Goal: Task Accomplishment & Management: Use online tool/utility

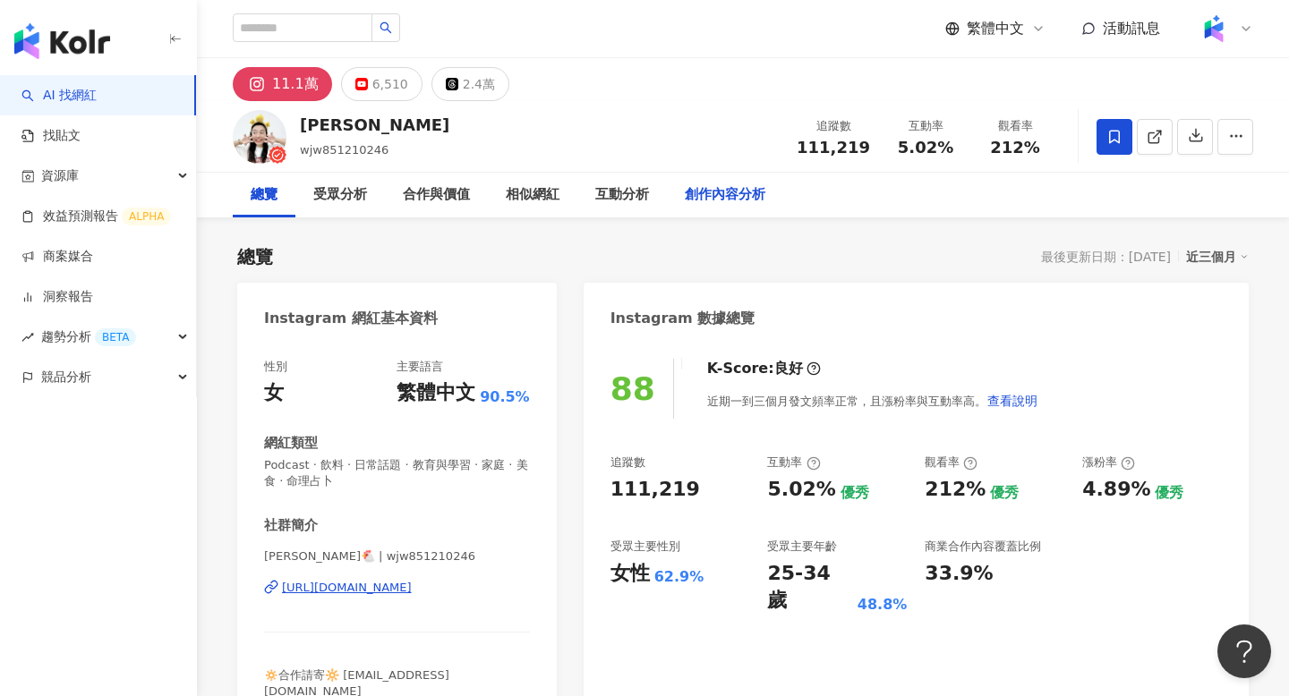
click at [747, 186] on div "創作內容分析" at bounding box center [725, 194] width 81 height 21
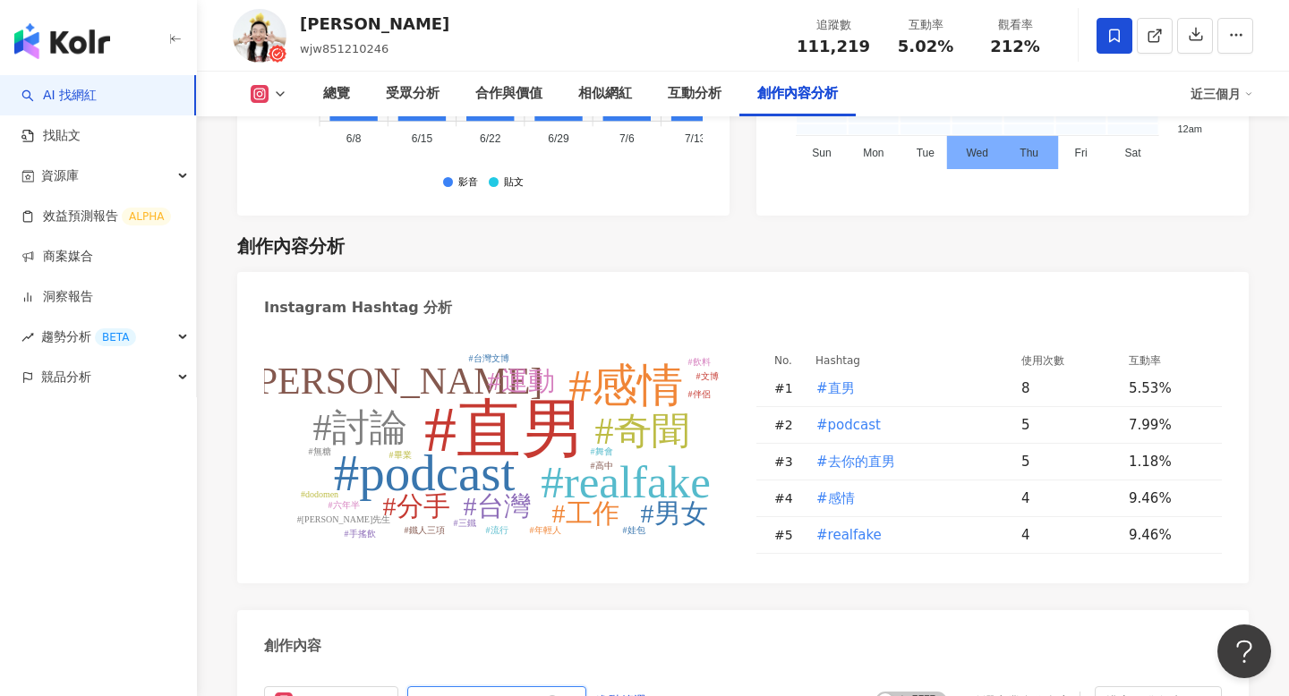
click at [474, 691] on input "***" at bounding box center [476, 701] width 125 height 21
type input "**"
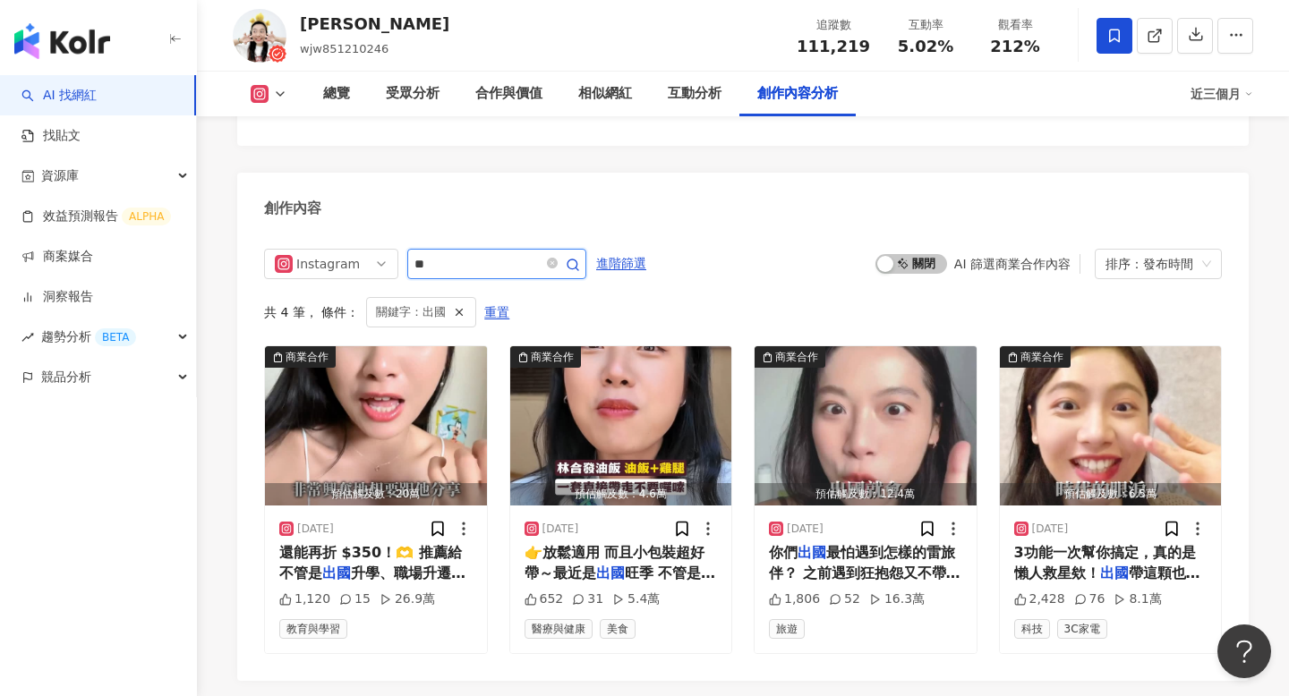
scroll to position [5619, 0]
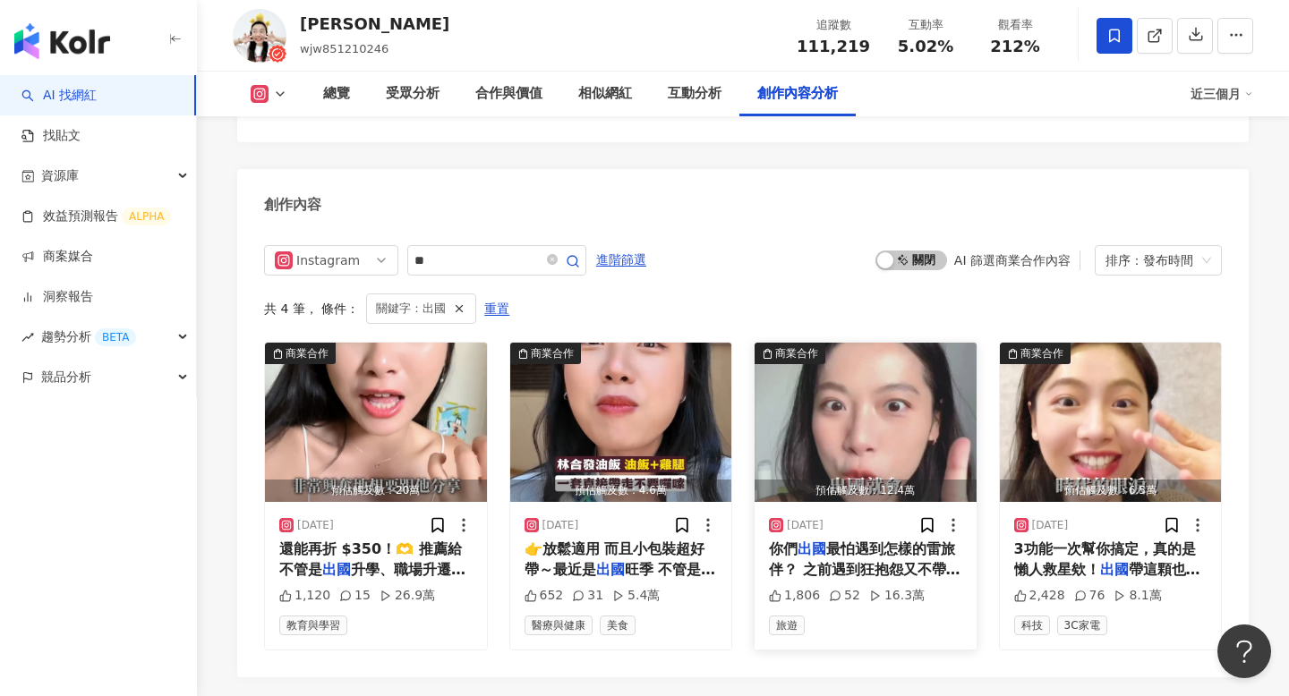
click at [856, 364] on img "button" at bounding box center [866, 422] width 222 height 159
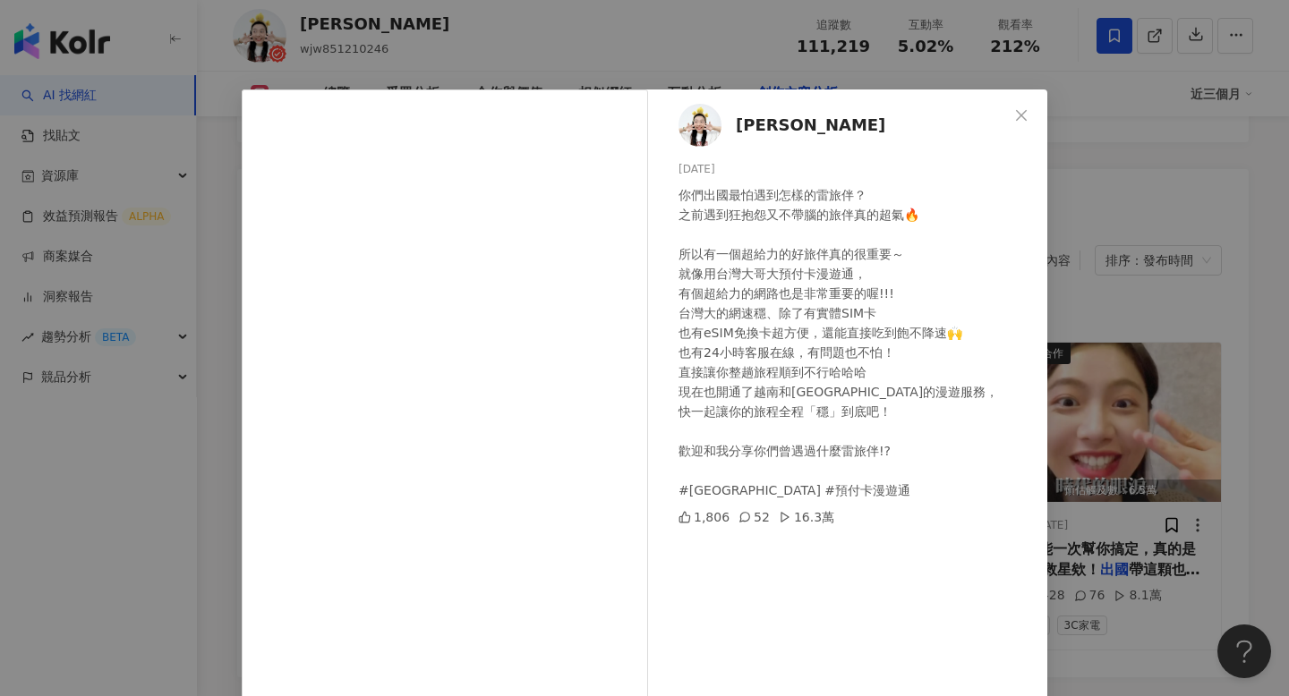
click at [1095, 465] on div "靖雯 2025/1/21 你們出國最怕遇到怎樣的雷旅伴？ 之前遇到狂抱怨又不帶腦的旅伴真的超氣🔥 所以有一個超給力的好旅伴真的很重要～ 就像用台灣大哥大預付卡…" at bounding box center [644, 348] width 1289 height 696
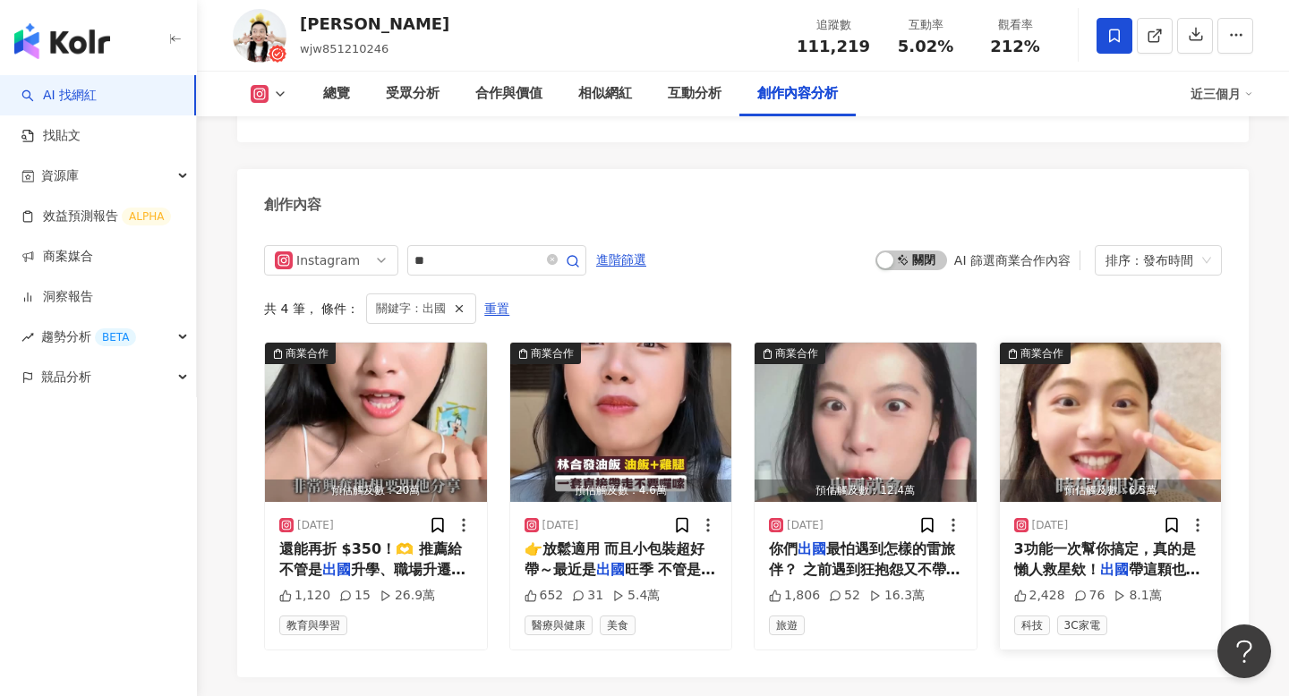
click at [1055, 480] on div "預估觸及數：6.5萬" at bounding box center [1111, 491] width 222 height 22
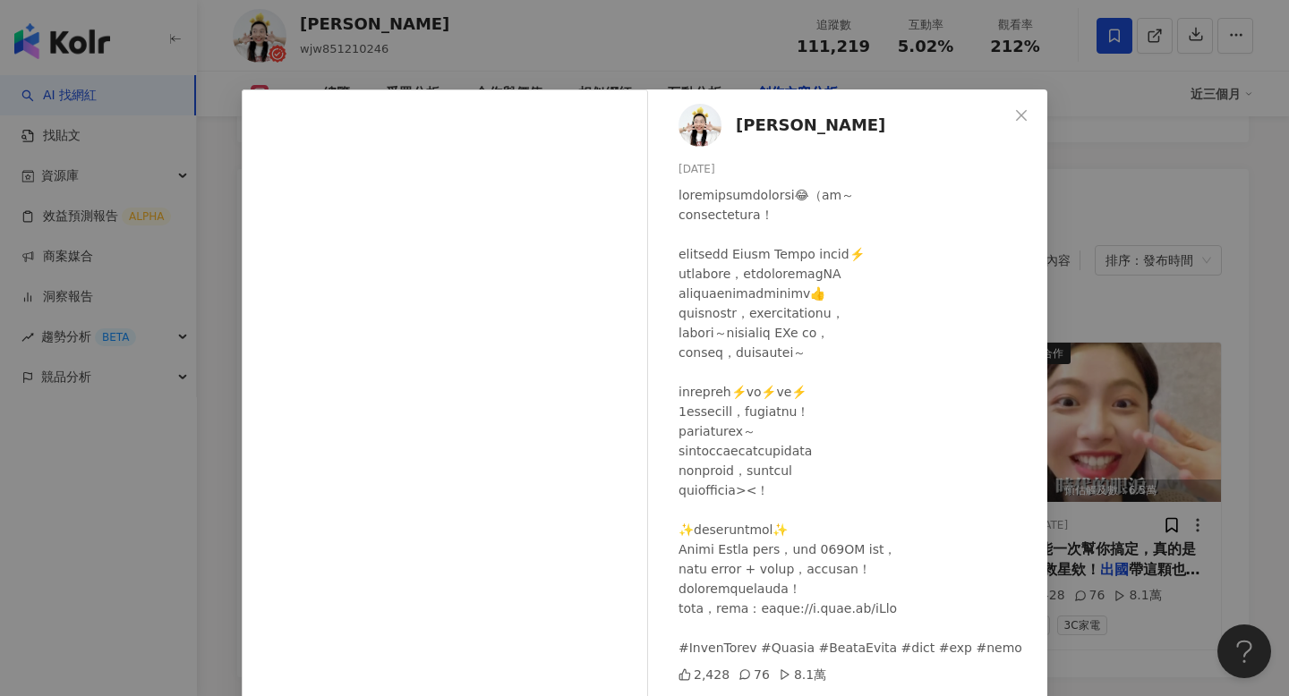
scroll to position [107, 0]
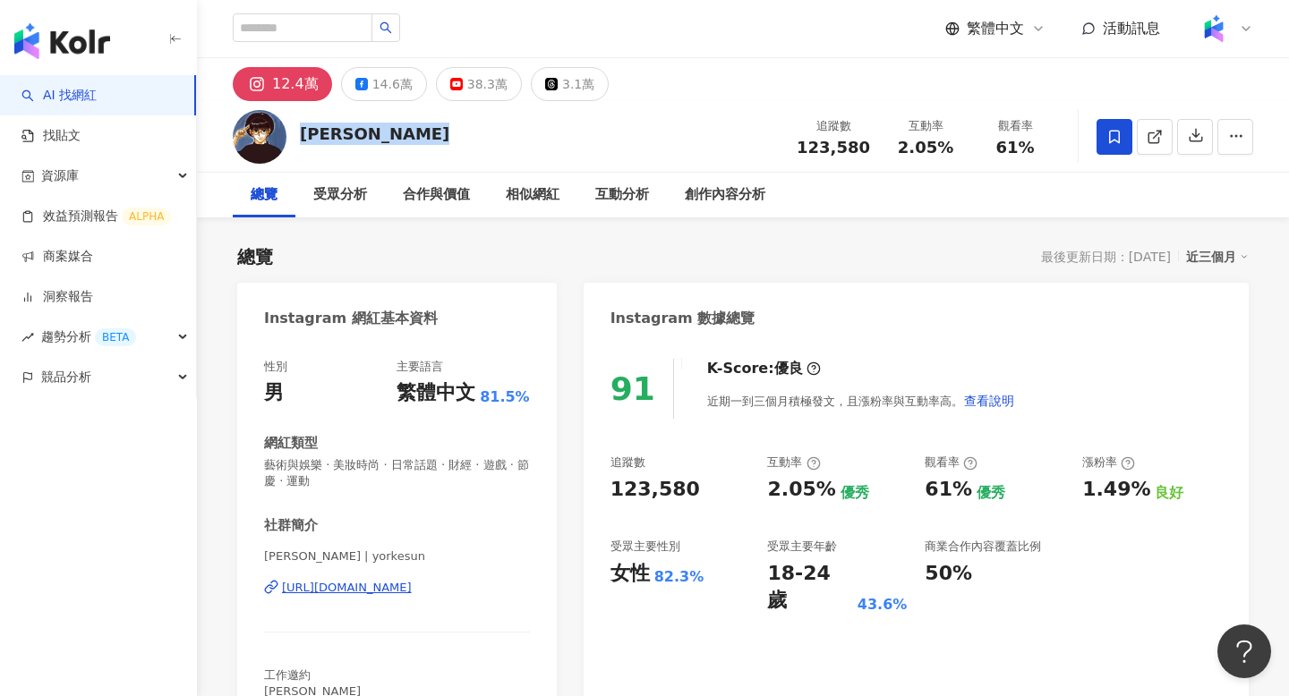
click at [384, 589] on div "https://www.instagram.com/yorkesun/" at bounding box center [347, 588] width 130 height 16
click at [815, 151] on span "123,580" at bounding box center [833, 147] width 73 height 19
copy span "123,580"
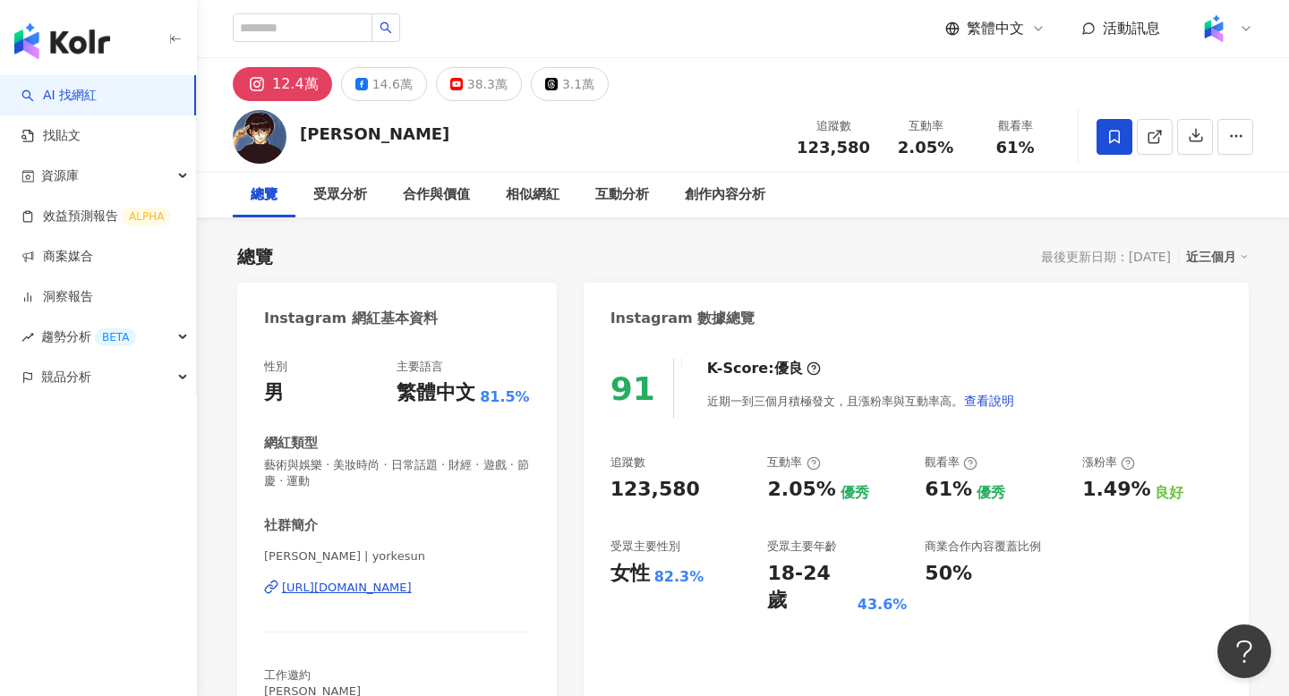
click at [1006, 150] on span "61%" at bounding box center [1014, 148] width 38 height 18
copy span "61%"
click at [741, 187] on div "創作內容分析" at bounding box center [725, 194] width 81 height 21
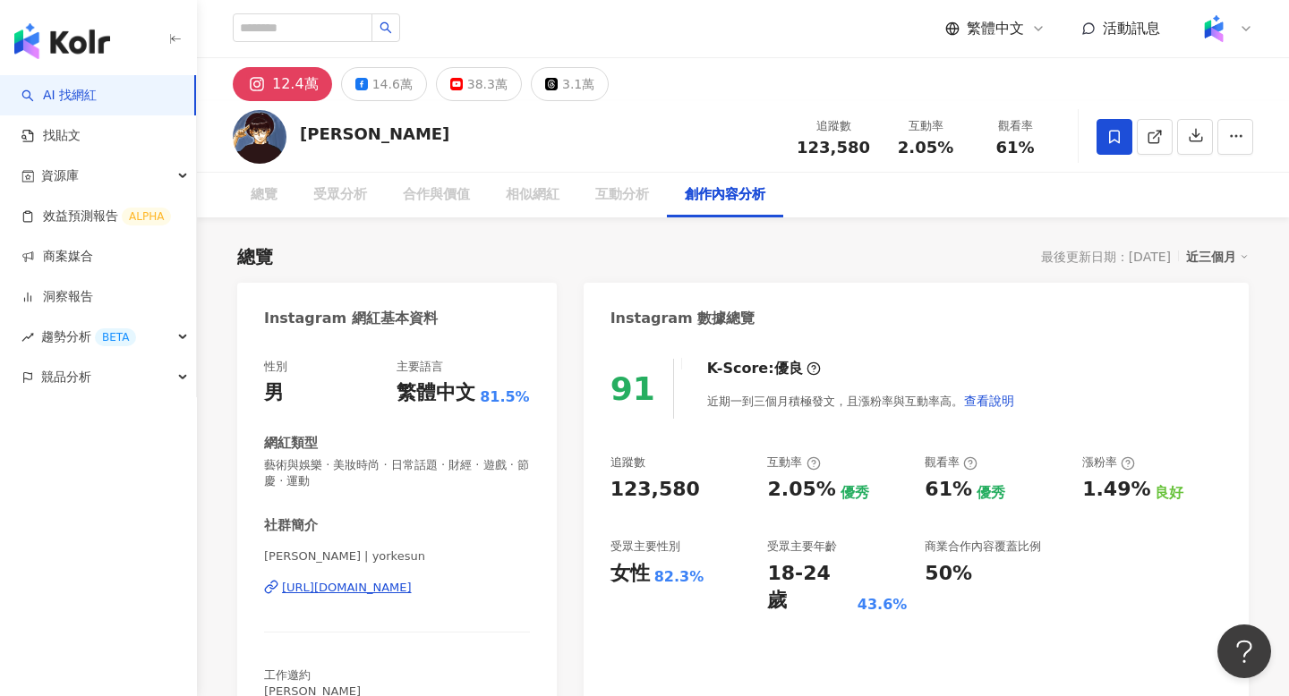
scroll to position [5154, 0]
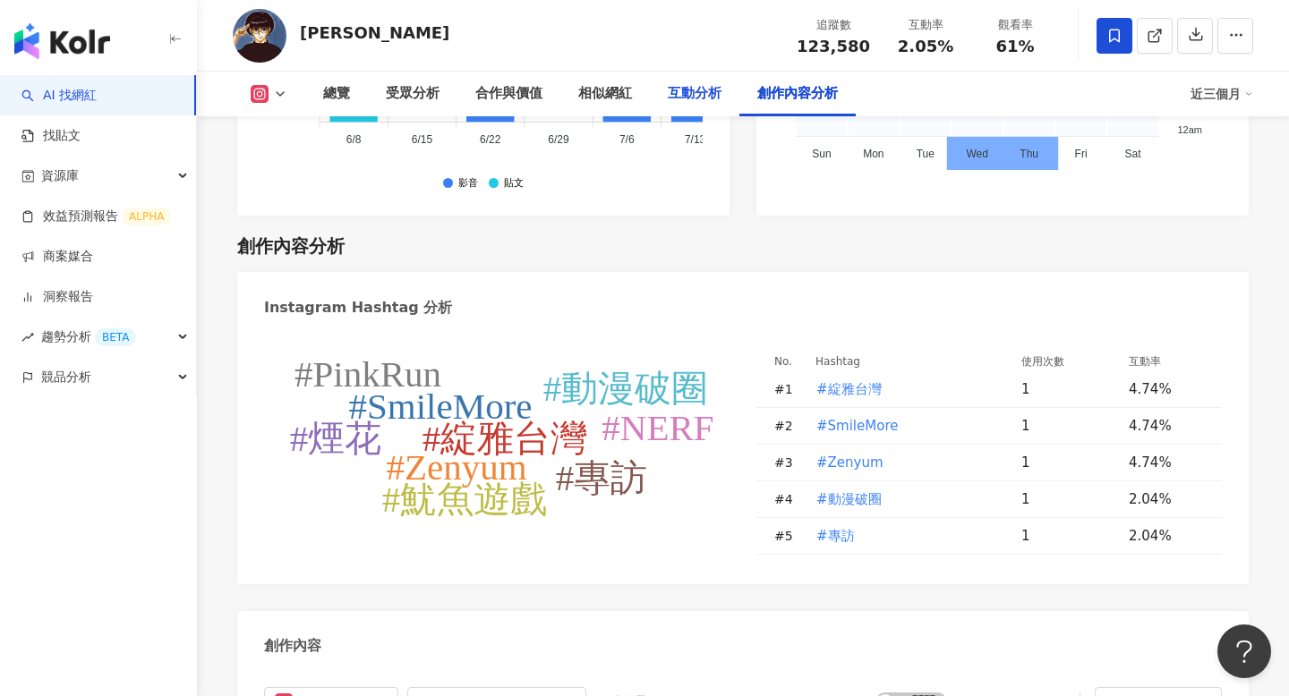
click at [722, 80] on div "互動分析" at bounding box center [695, 94] width 90 height 45
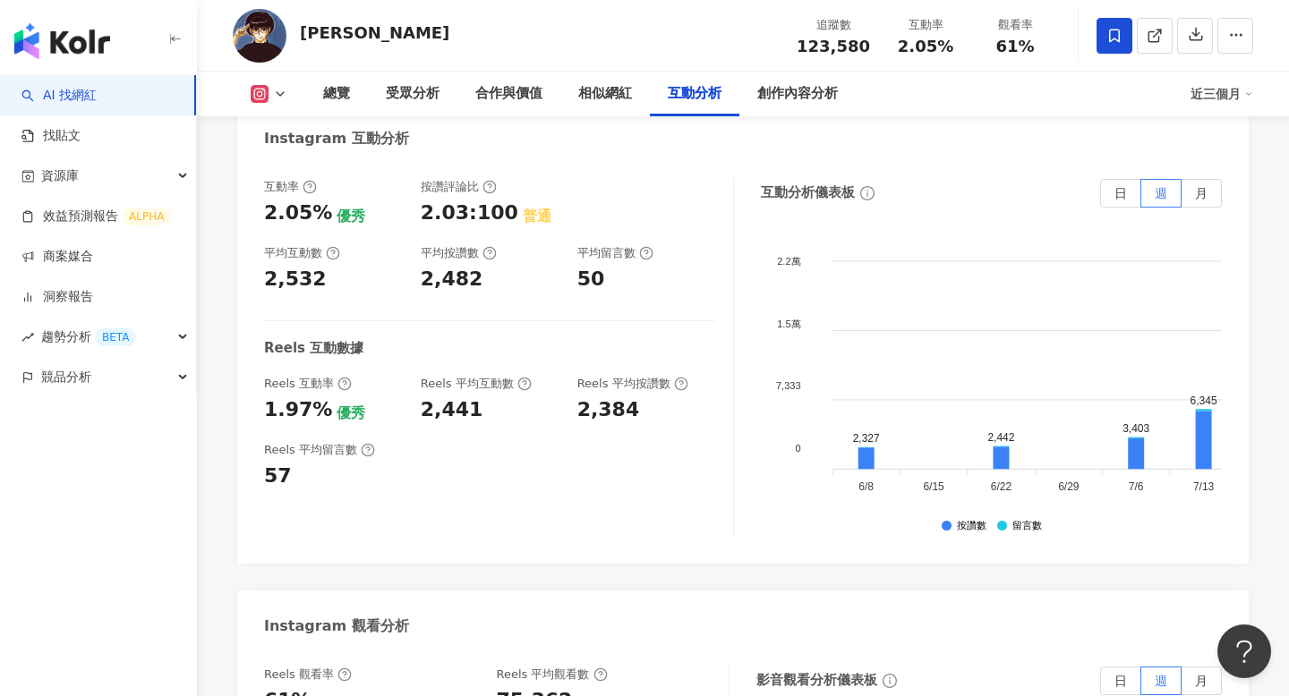
scroll to position [3813, 0]
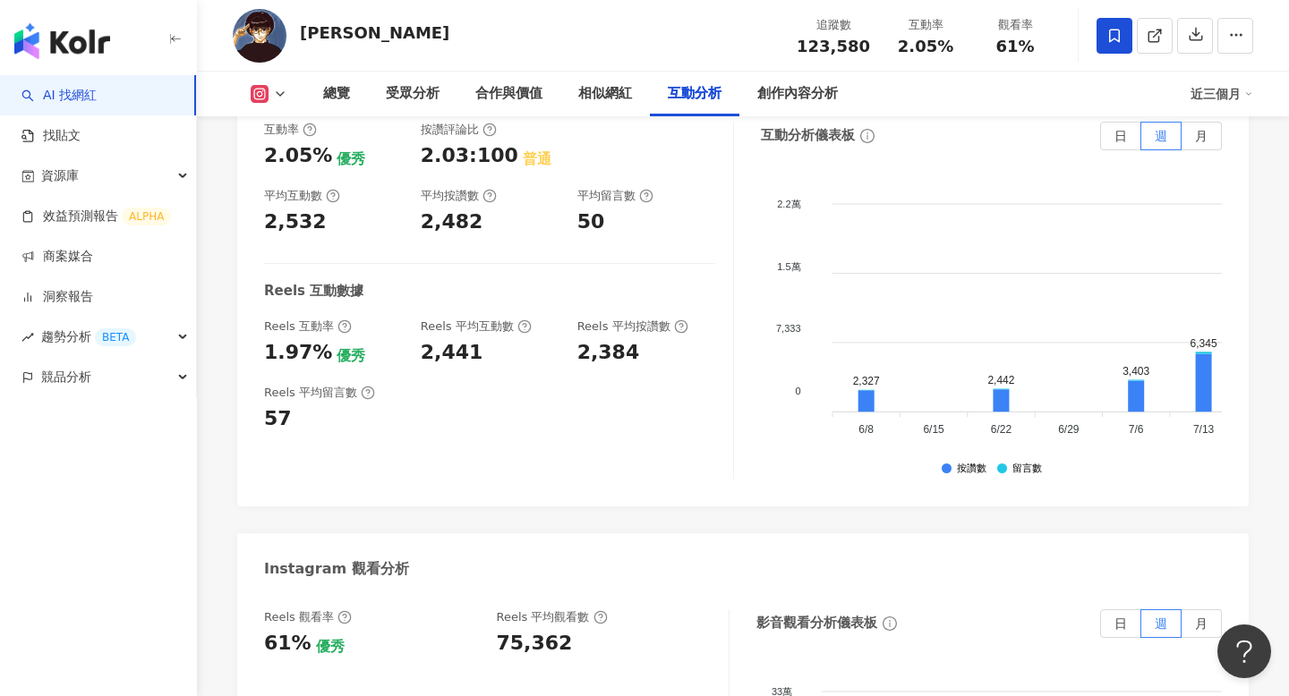
click at [521, 630] on div "75,362" at bounding box center [535, 644] width 76 height 28
copy div "75,362"
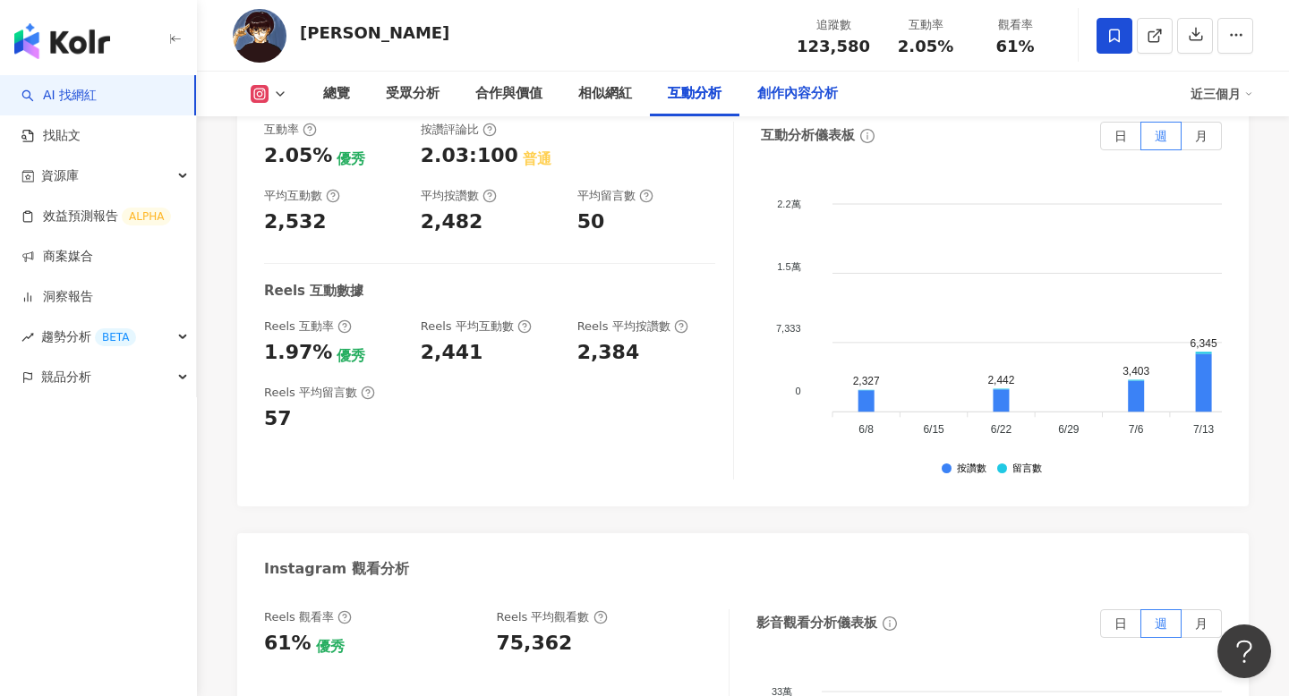
click at [818, 93] on div "創作內容分析" at bounding box center [797, 93] width 81 height 21
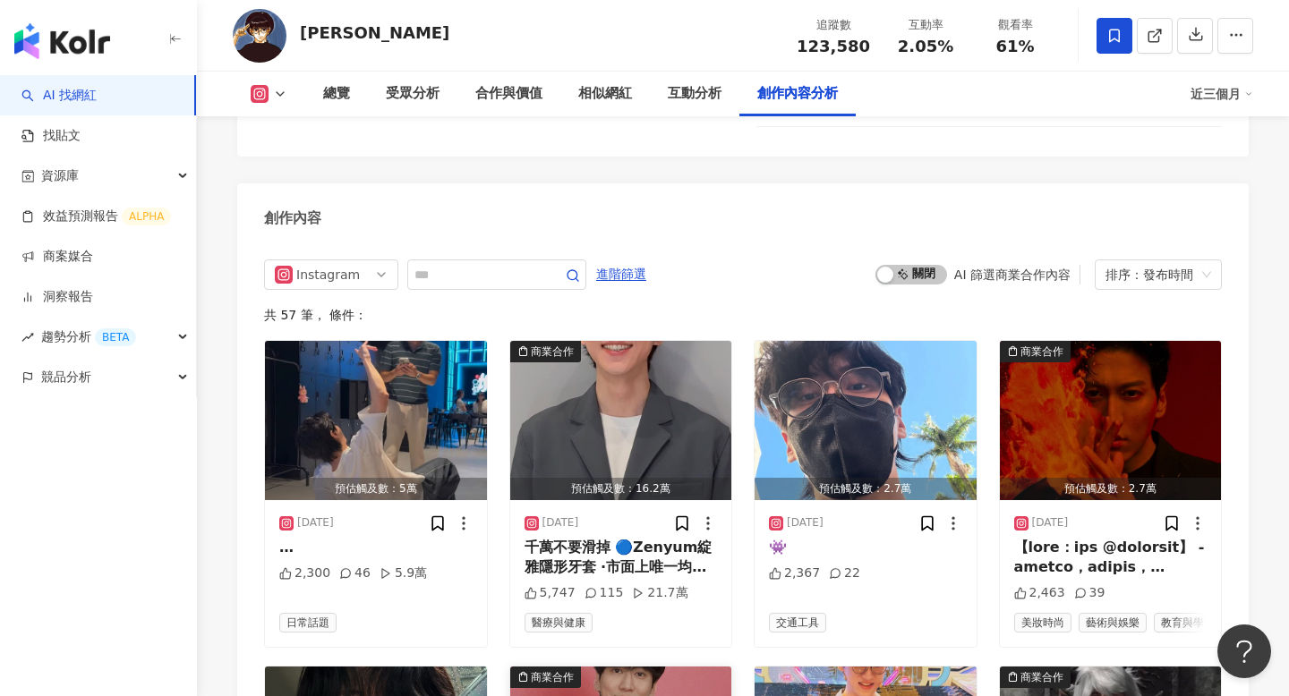
scroll to position [5575, 0]
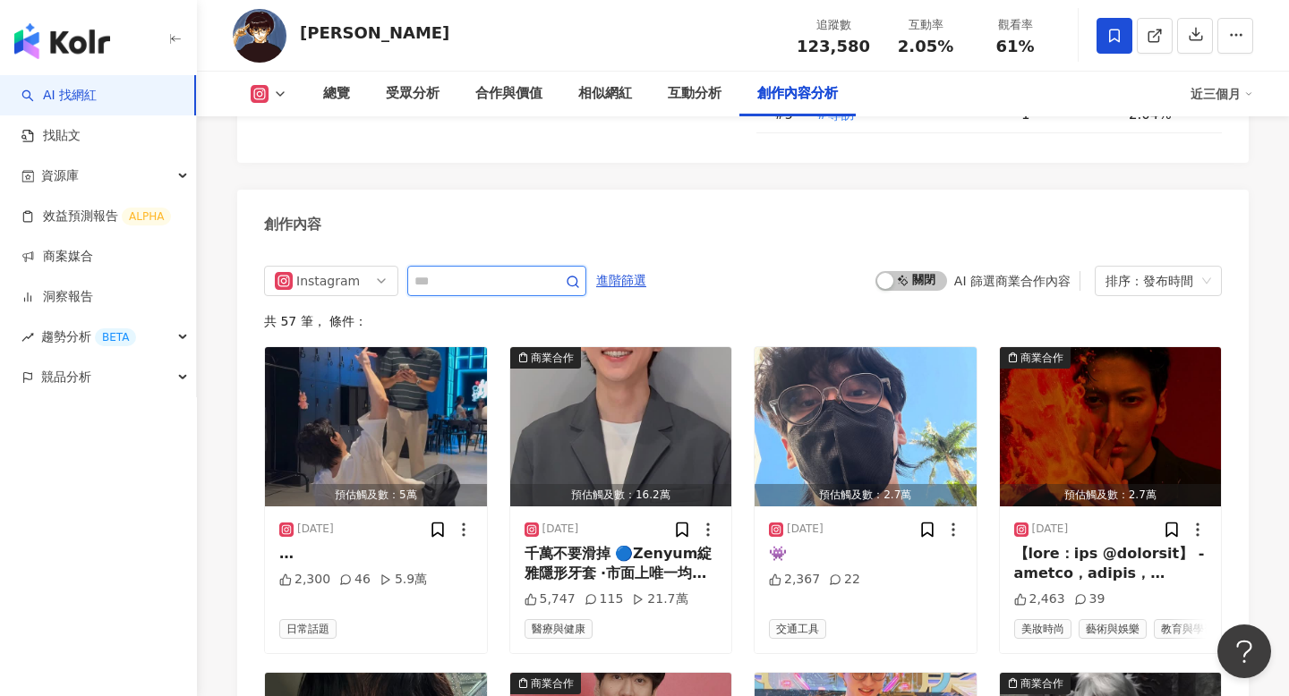
click at [469, 270] on input "text" at bounding box center [476, 280] width 125 height 21
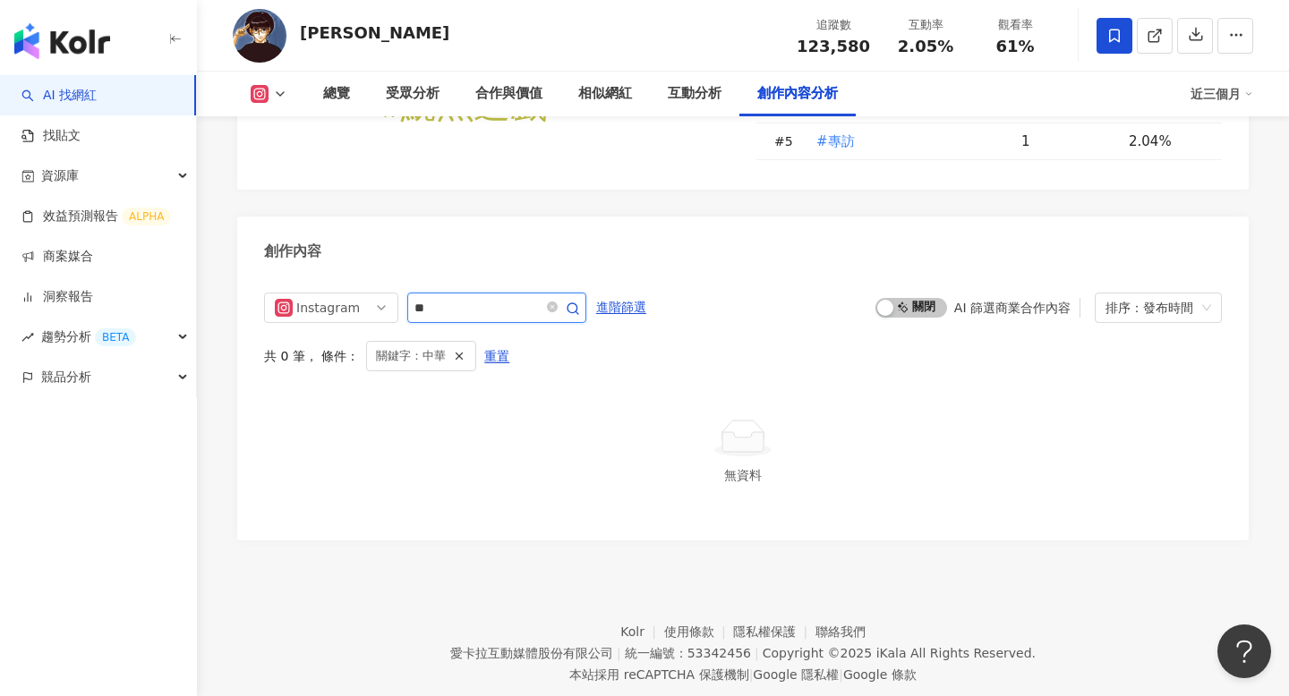
scroll to position [5491, 0]
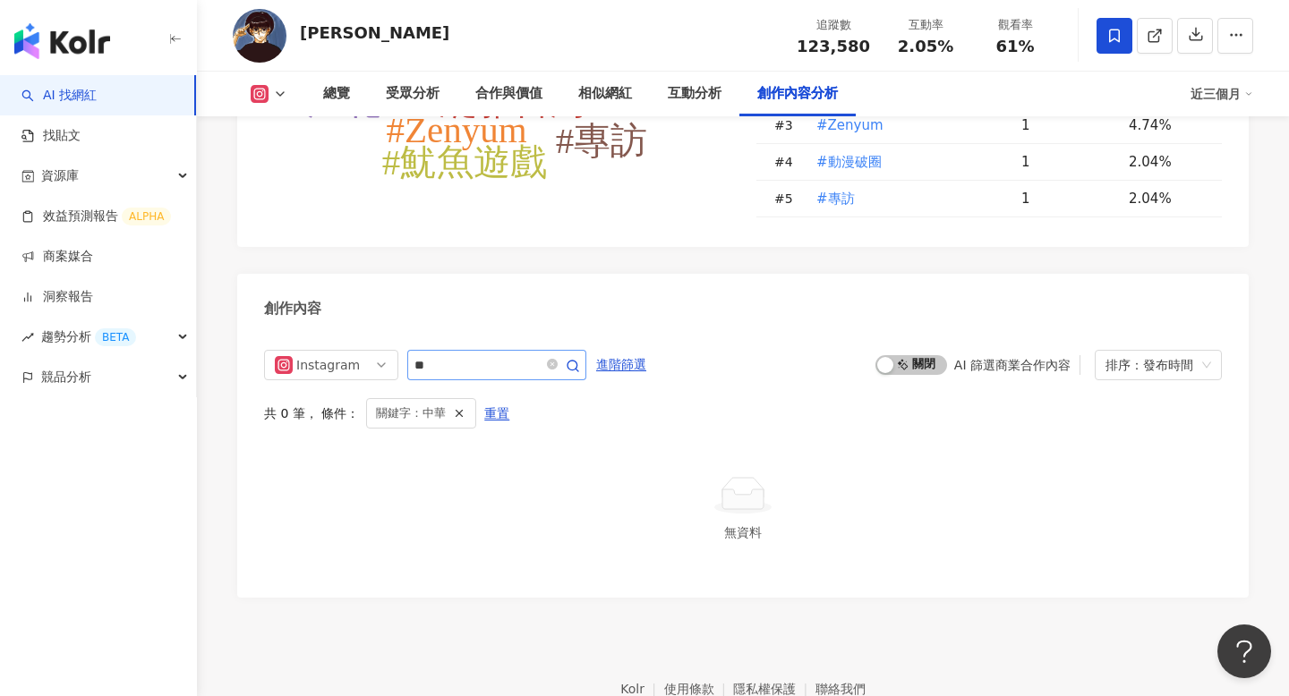
click at [460, 350] on span "**" at bounding box center [496, 365] width 179 height 30
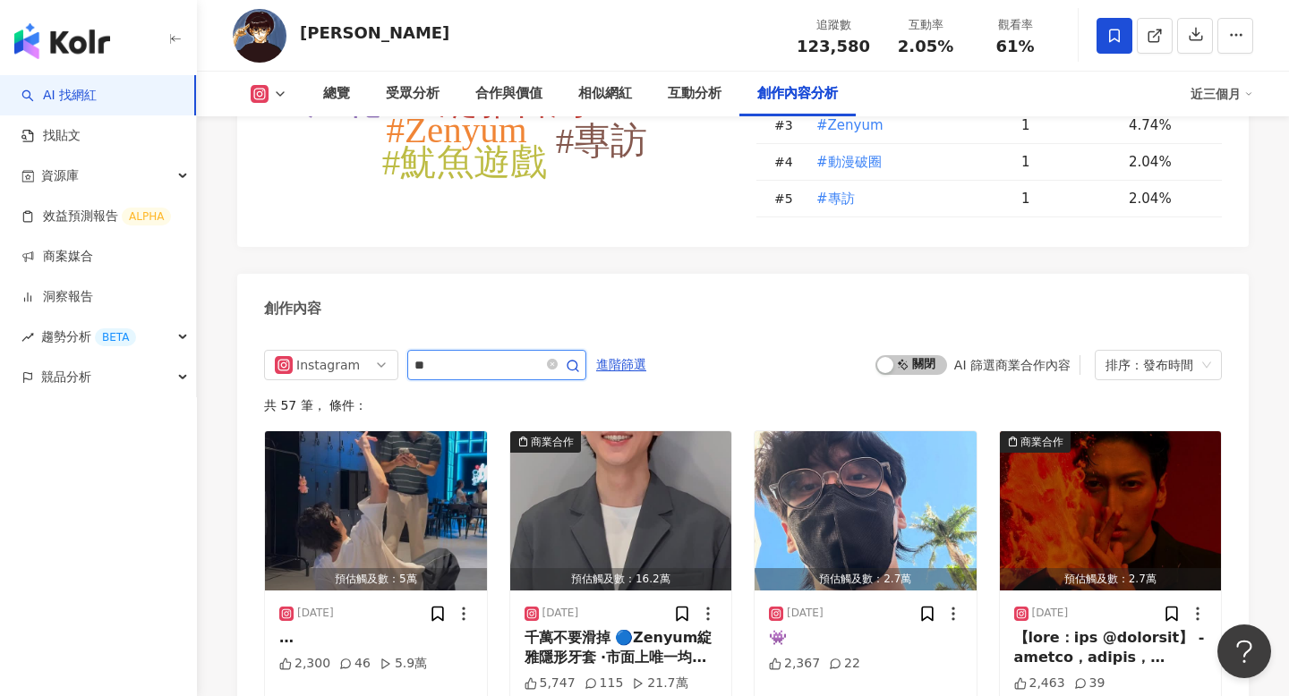
scroll to position [5548, 0]
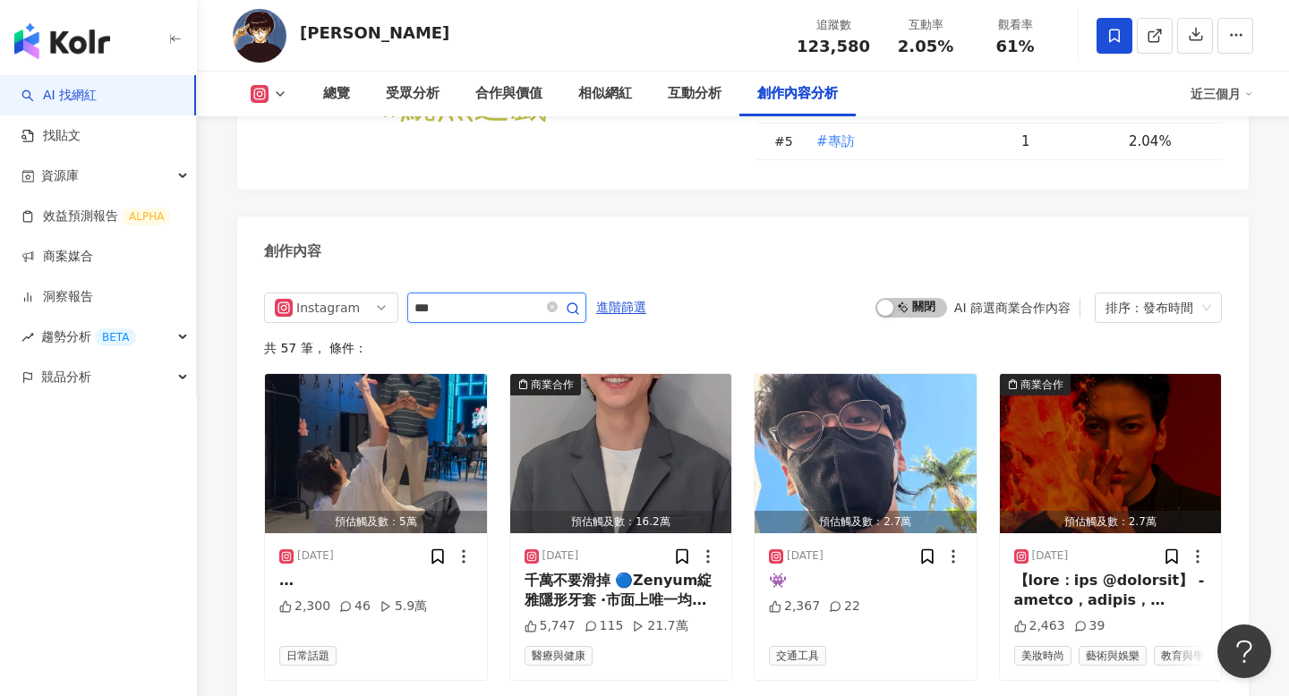
type input "***"
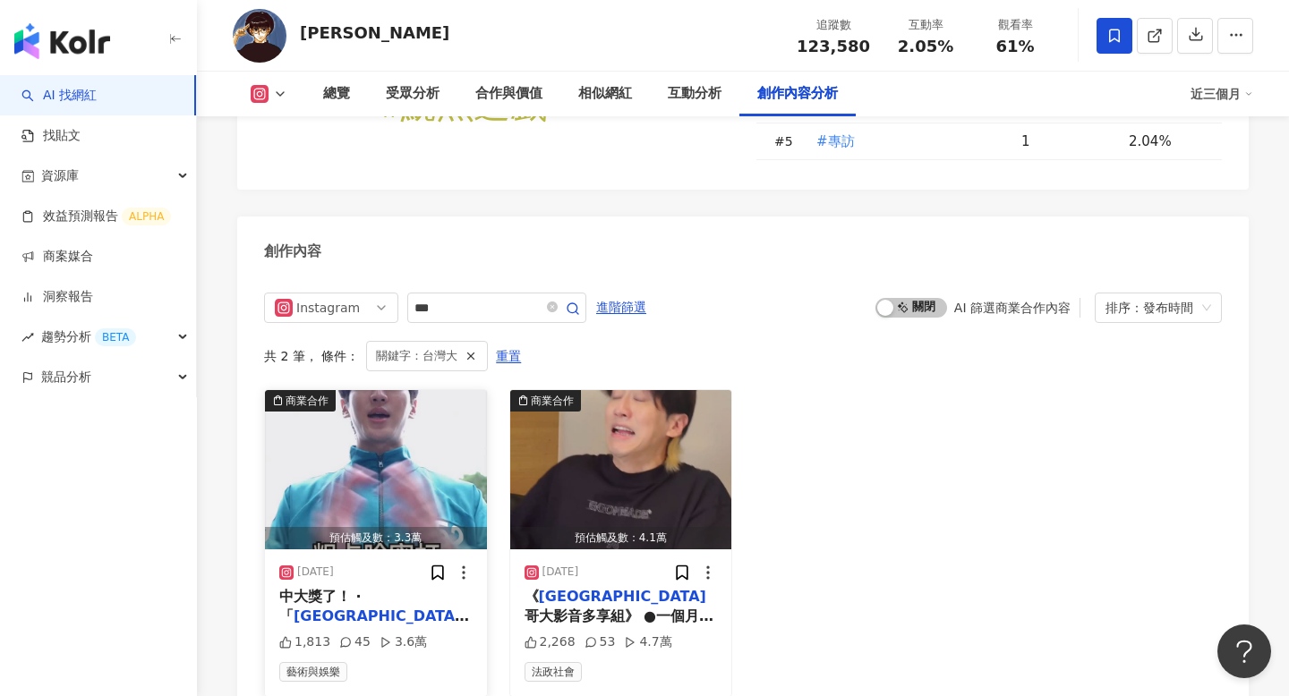
click at [377, 391] on img "button" at bounding box center [376, 469] width 222 height 159
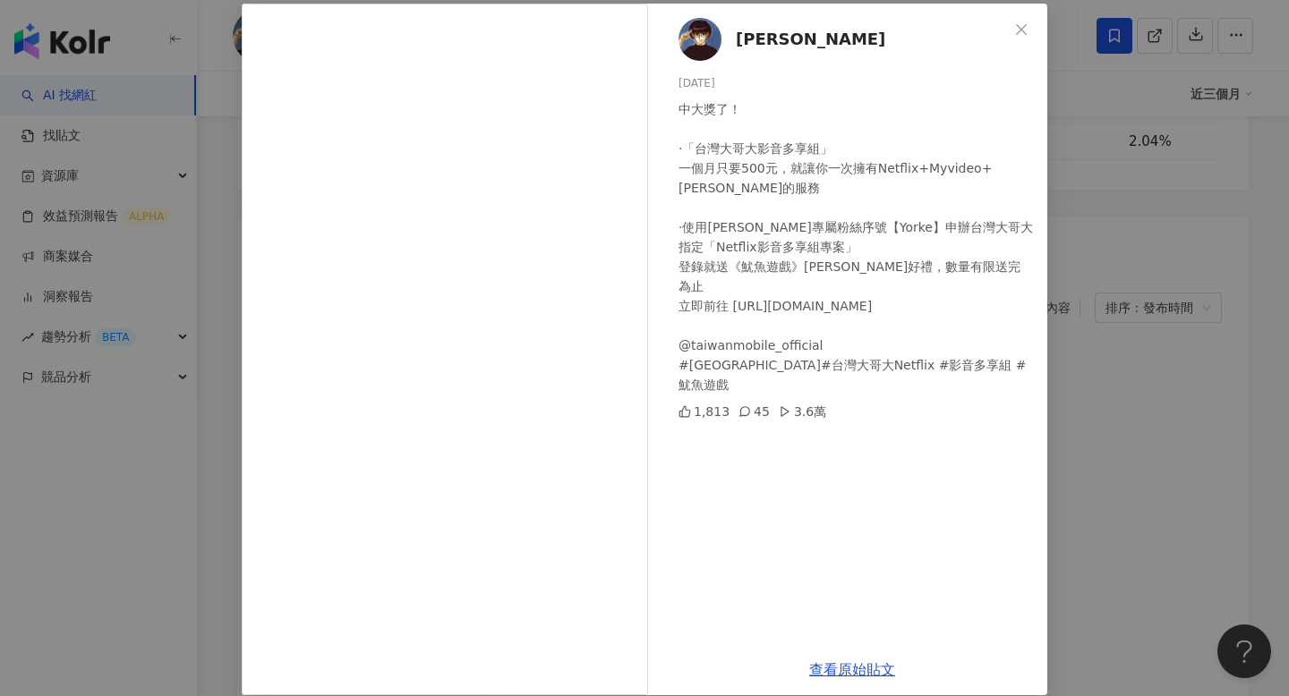
scroll to position [107, 0]
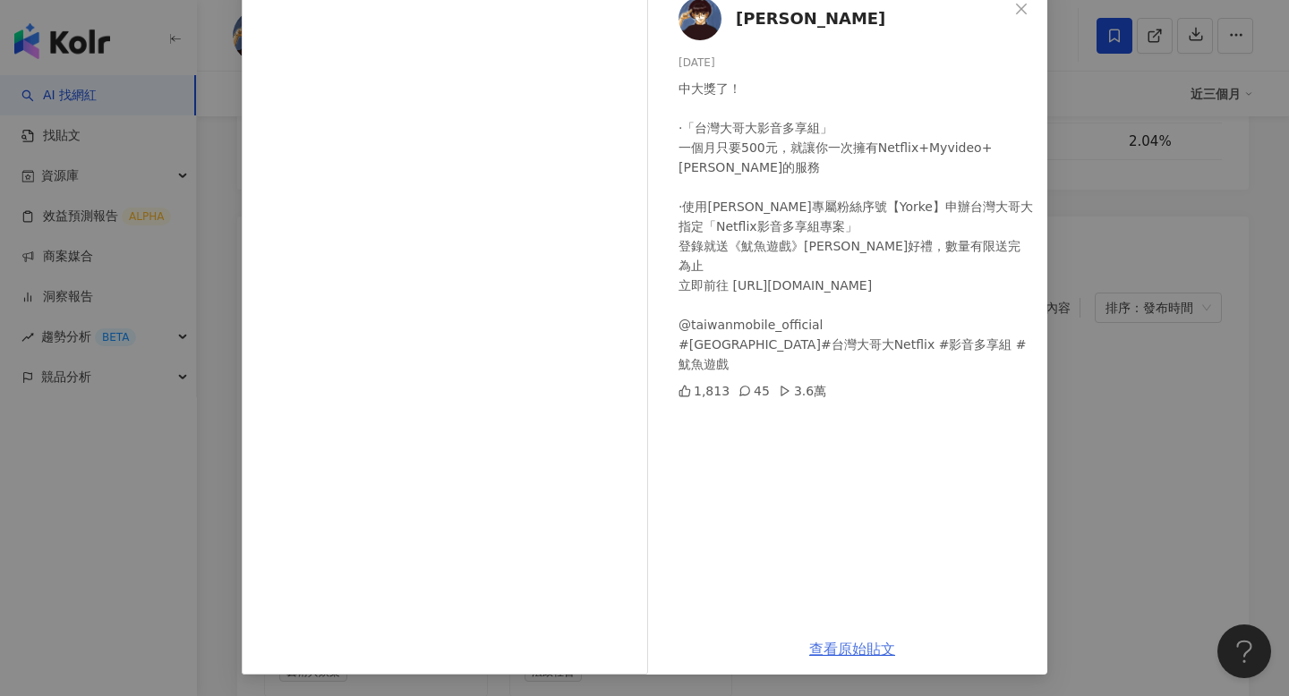
click at [857, 651] on link "查看原始貼文" at bounding box center [852, 649] width 86 height 17
click at [1095, 231] on div "孫沁岳 Yorke 2025/6/27 中大獎了！ ·「台灣大哥大影音多享組」 一個月只要500元，就讓你一次擁有Netflix+Myvideo+Max的服務…" at bounding box center [644, 348] width 1289 height 696
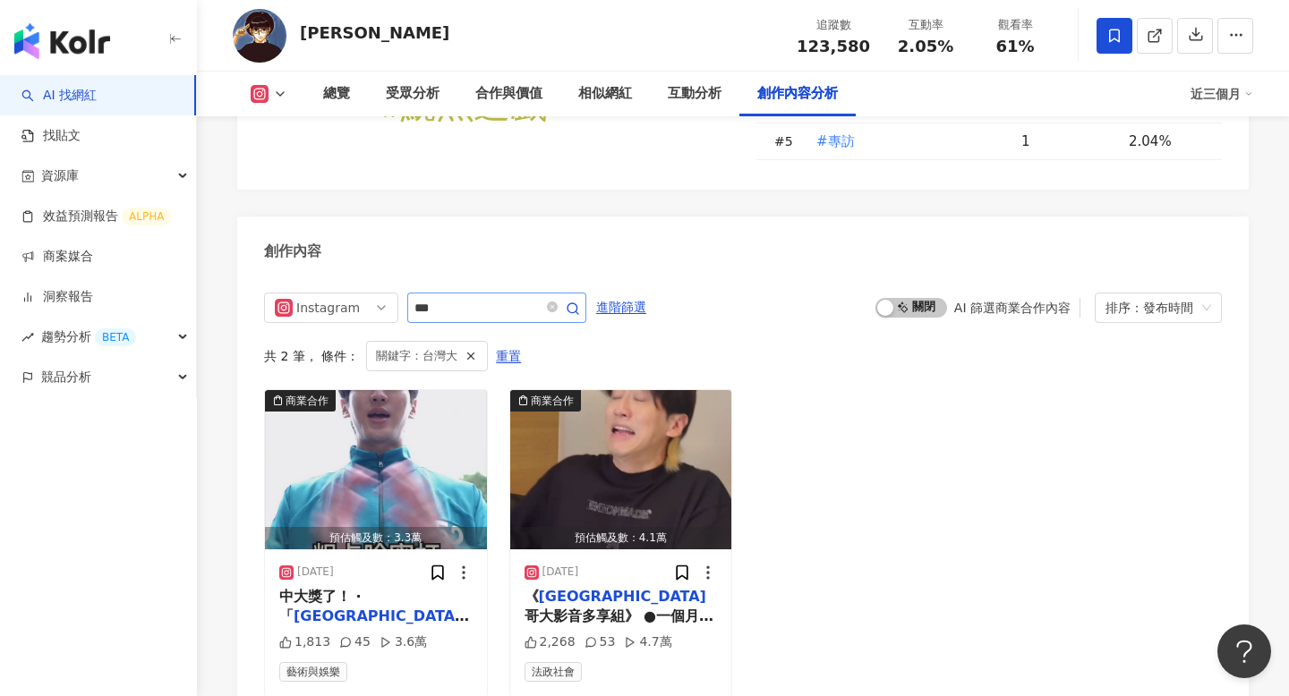
click at [549, 297] on span at bounding box center [561, 307] width 36 height 21
click at [557, 302] on icon "close-circle" at bounding box center [552, 307] width 11 height 11
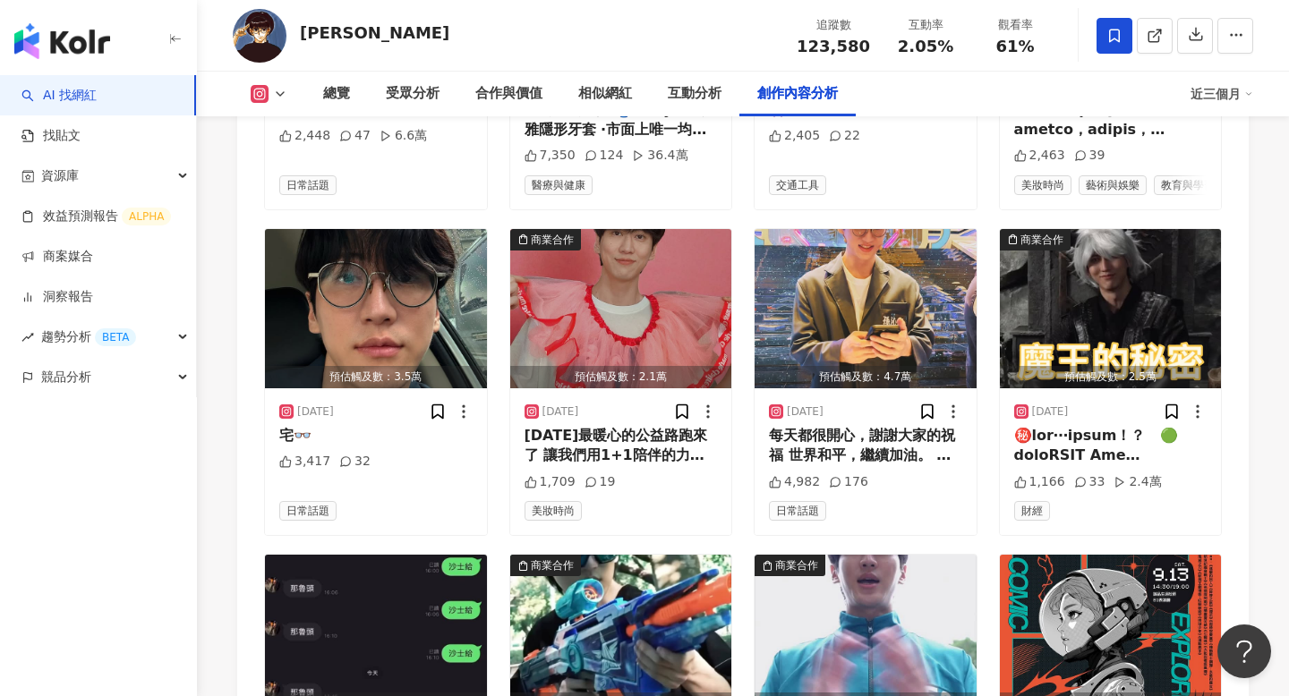
scroll to position [6171, 0]
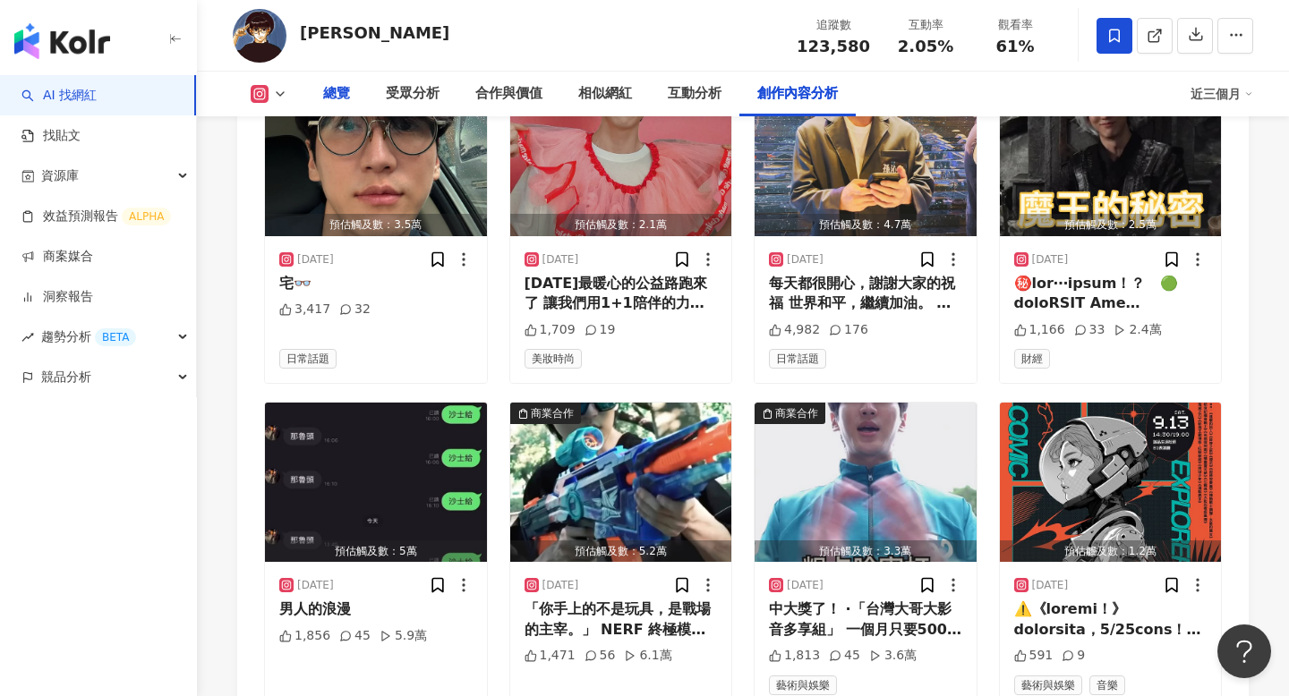
click at [340, 106] on div "總覽" at bounding box center [336, 94] width 63 height 45
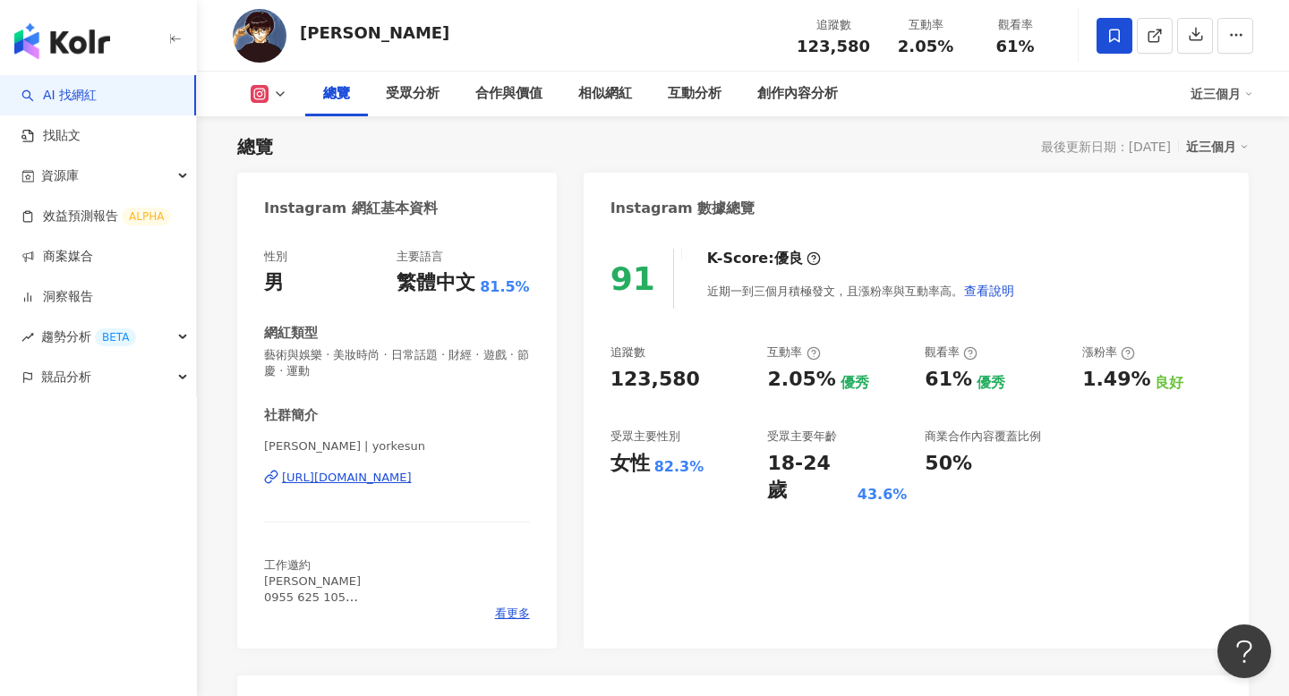
click at [342, 29] on div "孫沁岳 Yorke" at bounding box center [374, 32] width 149 height 22
copy div "孫沁岳 Yorke"
click at [616, 90] on div "相似網紅" at bounding box center [605, 93] width 54 height 21
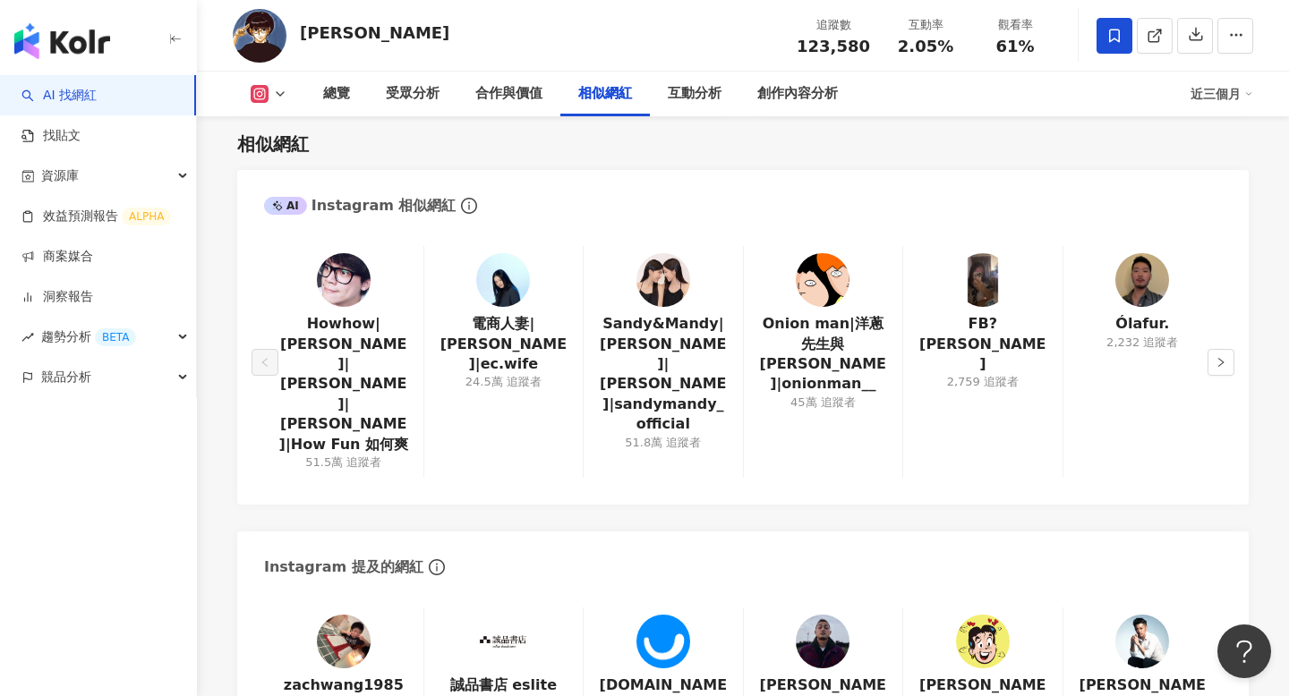
scroll to position [2936, 0]
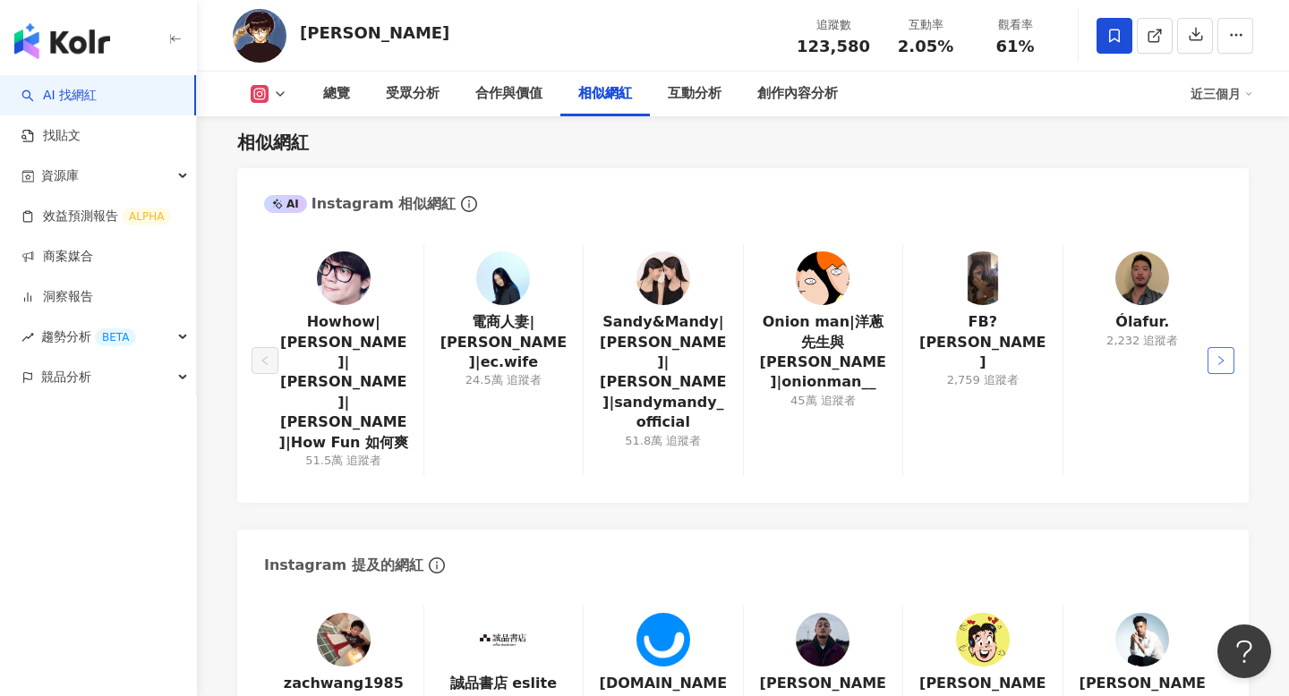
click at [1222, 355] on icon "right" at bounding box center [1221, 360] width 11 height 11
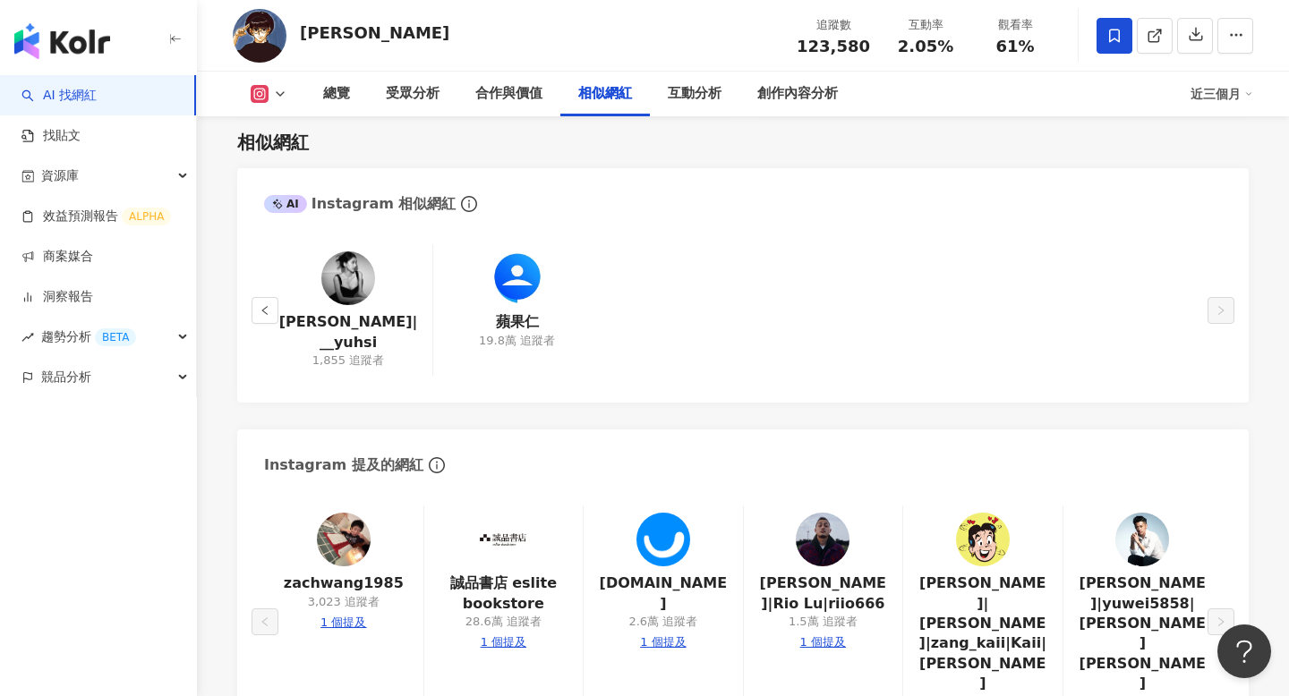
click at [279, 304] on div "柯柯|__yuhsi 1,855 追蹤者" at bounding box center [348, 310] width 168 height 132
click at [274, 304] on button "button" at bounding box center [265, 310] width 27 height 27
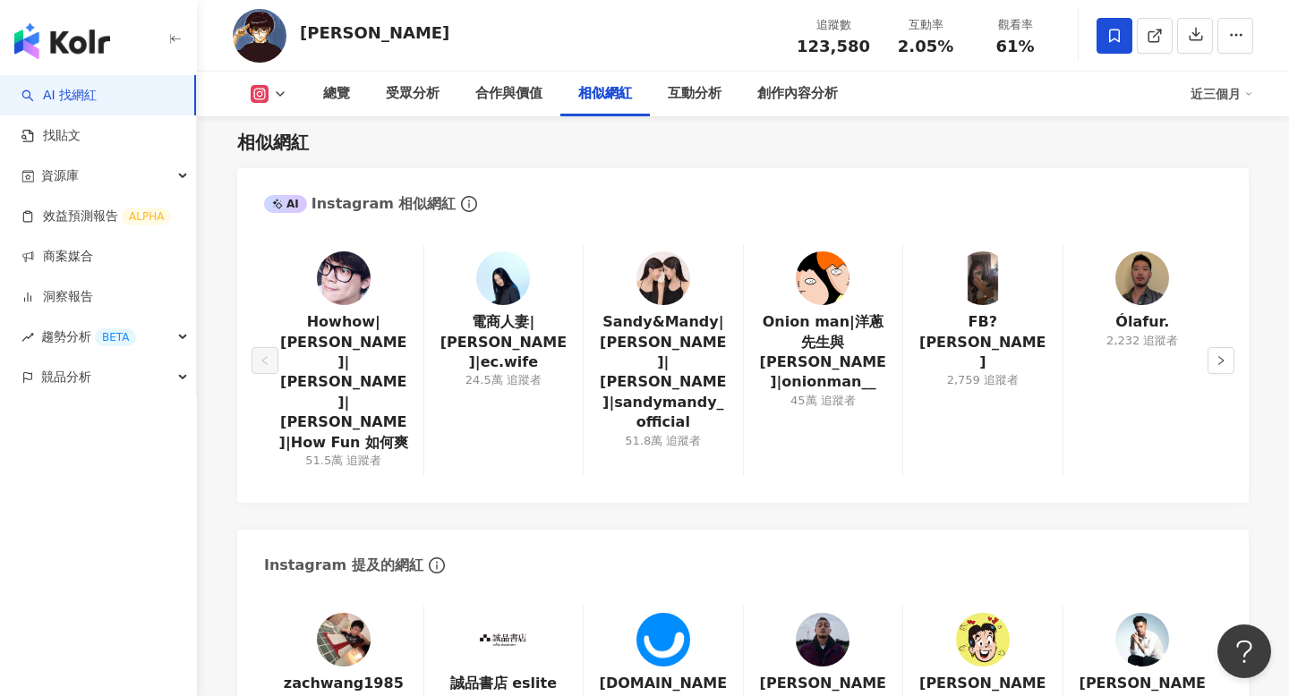
click at [274, 304] on div "Howhow|陳孜昊|howfun|昊昊|How Fun 如何爽 51.5萬 追蹤者" at bounding box center [343, 360] width 159 height 232
click at [250, 338] on div "Howhow|陳孜昊|howfun|昊昊|How Fun 如何爽 51.5萬 追蹤者 電商人妻|Audrey|ec.wife 24.5萬 追蹤者 Sandy&…" at bounding box center [743, 364] width 1012 height 277
click at [663, 293] on img at bounding box center [663, 279] width 54 height 54
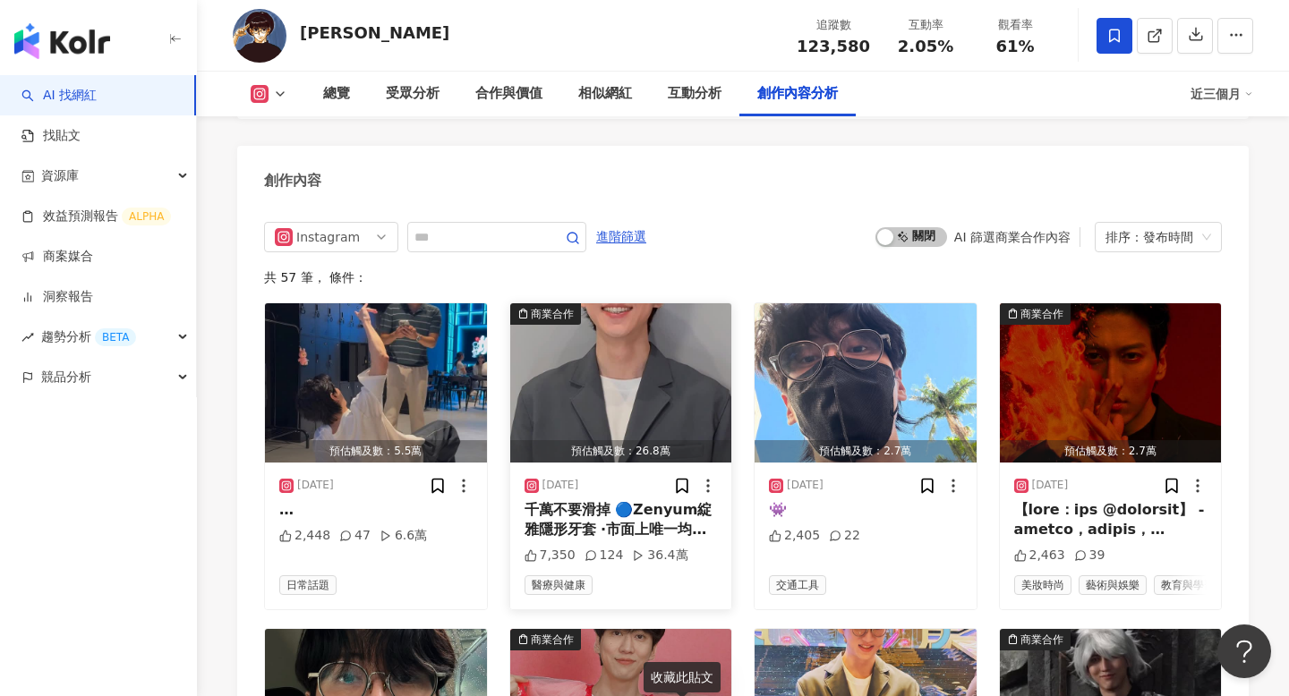
scroll to position [5610, 0]
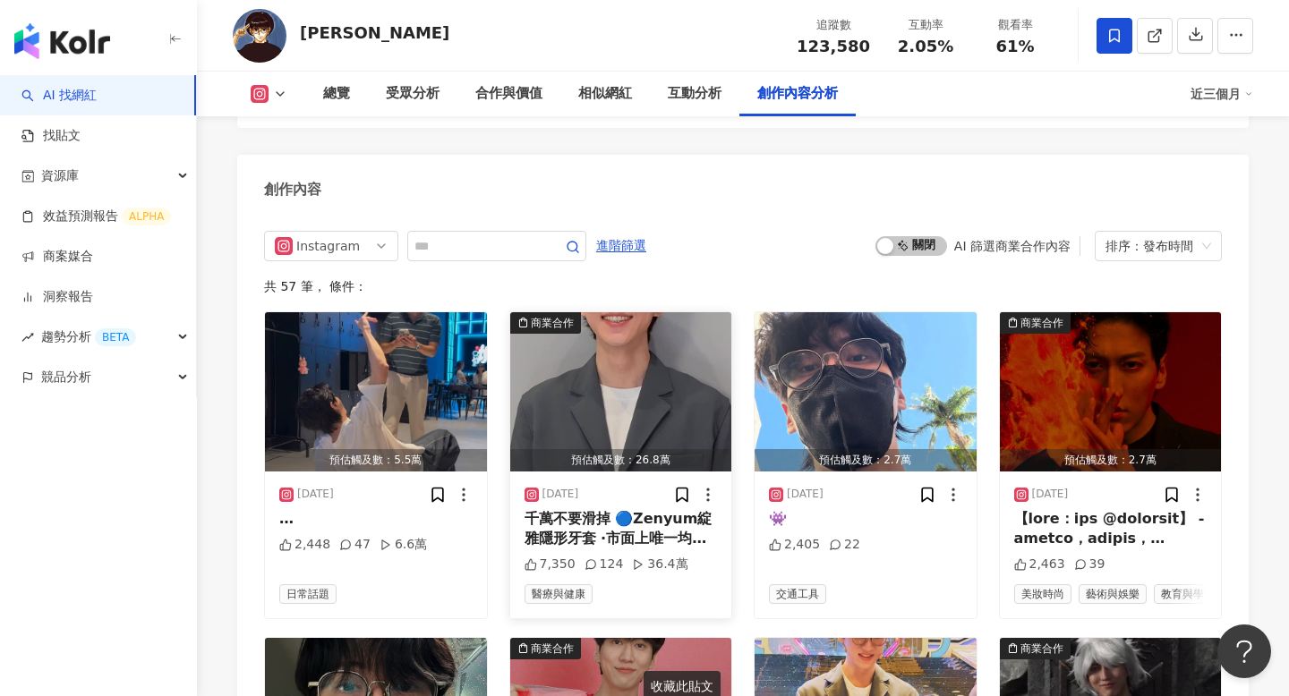
click at [596, 509] on div "千萬不要滑掉 🔵Zenyum綻雅隱形牙套 ·市面上唯一均一收費的品牌 ·由國考認證的專業醫師親自診斷及製作專屬治療計畫 沒有騙你 🔵Zenyum綻雅隱形牙套 …" at bounding box center [621, 529] width 193 height 40
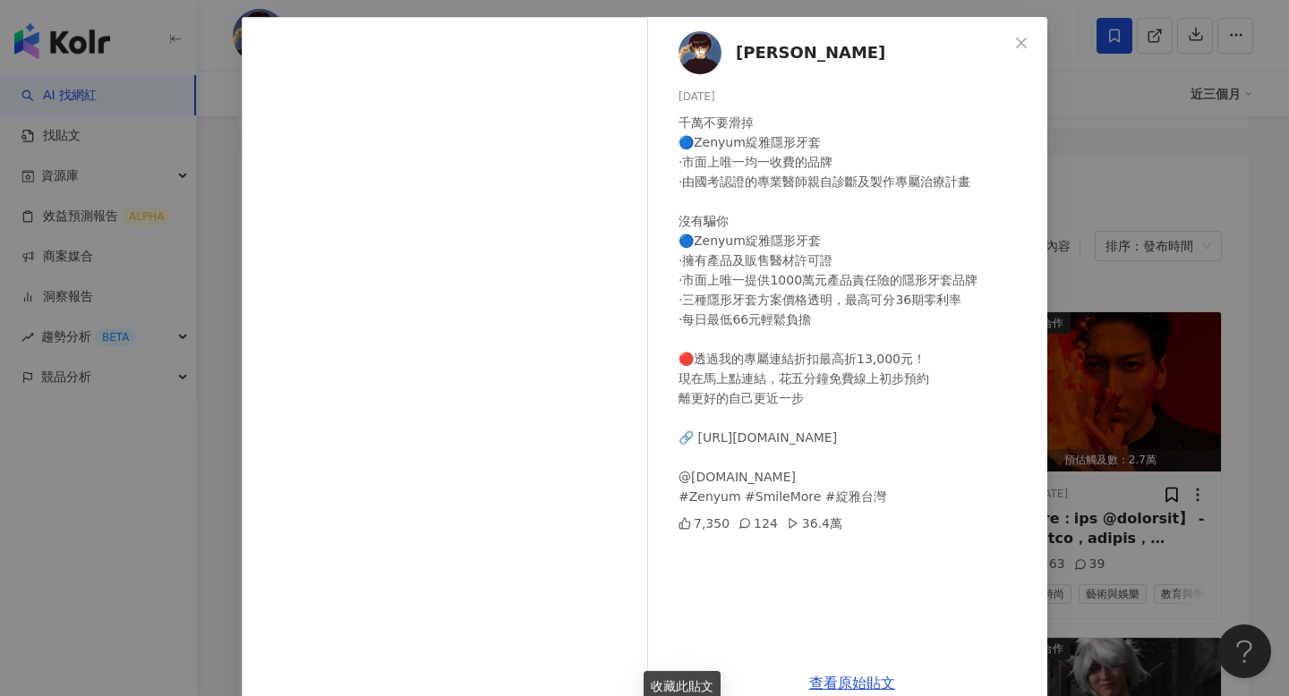
scroll to position [88, 0]
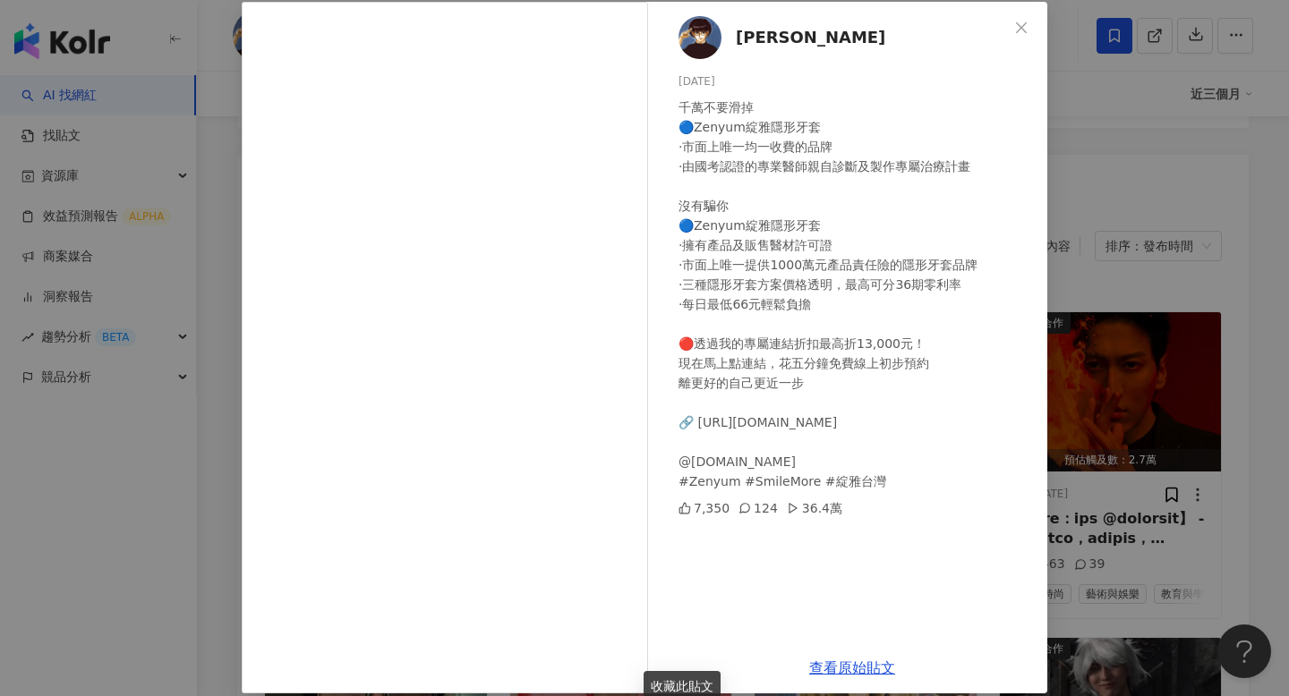
click at [1103, 424] on div "孫沁岳 Yorke 2025/8/26 千萬不要滑掉 🔵Zenyum綻雅隱形牙套 ·市面上唯一均一收費的品牌 ·由國考認證的專業醫師親自診斷及製作專屬治療計畫…" at bounding box center [644, 348] width 1289 height 696
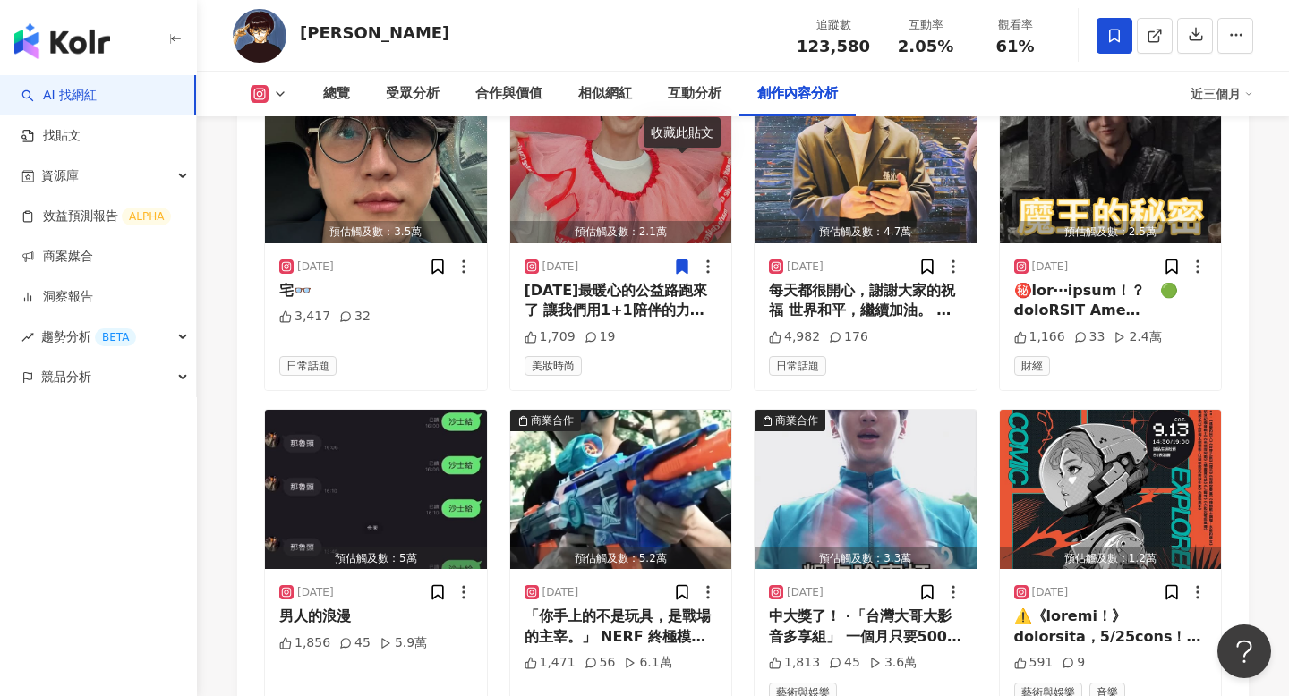
scroll to position [6185, 0]
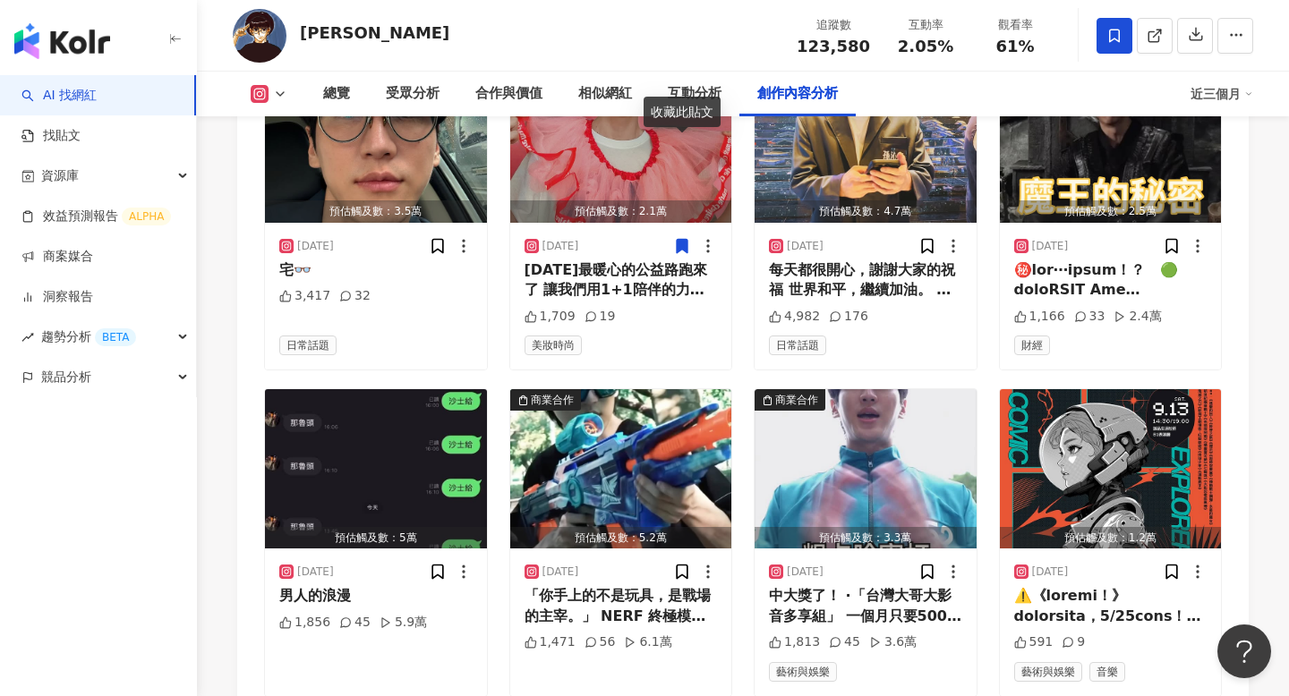
click at [848, 586] on div "中大獎了！ ·「台灣大哥大影音多享組」 一個月只要500元，就讓你一次擁有Netflix+Myvideo+Max的服務 ·使用孫沁岳專屬粉絲序號【Yorke】…" at bounding box center [865, 606] width 193 height 40
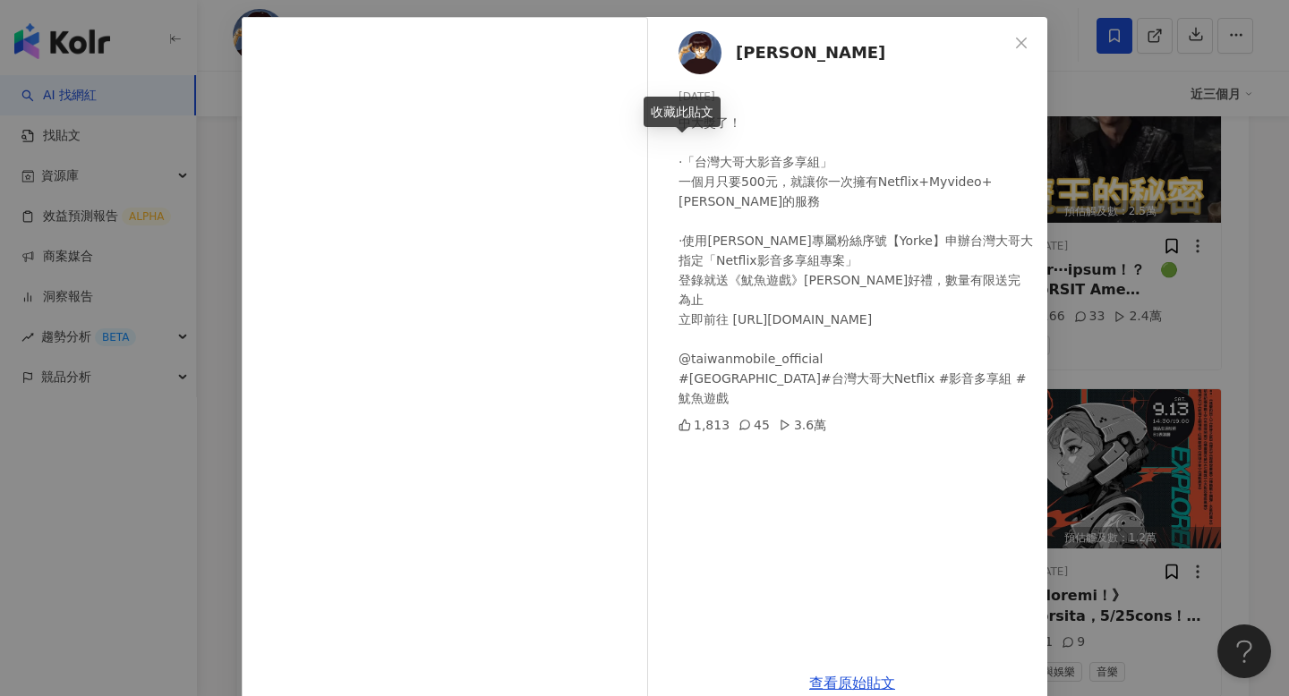
scroll to position [72, 0]
click at [1092, 374] on div "孫沁岳 Yorke 2025/6/27 中大獎了！ ·「台灣大哥大影音多享組」 一個月只要500元，就讓你一次擁有Netflix+Myvideo+Max的服務…" at bounding box center [644, 348] width 1289 height 696
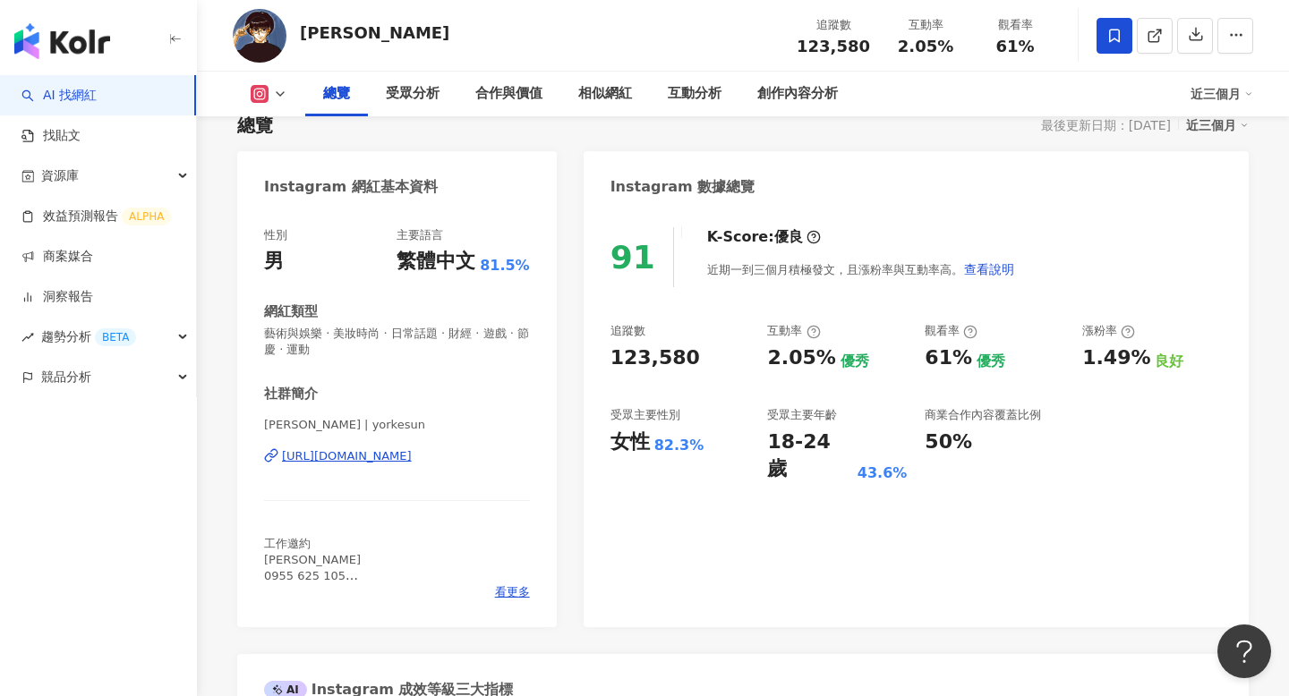
scroll to position [0, 0]
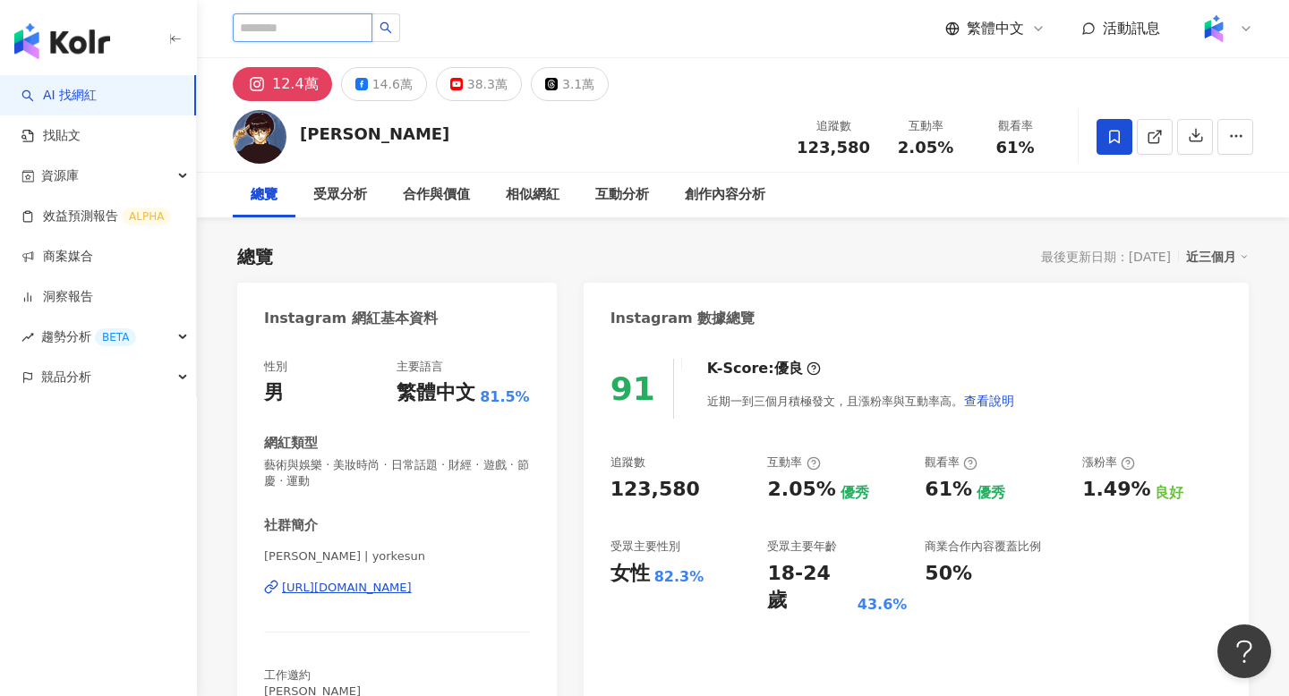
click at [301, 28] on input "search" at bounding box center [303, 27] width 140 height 29
click at [97, 105] on link "AI 找網紅" at bounding box center [58, 96] width 75 height 18
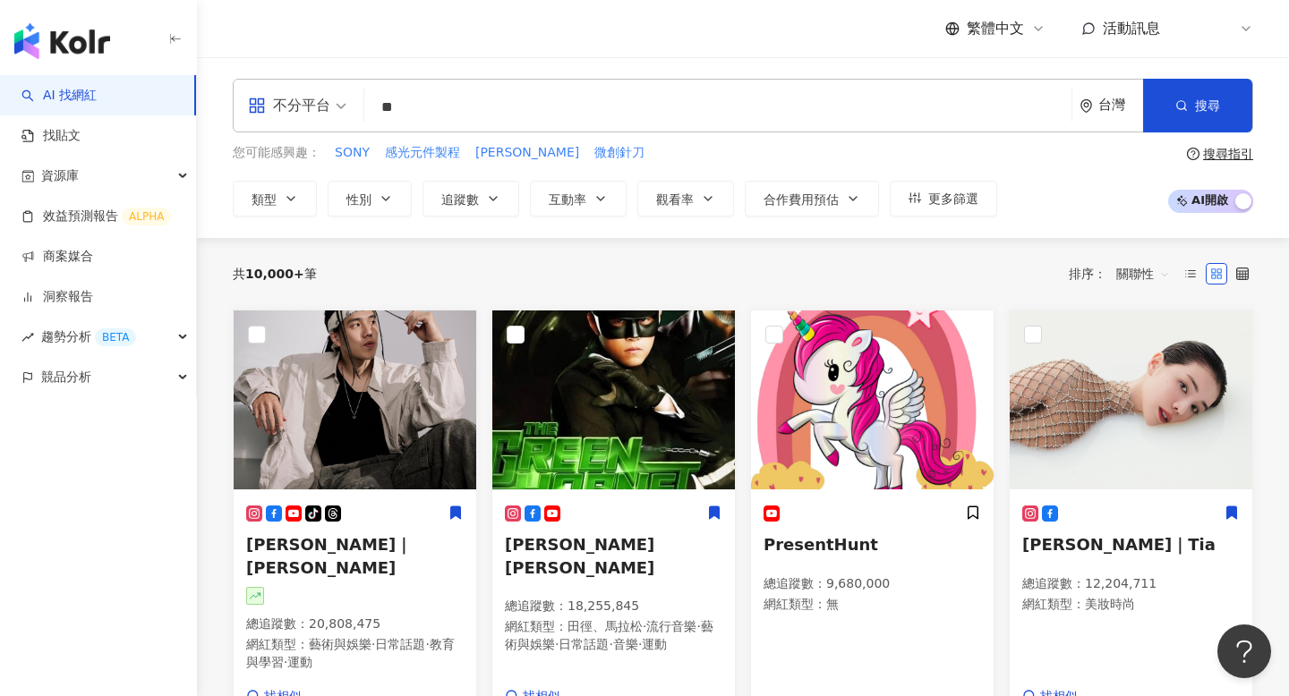
type input "*"
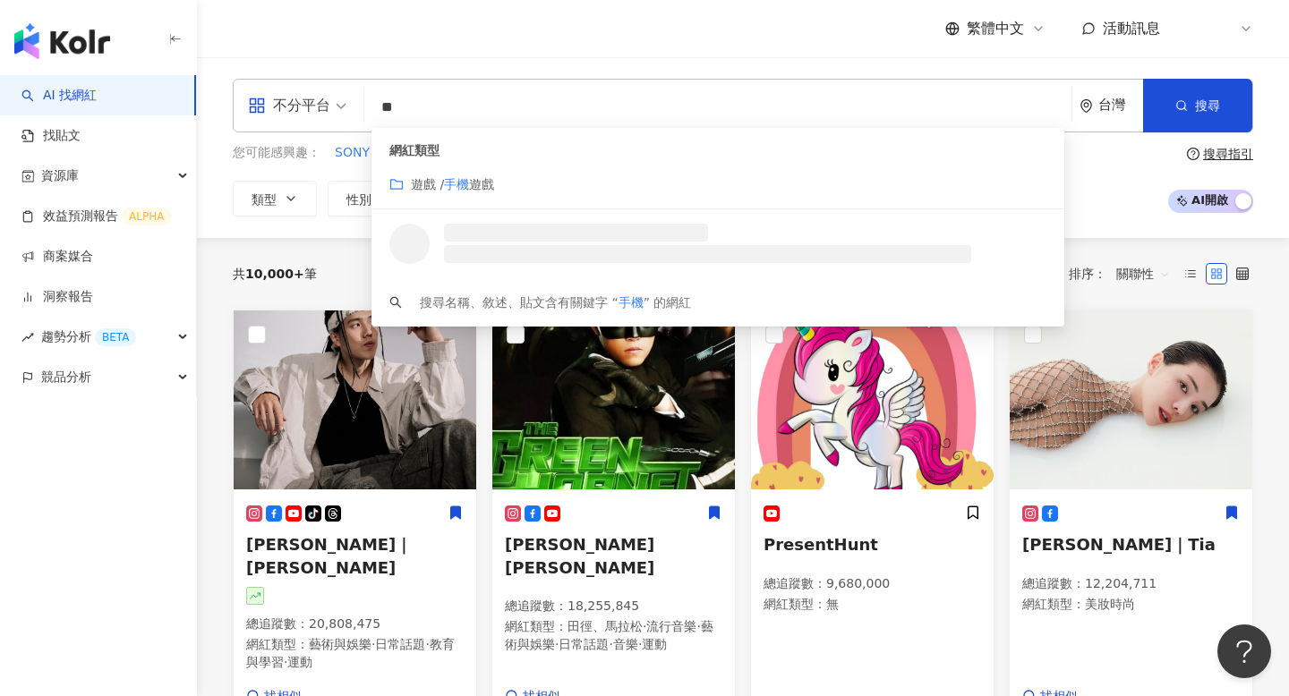
drag, startPoint x: 471, startPoint y: 197, endPoint x: 257, endPoint y: 230, distance: 216.5
click at [260, 226] on div "不分平台 ** 台灣 搜尋 customizedTag loading 網紅類型 遊戲 / 手機 遊戲 搜尋名稱、敘述、貼文含有關鍵字 “ 手機 ” 的網紅 …" at bounding box center [743, 147] width 1092 height 181
type input "**"
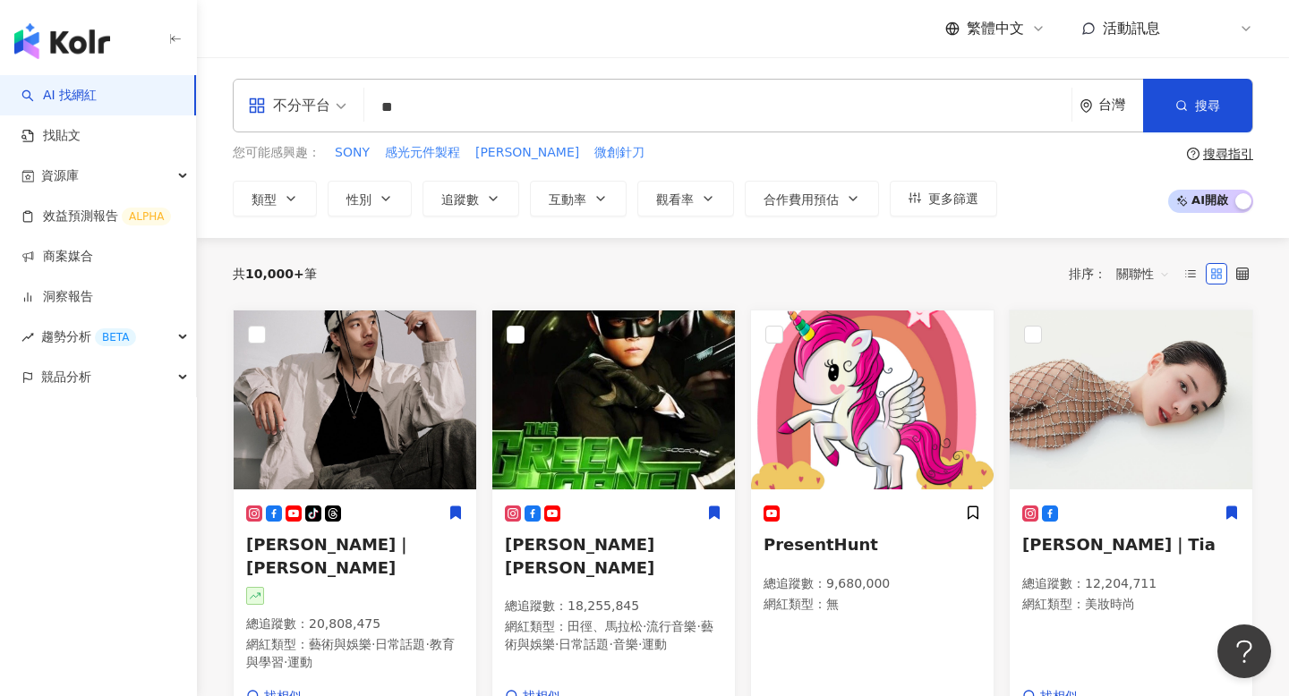
click at [257, 230] on div "不分平台 ** 台灣 搜尋 customizedTag loading 網紅類型 遊戲 / 手機 遊戲 搜尋名稱、敘述、貼文含有關鍵字 “ 手機 ” 的網紅 …" at bounding box center [743, 147] width 1092 height 181
click at [475, 195] on span "追蹤數" at bounding box center [460, 199] width 38 height 14
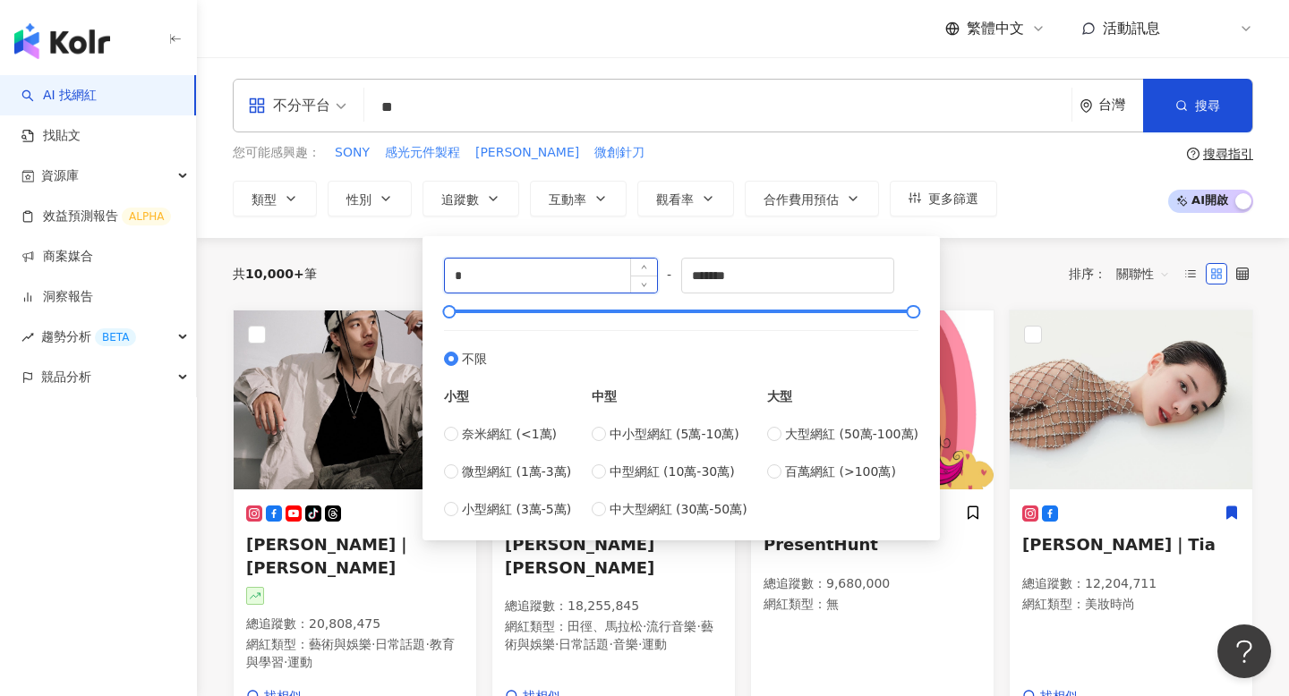
click at [533, 278] on input "*" at bounding box center [551, 276] width 212 height 34
type input "*"
type input "******"
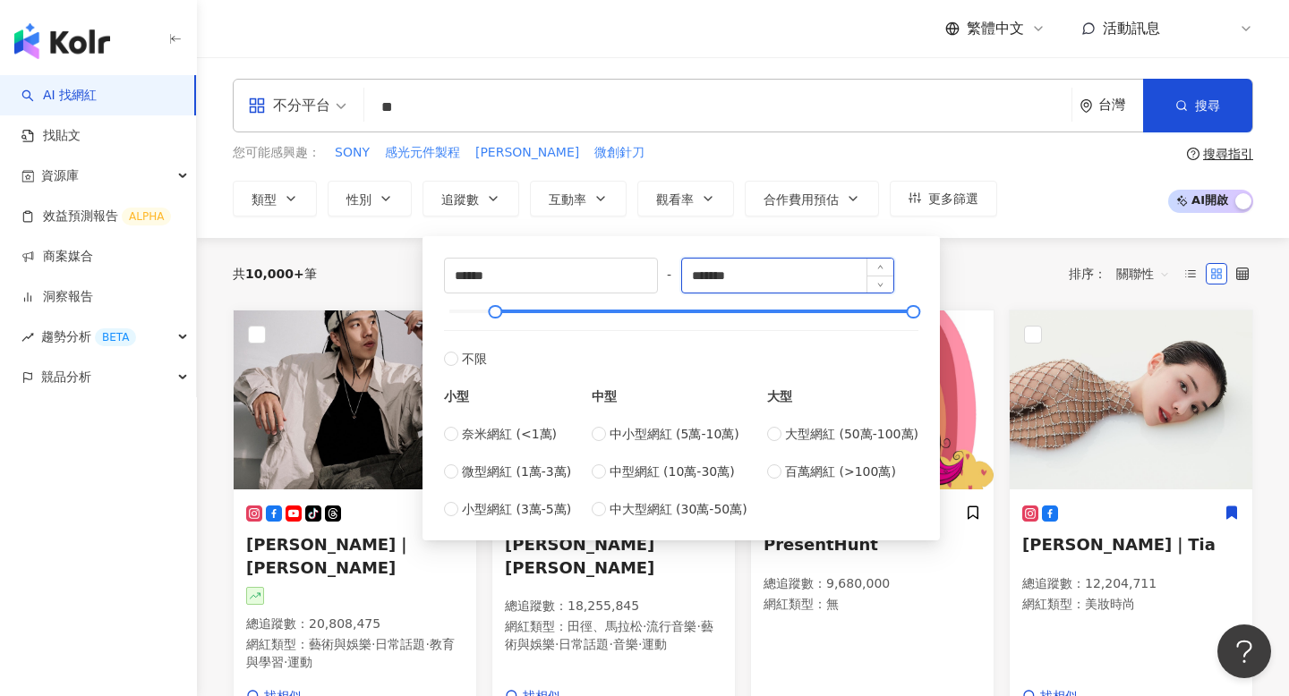
click at [797, 290] on input "*******" at bounding box center [788, 276] width 212 height 34
type input "******"
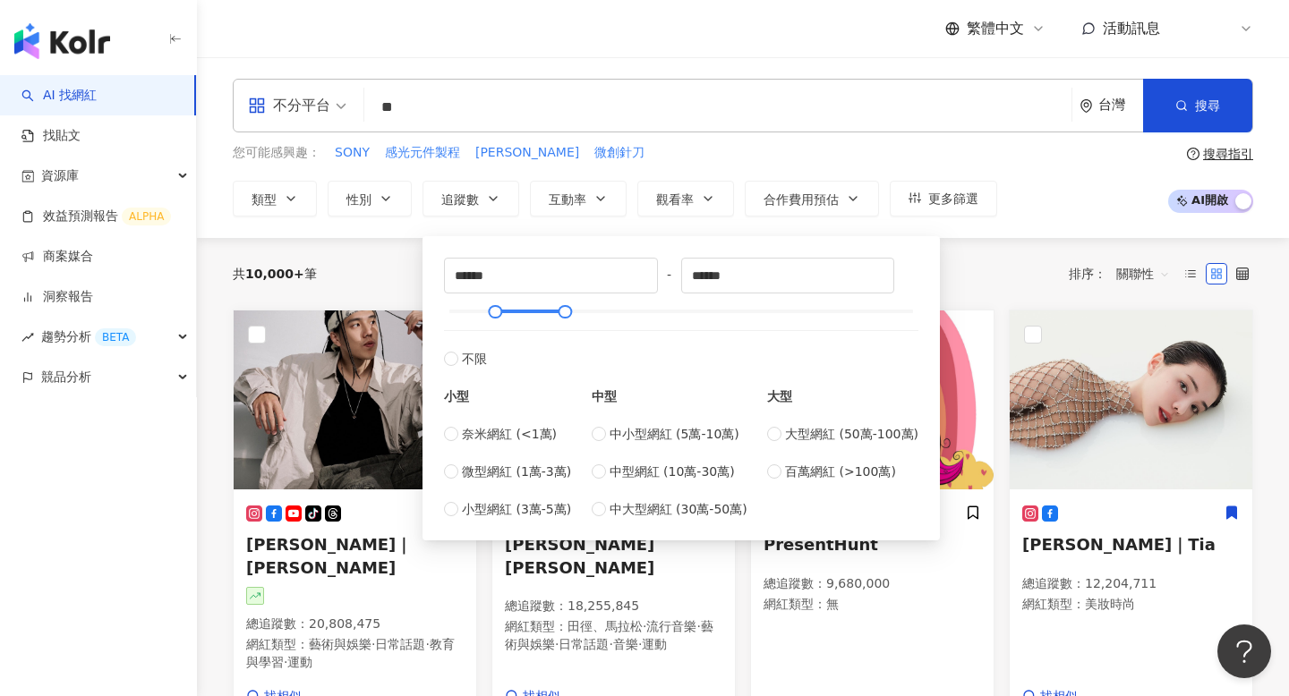
click at [1011, 281] on div "共 10,000+ 筆 排序： 關聯性" at bounding box center [743, 274] width 1021 height 29
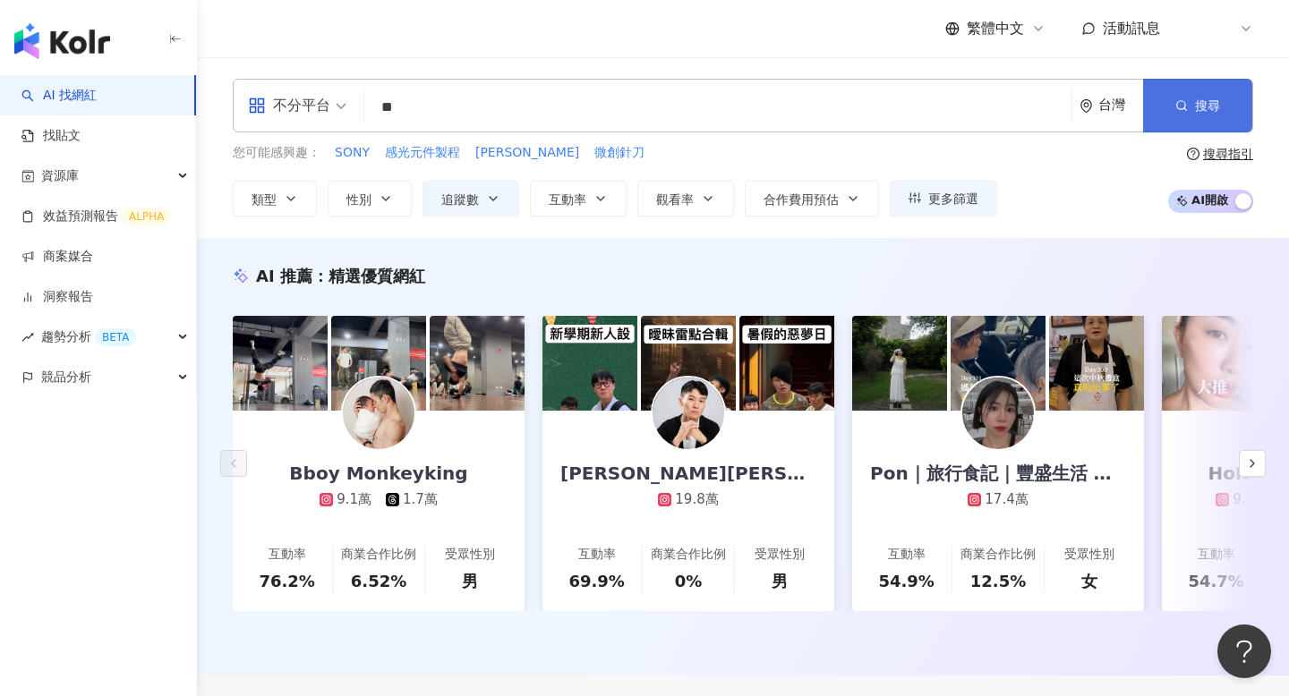
click at [1198, 108] on span "搜尋" at bounding box center [1207, 105] width 25 height 14
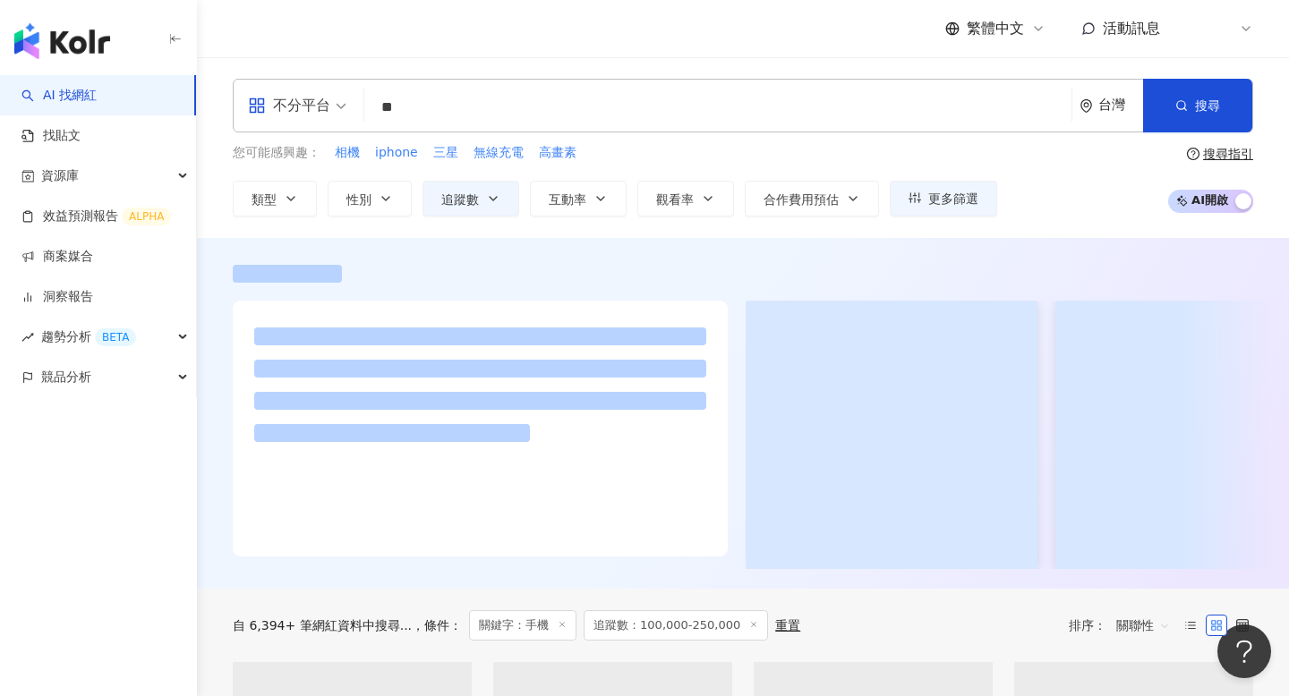
click at [279, 108] on div "不分平台" at bounding box center [289, 105] width 82 height 29
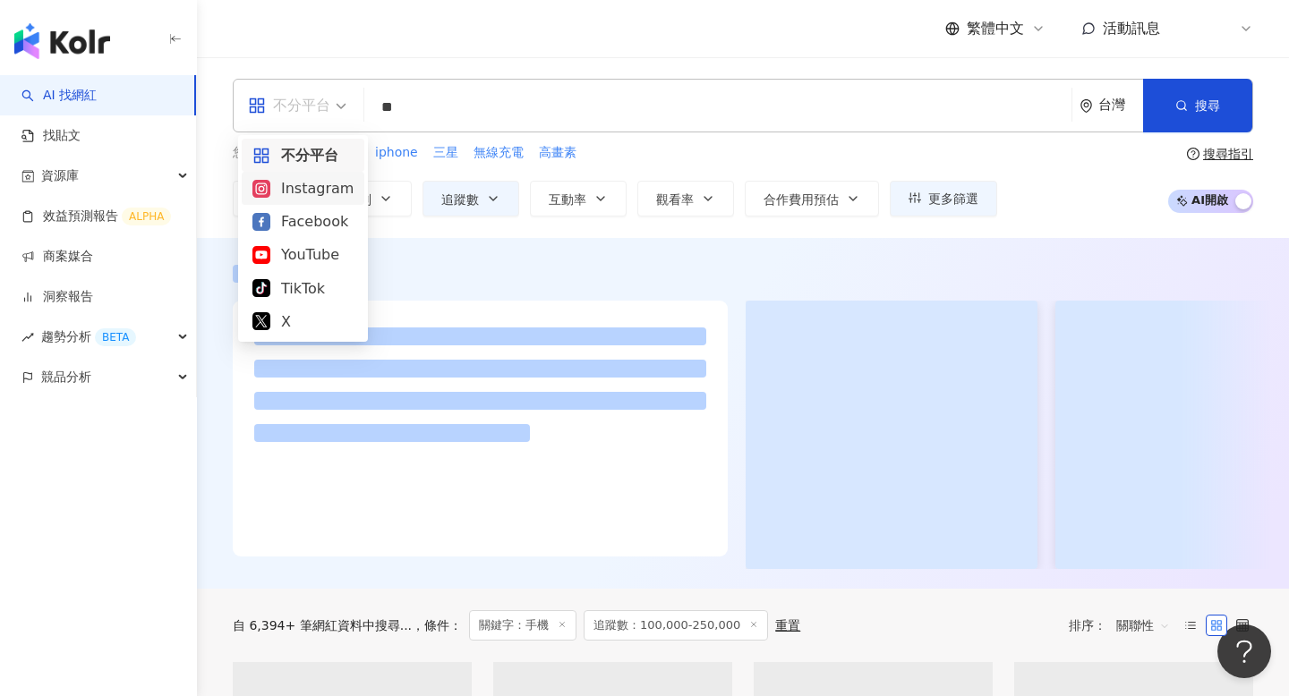
click at [292, 180] on div "Instagram" at bounding box center [302, 188] width 101 height 22
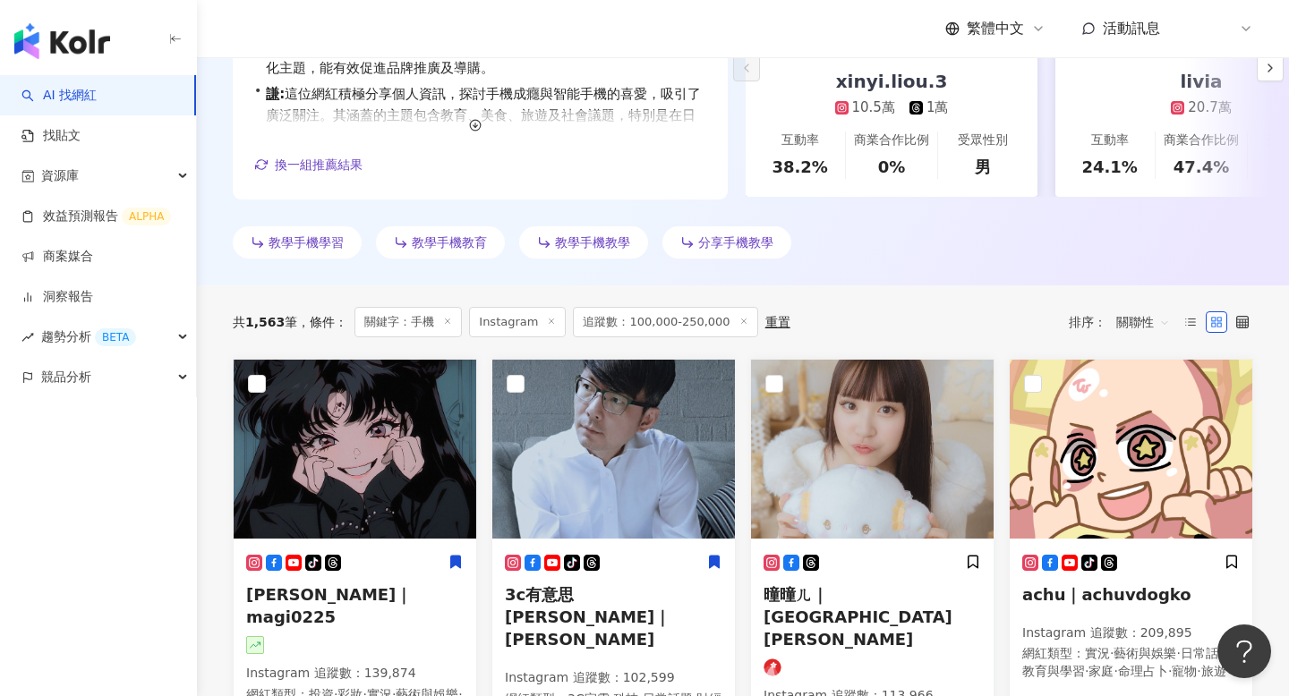
scroll to position [423, 0]
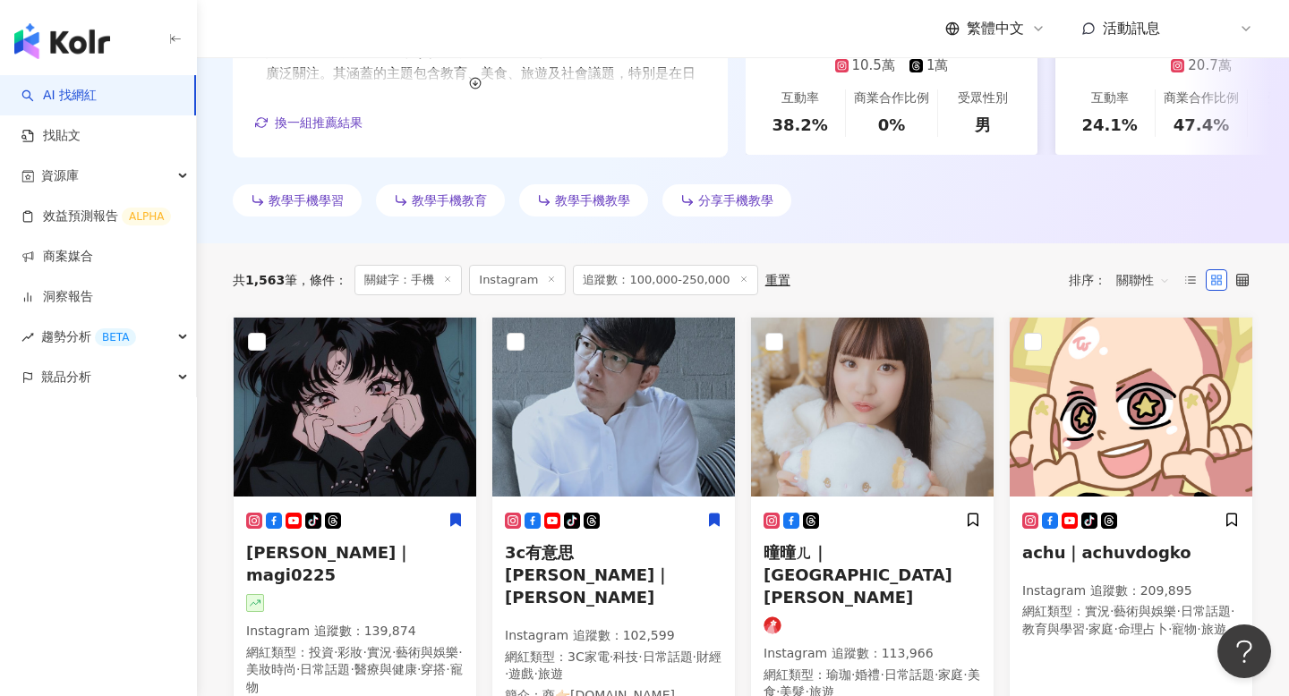
click at [1130, 279] on span "關聯性" at bounding box center [1143, 280] width 54 height 29
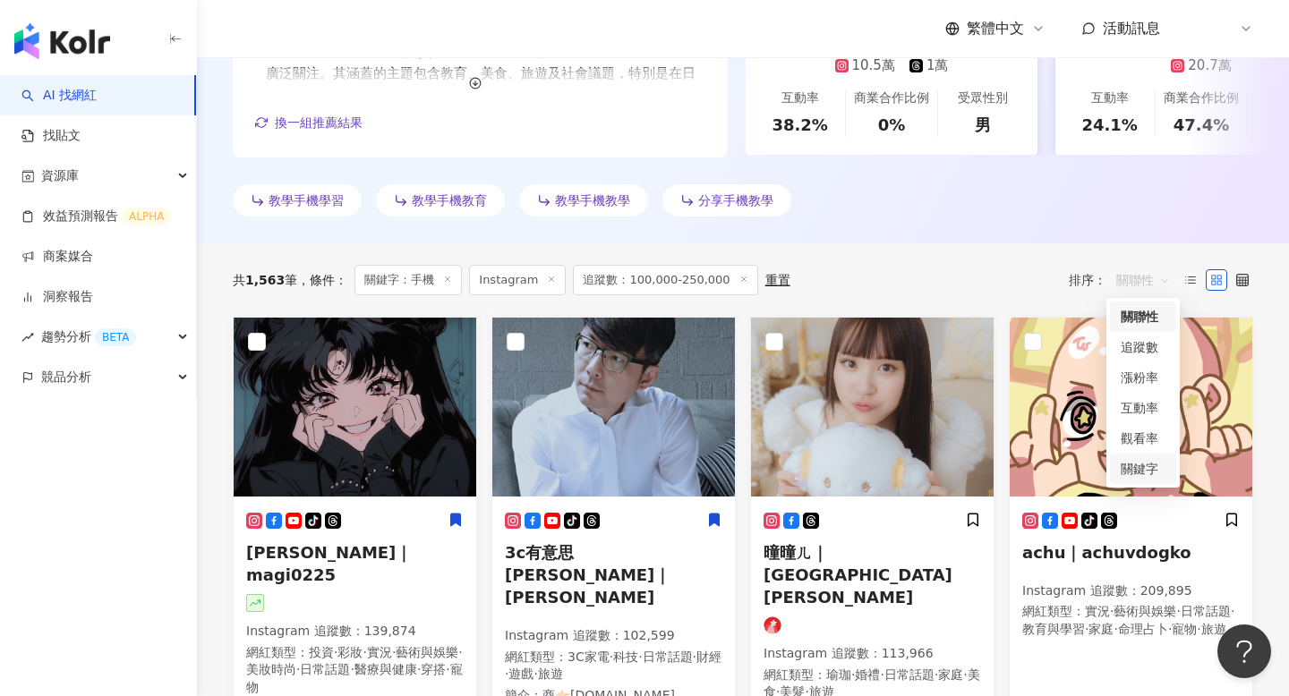
click at [1138, 462] on div "關鍵字" at bounding box center [1143, 469] width 45 height 20
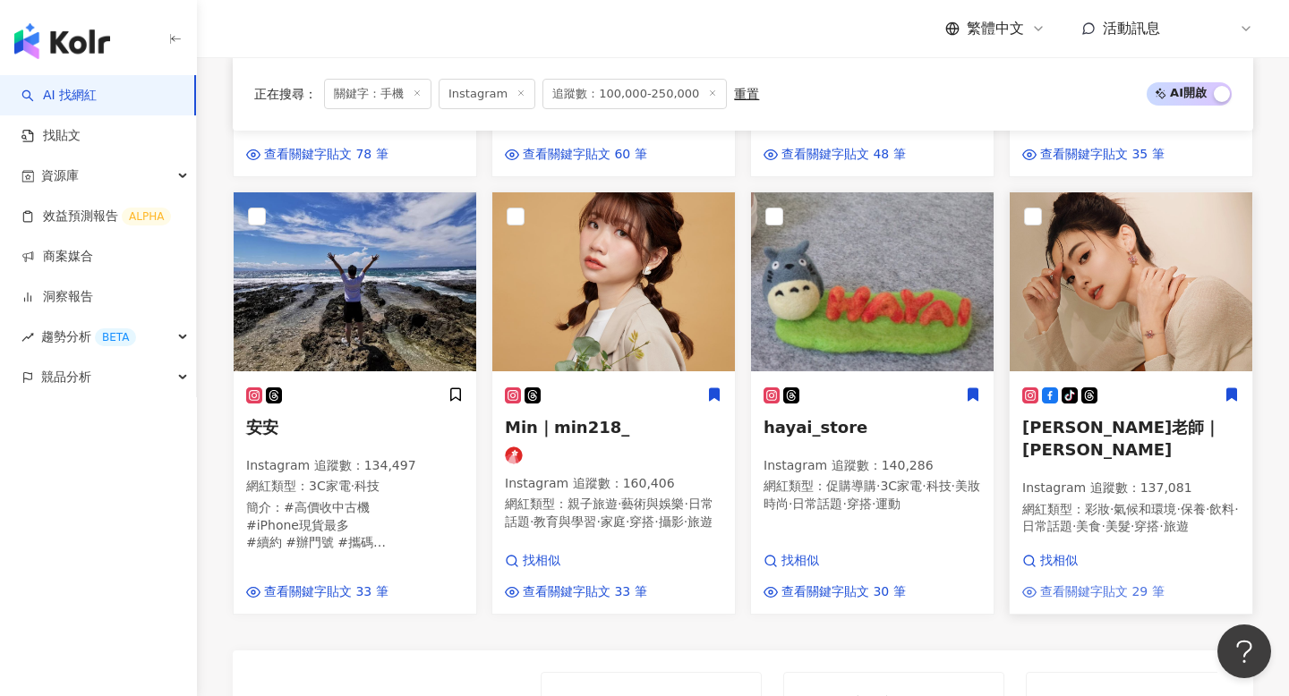
scroll to position [1564, 0]
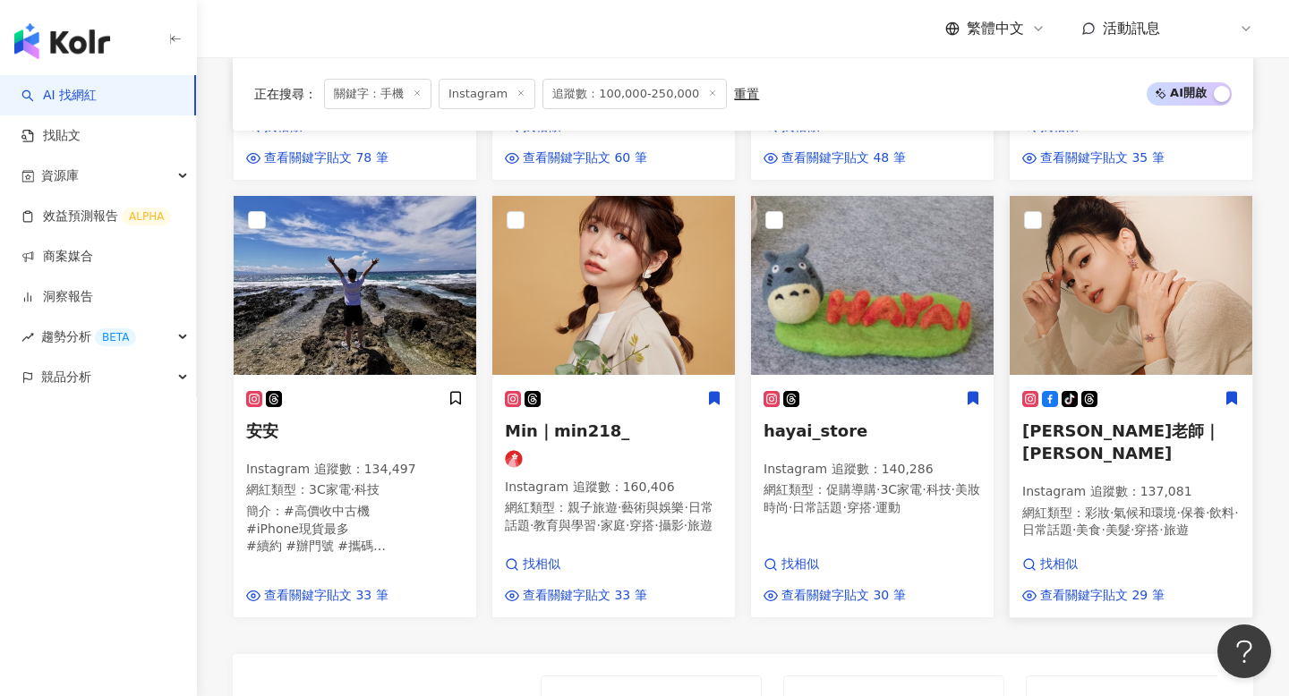
click at [1117, 422] on span "妮妮老師｜妮妮" at bounding box center [1121, 442] width 198 height 41
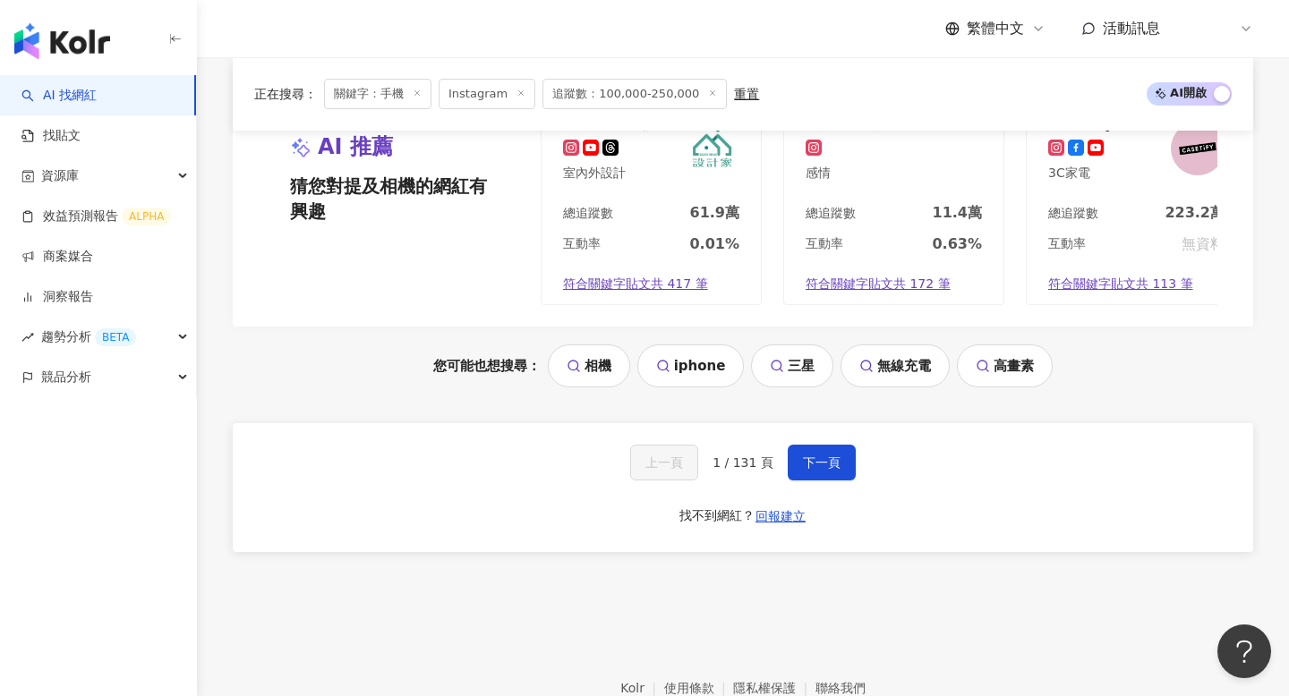
scroll to position [2158, 0]
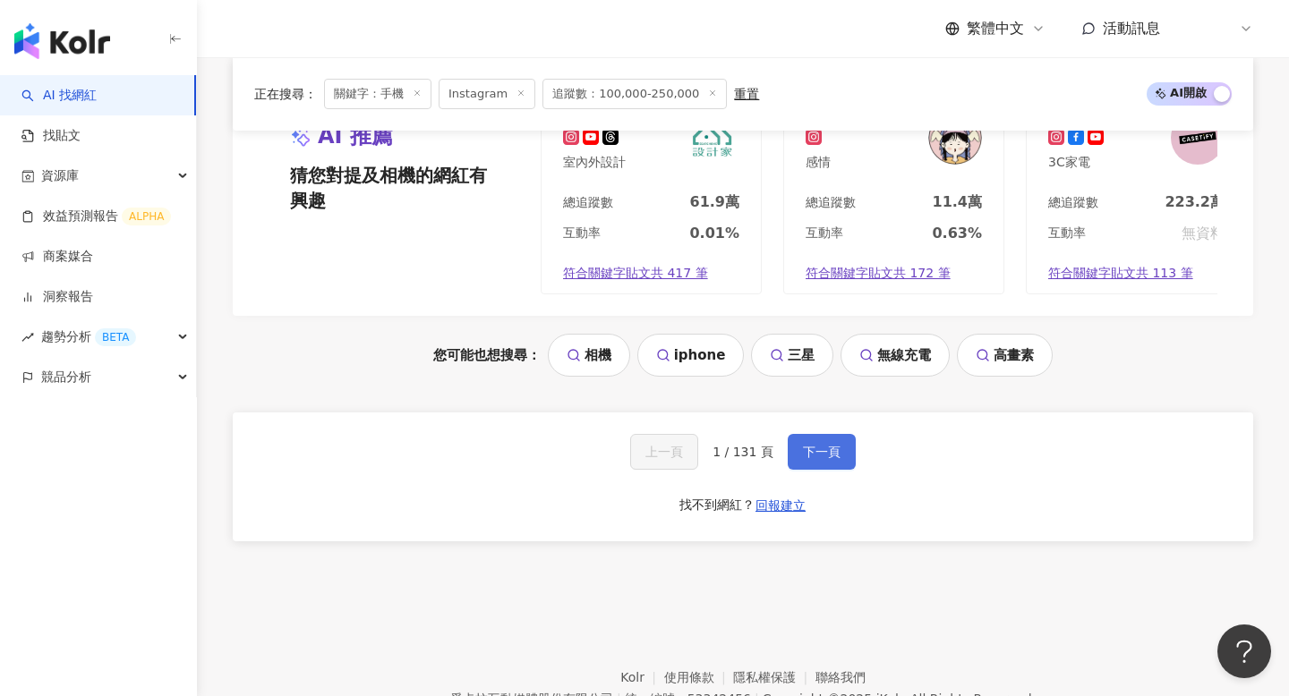
click at [810, 434] on button "下一頁" at bounding box center [822, 452] width 68 height 36
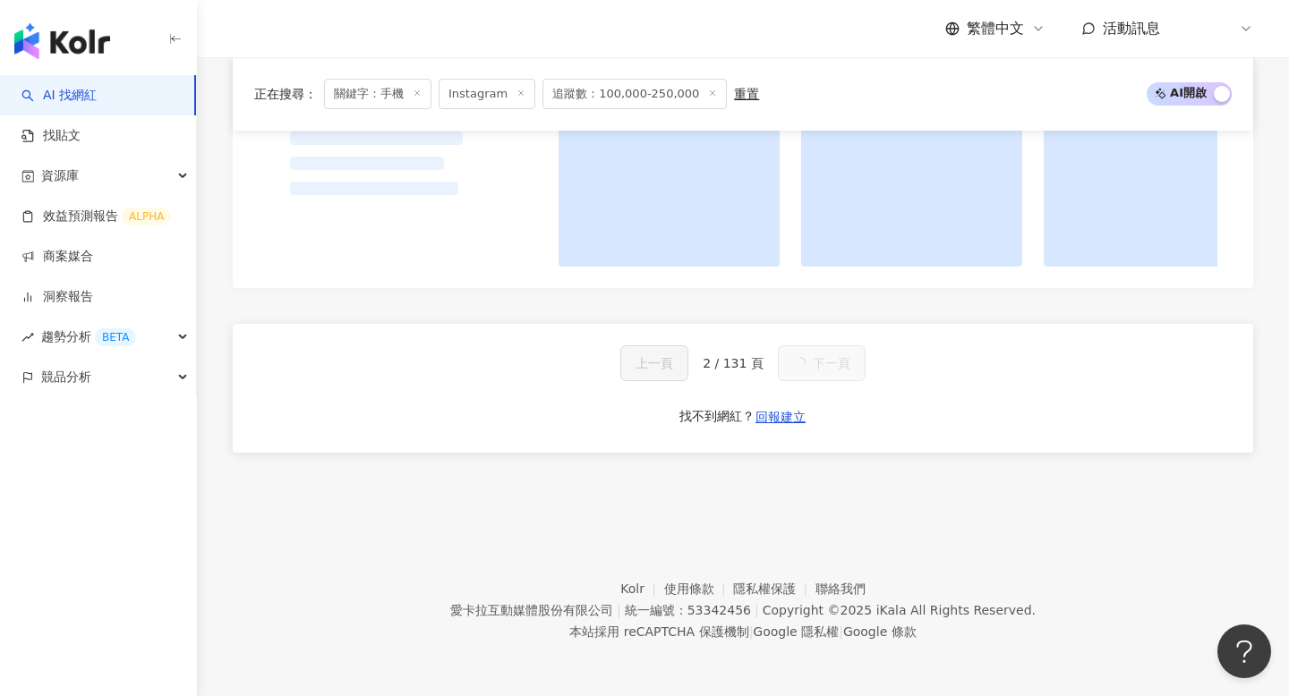
scroll to position [1778, 0]
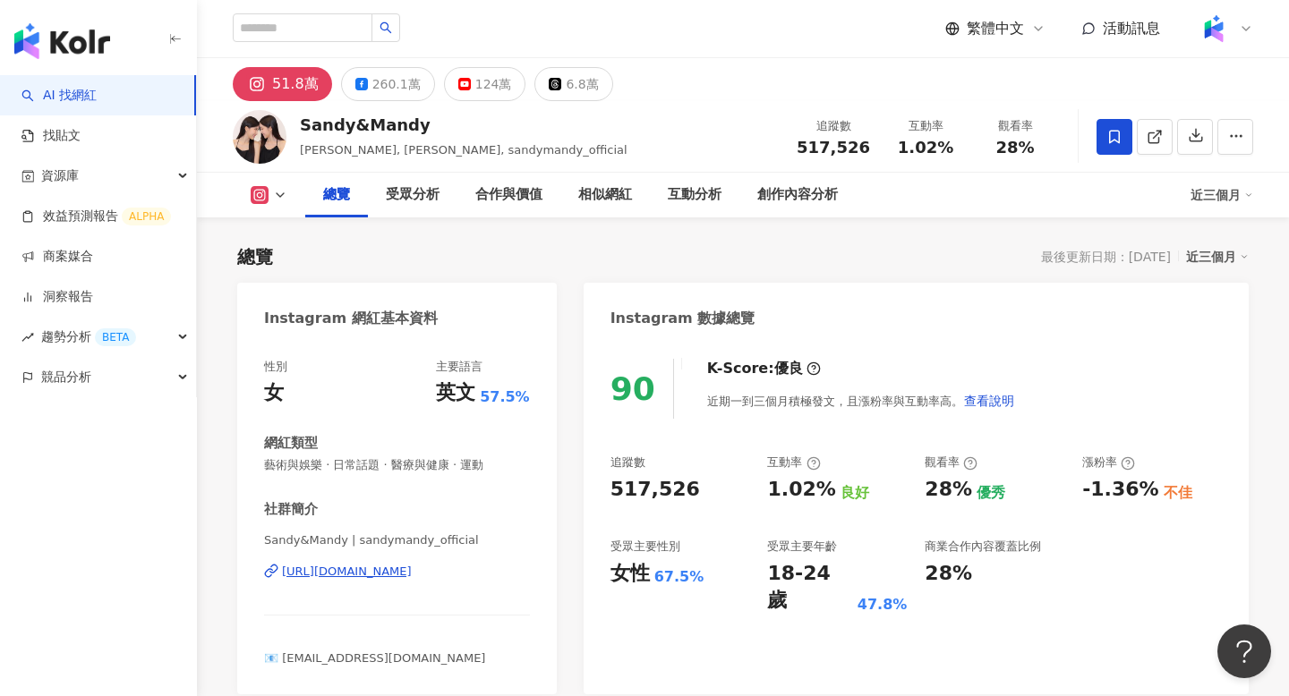
click at [390, 565] on div "https://www.instagram.com/sandymandy_official/" at bounding box center [347, 572] width 130 height 16
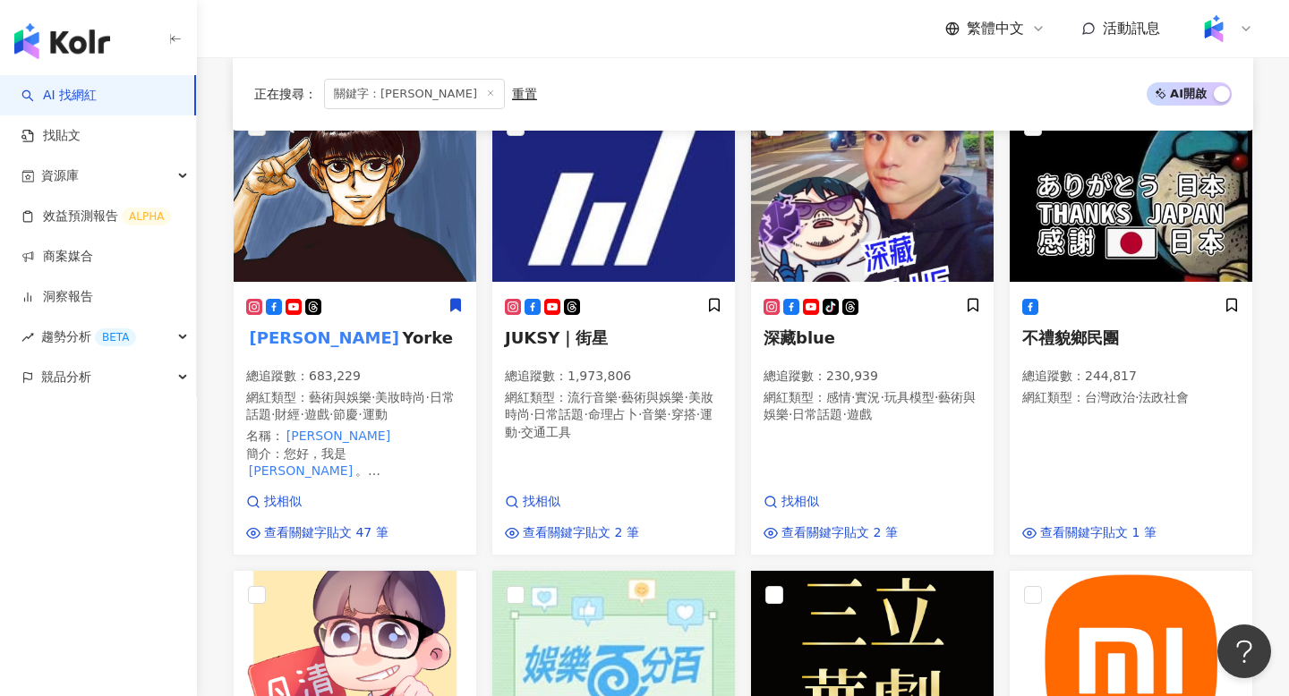
scroll to position [274, 0]
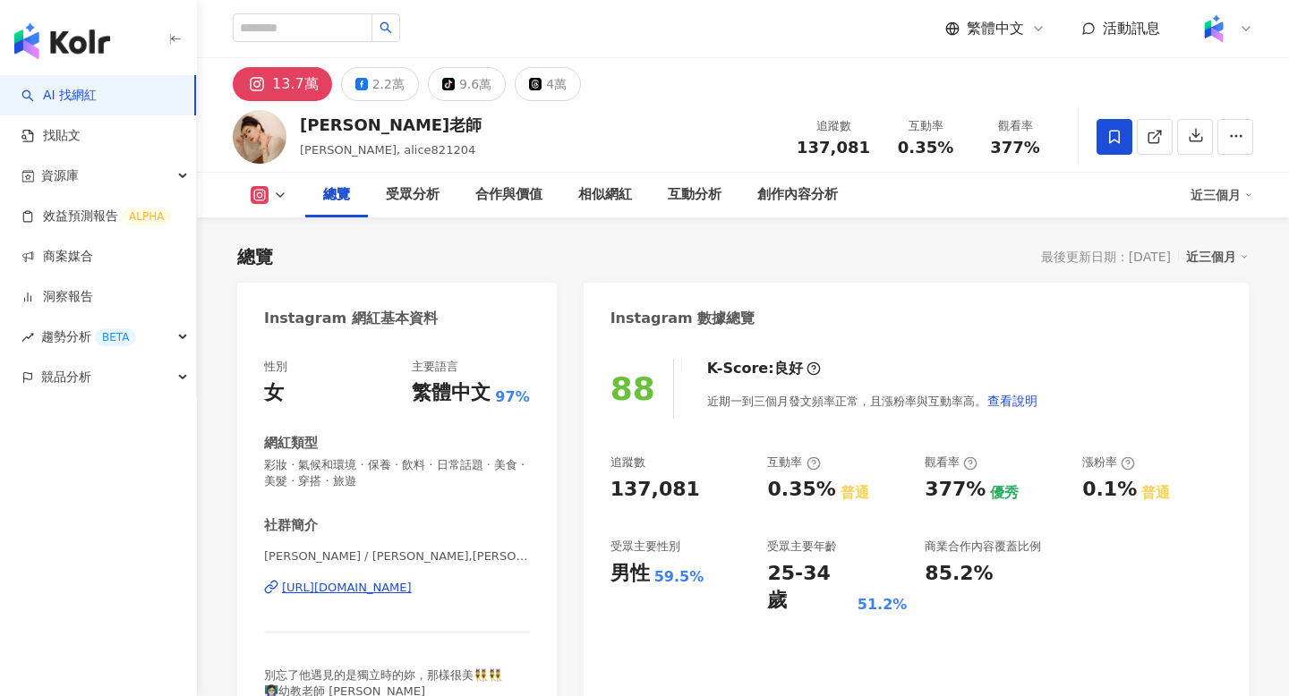
click at [412, 585] on div "[URL][DOMAIN_NAME]" at bounding box center [347, 588] width 130 height 16
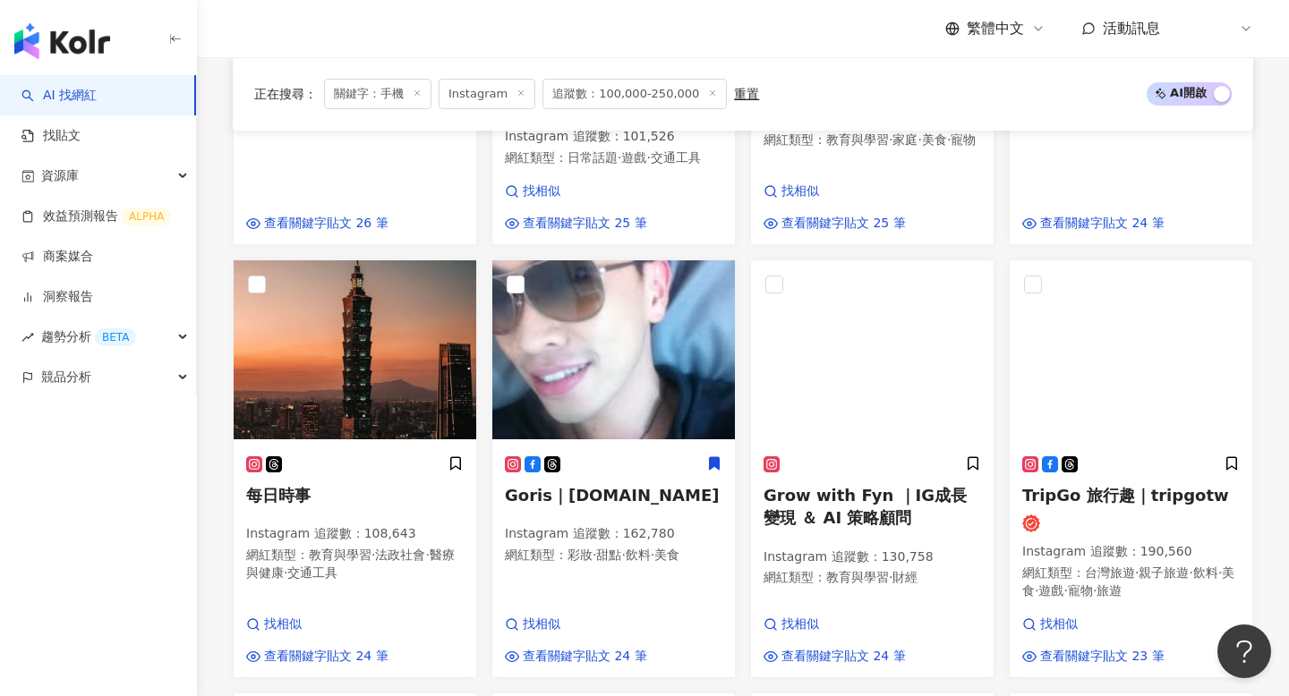
scroll to position [952, 0]
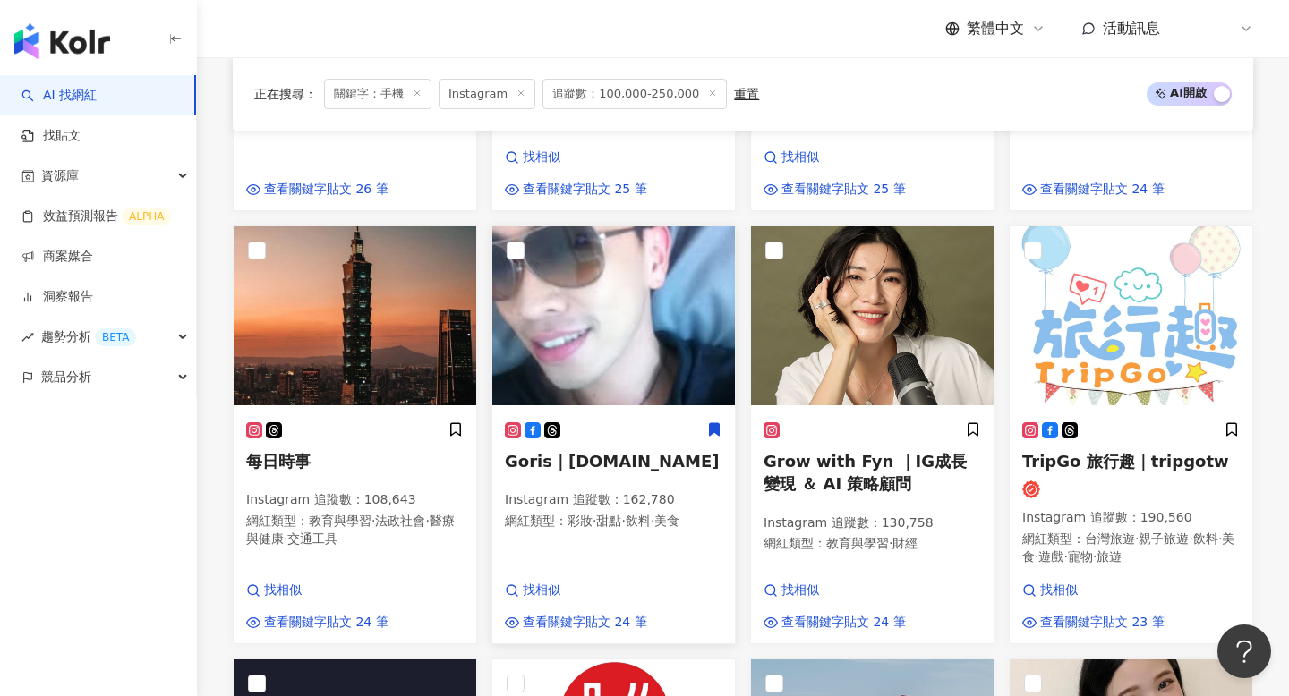
click at [607, 452] on span "Goris｜goris.sky" at bounding box center [612, 461] width 214 height 19
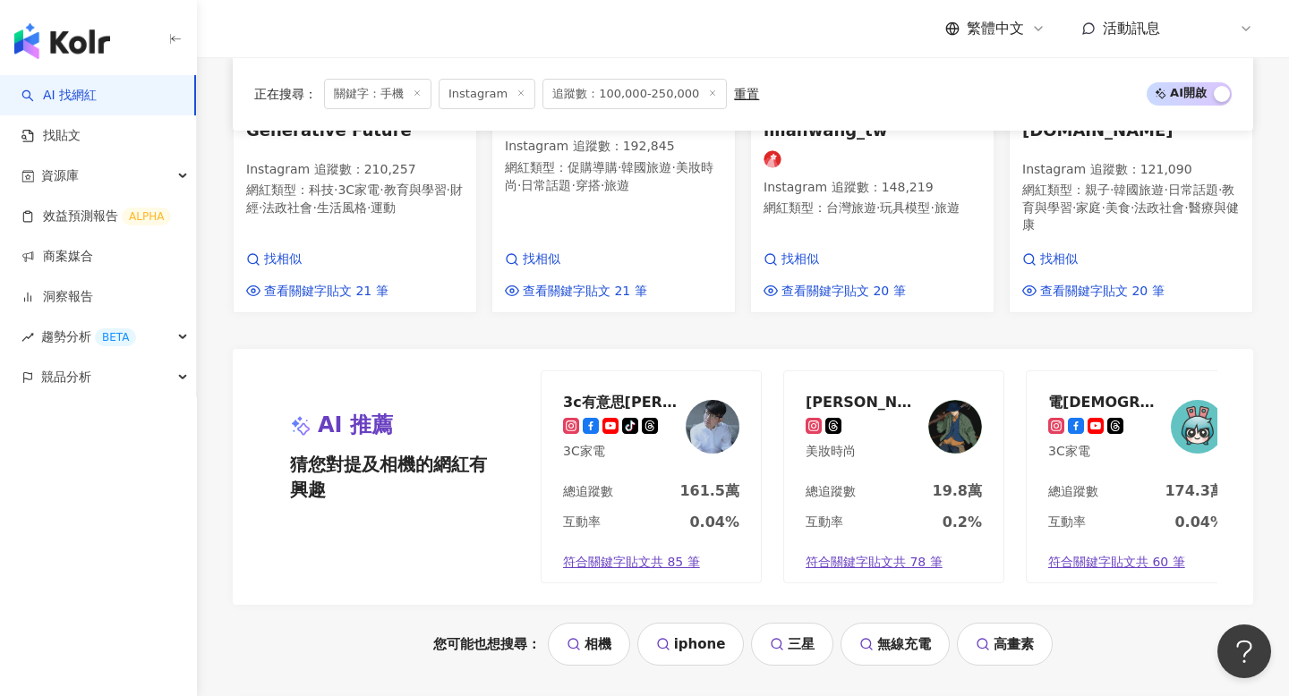
scroll to position [1779, 0]
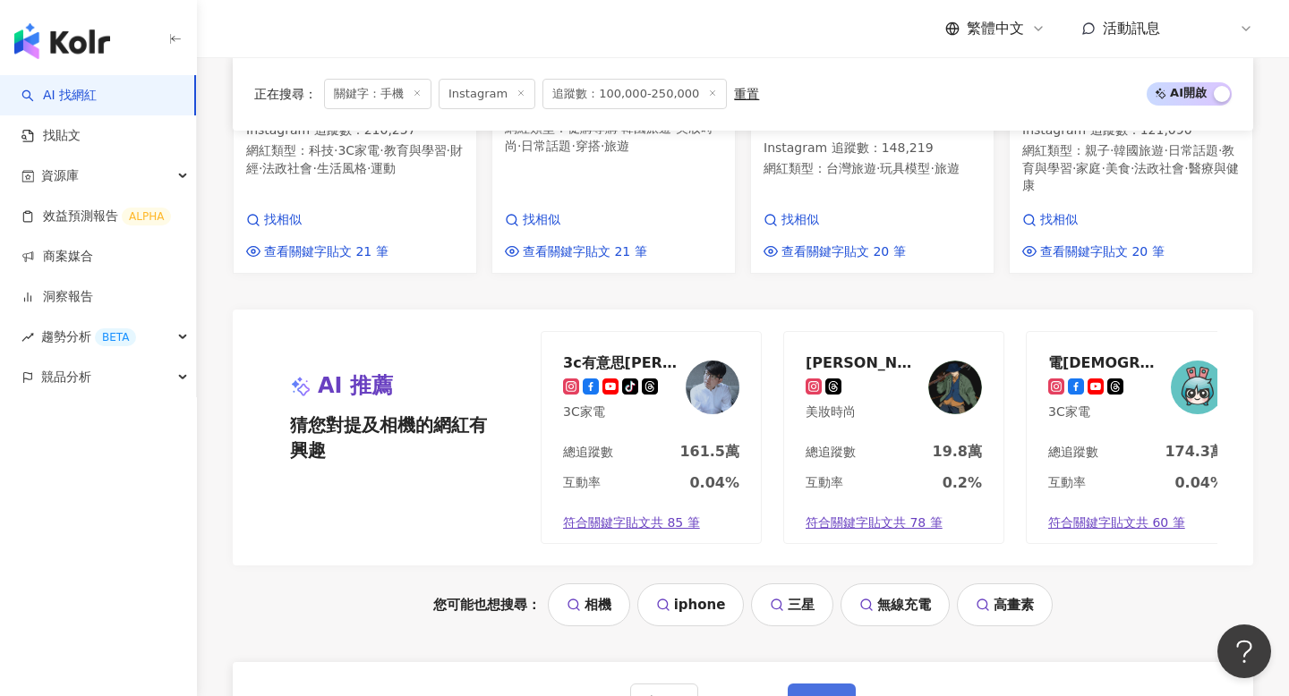
click at [841, 684] on button "下一頁" at bounding box center [822, 702] width 68 height 36
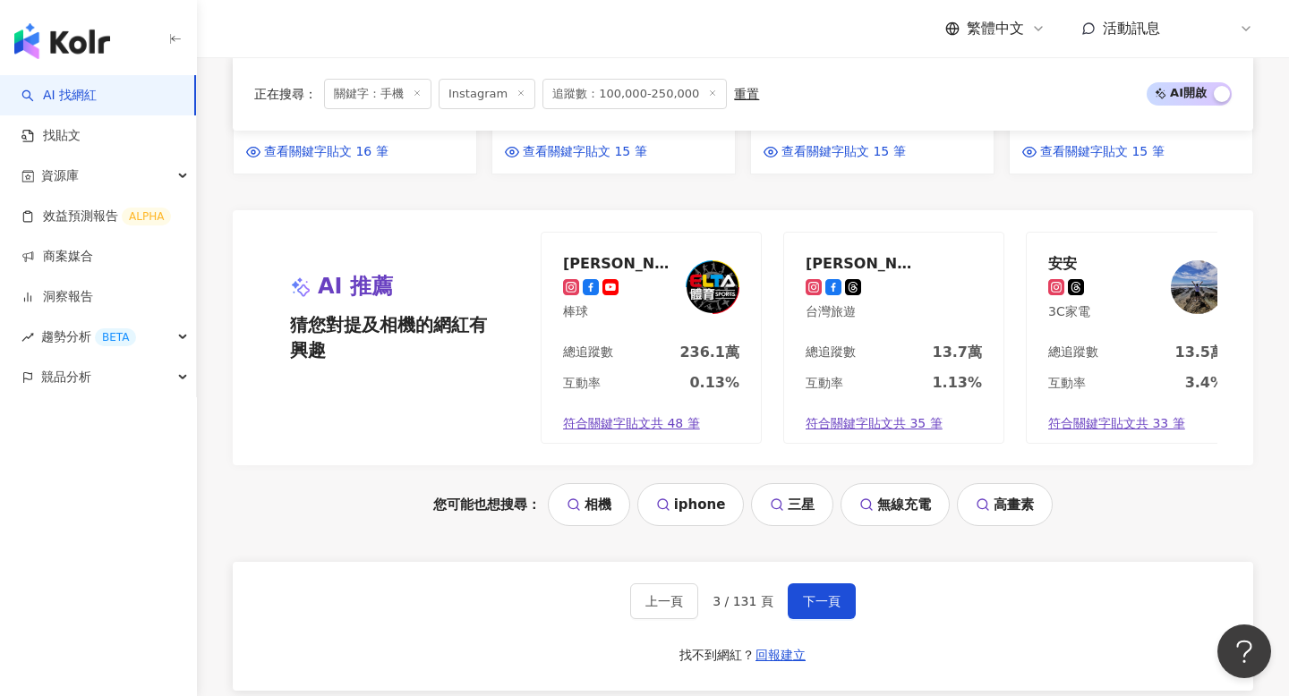
scroll to position [1988, 0]
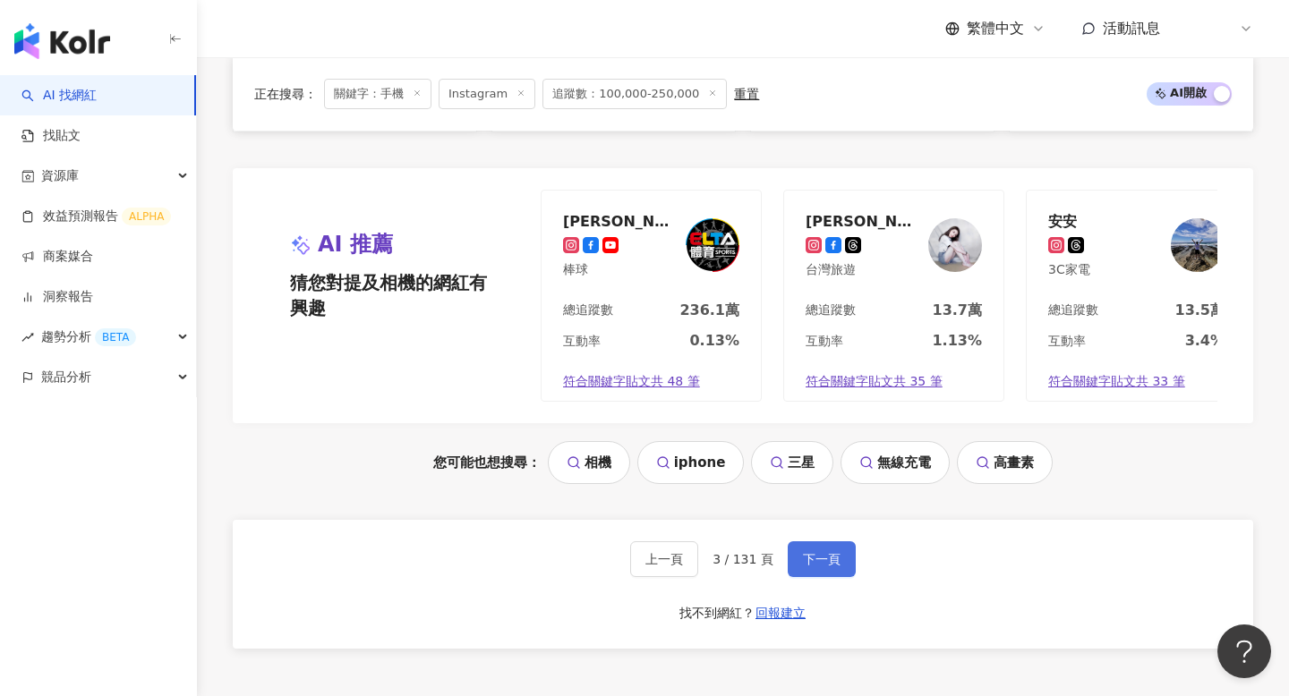
click at [826, 552] on span "下一頁" at bounding box center [822, 559] width 38 height 14
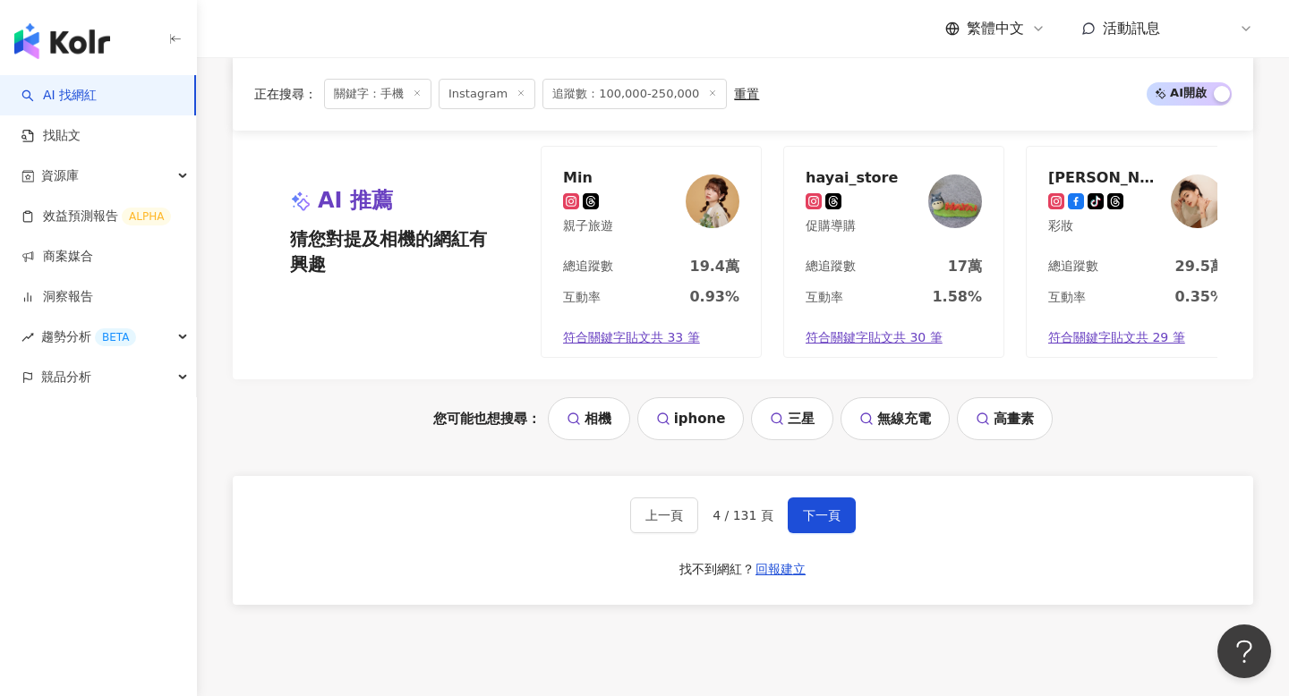
scroll to position [2105, 0]
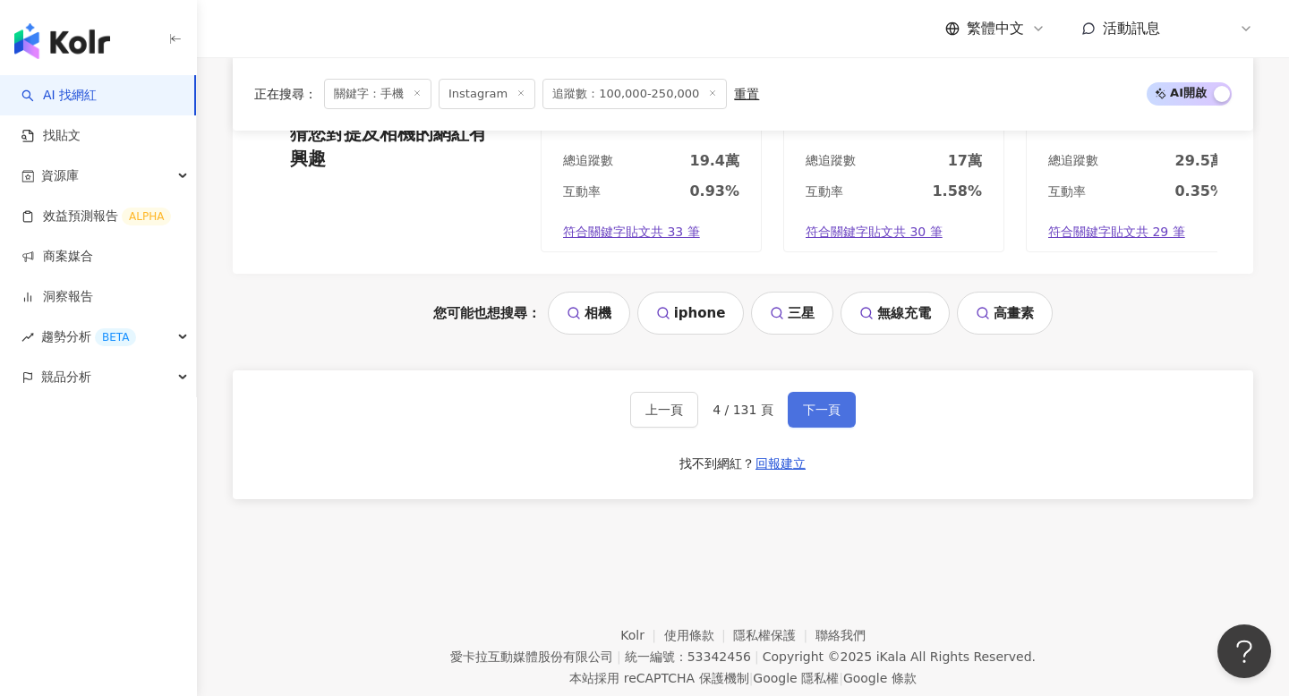
click at [822, 392] on button "下一頁" at bounding box center [822, 410] width 68 height 36
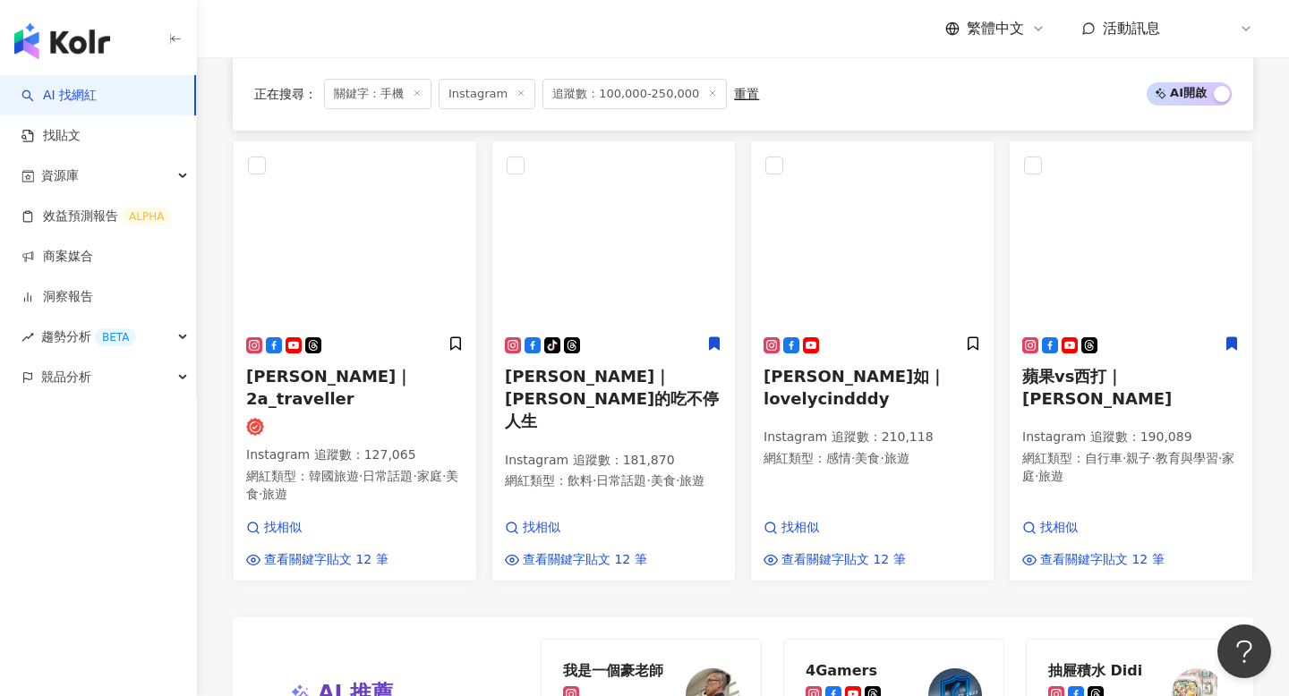
scroll to position [1491, 0]
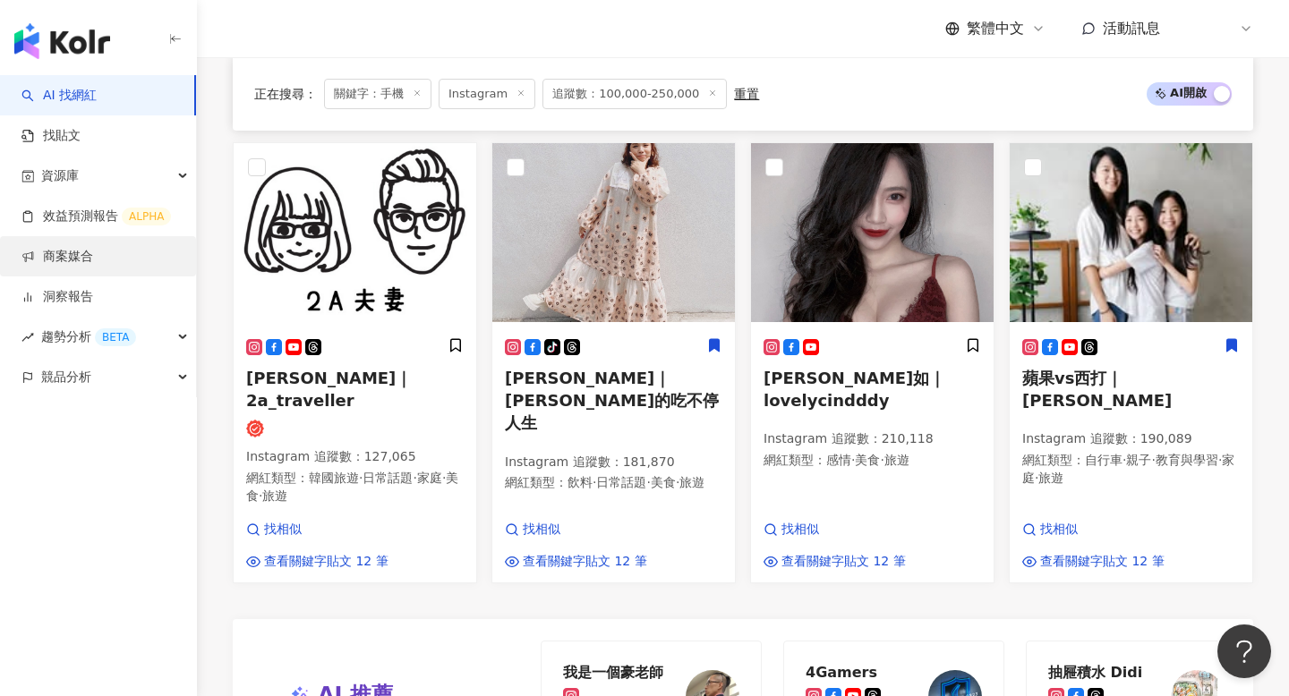
click at [93, 266] on link "商案媒合" at bounding box center [57, 257] width 72 height 18
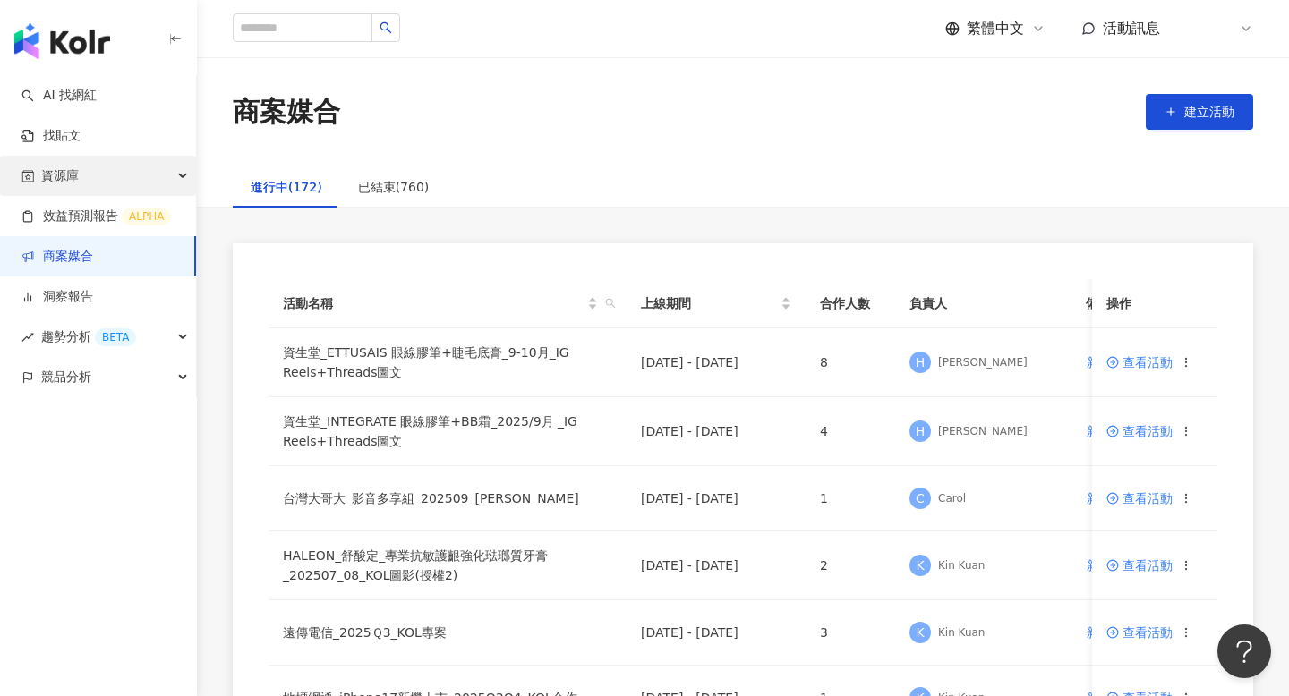
click at [134, 163] on div "資源庫" at bounding box center [98, 176] width 196 height 40
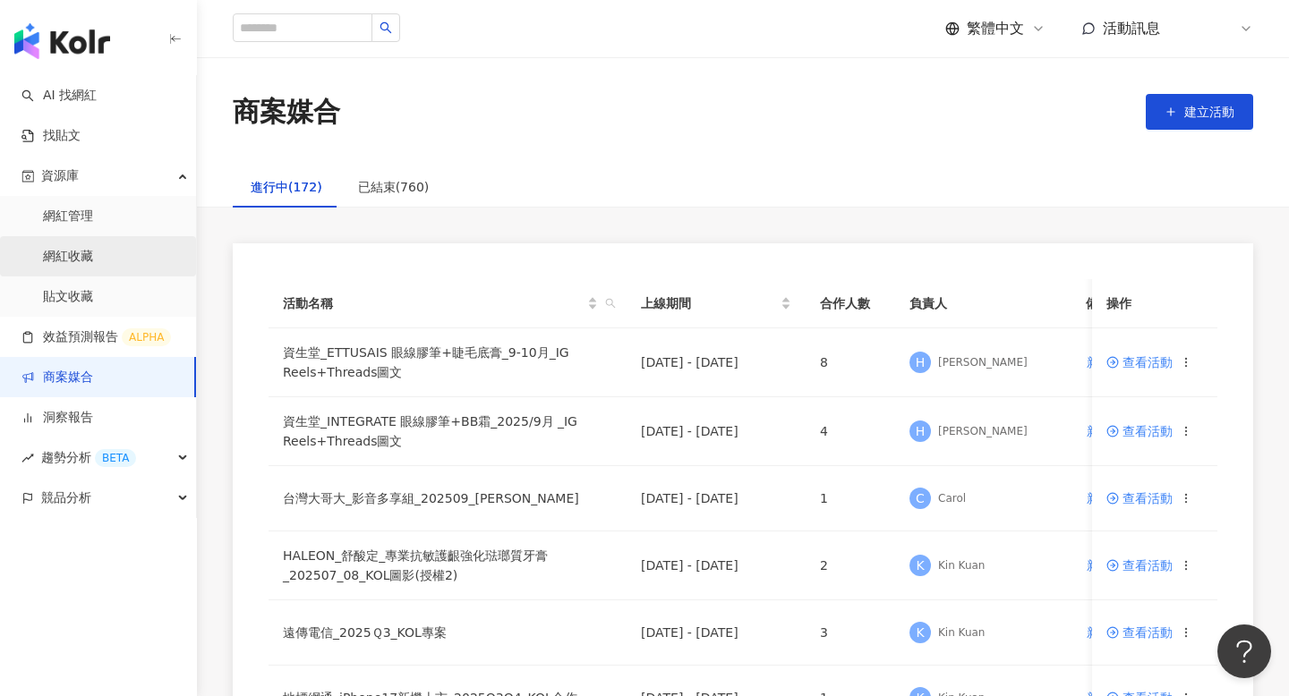
click at [93, 266] on link "網紅收藏" at bounding box center [68, 257] width 50 height 18
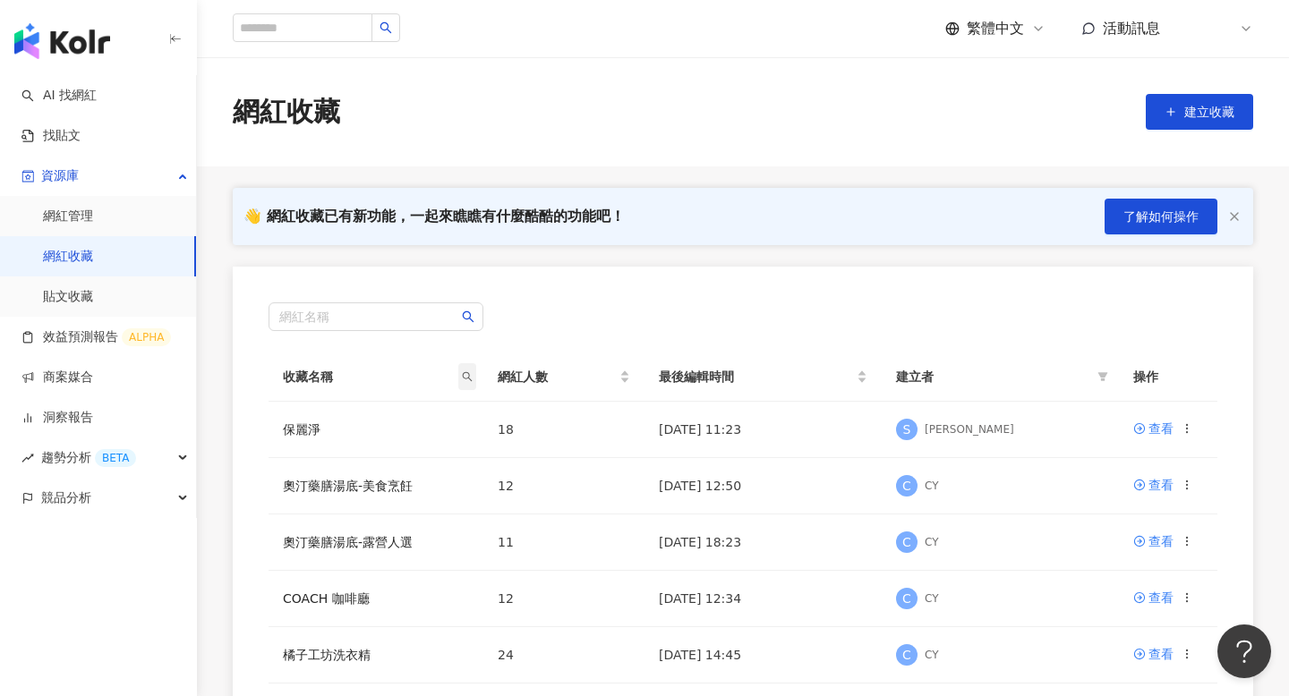
click at [468, 368] on span at bounding box center [467, 376] width 18 height 27
click at [429, 402] on input "text" at bounding box center [385, 415] width 168 height 29
type input "***"
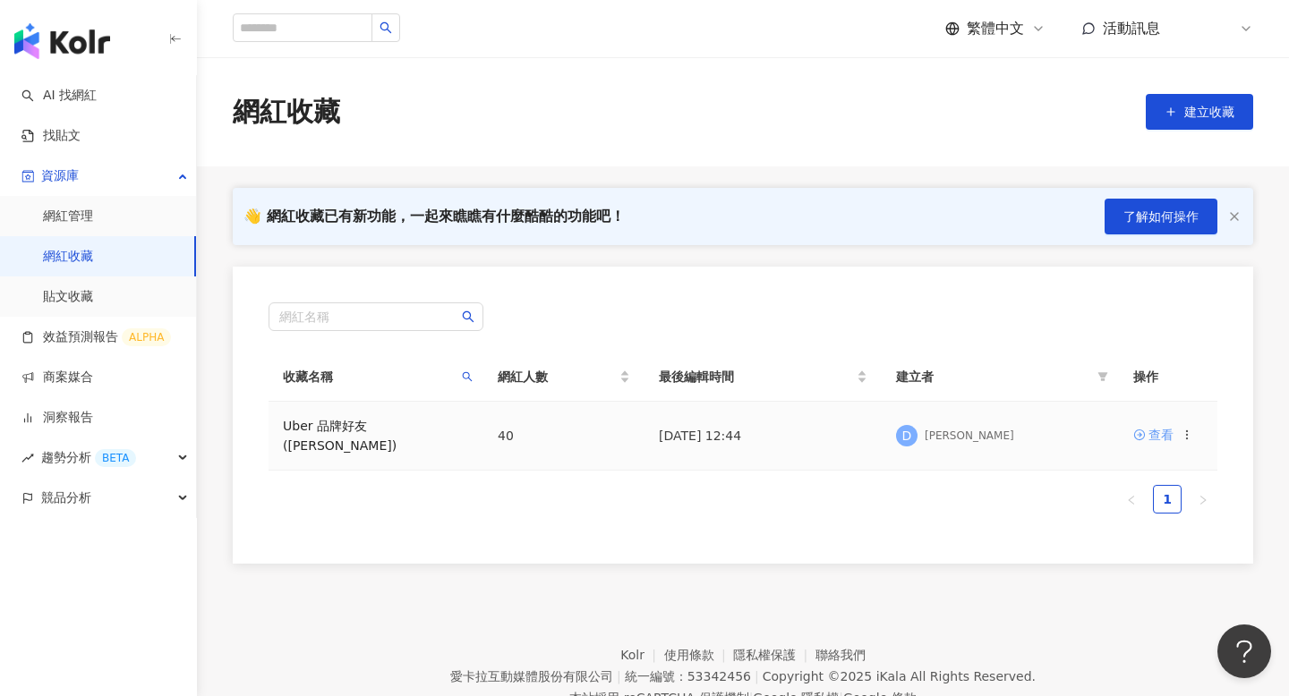
click at [1152, 427] on div "查看" at bounding box center [1161, 435] width 25 height 20
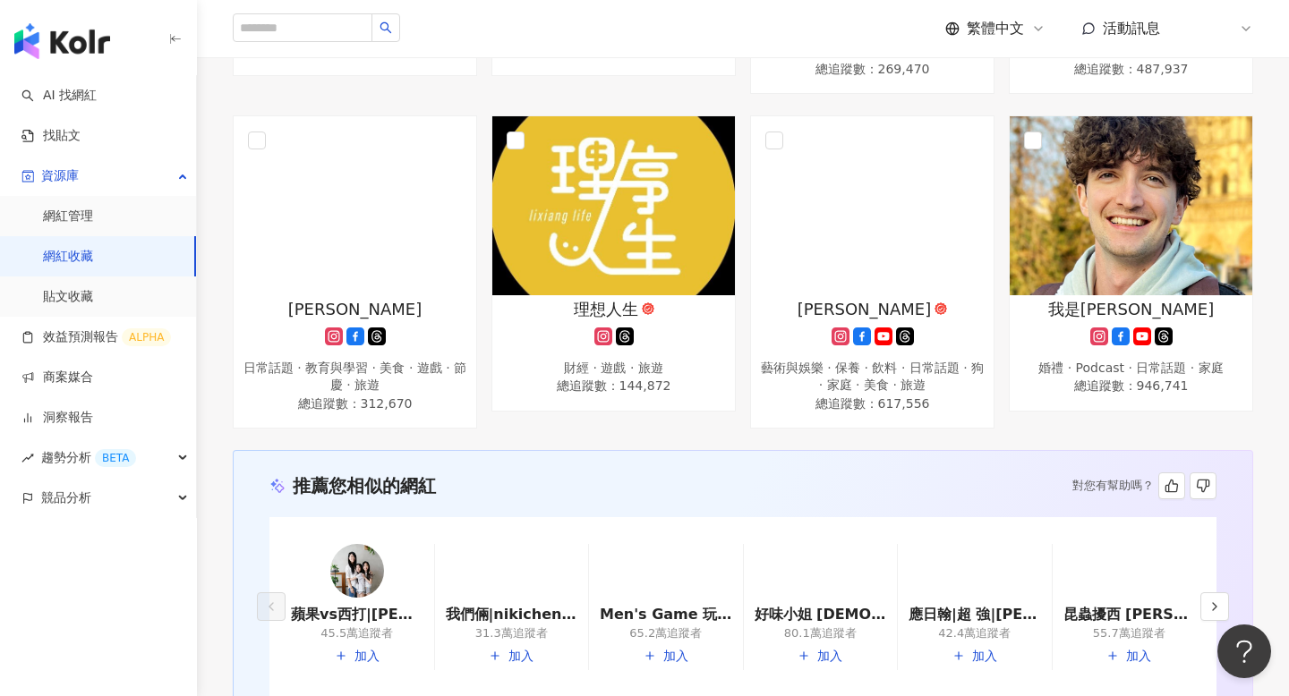
scroll to position [3271, 0]
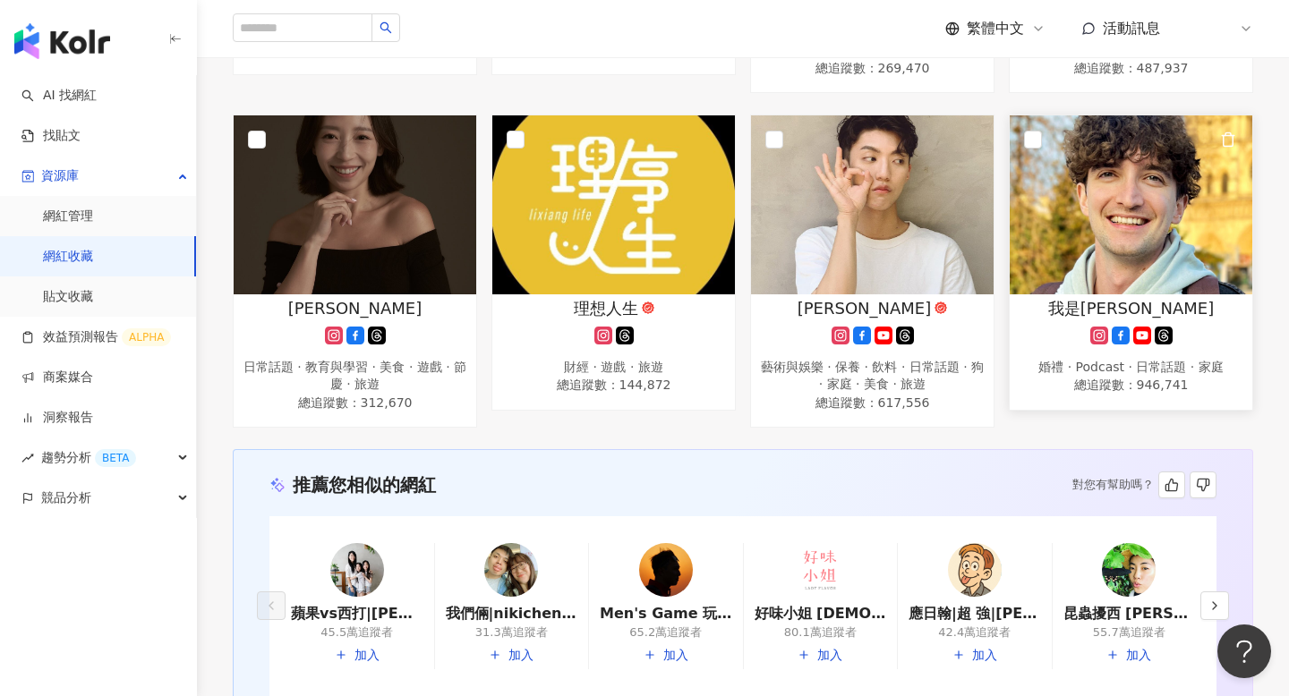
click at [1118, 264] on img at bounding box center [1131, 204] width 243 height 179
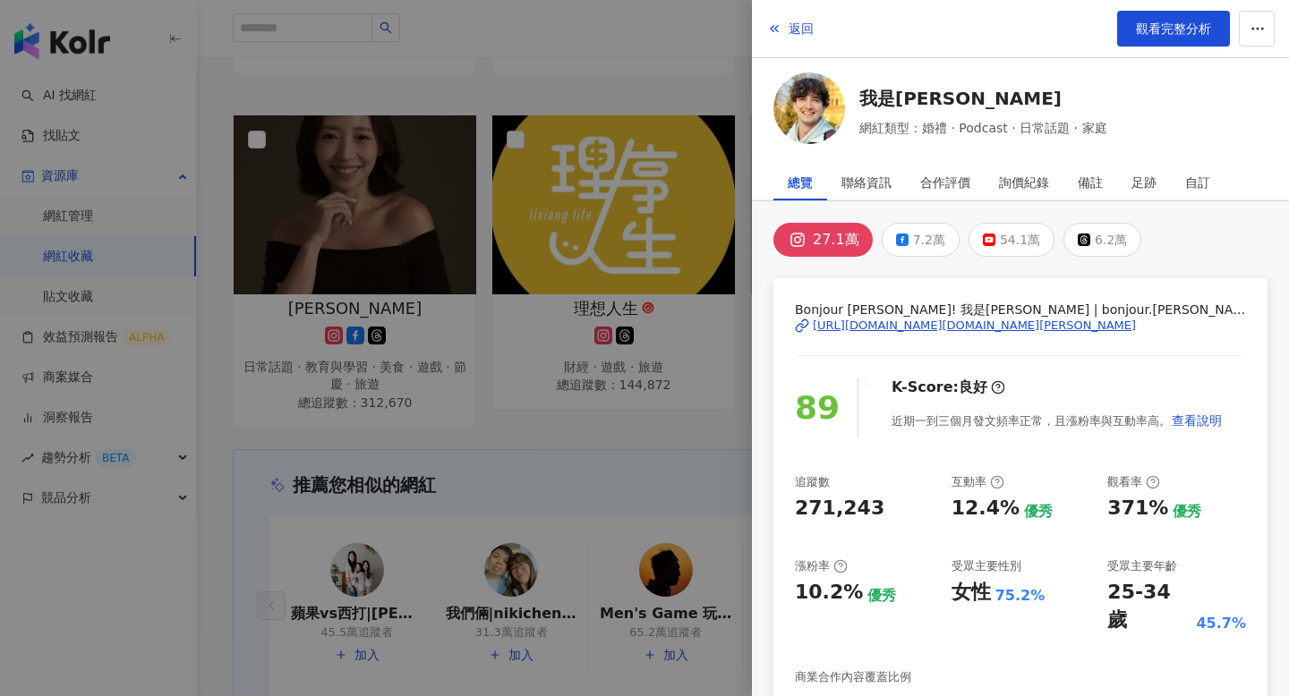
click at [704, 359] on div at bounding box center [644, 348] width 1289 height 696
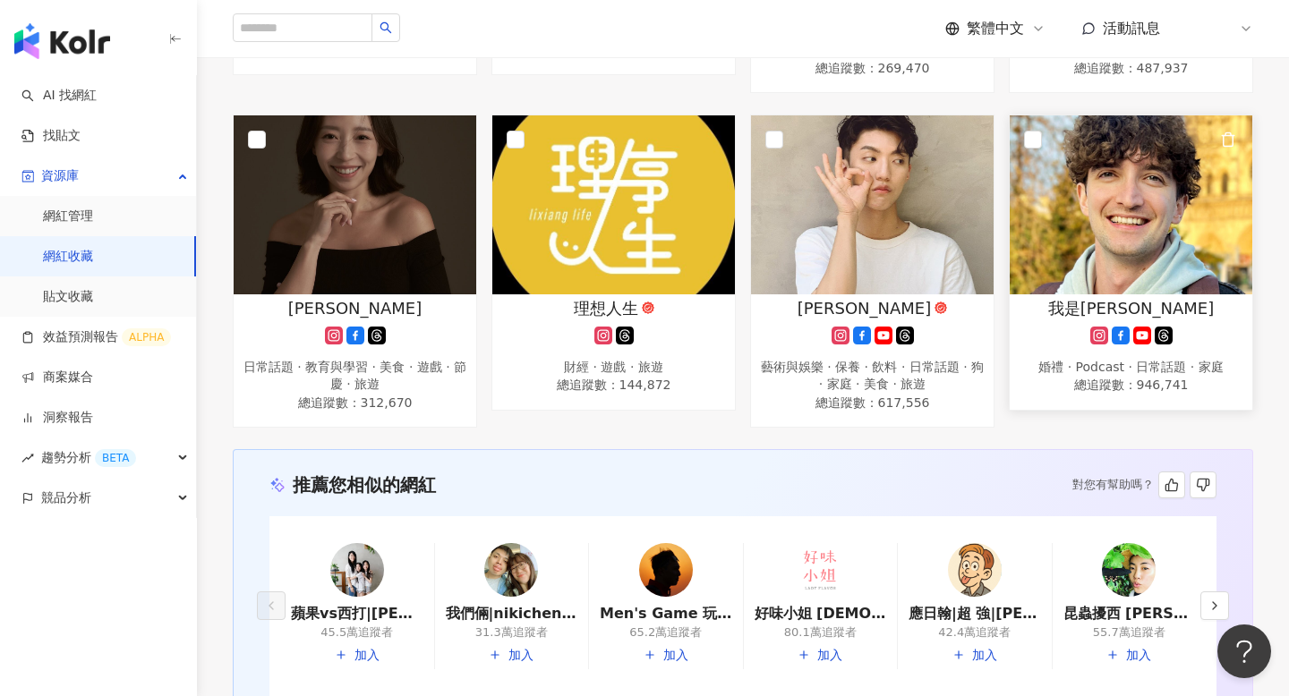
click at [1156, 327] on icon at bounding box center [1164, 336] width 18 height 18
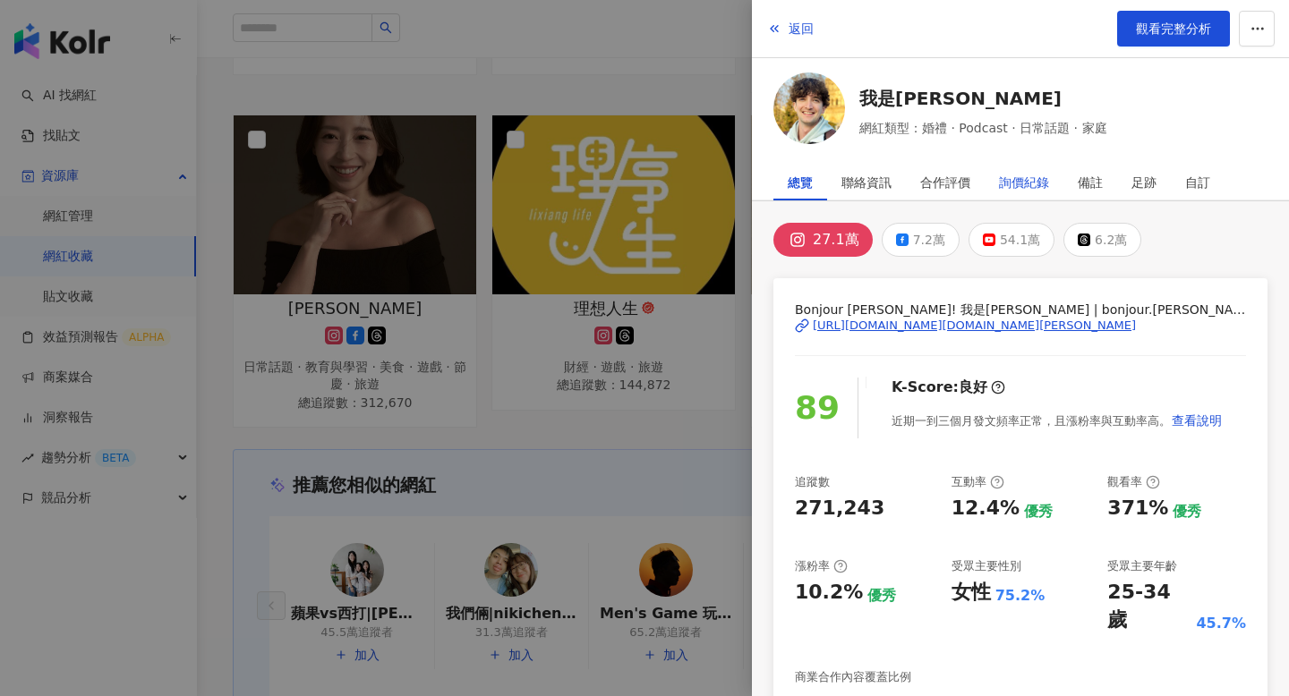
click at [1023, 182] on div "詢價紀錄" at bounding box center [1024, 183] width 50 height 36
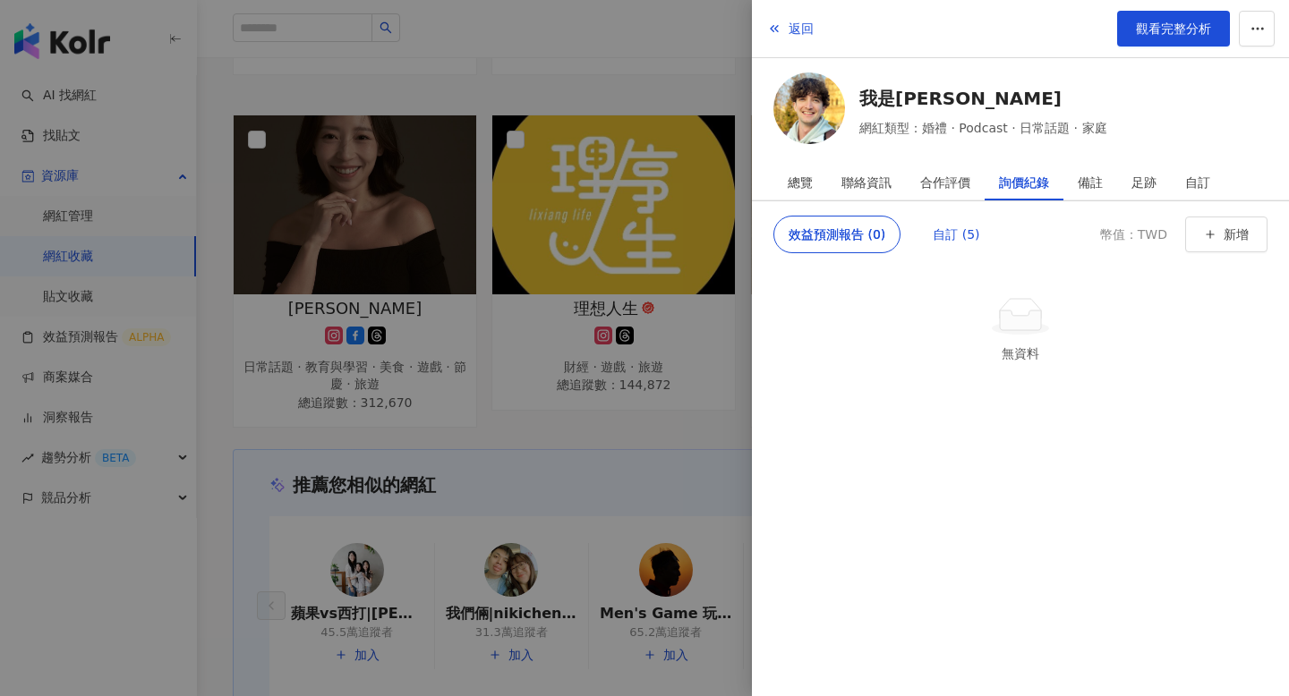
click at [940, 249] on div "自訂 (5)" at bounding box center [956, 235] width 47 height 36
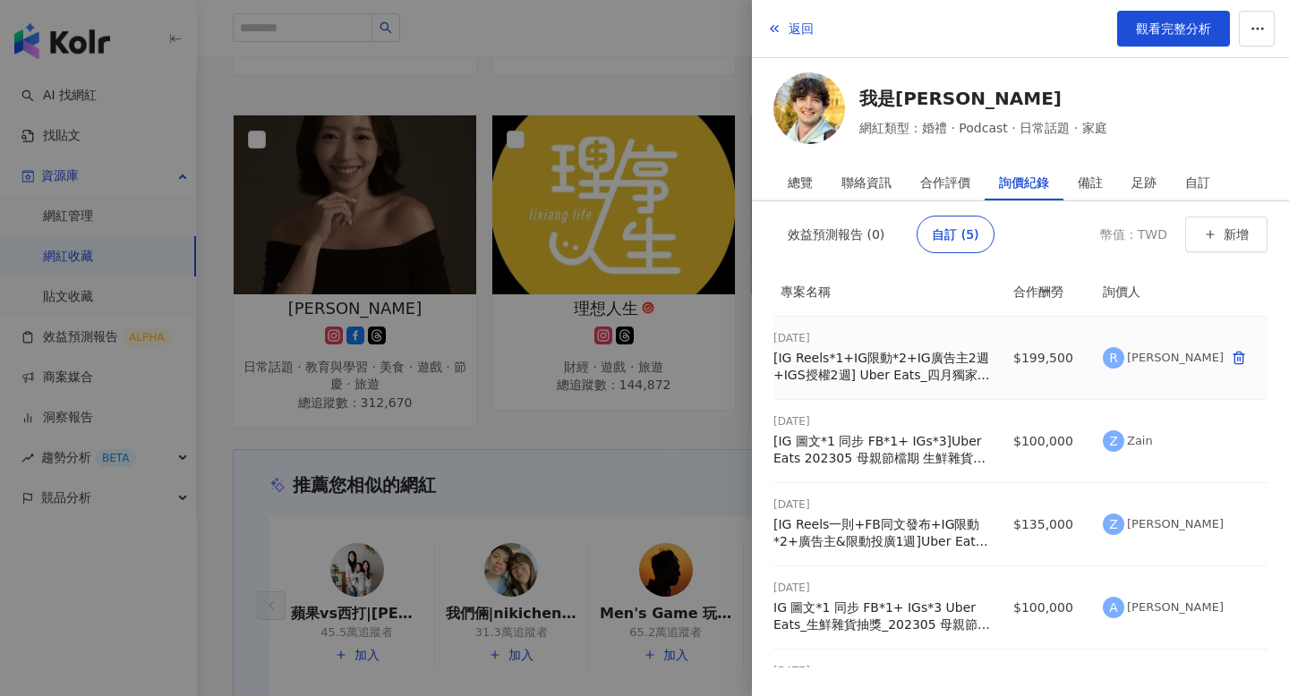
click at [978, 378] on div "[IG Reels*1+IG限動*2+IG廣告主2週+IGS授權2週] Uber Eats_四月獨家活動_202404_KOL影音，發票" at bounding box center [882, 367] width 218 height 35
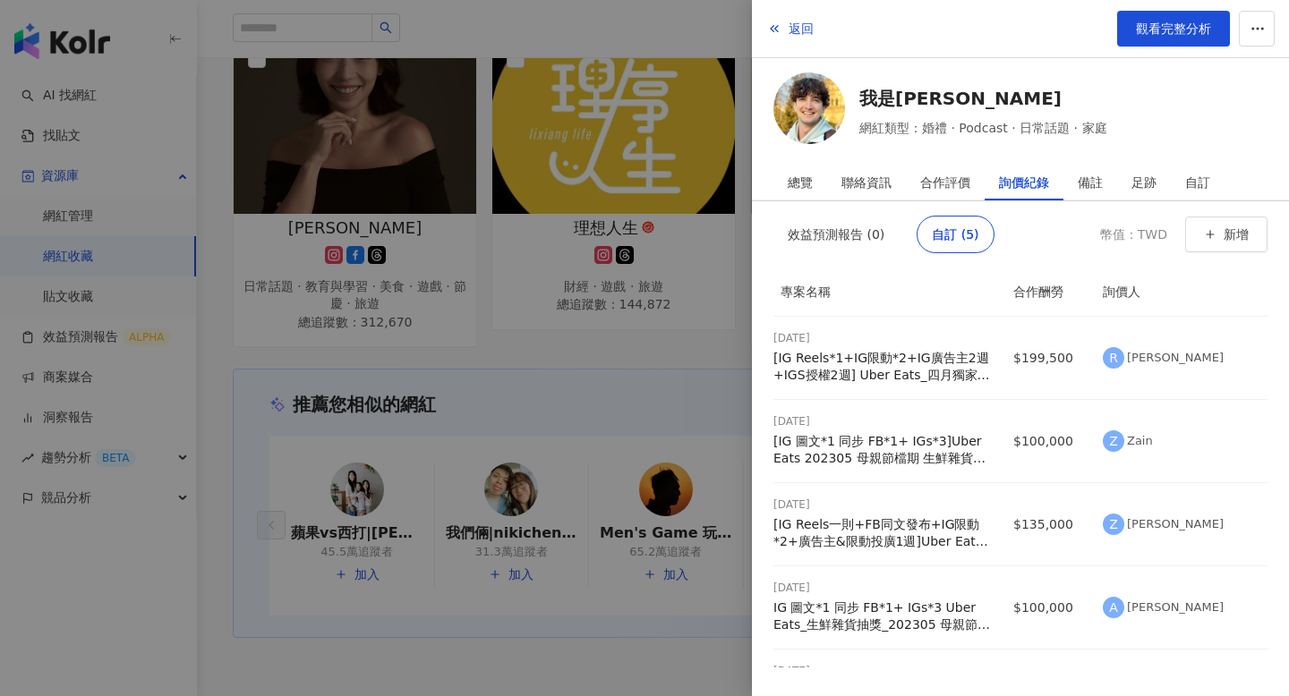
click at [518, 457] on div at bounding box center [644, 348] width 1289 height 696
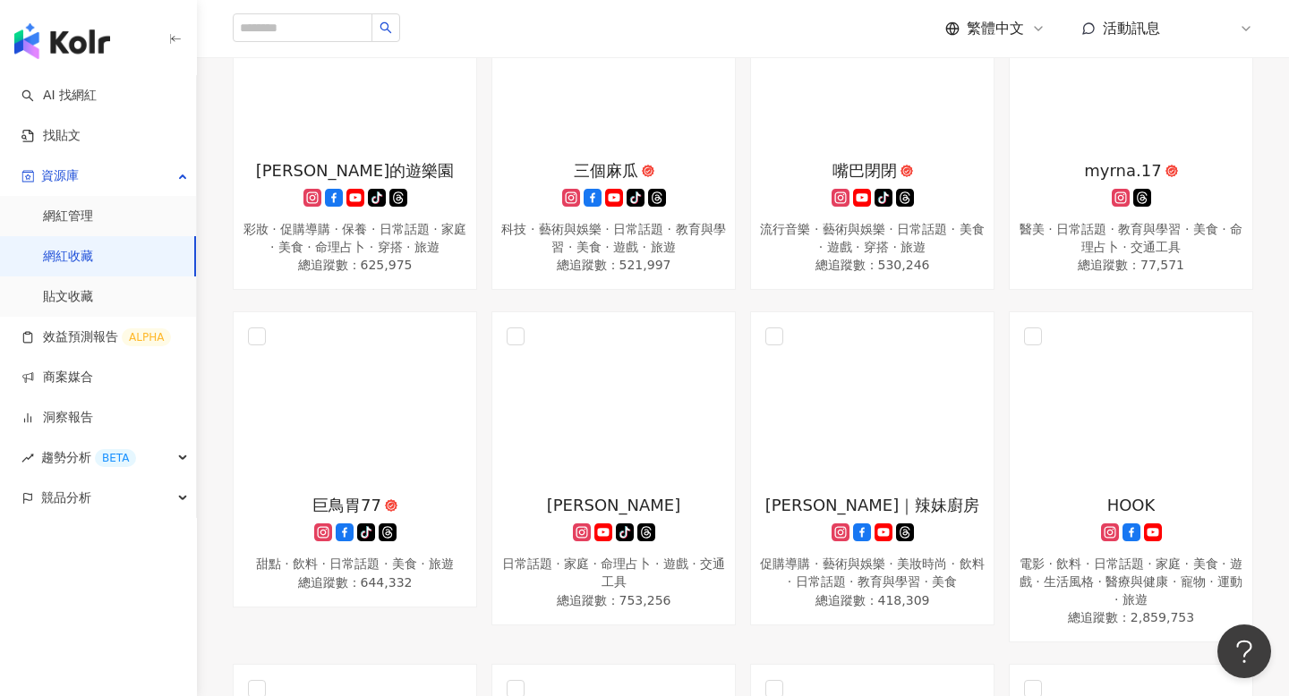
scroll to position [336, 0]
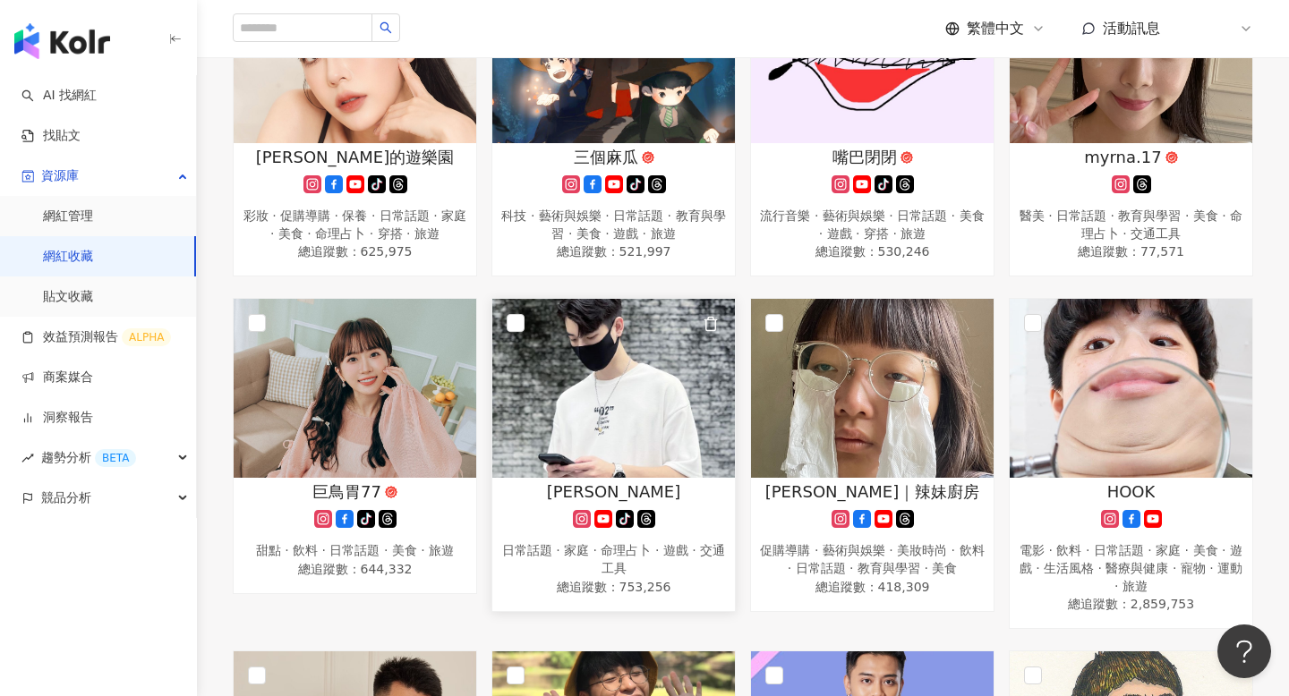
click at [638, 422] on img at bounding box center [613, 388] width 243 height 179
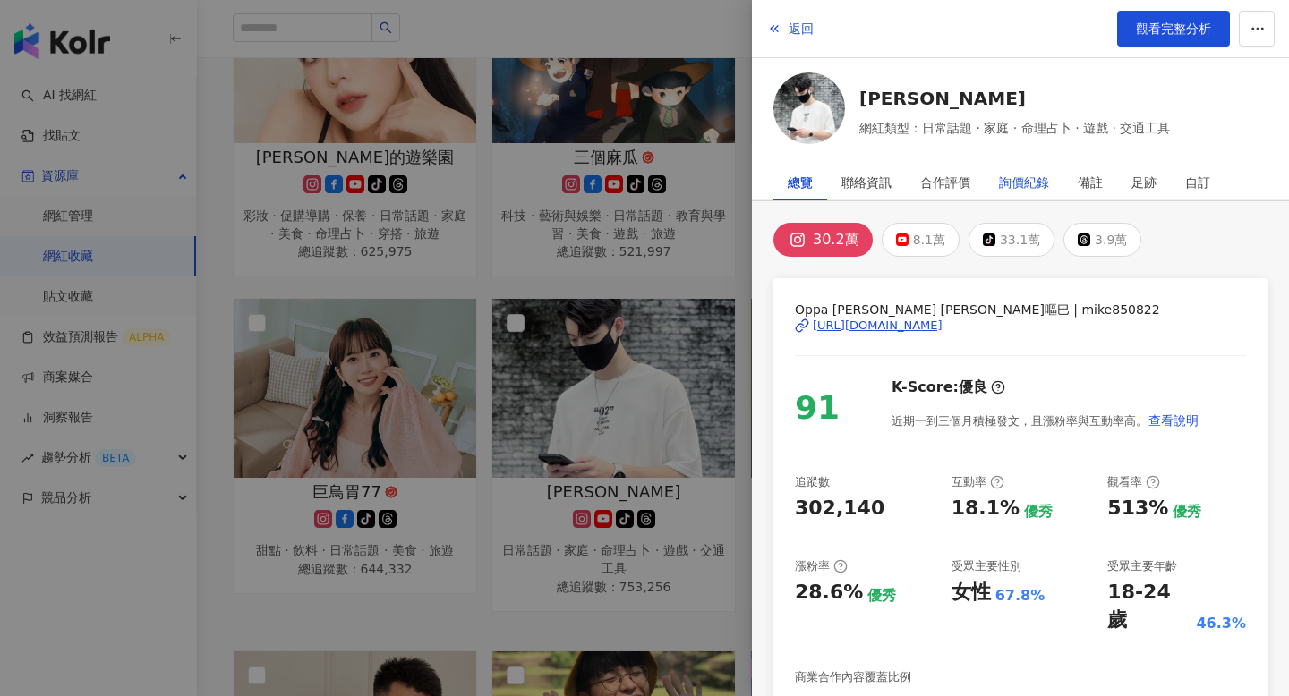
click at [1015, 186] on div "詢價紀錄" at bounding box center [1024, 183] width 50 height 36
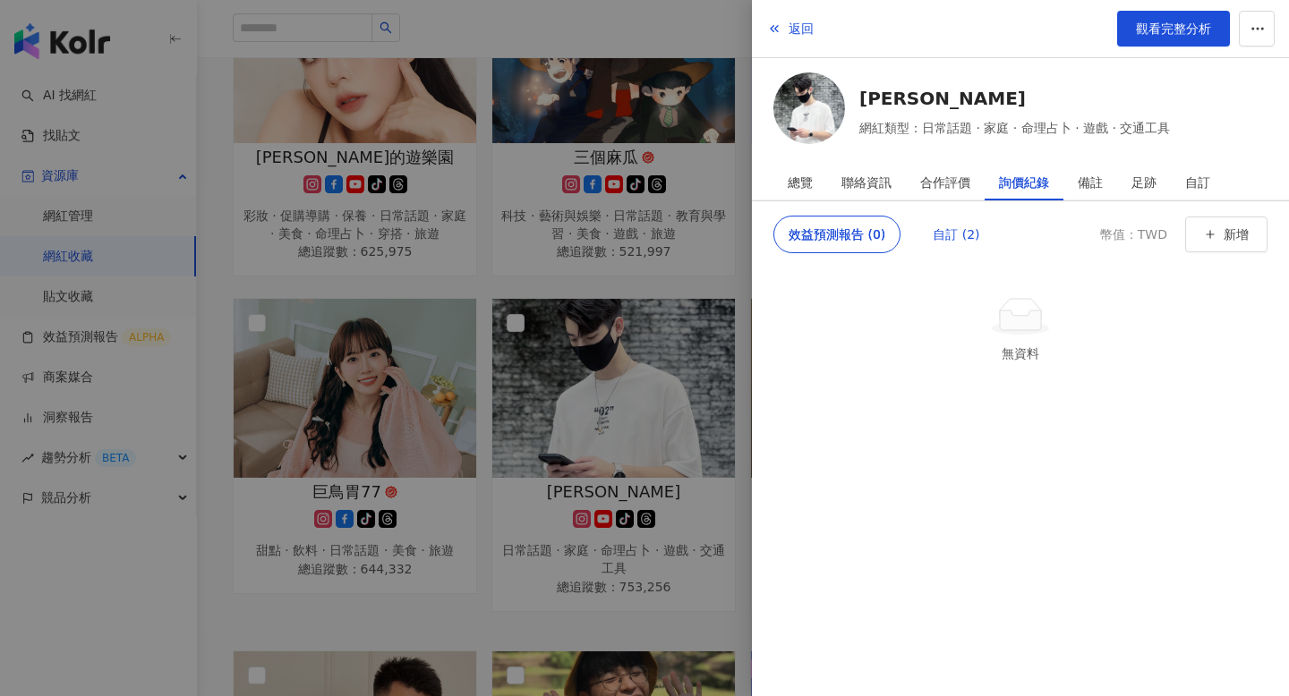
click at [969, 236] on div "自訂 (2)" at bounding box center [956, 235] width 47 height 36
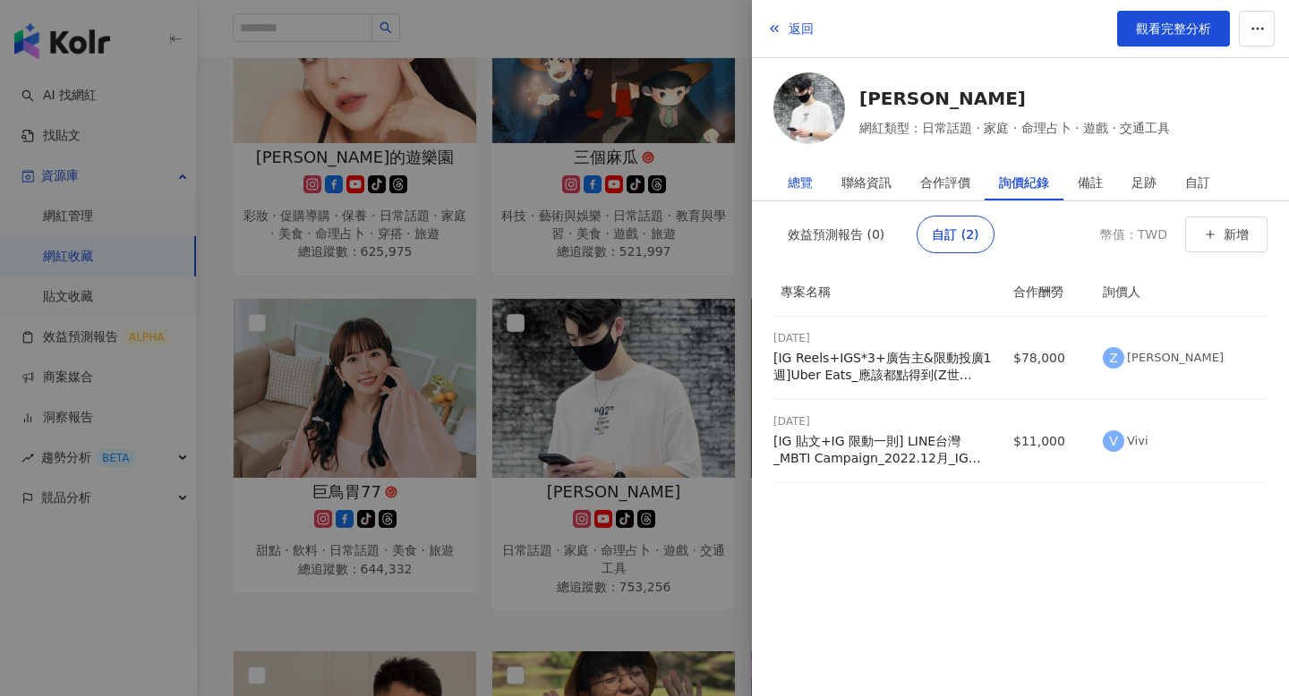
click at [810, 188] on div "總覽" at bounding box center [800, 183] width 25 height 36
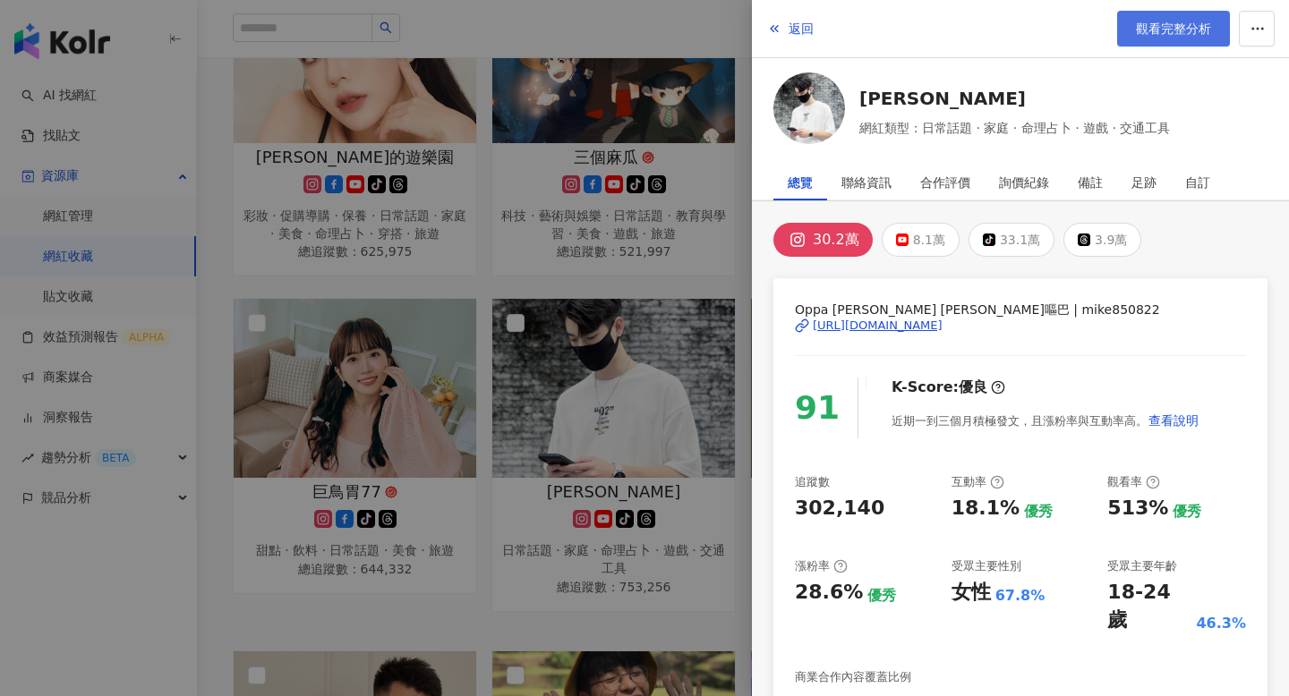
click at [1190, 28] on span "觀看完整分析" at bounding box center [1173, 28] width 75 height 14
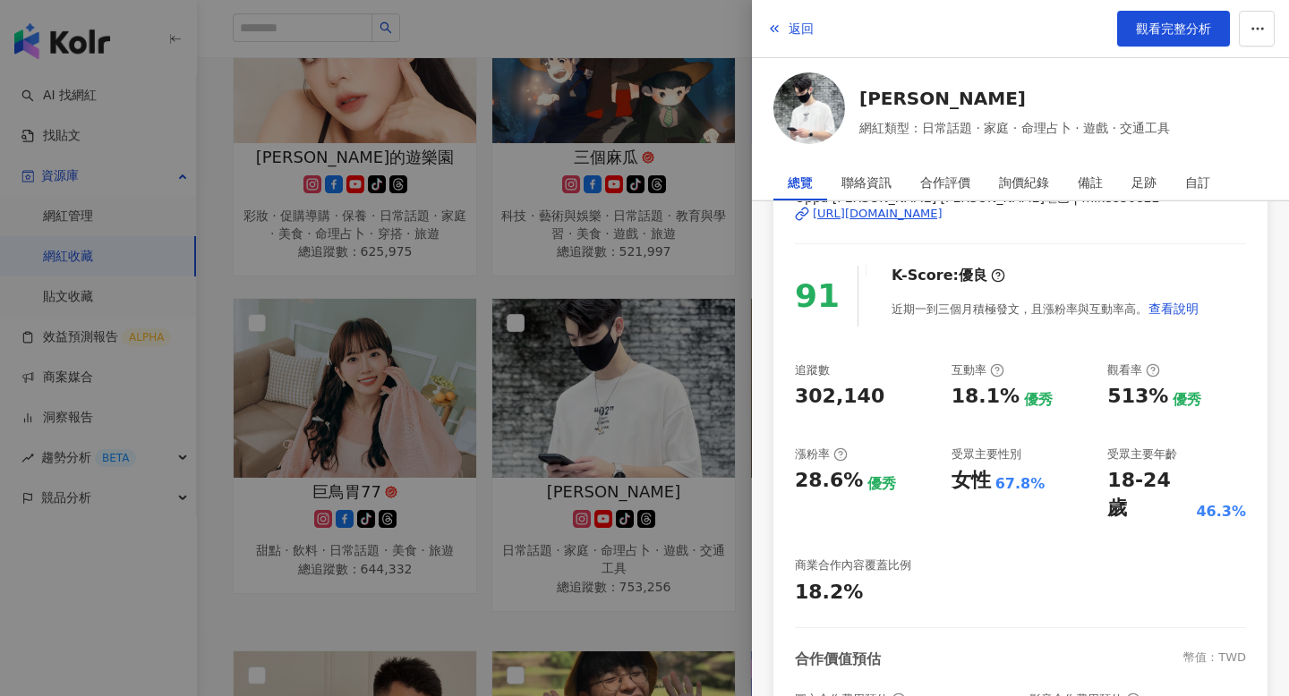
scroll to position [147, 0]
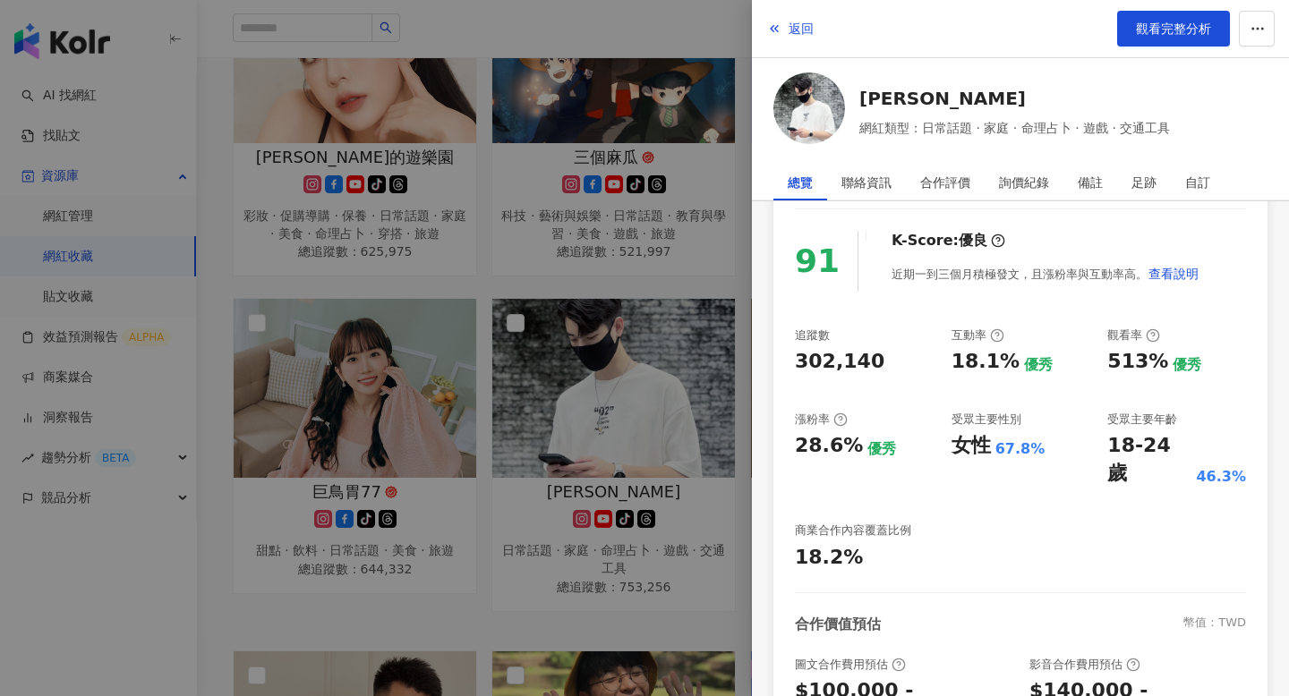
click at [1128, 369] on div "513%" at bounding box center [1137, 362] width 61 height 28
copy div "513%"
click at [855, 99] on div "Mike 網紅類型：日常話題 · 家庭 · 命理占卜 · 遊戲 · 交通工具" at bounding box center [1020, 112] width 494 height 78
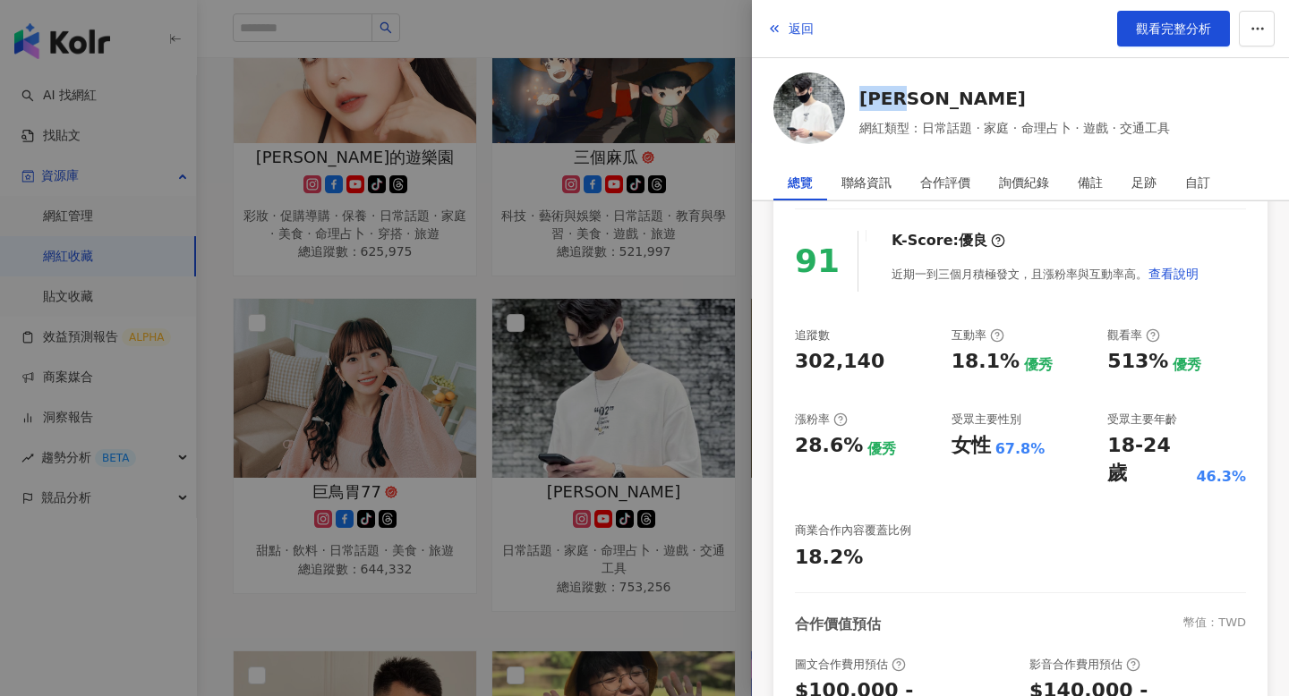
click at [855, 99] on div "Mike 網紅類型：日常話題 · 家庭 · 命理占卜 · 遊戲 · 交通工具" at bounding box center [1020, 112] width 494 height 78
click at [567, 303] on div at bounding box center [644, 348] width 1289 height 696
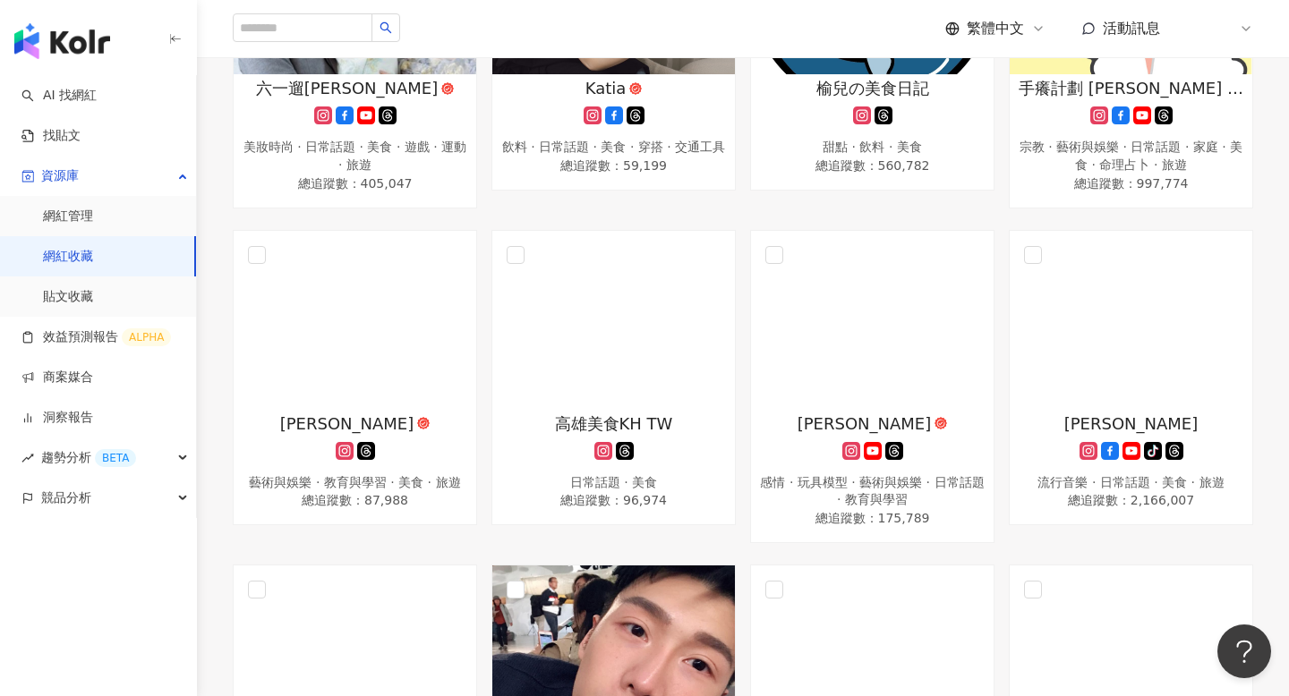
scroll to position [1799, 0]
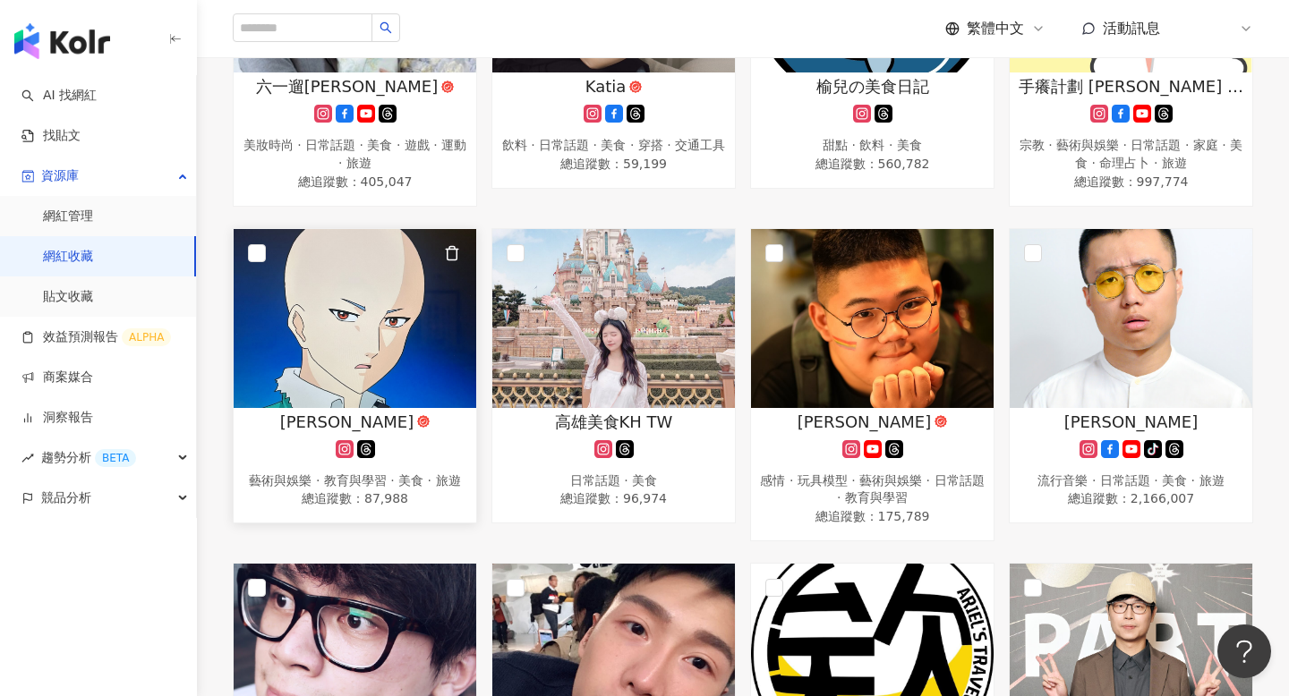
click at [363, 283] on img at bounding box center [355, 318] width 243 height 179
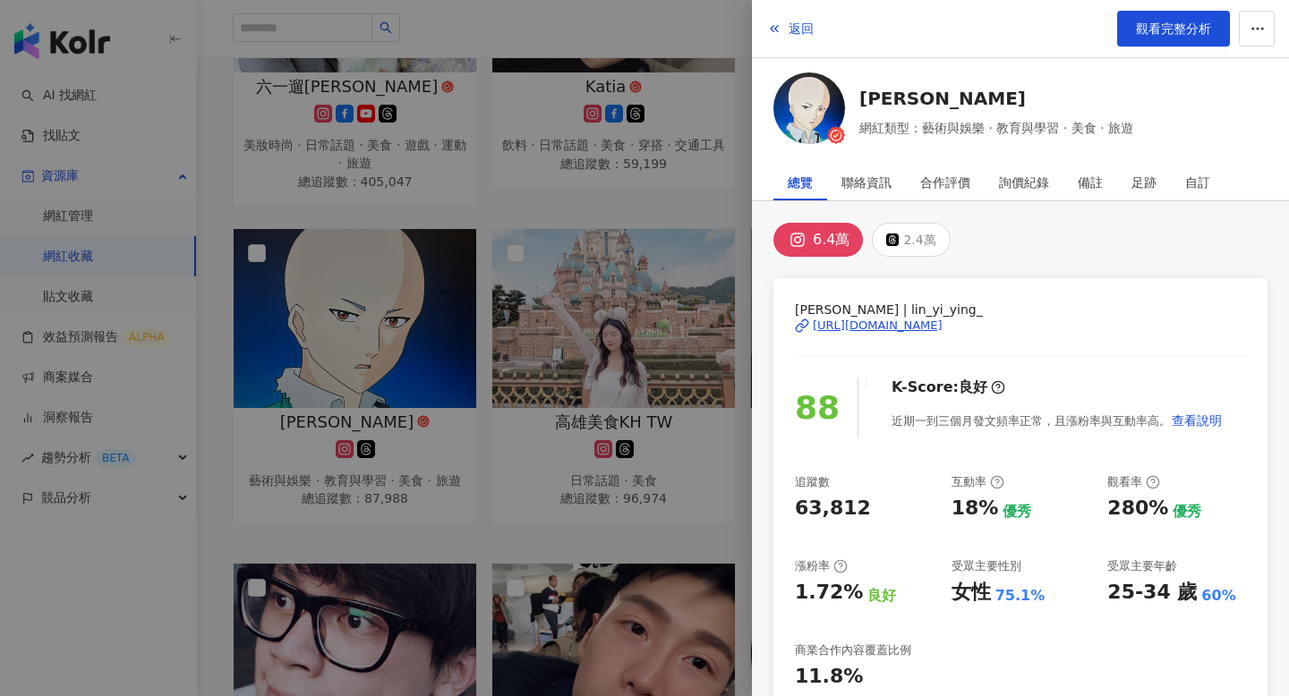
click at [943, 327] on div "https://www.instagram.com/lin_yi_ying_/" at bounding box center [878, 326] width 130 height 16
click at [1174, 13] on link "觀看完整分析" at bounding box center [1173, 29] width 113 height 36
click at [563, 226] on div at bounding box center [644, 348] width 1289 height 696
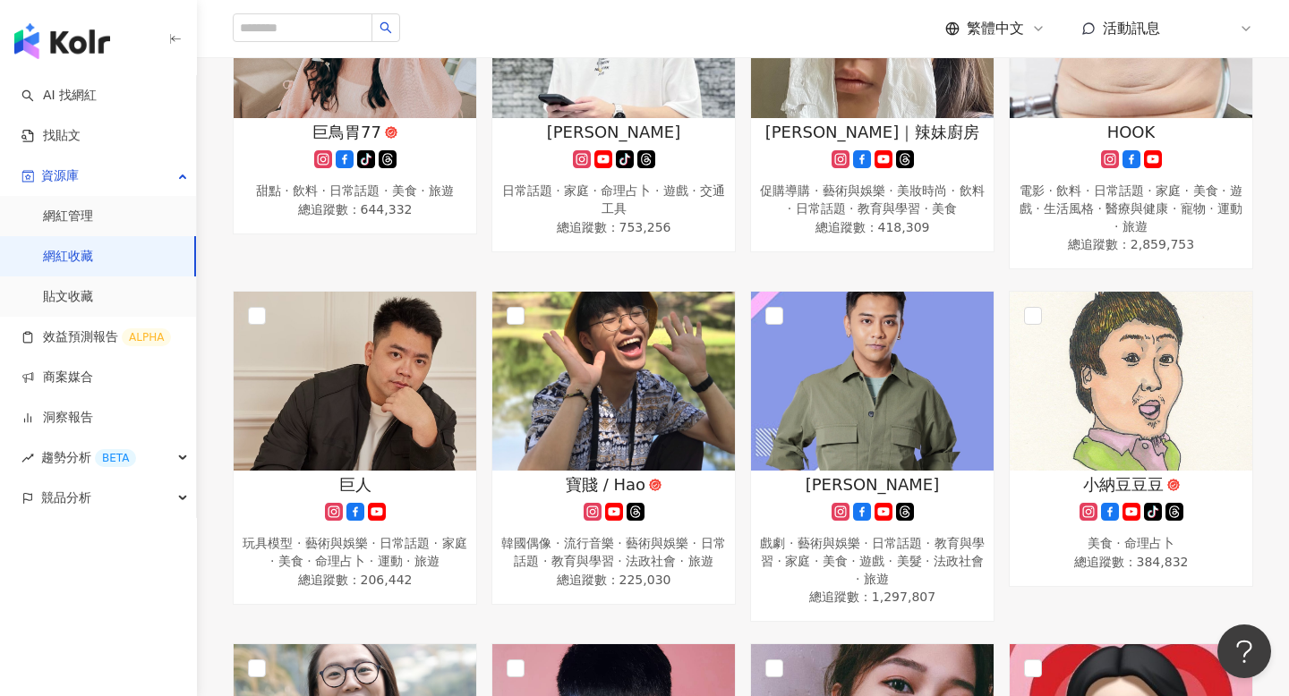
scroll to position [707, 0]
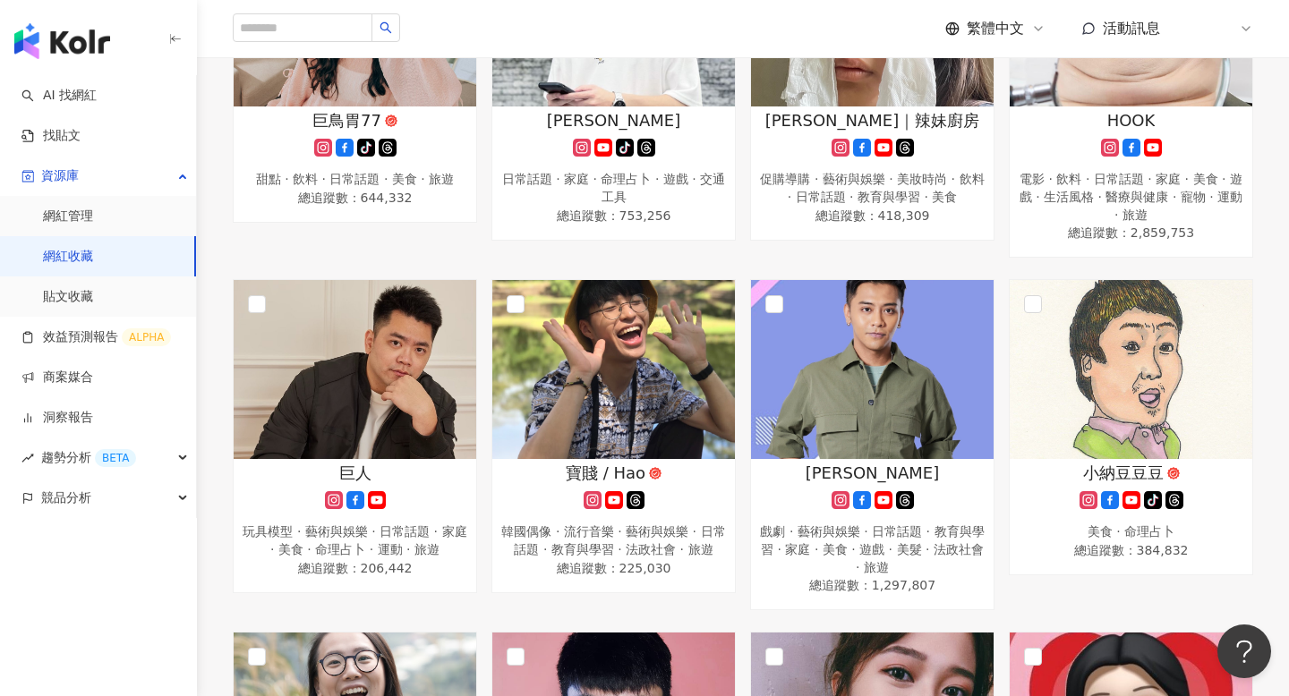
click at [93, 251] on link "網紅收藏" at bounding box center [68, 257] width 50 height 18
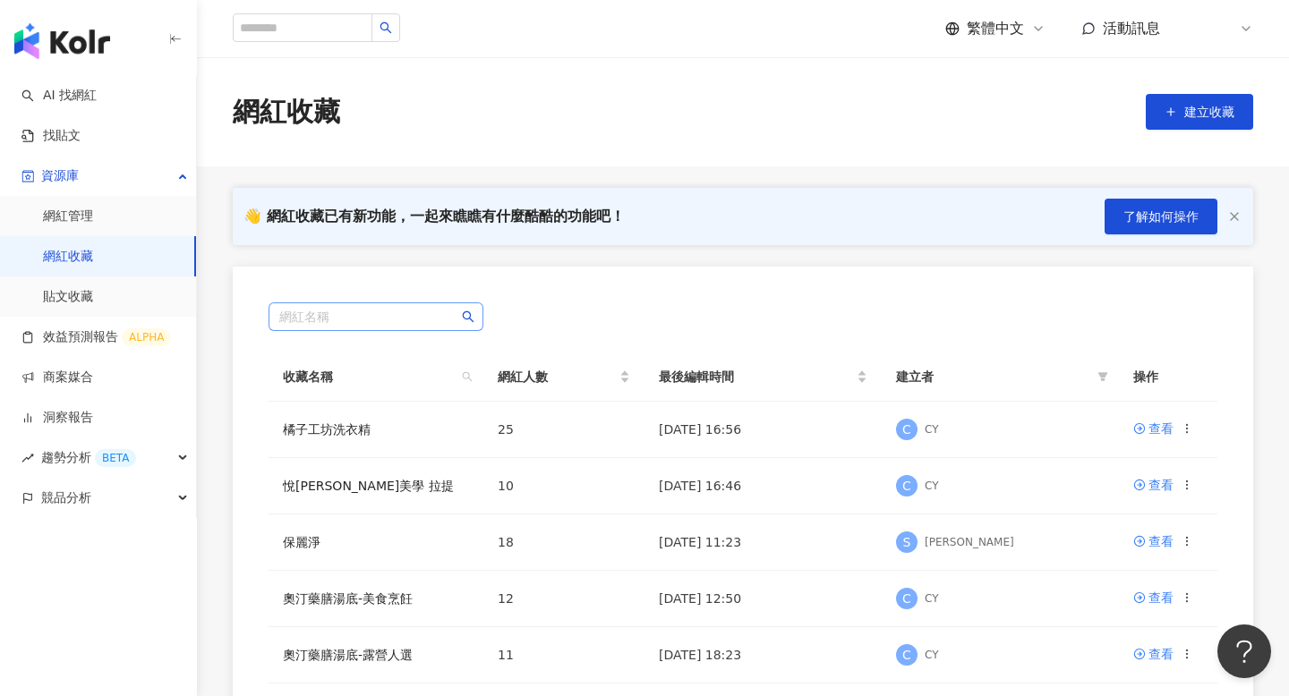
click at [407, 312] on input "search" at bounding box center [375, 316] width 193 height 27
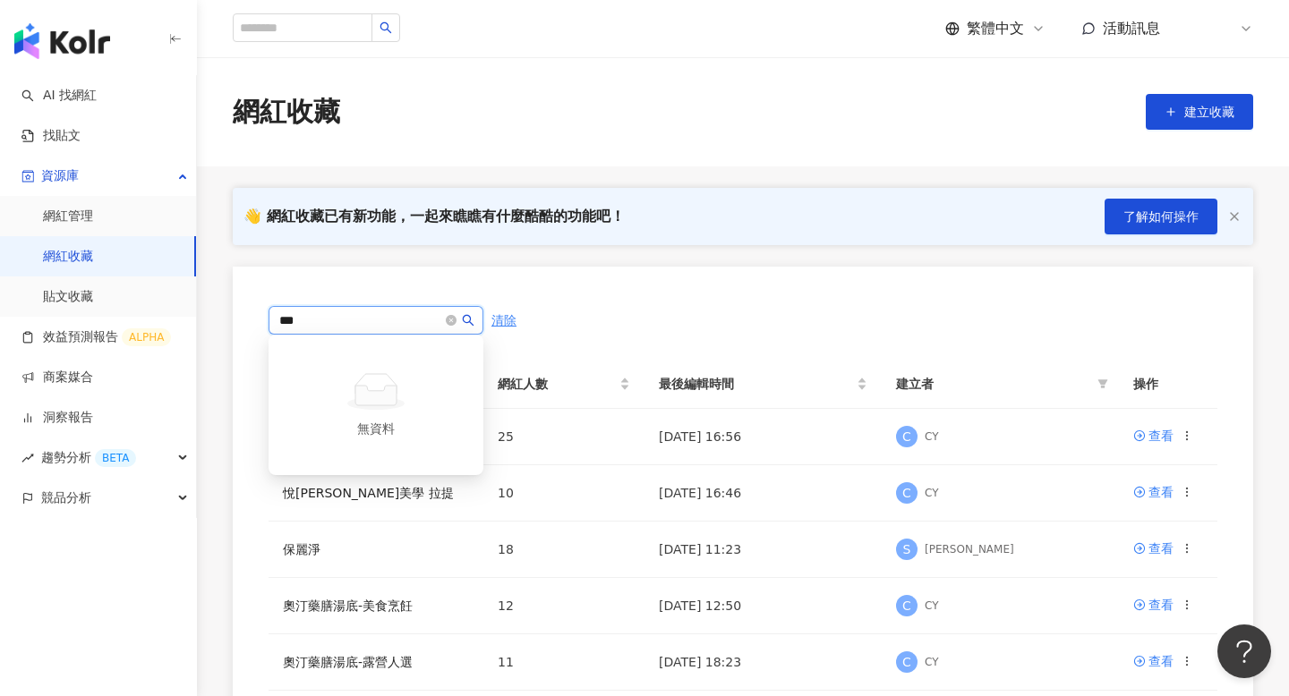
type input "****"
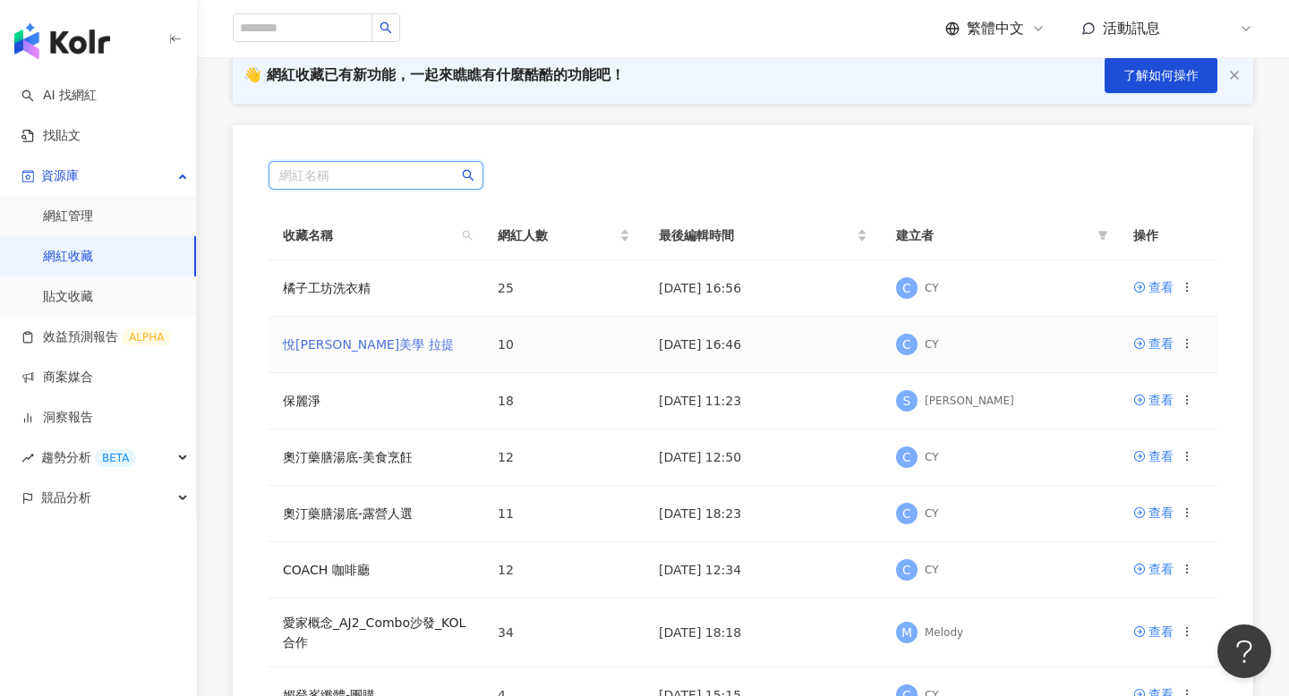
scroll to position [161, 0]
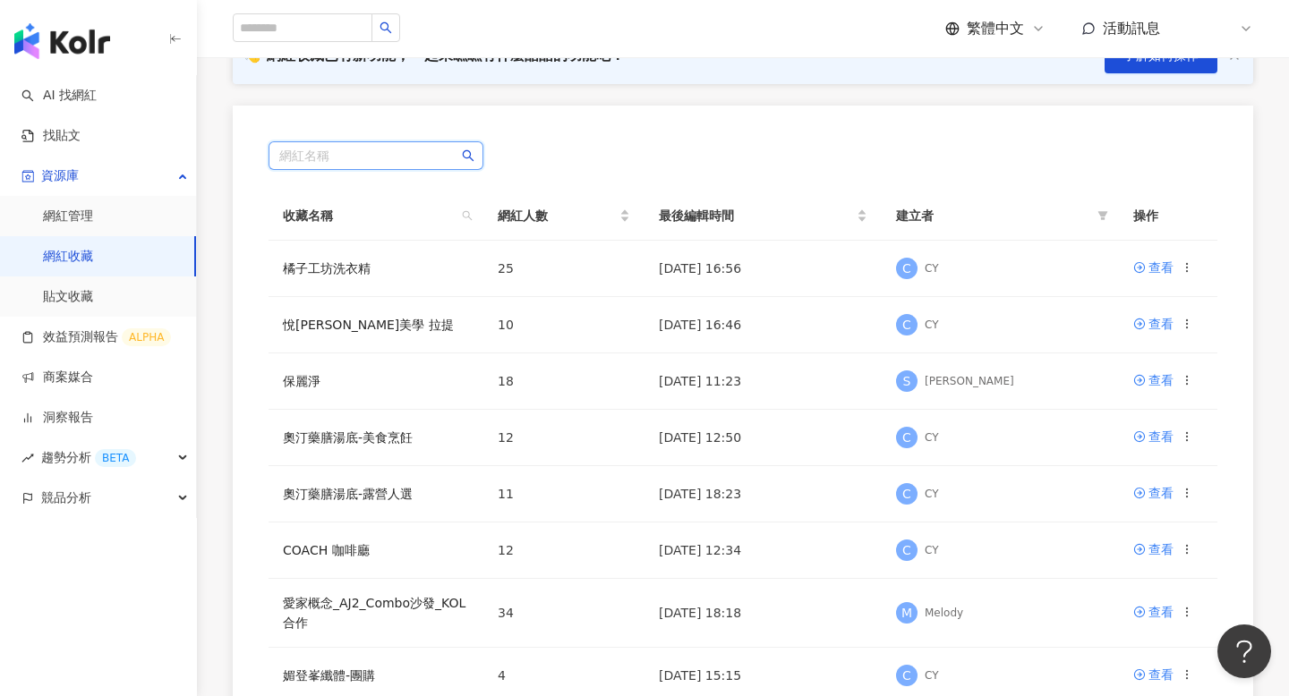
type input "*"
click at [591, 170] on div "網紅名稱 收藏名稱 網紅人數 最後編輯時間 建立者 操作 橘子工坊洗衣精 25 2025/9/8 16:56 C CY 查看 悅緹妍美學 拉提 10 2025…" at bounding box center [743, 508] width 1021 height 805
click at [469, 215] on icon "search" at bounding box center [468, 216] width 10 height 10
click at [418, 252] on input "text" at bounding box center [385, 254] width 168 height 29
type input "****"
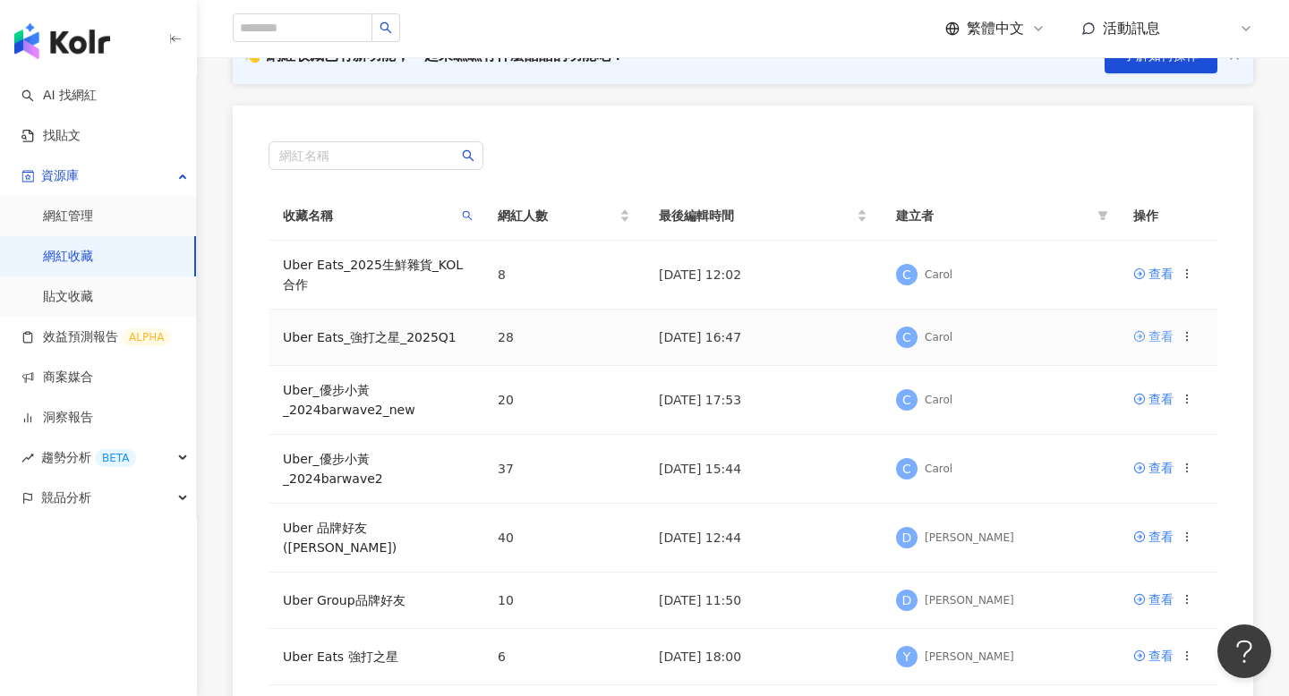
click at [1150, 336] on div "查看" at bounding box center [1161, 337] width 25 height 20
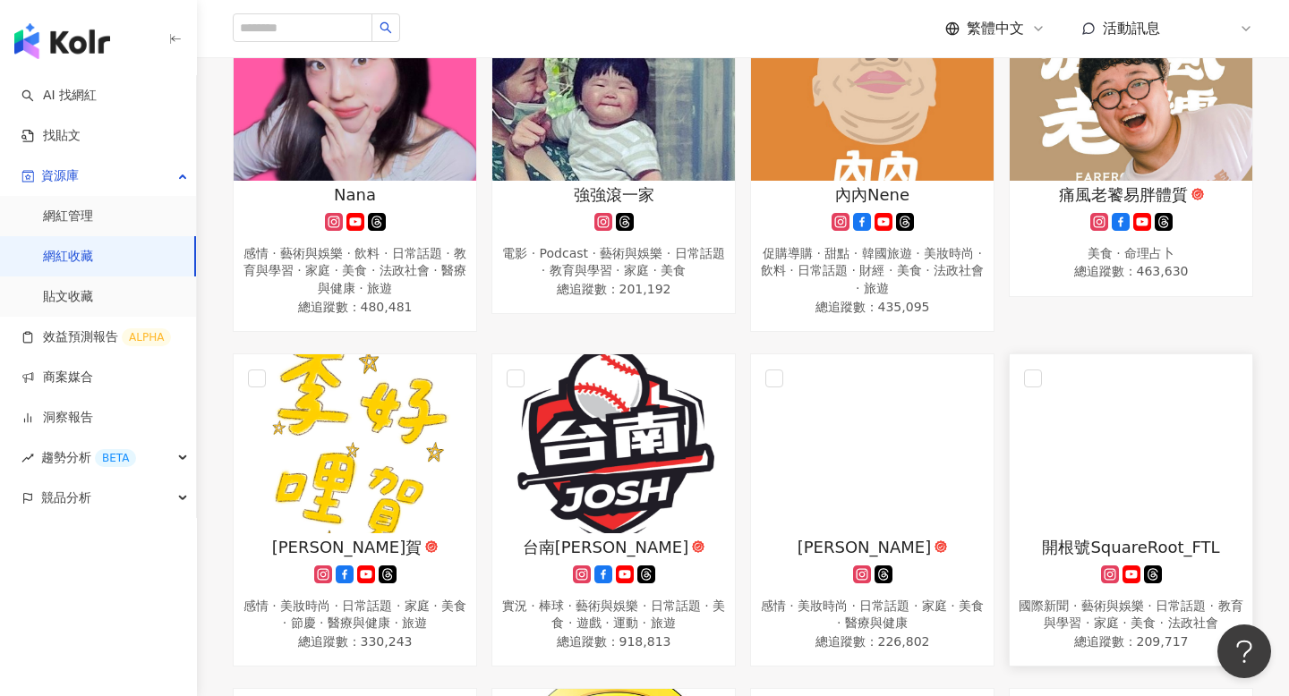
scroll to position [1302, 0]
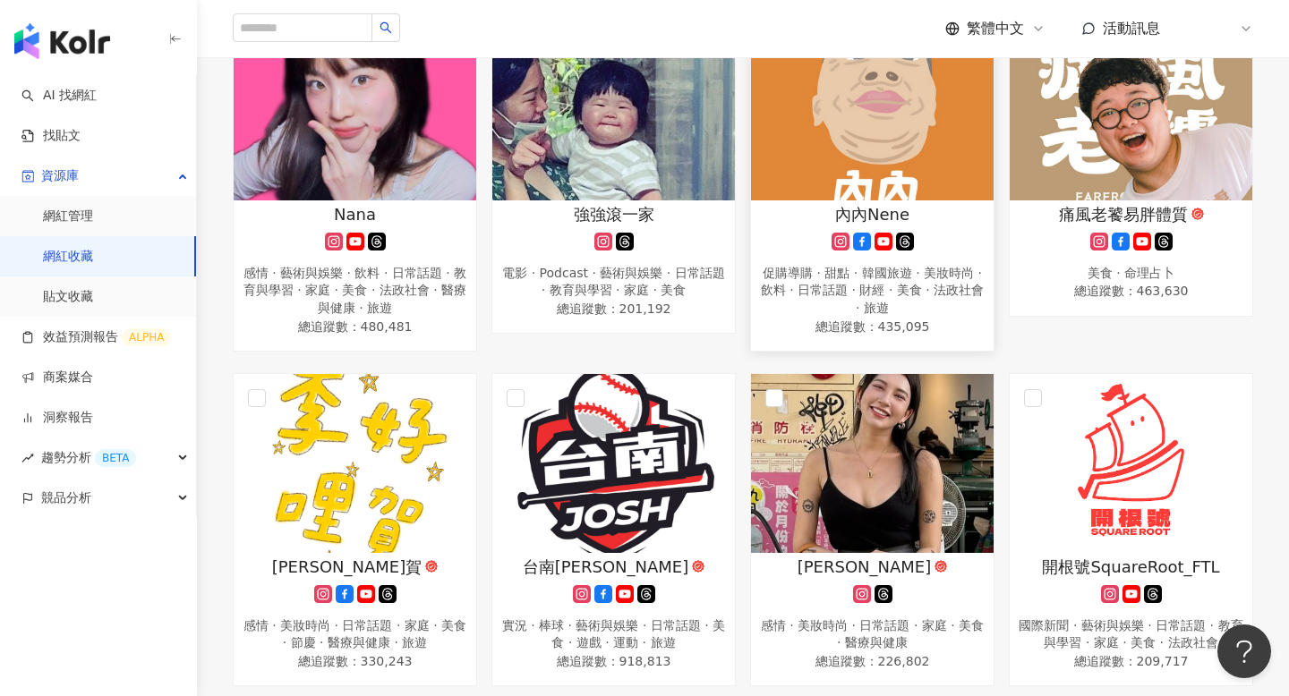
click at [898, 278] on div "促購導購 · 甜點 · 韓國旅遊 · 美妝時尚 · 飲料 · 日常話題 · 財經 · 美食 · 法政社會 · 旅遊" at bounding box center [872, 291] width 225 height 53
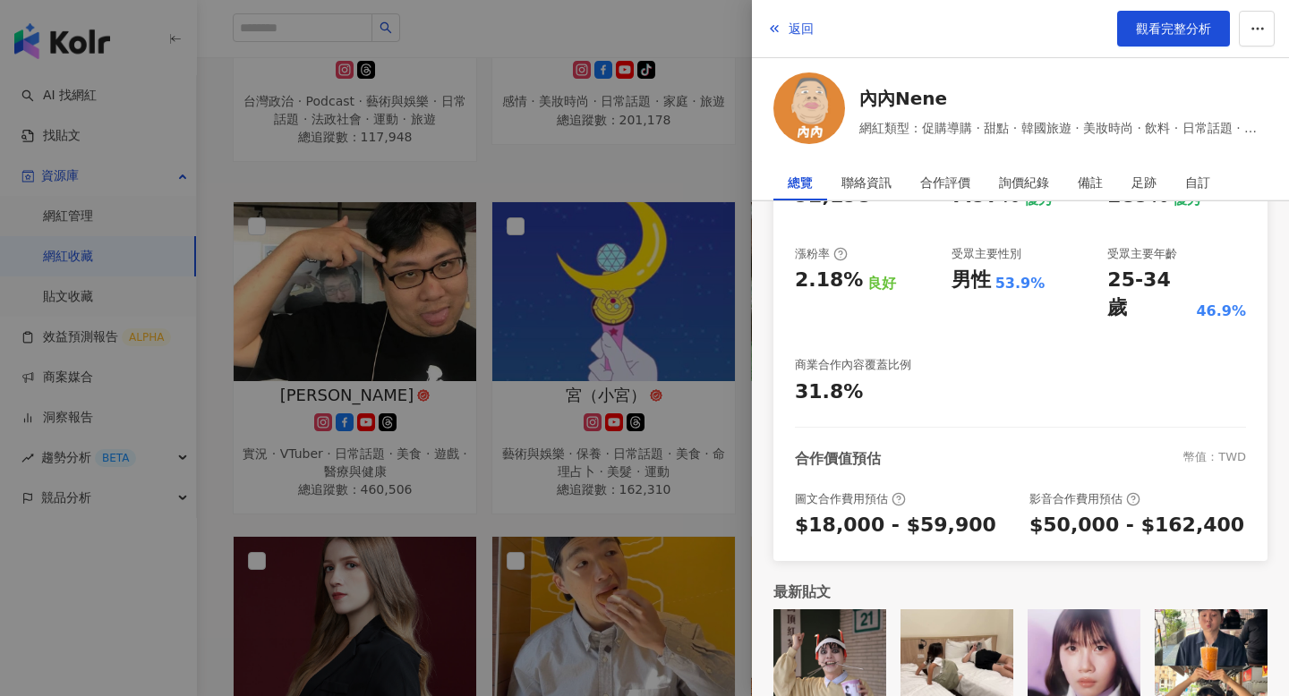
scroll to position [0, 0]
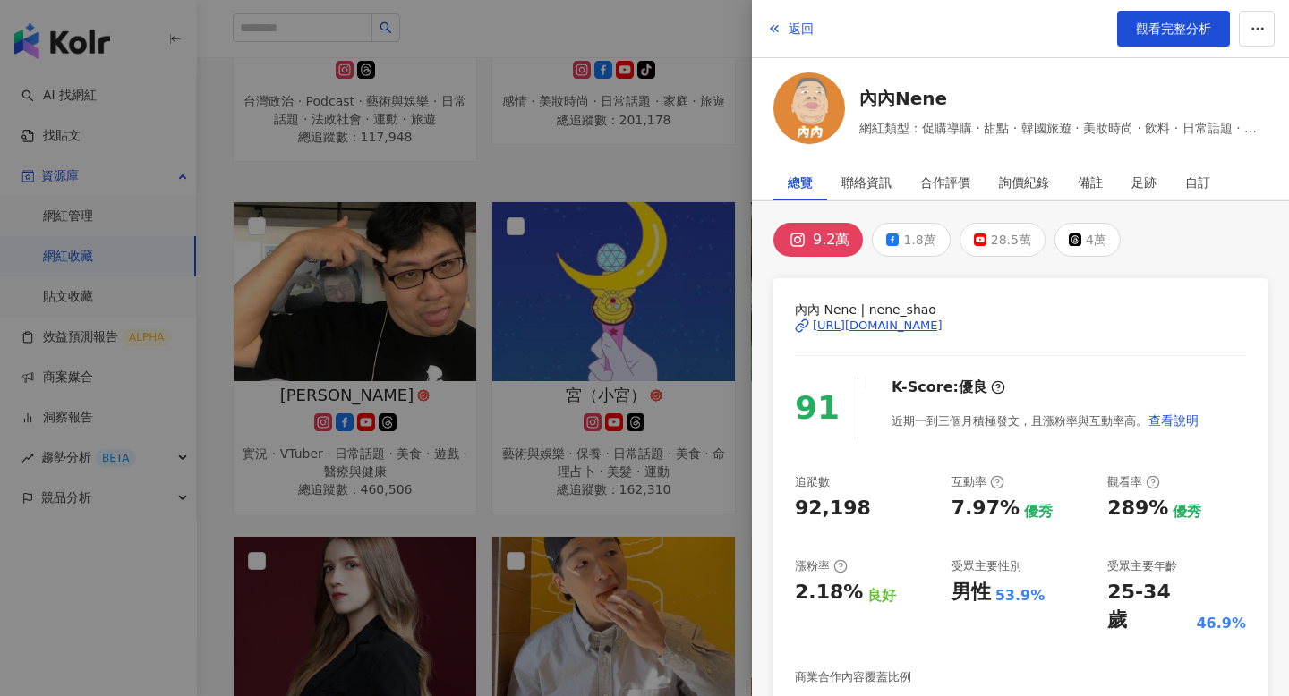
click at [1165, 5] on div "返回 觀看完整分析" at bounding box center [1020, 29] width 537 height 58
click at [1165, 44] on link "觀看完整分析" at bounding box center [1173, 29] width 113 height 36
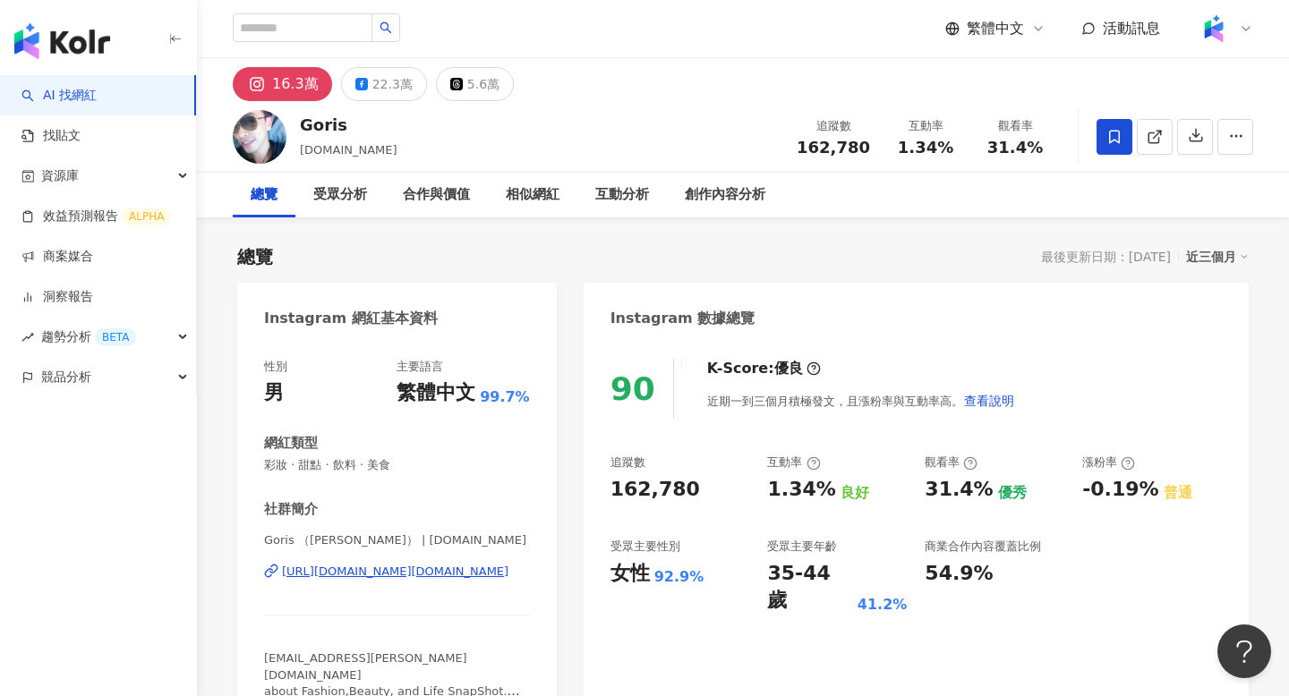
click at [463, 577] on div "[URL][DOMAIN_NAME][DOMAIN_NAME]" at bounding box center [395, 572] width 226 height 16
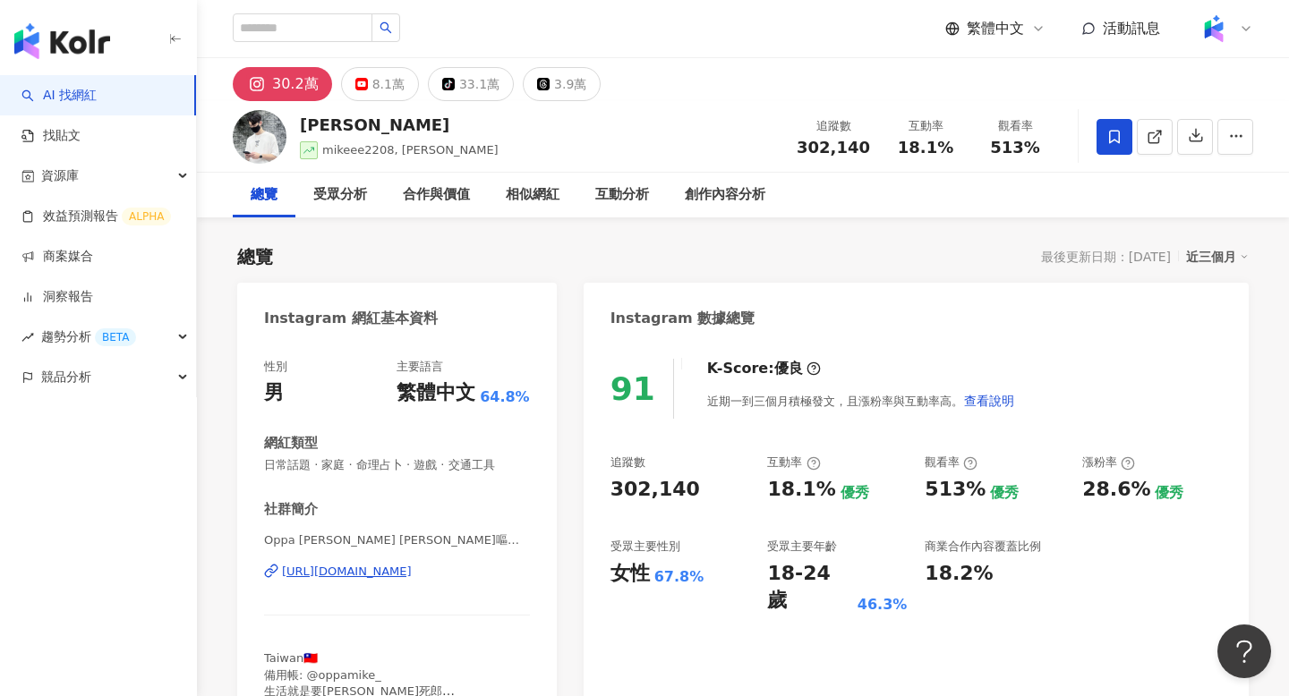
click at [412, 577] on div "[URL][DOMAIN_NAME]" at bounding box center [347, 572] width 130 height 16
click at [732, 207] on div "創作內容分析" at bounding box center [725, 195] width 116 height 45
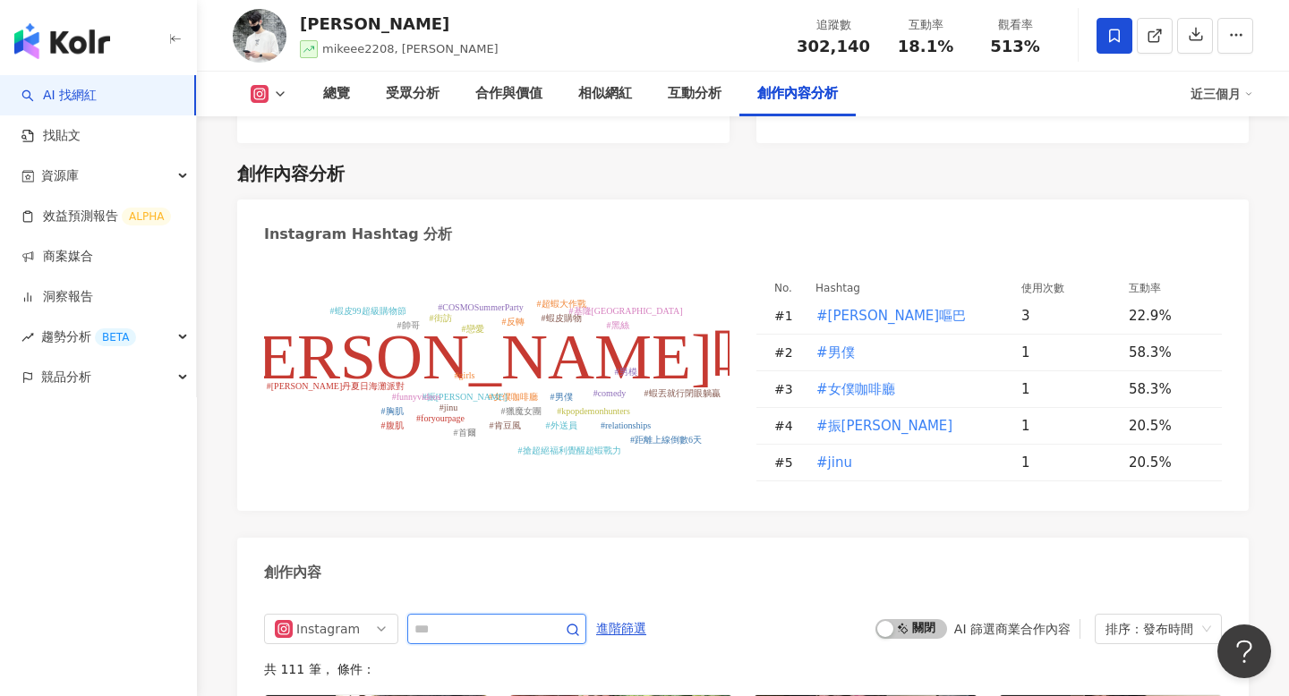
click at [517, 619] on input "text" at bounding box center [476, 629] width 125 height 21
type input "*"
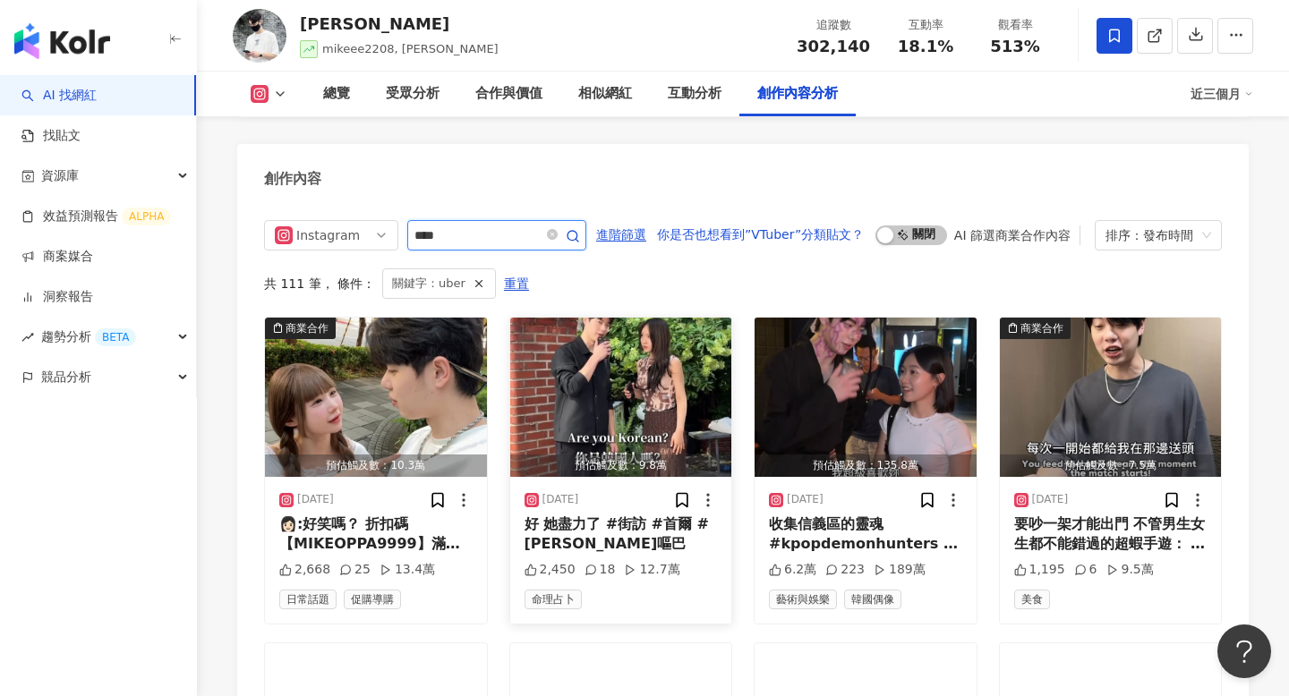
scroll to position [5495, 0]
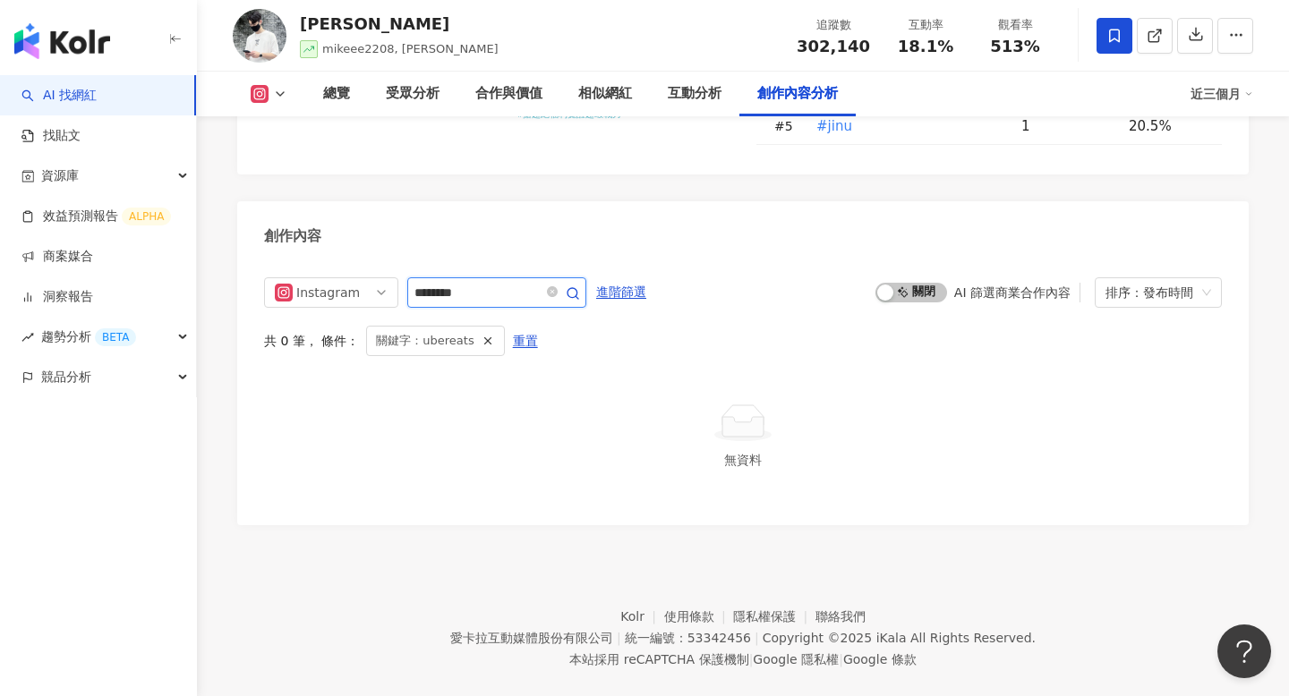
drag, startPoint x: 443, startPoint y: 269, endPoint x: 498, endPoint y: 269, distance: 54.6
click at [499, 282] on input "********" at bounding box center [476, 292] width 125 height 21
click at [511, 282] on input "****" at bounding box center [476, 292] width 125 height 21
type input "*"
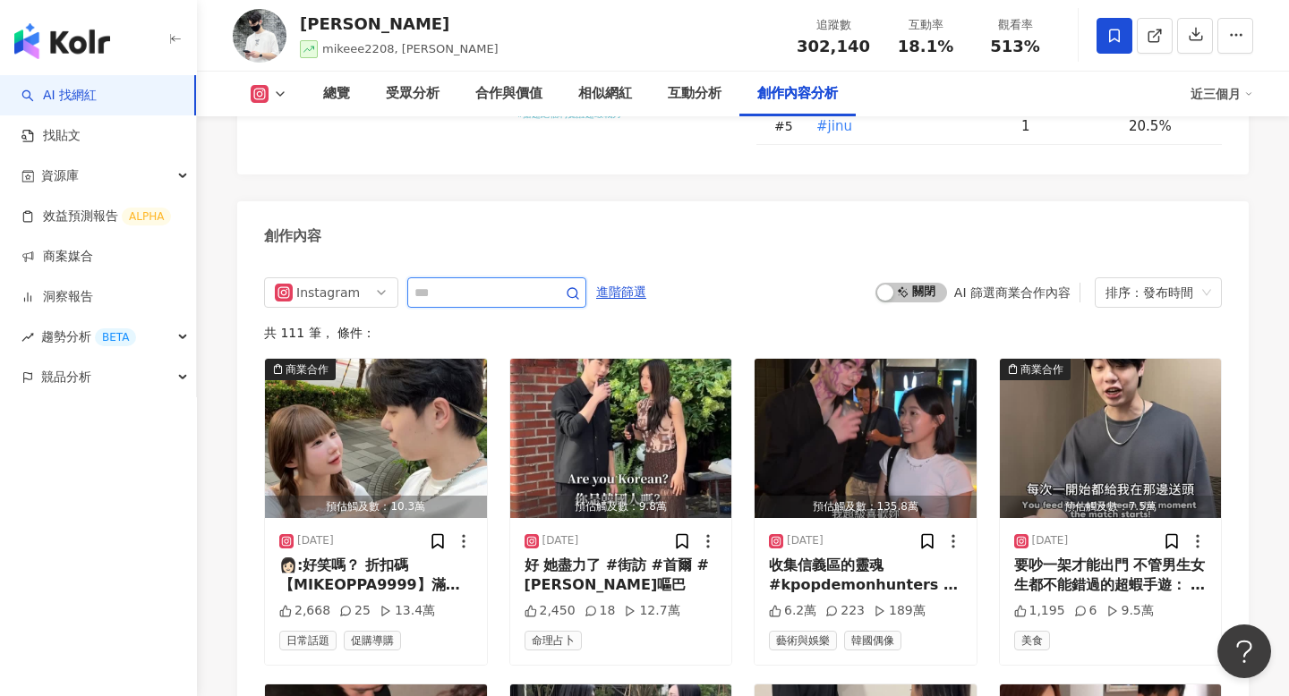
scroll to position [5552, 0]
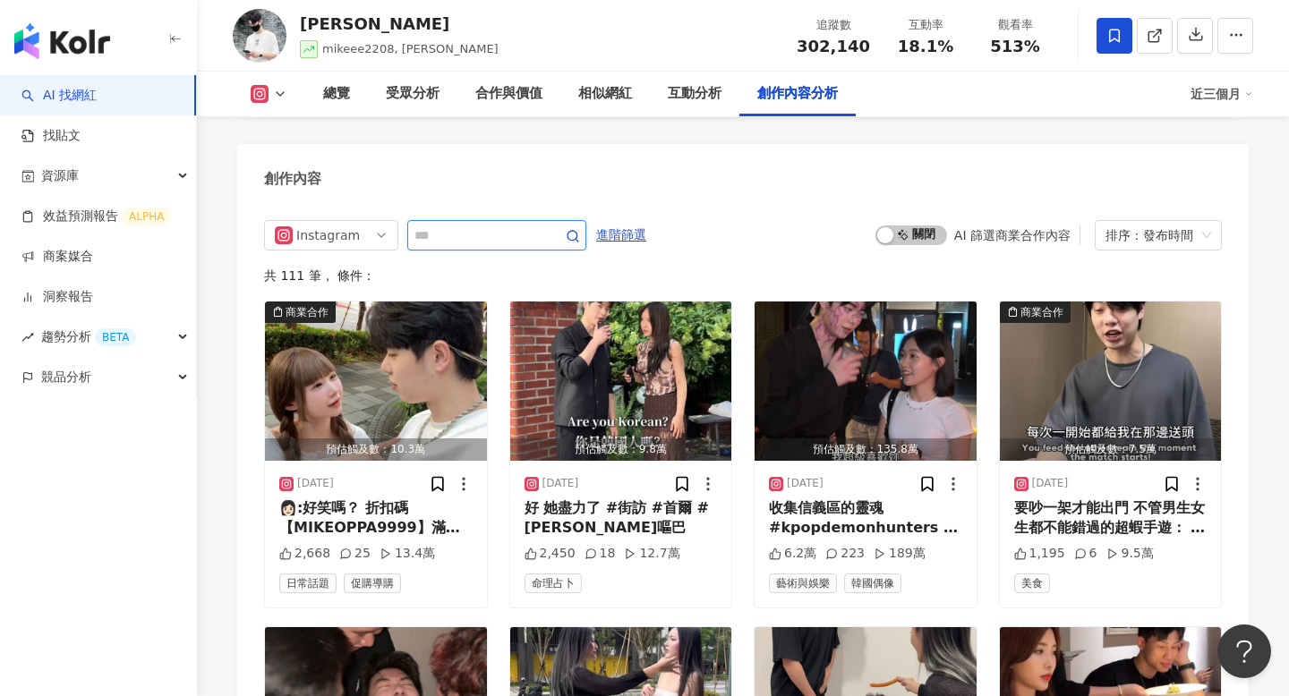
type input "*"
type input "****"
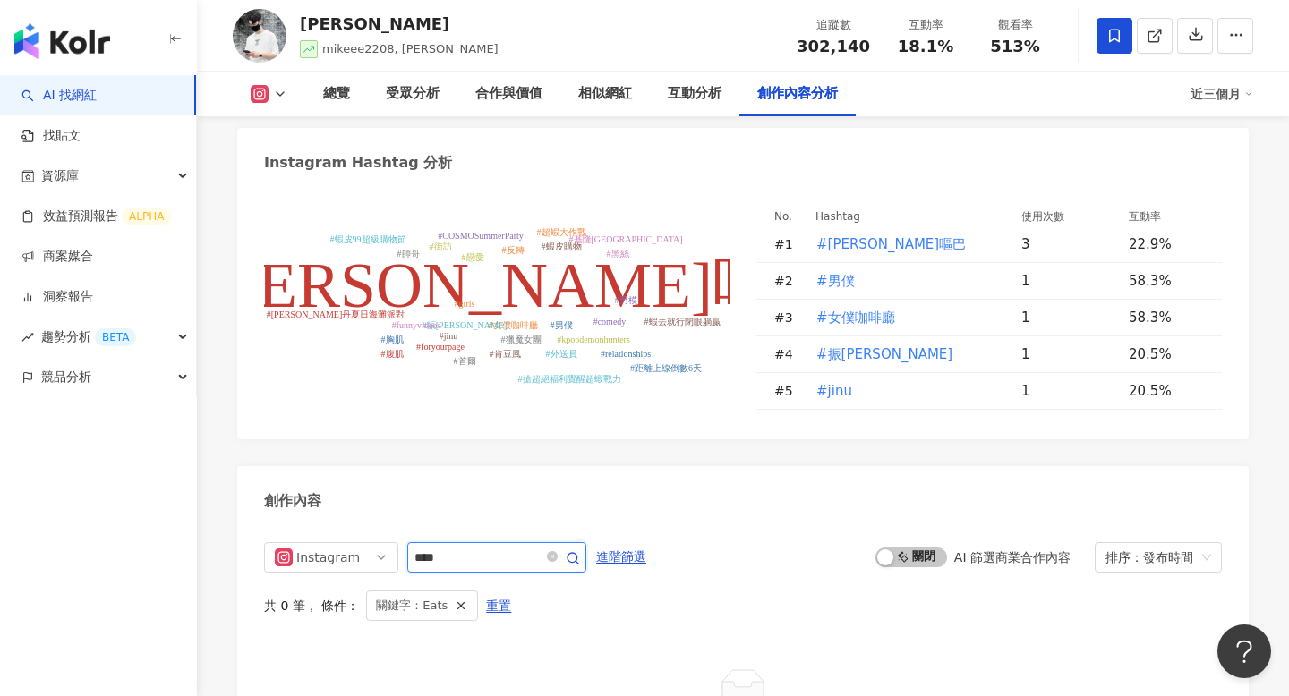
scroll to position [5340, 0]
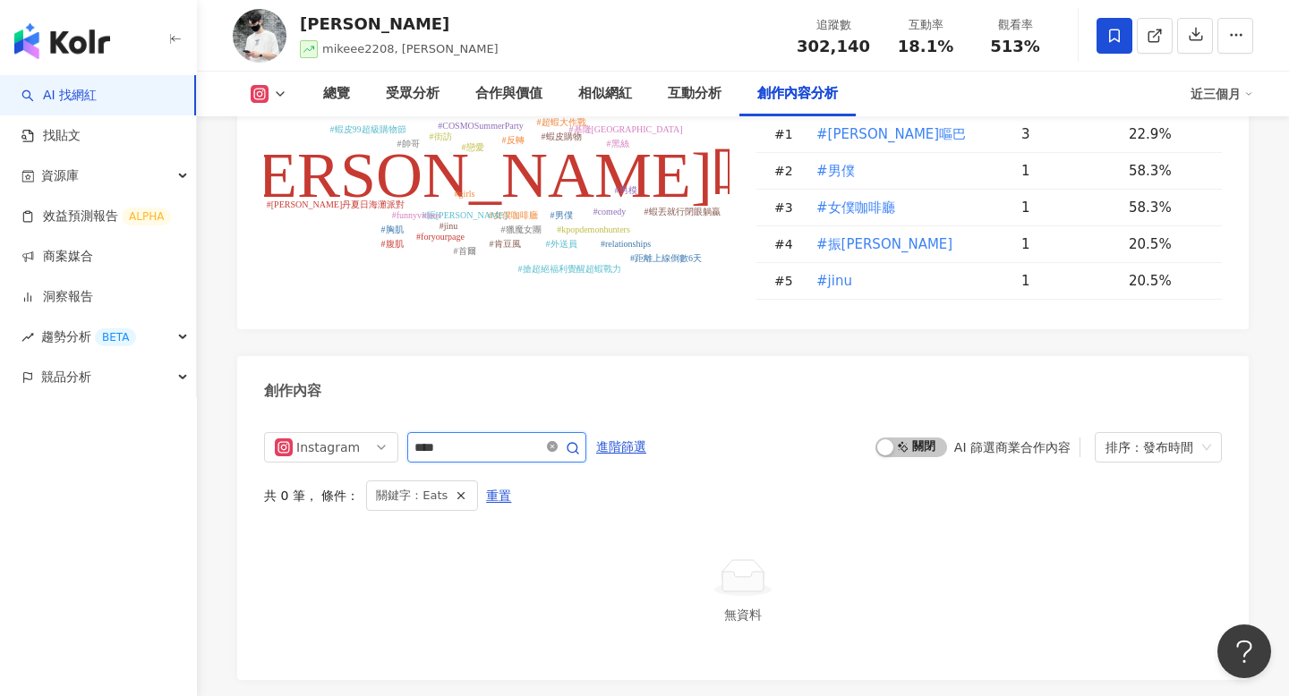
click at [558, 441] on icon "close-circle" at bounding box center [552, 446] width 11 height 11
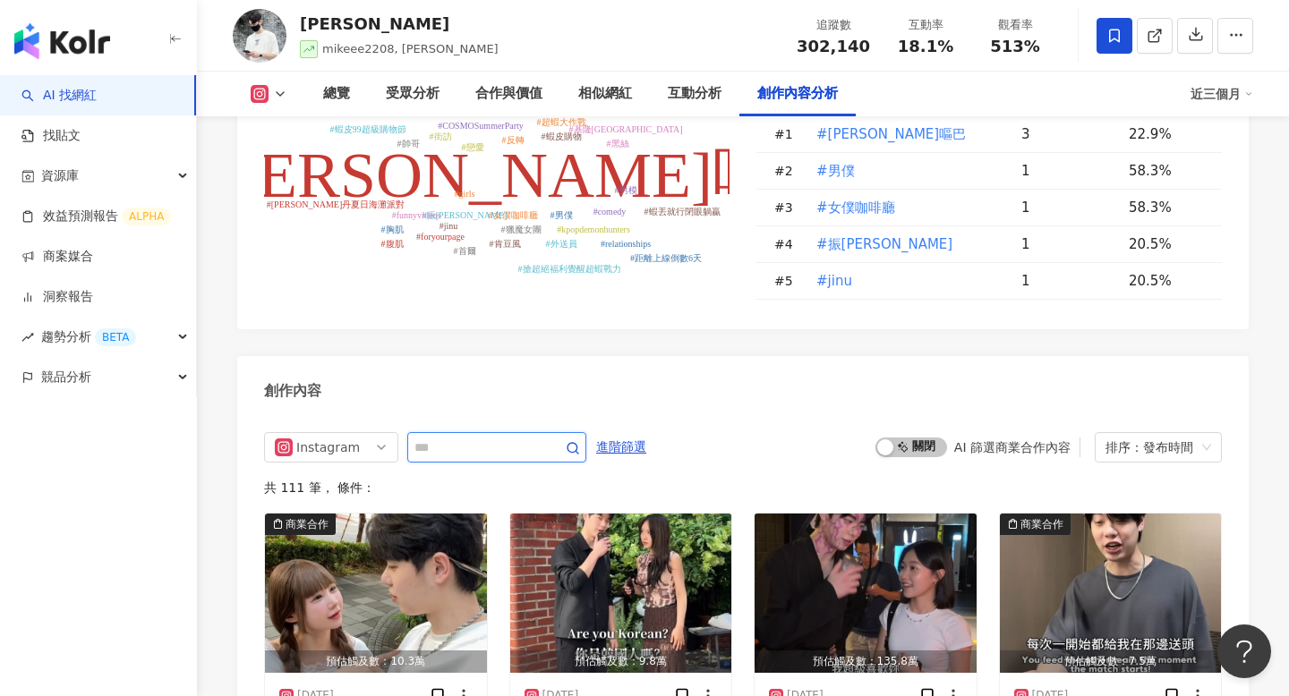
scroll to position [5552, 0]
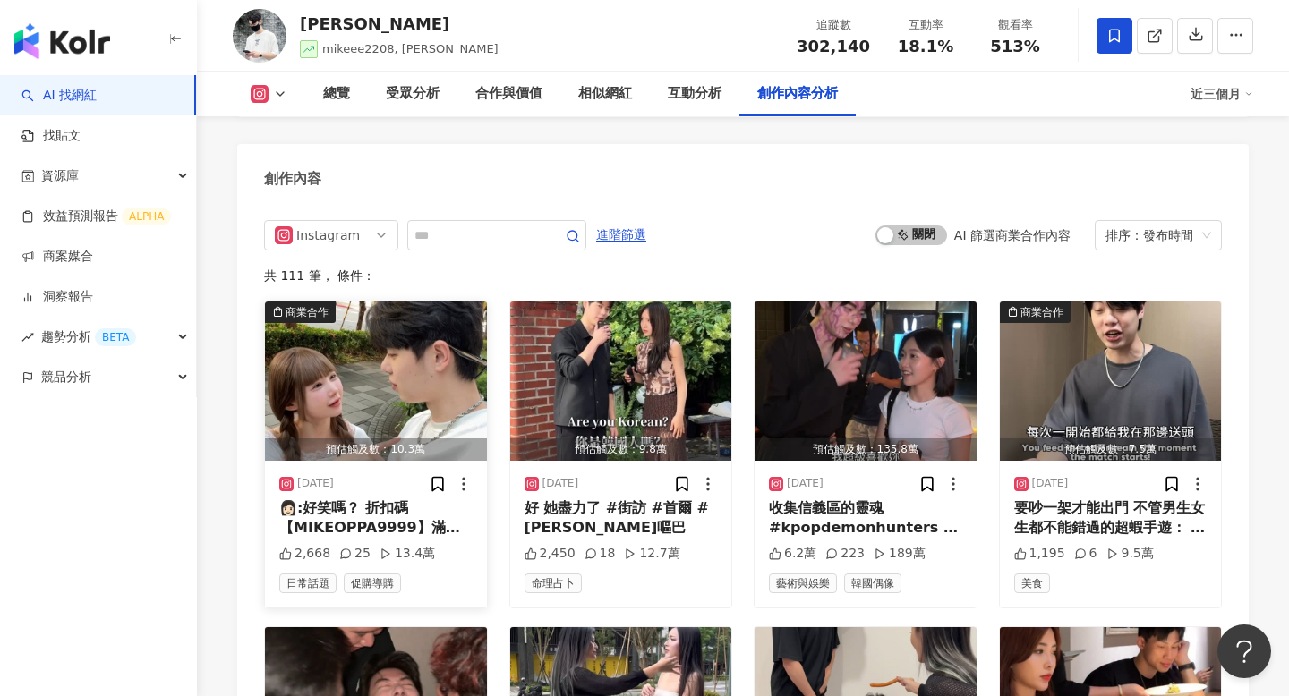
click at [361, 475] on div "[DATE]" at bounding box center [375, 484] width 193 height 18
click at [367, 499] on div "👩🏻:好笑嗎？ 折扣碼【MIKEOPPA9999】滿$299折$30！ 9/1起可先領取，9/9當日即可使用，數量有限 蝦皮9.9 超級購物節 🔥宅配免運$4…" at bounding box center [375, 519] width 193 height 40
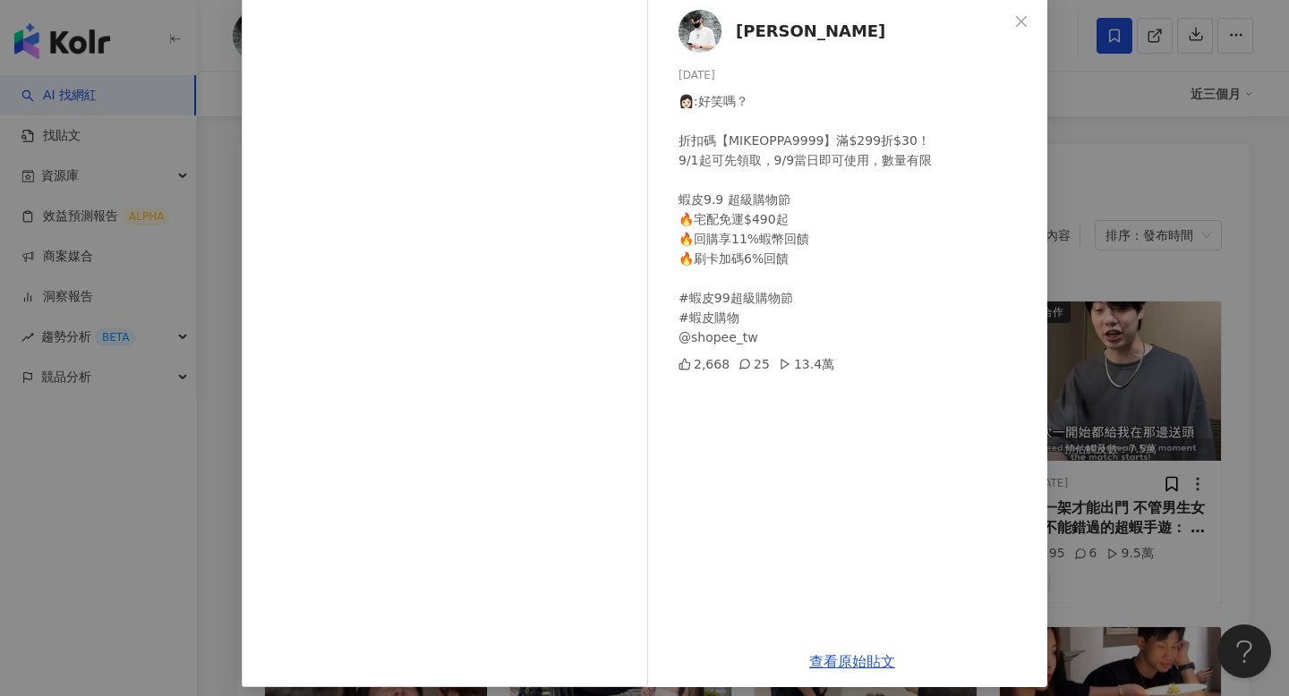
scroll to position [107, 0]
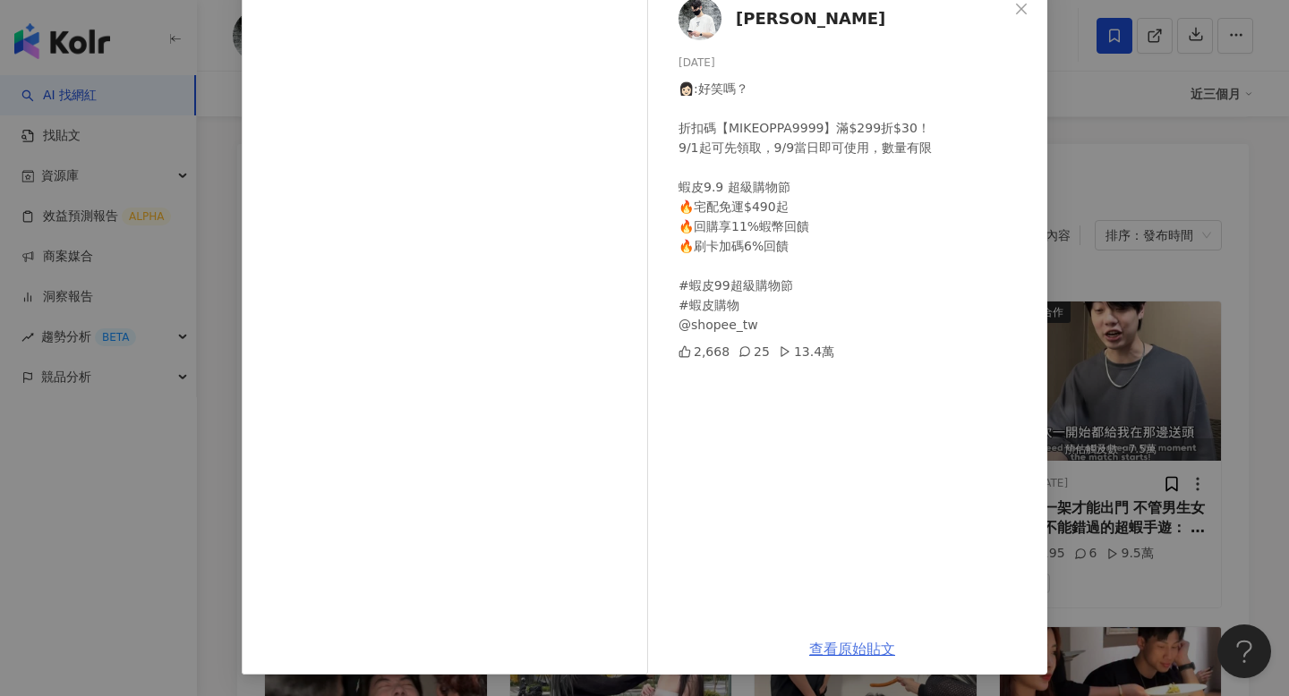
click at [839, 647] on link "查看原始貼文" at bounding box center [852, 649] width 86 height 17
click at [1147, 187] on div "Mike 2025/9/1 👩🏻:好笑嗎？ 折扣碼【MIKEOPPA9999】滿$299折$30！ 9/1起可先領取，9/9當日即可使用，數量有限 蝦皮9.9…" at bounding box center [644, 348] width 1289 height 696
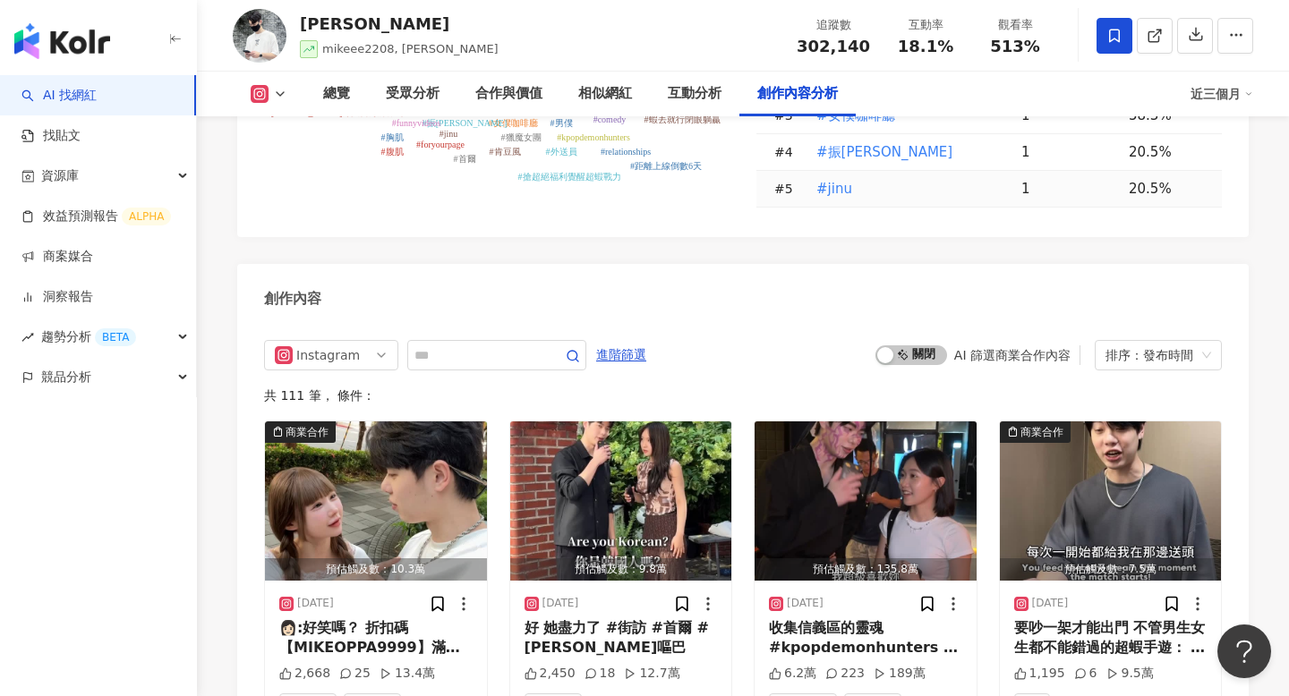
scroll to position [5424, 0]
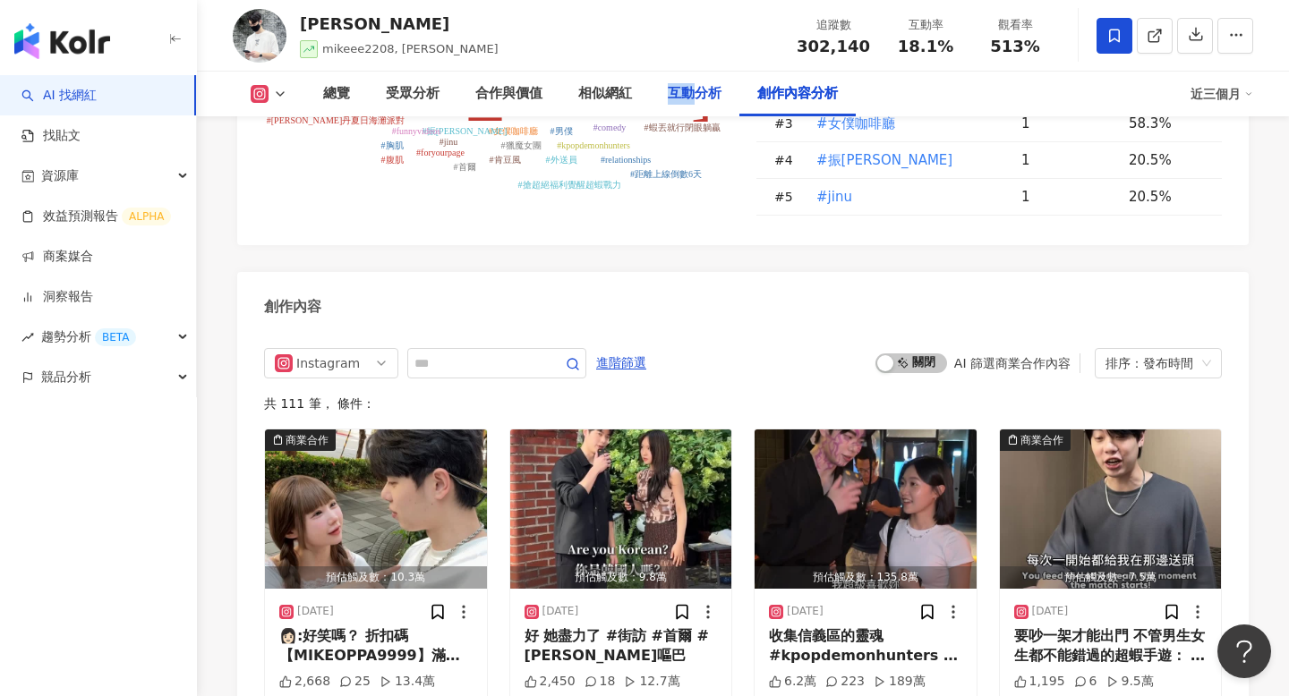
click at [697, 83] on div "互動分析" at bounding box center [695, 93] width 54 height 21
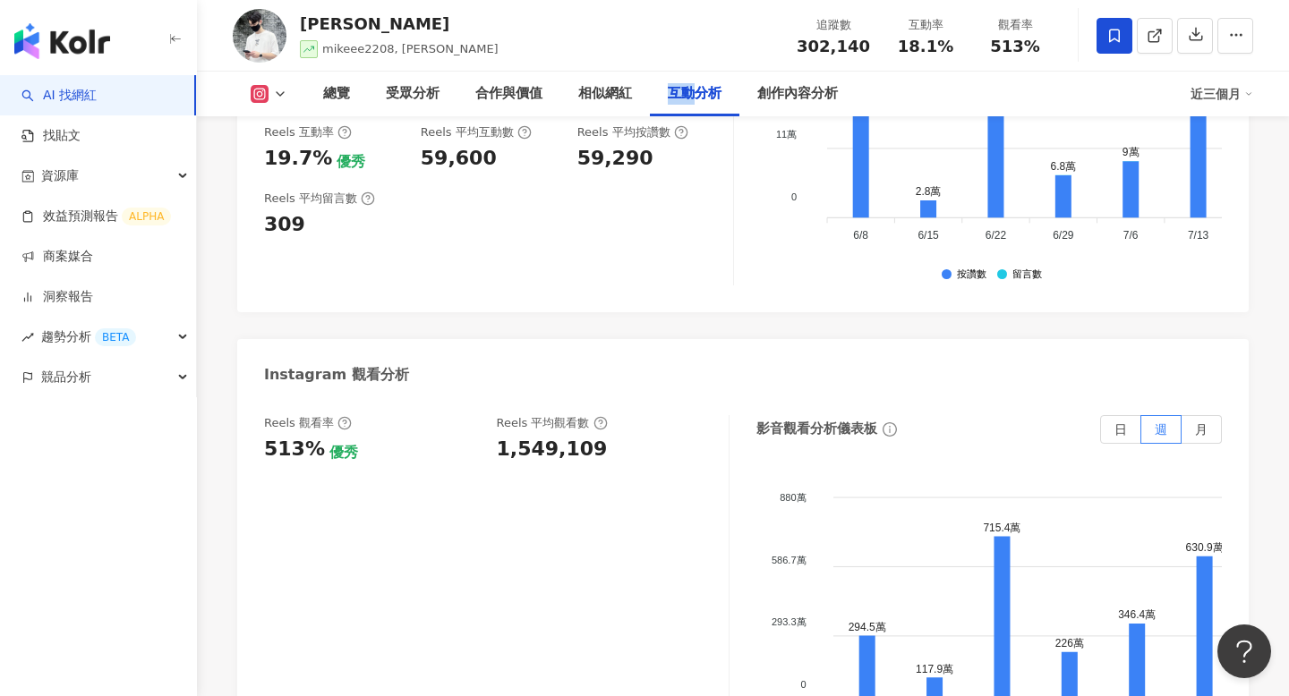
scroll to position [3950, 0]
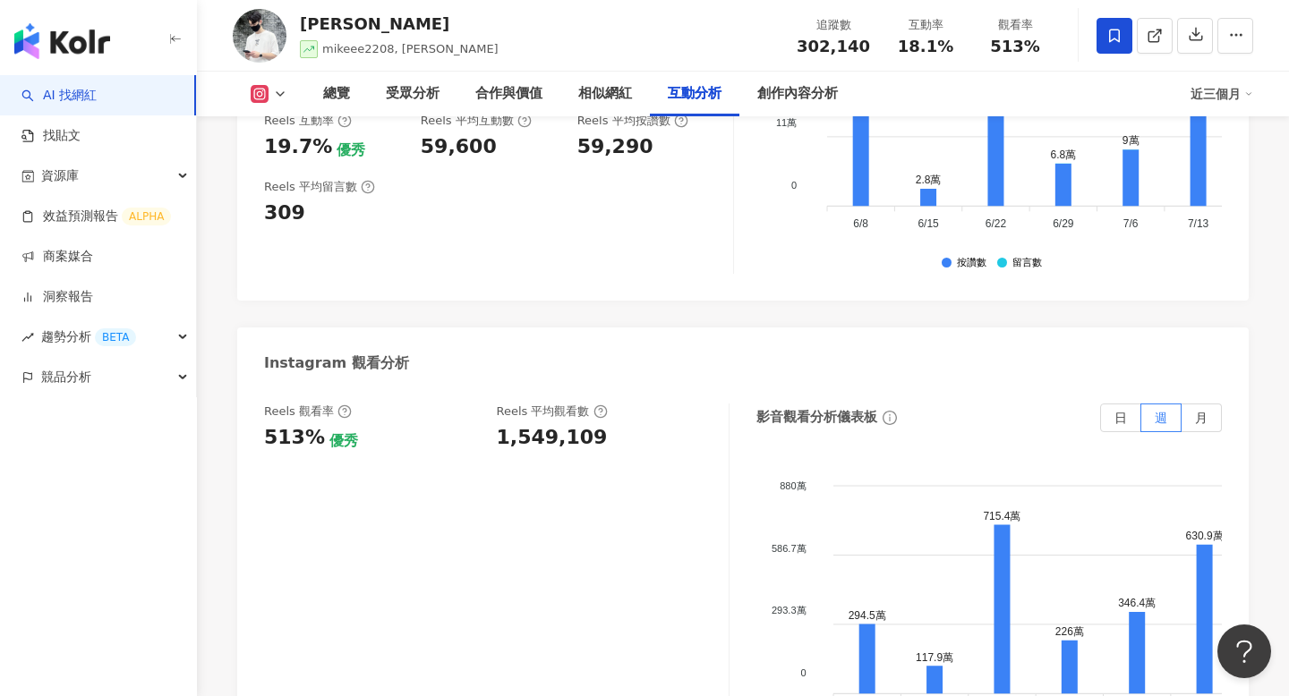
click at [530, 424] on div "1,549,109" at bounding box center [552, 438] width 111 height 28
copy div "1,549,109"
click at [813, 73] on div "創作內容分析" at bounding box center [797, 94] width 116 height 45
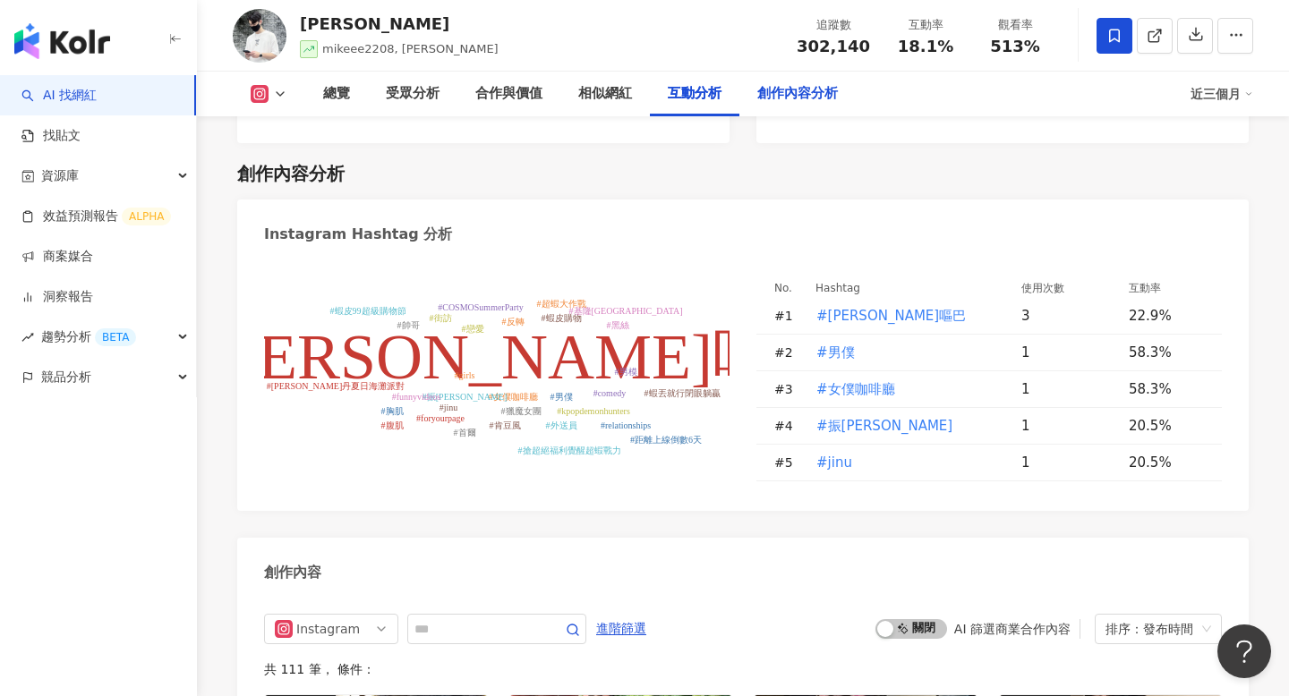
click at [813, 81] on div "創作內容分析" at bounding box center [797, 94] width 116 height 45
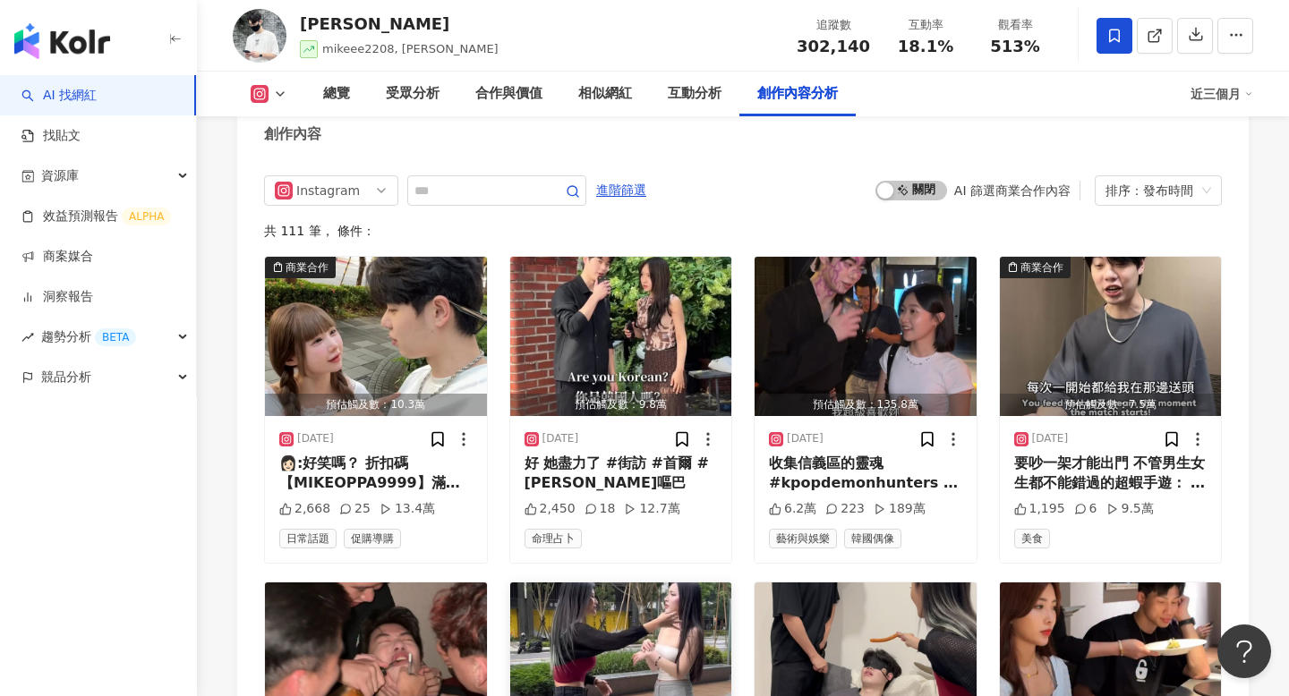
scroll to position [5580, 0]
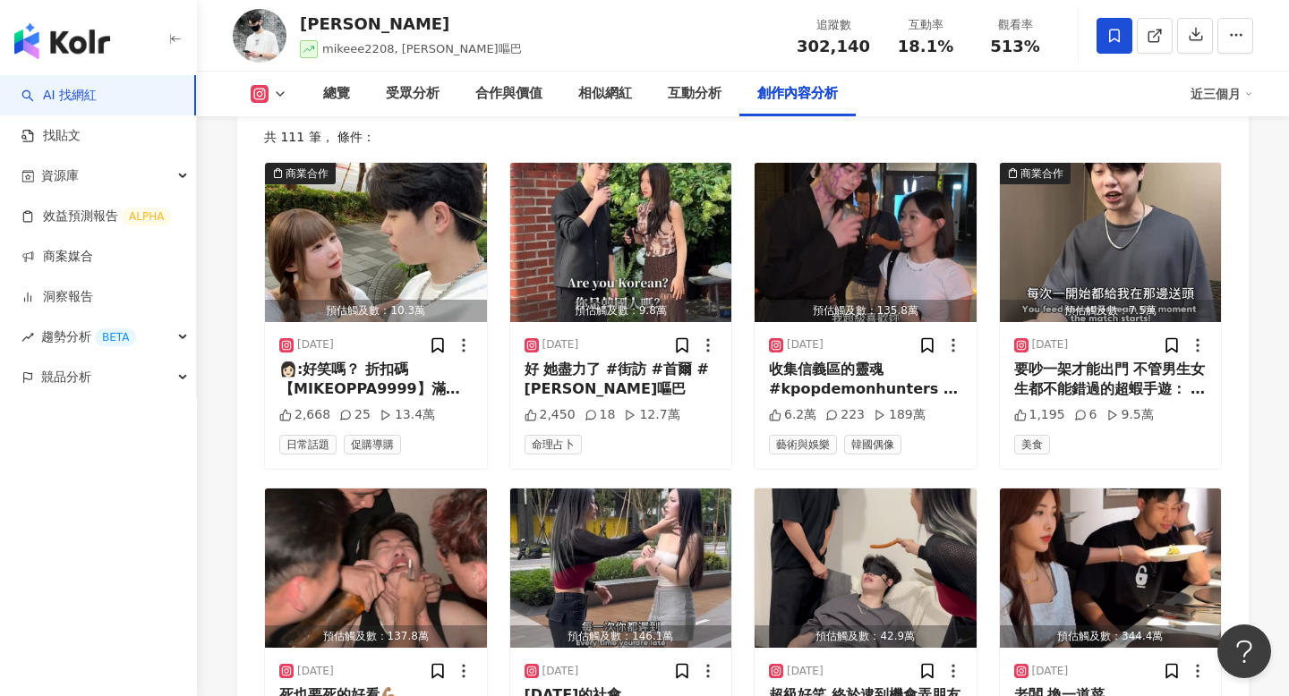
scroll to position [5709, 0]
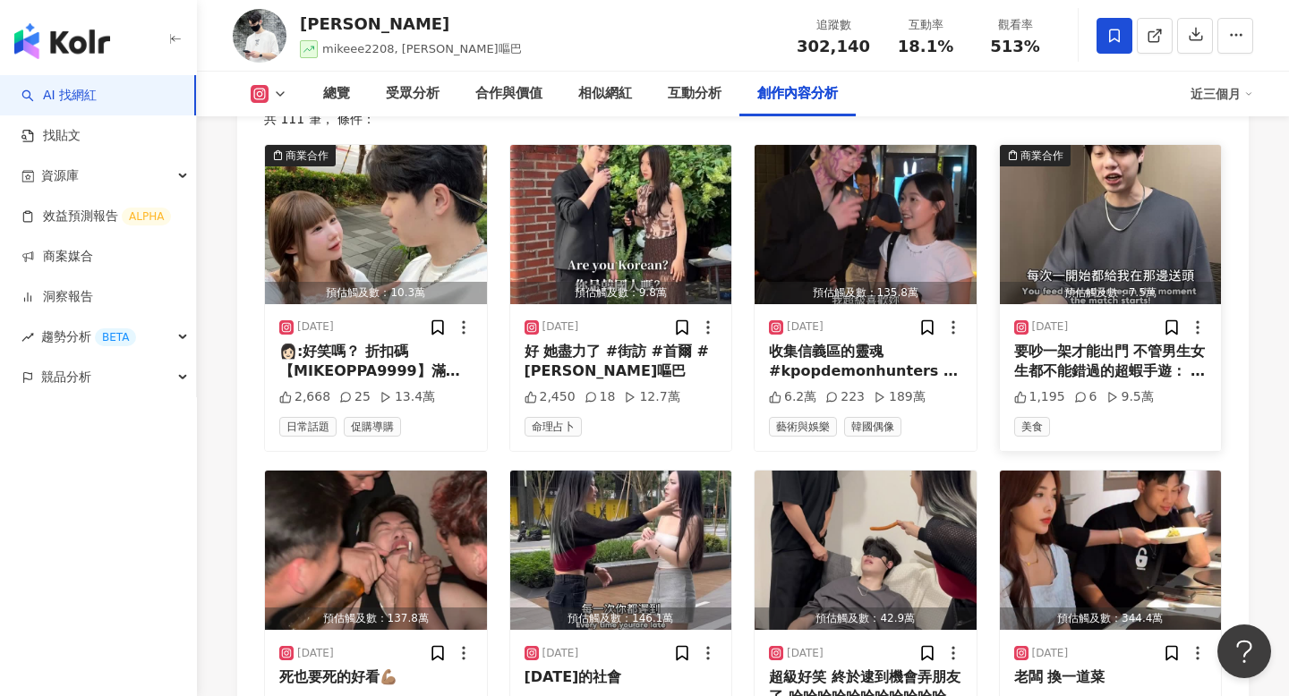
click at [1049, 342] on div "要吵一架才能出門 不管男生女生都不能錯過的超蝦手遊： 手殘黨？[PERSON_NAME]丟就行 輕鬆躺贏! 技術派？炫酷大招 蝦爆全場! ⏰ 最後6天！ 預約…" at bounding box center [1110, 362] width 193 height 40
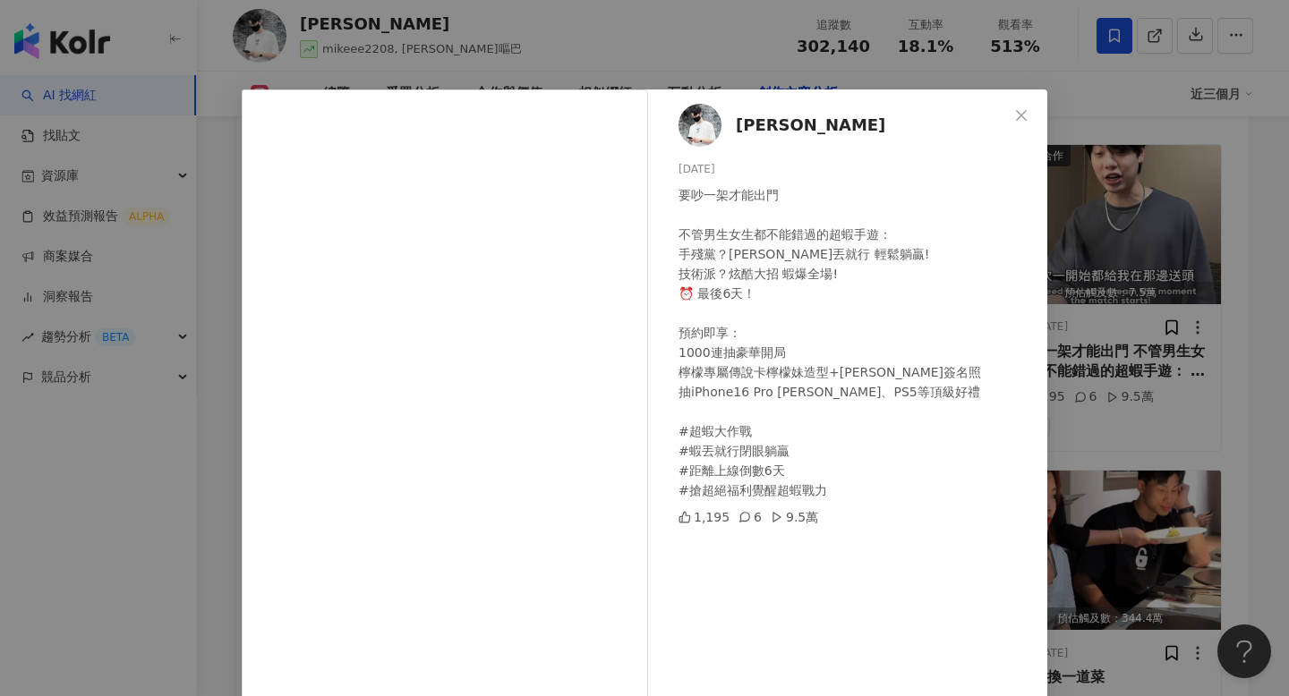
click at [1125, 328] on div "[PERSON_NAME] [DATE] 要吵一架才能出門 不管男生女生都不能錯過的超蝦手遊： 手殘黨？[PERSON_NAME]丟就行 輕鬆躺贏! 技術派？…" at bounding box center [644, 348] width 1289 height 696
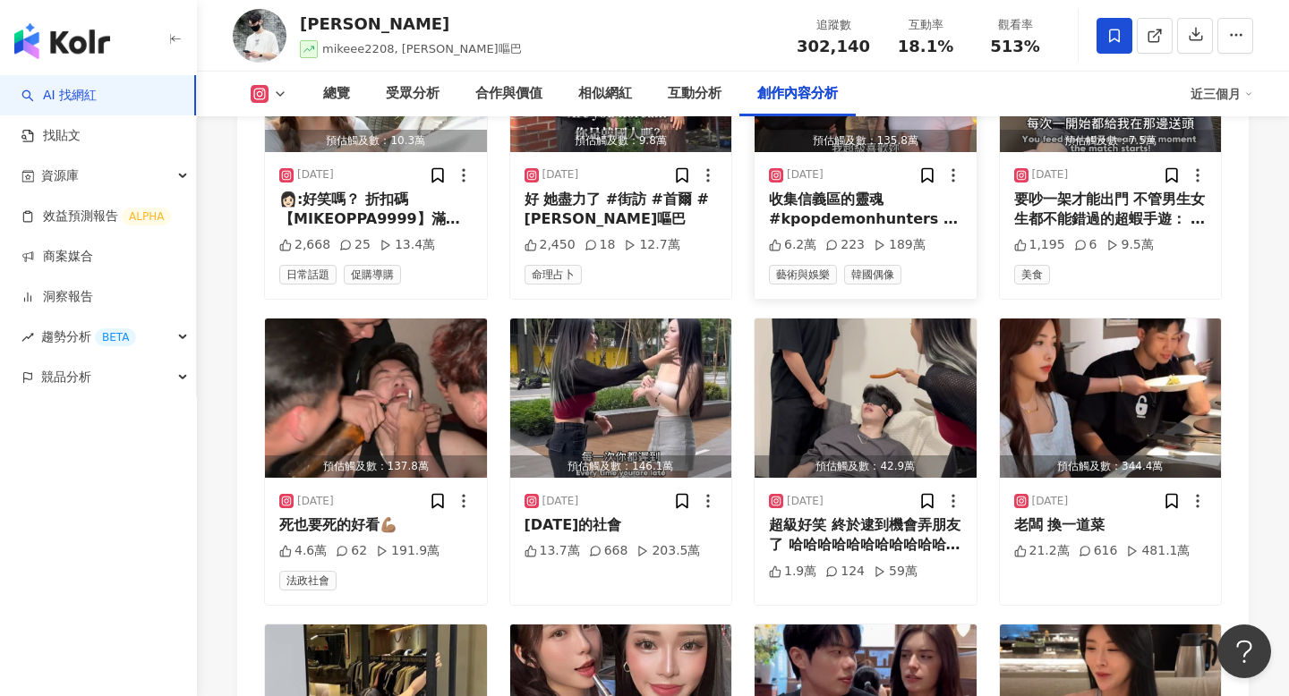
scroll to position [5897, 0]
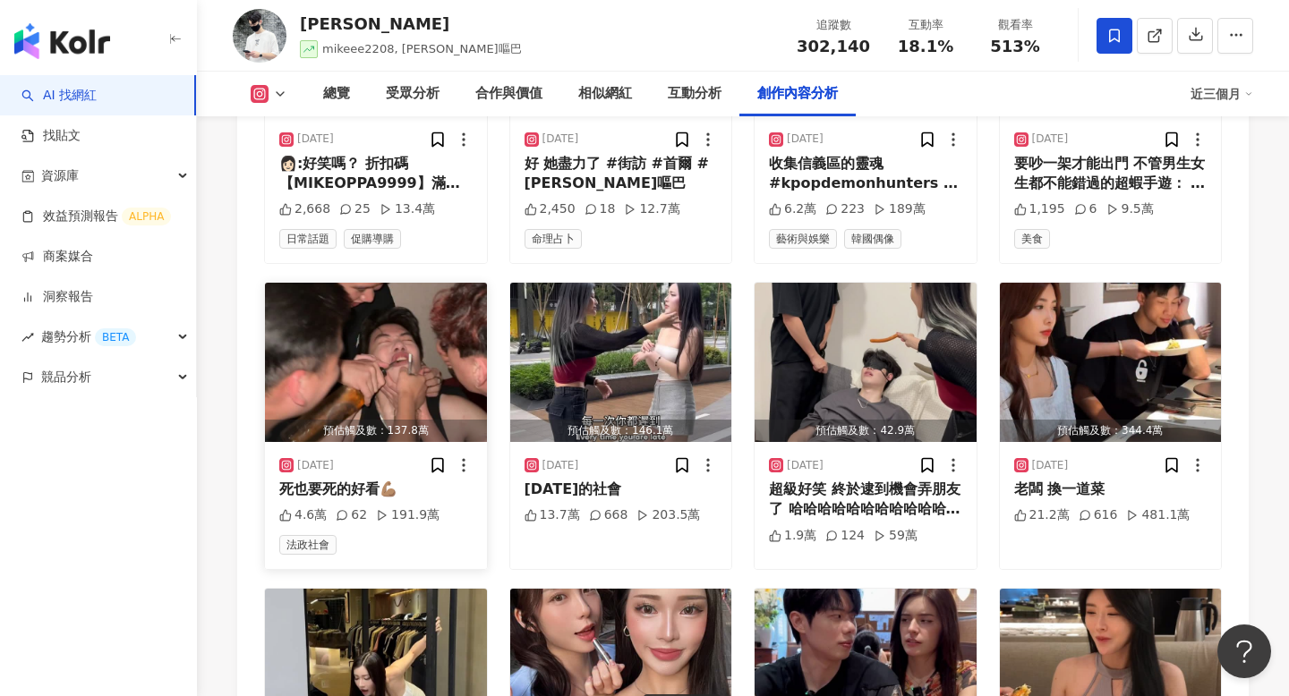
click at [337, 388] on img "button" at bounding box center [376, 362] width 222 height 159
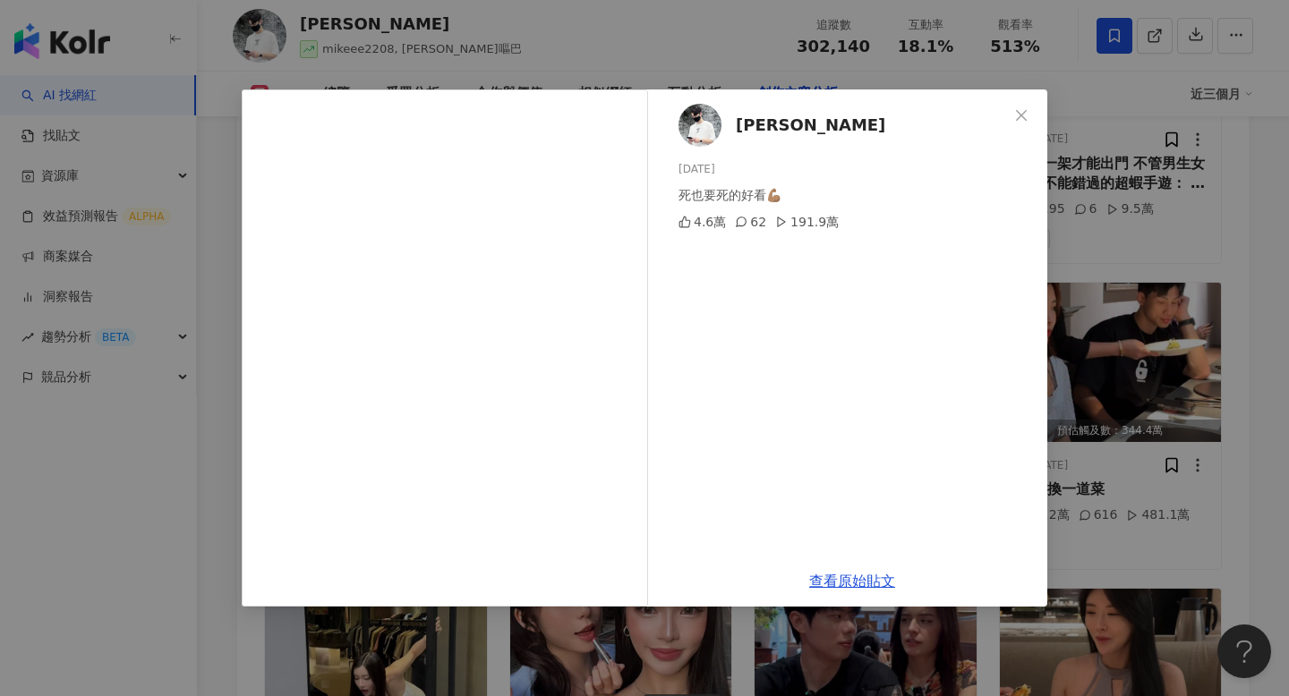
click at [1119, 353] on div "[PERSON_NAME] [DATE] 死也要死的好看💪🏽 4.6萬 62 191.9萬 查看原始貼文" at bounding box center [644, 348] width 1289 height 696
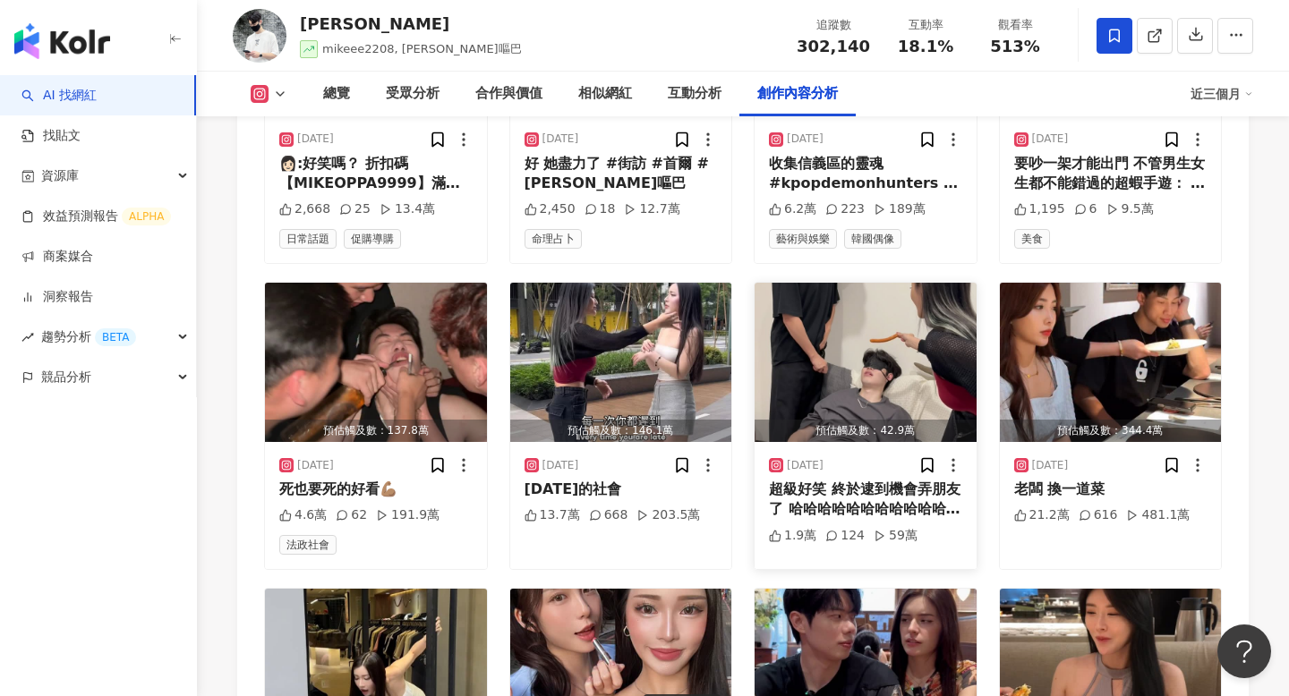
scroll to position [5981, 0]
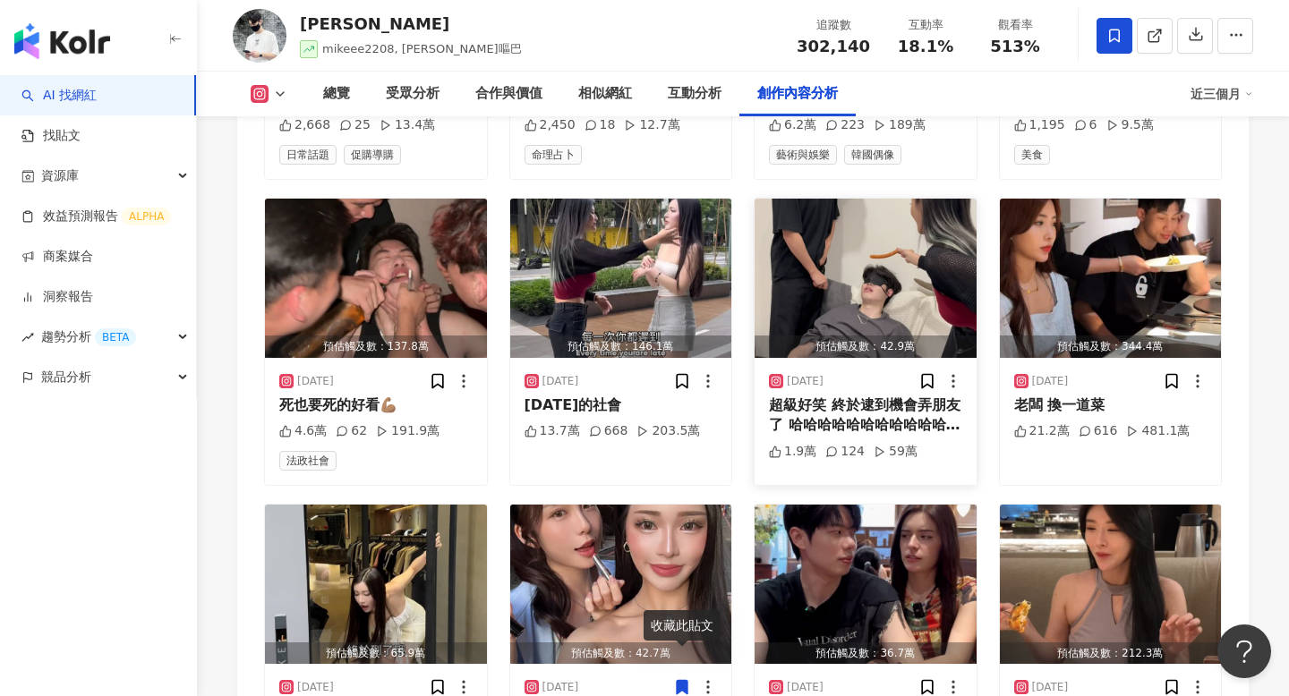
click at [888, 336] on div "預估觸及數：42.9萬" at bounding box center [866, 347] width 222 height 22
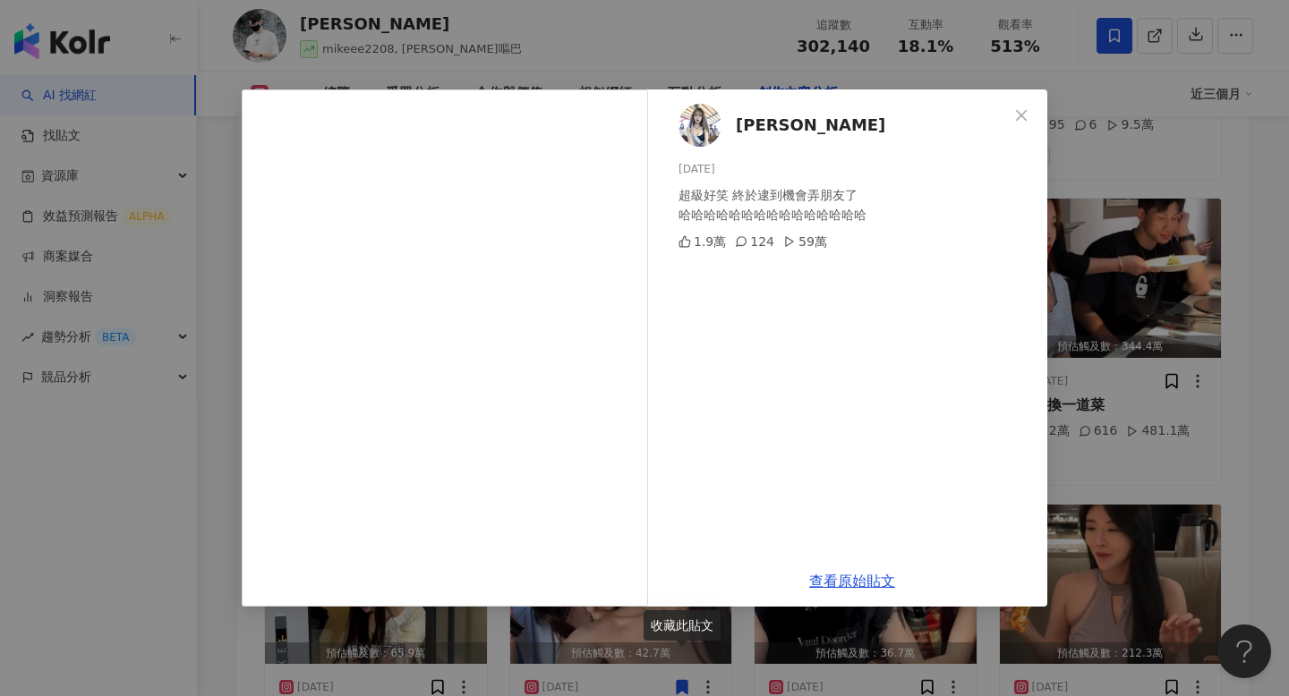
click at [1060, 300] on div "[PERSON_NAME][DATE] 超級好笑 終於逮到機會弄朋友了 哈哈哈哈哈哈哈哈哈哈哈哈哈哈哈 1.9萬 124 59萬 查看原始貼文" at bounding box center [644, 348] width 1289 height 696
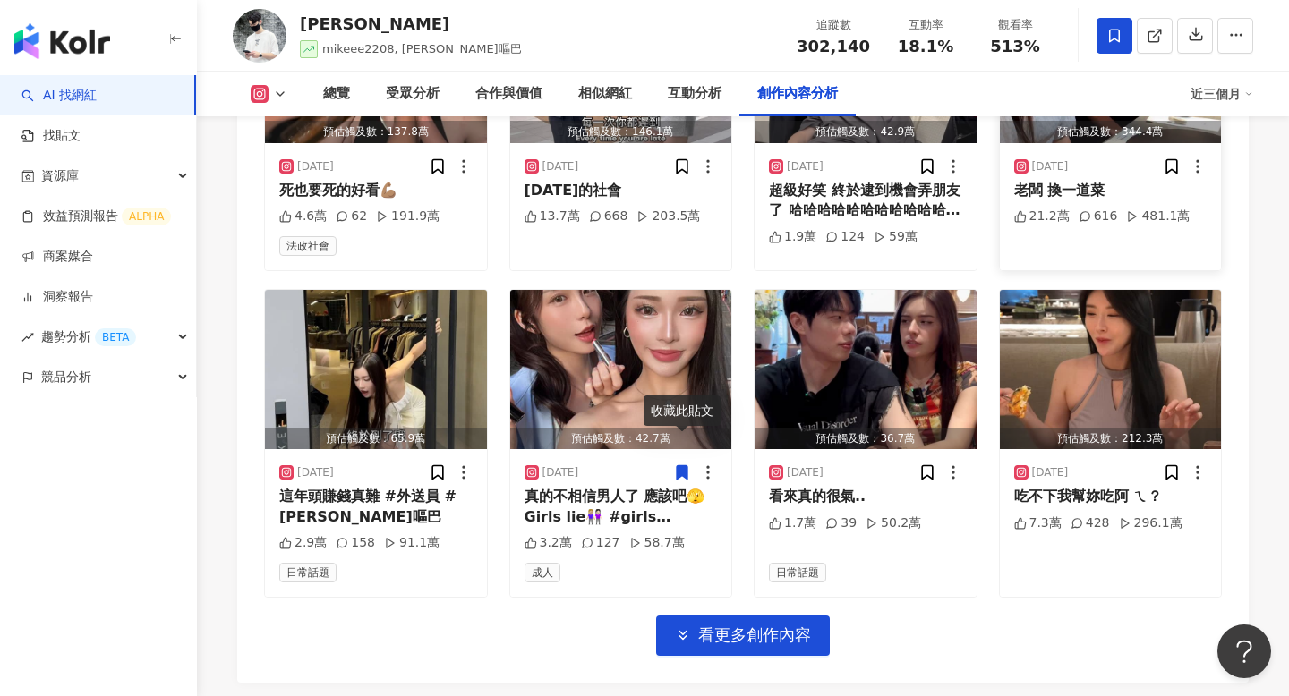
scroll to position [6203, 0]
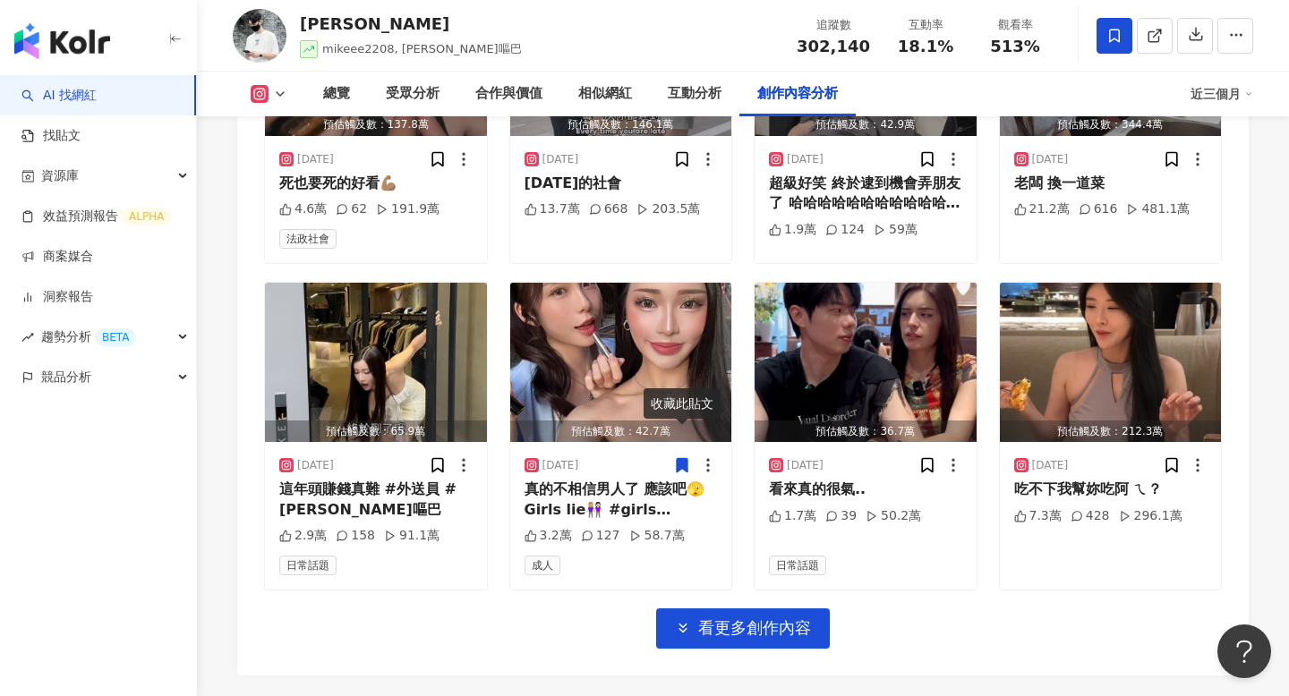
click at [609, 607] on div "商業合作 預估觸及數：10.3萬 [DATE] 👩🏻:好笑嗎？ 折扣碼【MIKEOPPA9999】滿$299折$30！ 9/1起可先領取，9/9當日即可使用，…" at bounding box center [743, 149] width 958 height 999
click at [679, 283] on img "button" at bounding box center [621, 362] width 222 height 159
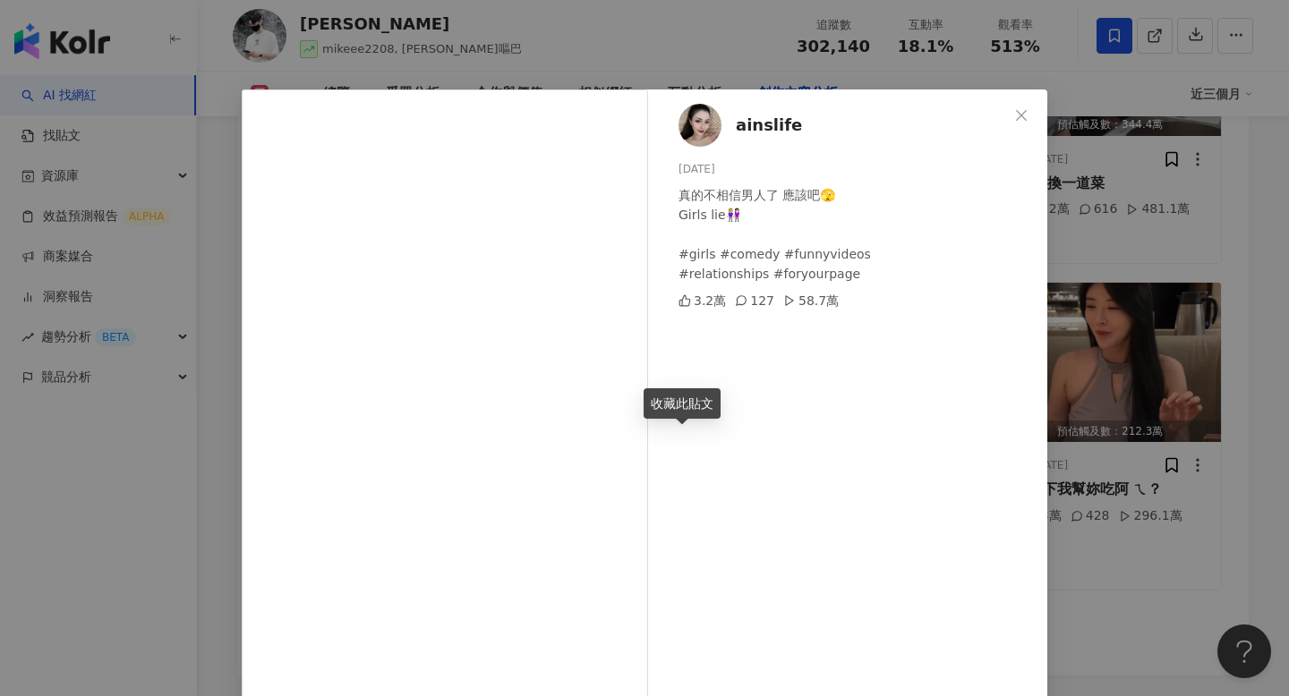
click at [1089, 331] on div "ainslife [DATE] 真的不相信男人了 應該吧🫣 Girls lie👩🏼‍🤝‍👩🏻 #girls #comedy #funnyvideos #rel…" at bounding box center [644, 348] width 1289 height 696
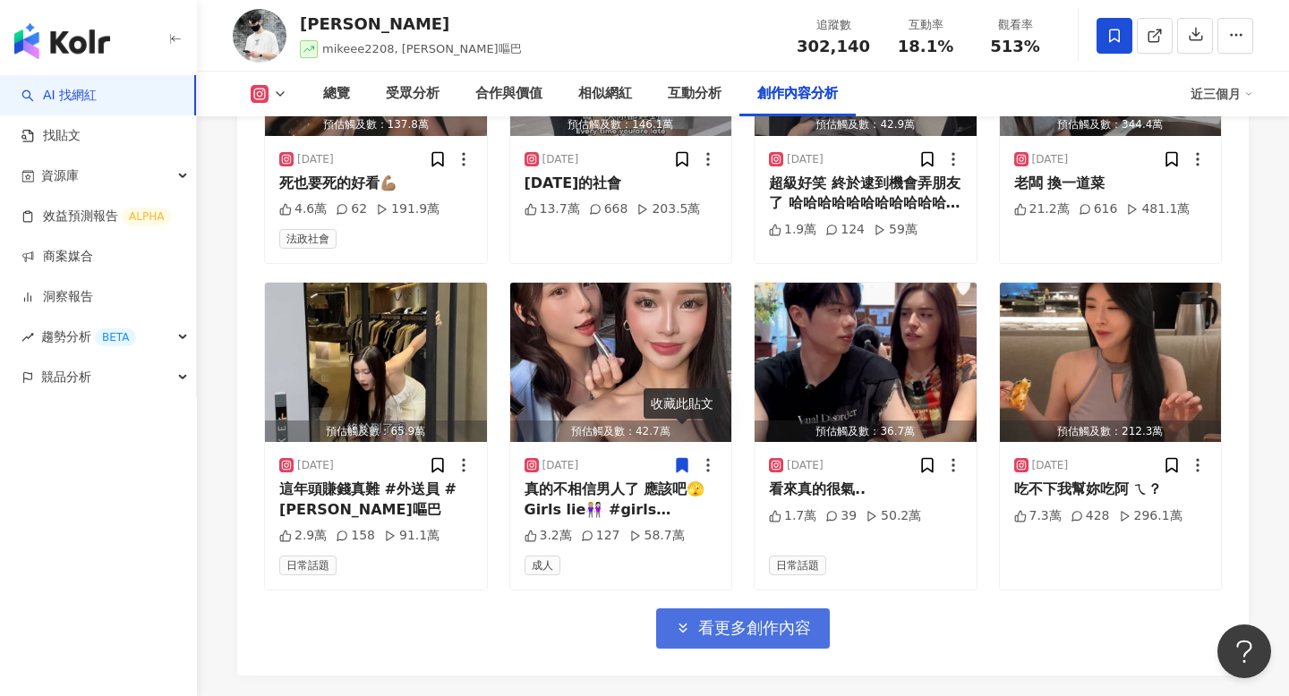
click at [777, 619] on span "看更多創作內容" at bounding box center [754, 629] width 113 height 20
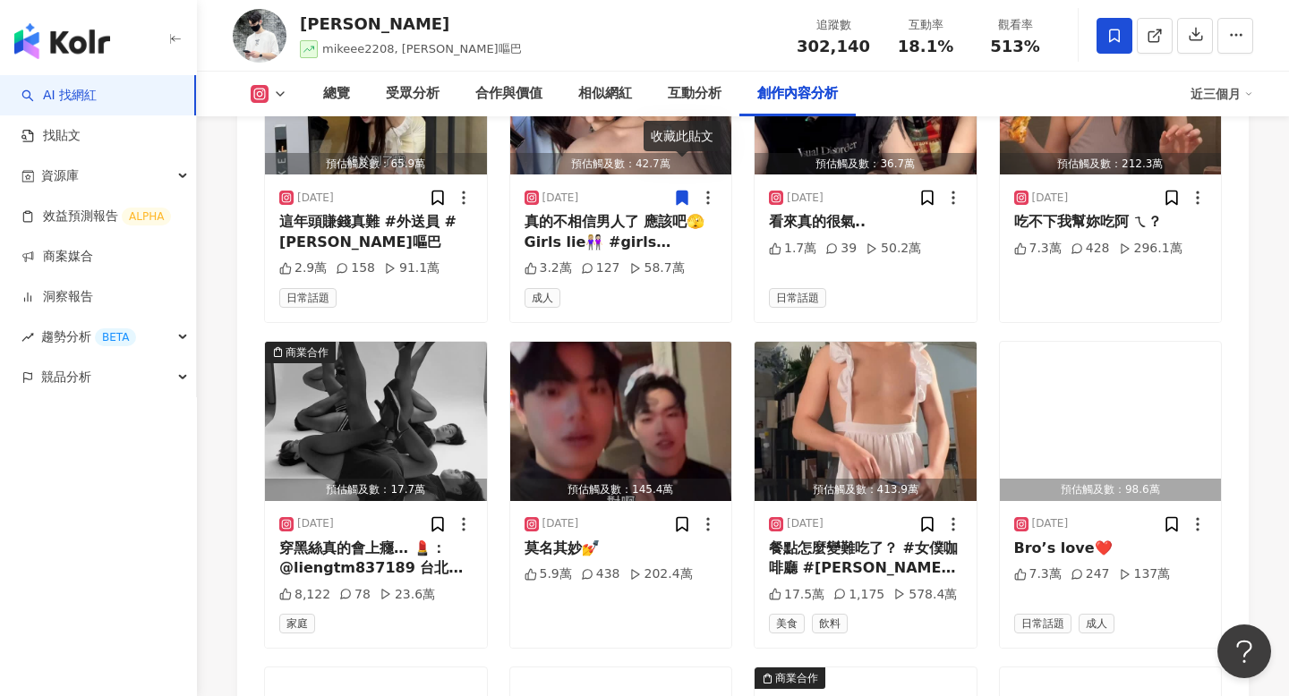
scroll to position [6472, 0]
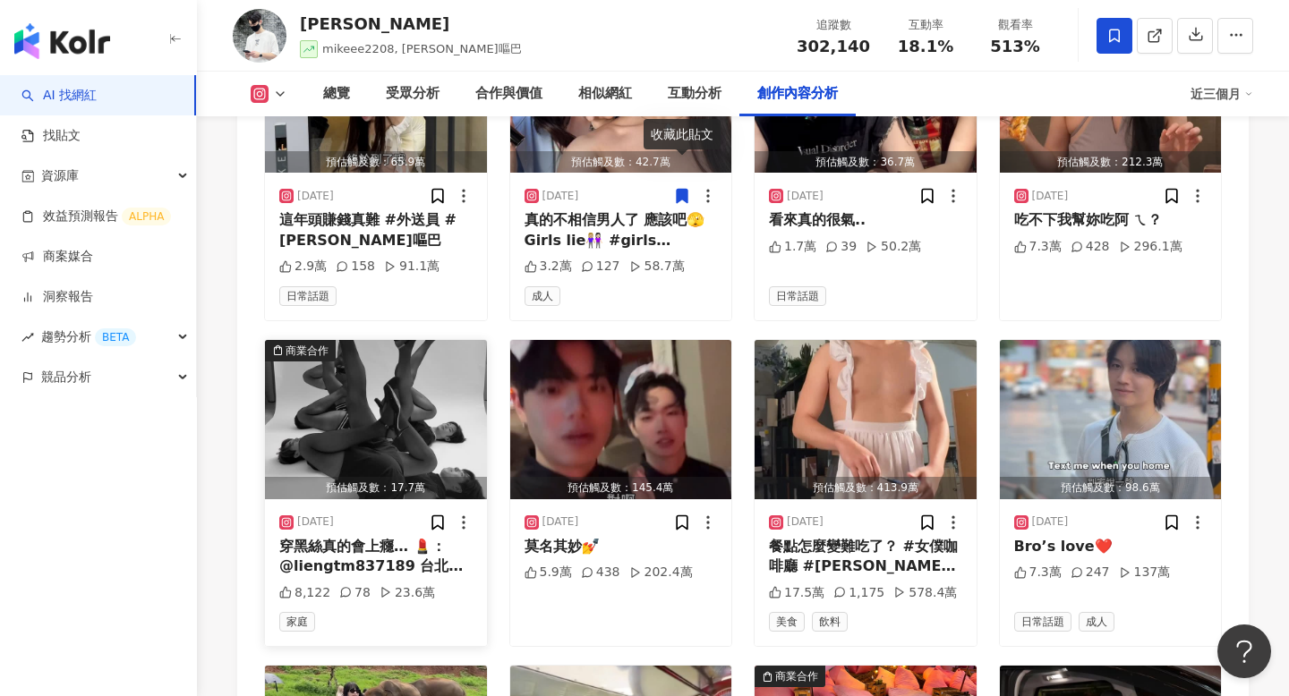
click at [423, 477] on div "預估觸及數：17.7萬" at bounding box center [376, 488] width 222 height 22
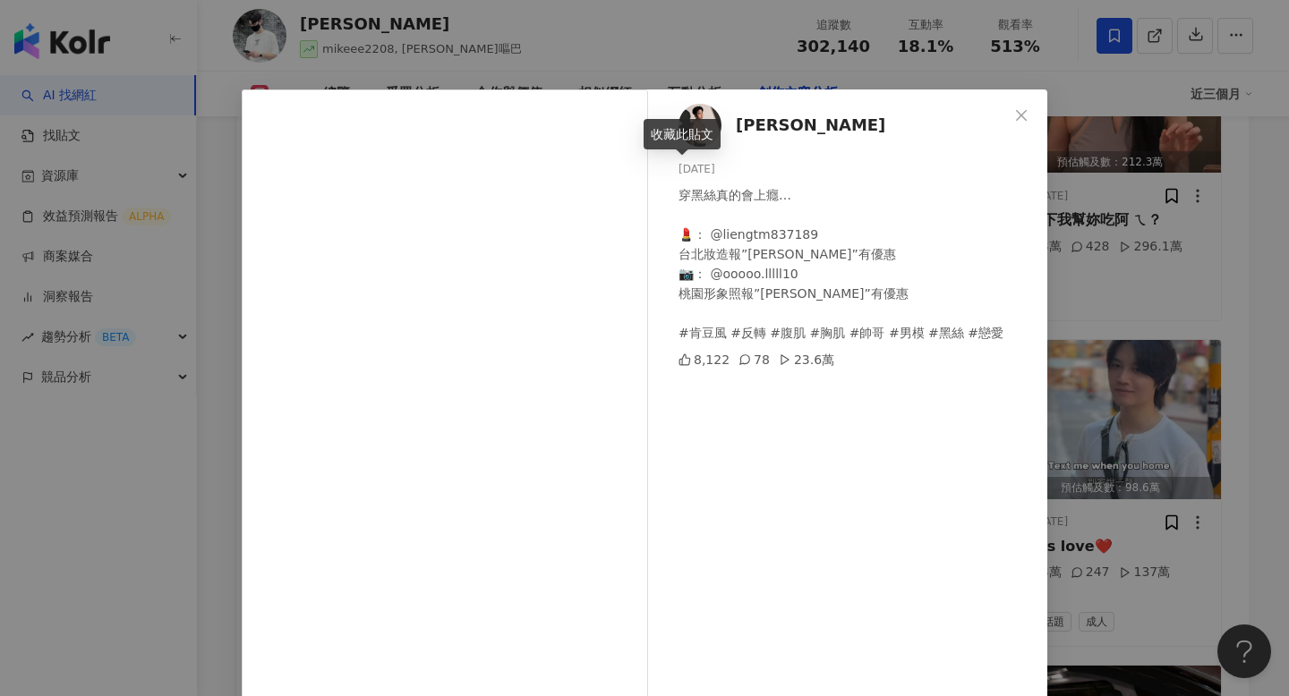
click at [1057, 420] on div "[PERSON_NAME][DATE] 穿黑絲真的會上癮… 💄： @liengtm837189 台北妝造報”[PERSON_NAME]”有優惠 📷： @ooo…" at bounding box center [644, 348] width 1289 height 696
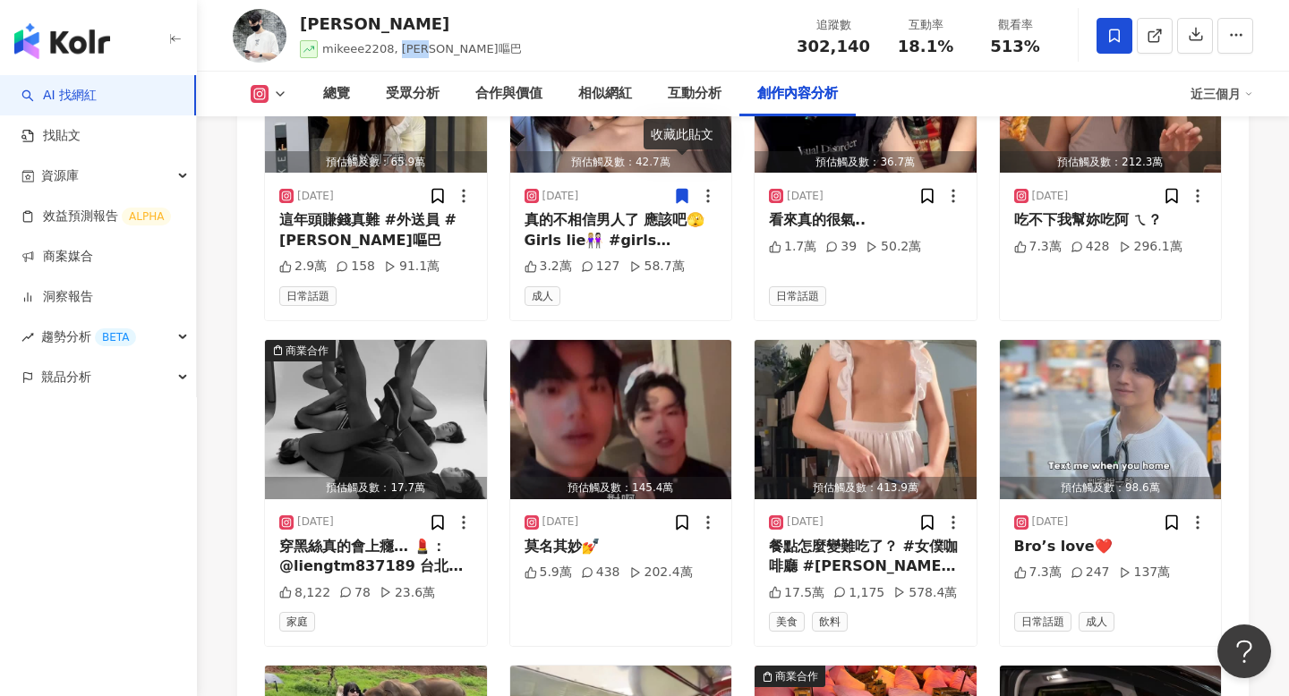
drag, startPoint x: 393, startPoint y: 47, endPoint x: 479, endPoint y: 48, distance: 86.0
click at [480, 49] on div "[PERSON_NAME] mikeee2208, [PERSON_NAME]嘔巴 追蹤數 302,140 互動率 18.1% 觀看率 513%" at bounding box center [743, 35] width 1092 height 71
copy span "[PERSON_NAME]嘔巴"
click at [326, 102] on div "總覽" at bounding box center [336, 93] width 27 height 21
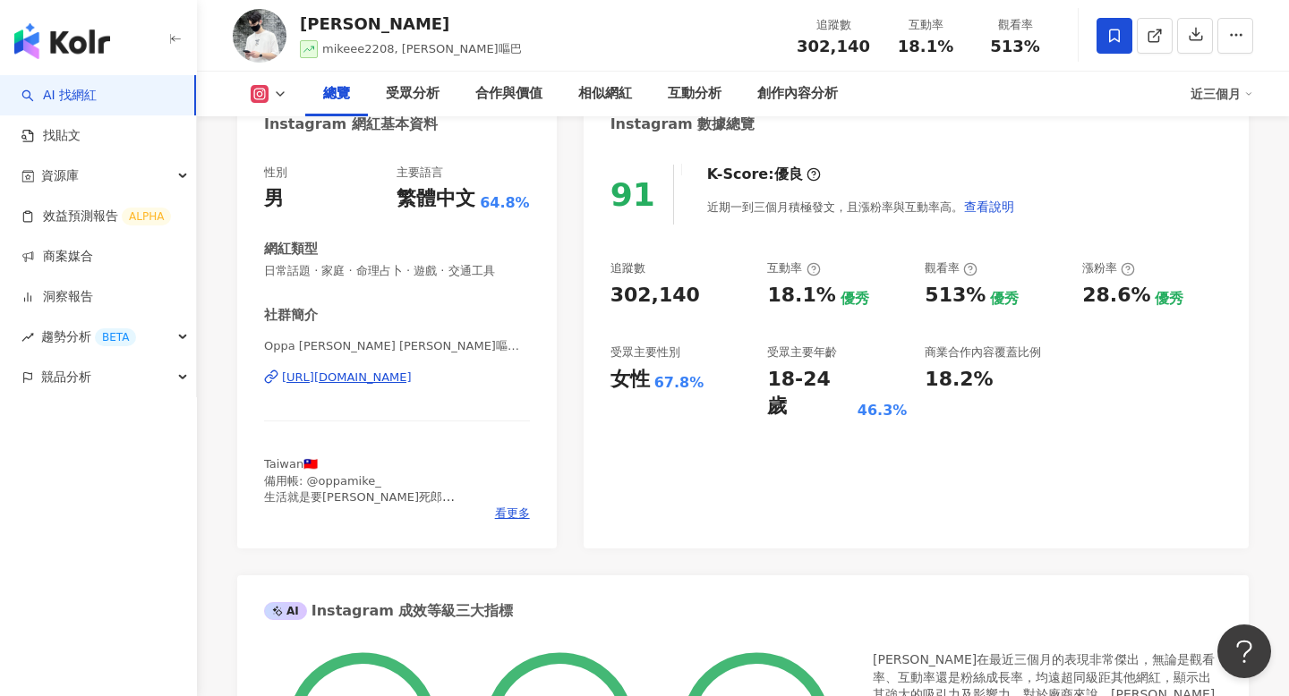
scroll to position [193, 0]
drag, startPoint x: 395, startPoint y: 50, endPoint x: 509, endPoint y: 49, distance: 114.6
click at [511, 49] on div "[PERSON_NAME] mikeee2208, [PERSON_NAME]嘔巴 追蹤數 302,140 互動率 18.1% 觀看率 513%" at bounding box center [743, 35] width 1092 height 71
copy span "[PERSON_NAME]嘔巴"
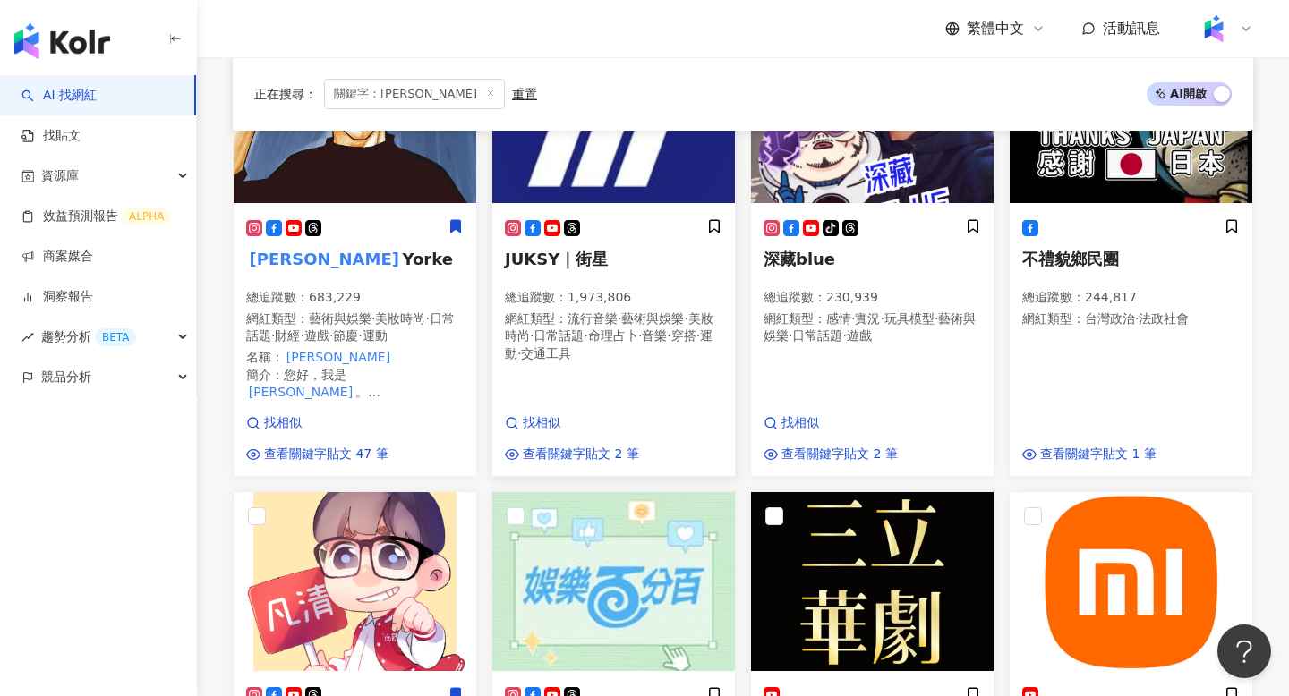
scroll to position [365, 0]
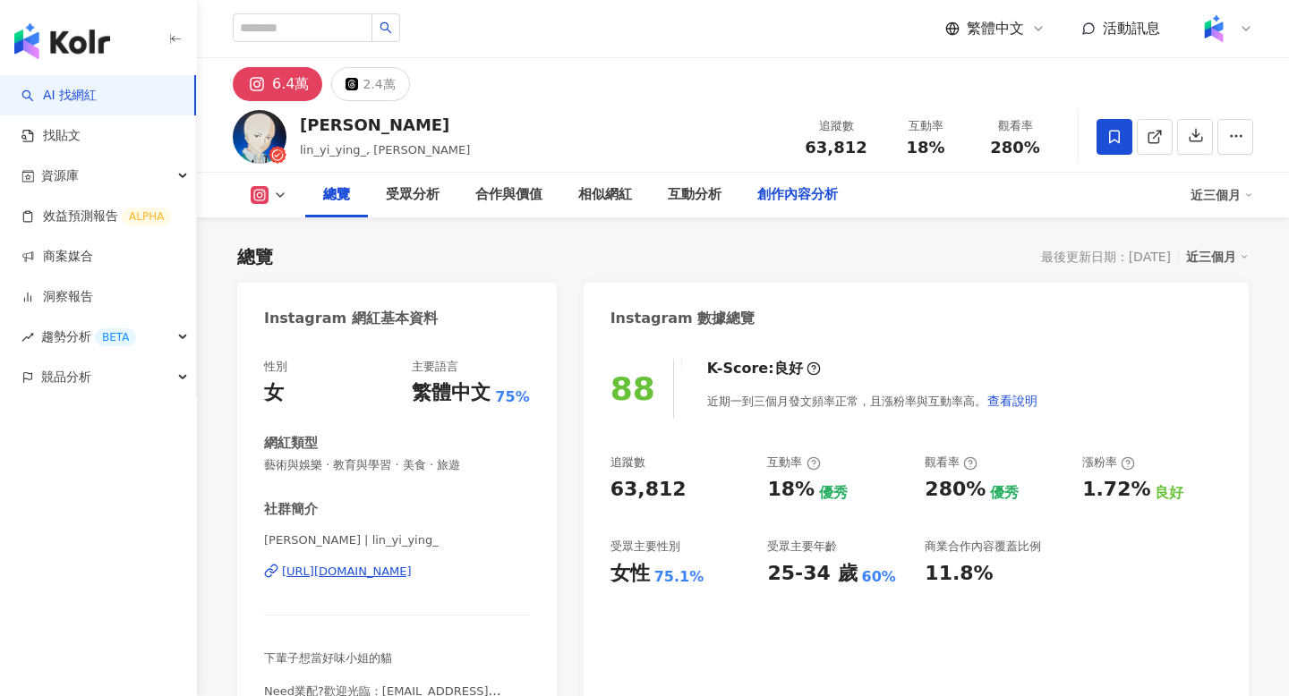
click at [797, 202] on div "創作內容分析" at bounding box center [797, 194] width 81 height 21
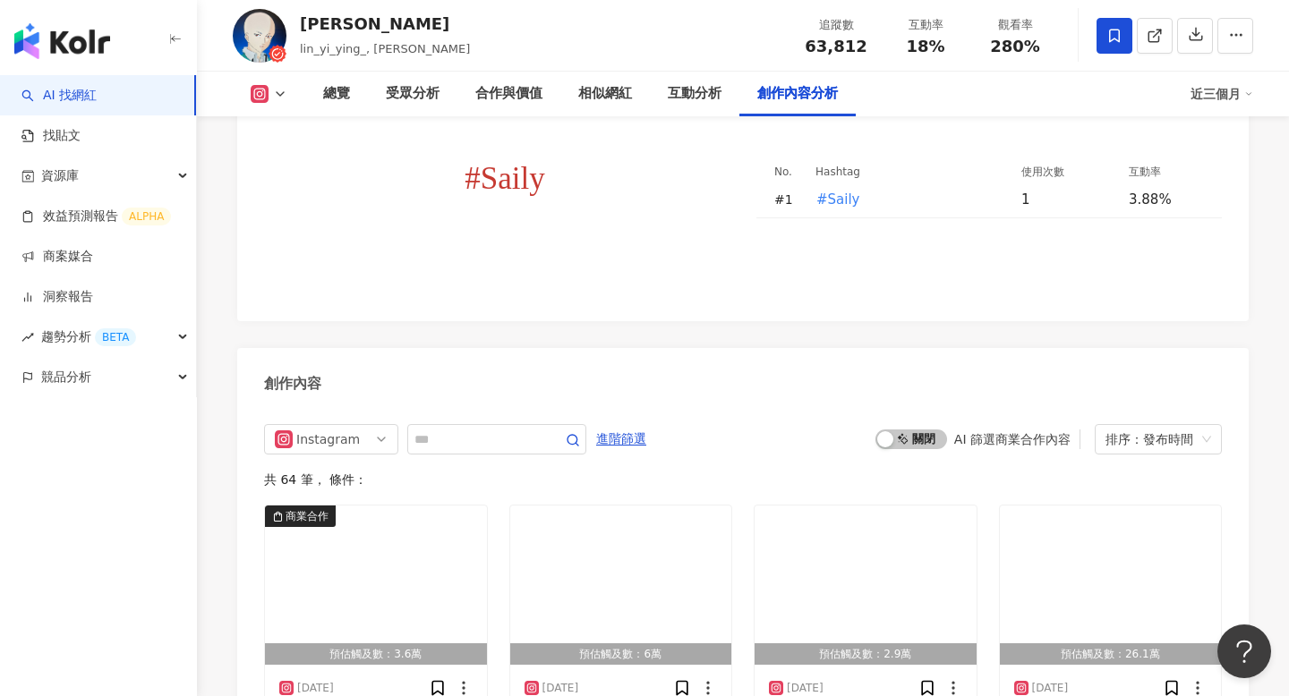
scroll to position [5341, 0]
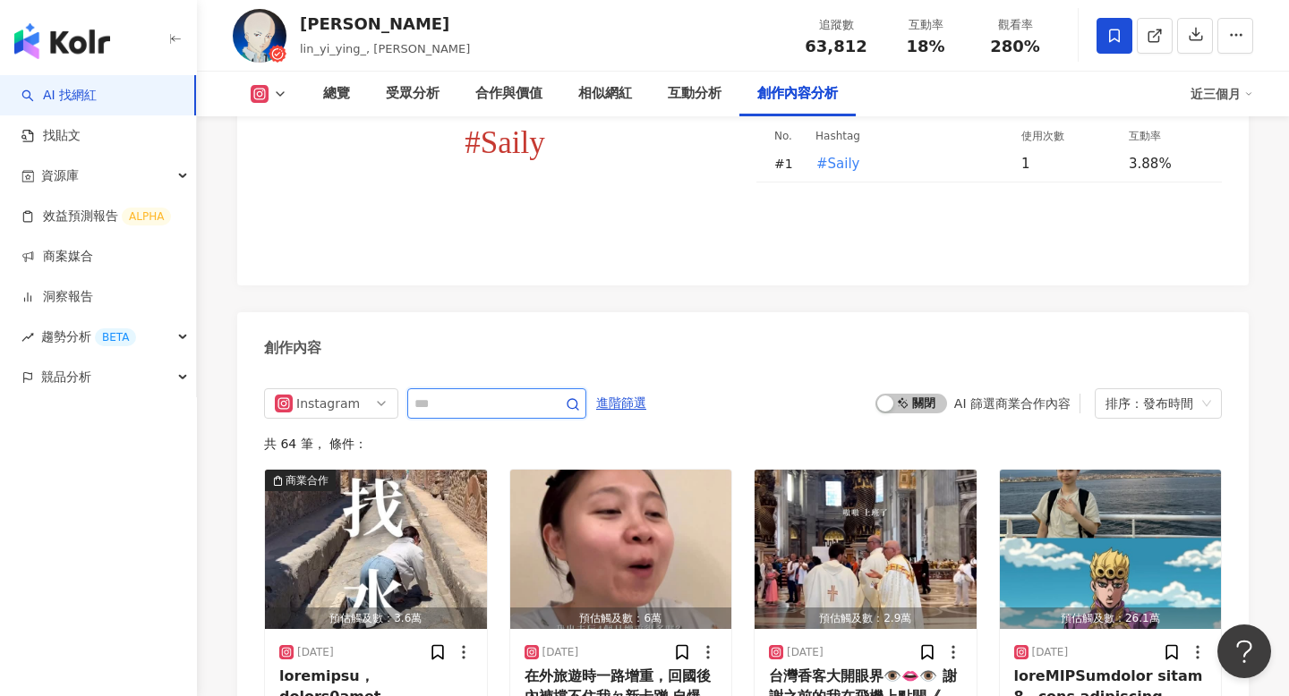
click at [483, 393] on input "text" at bounding box center [476, 403] width 125 height 21
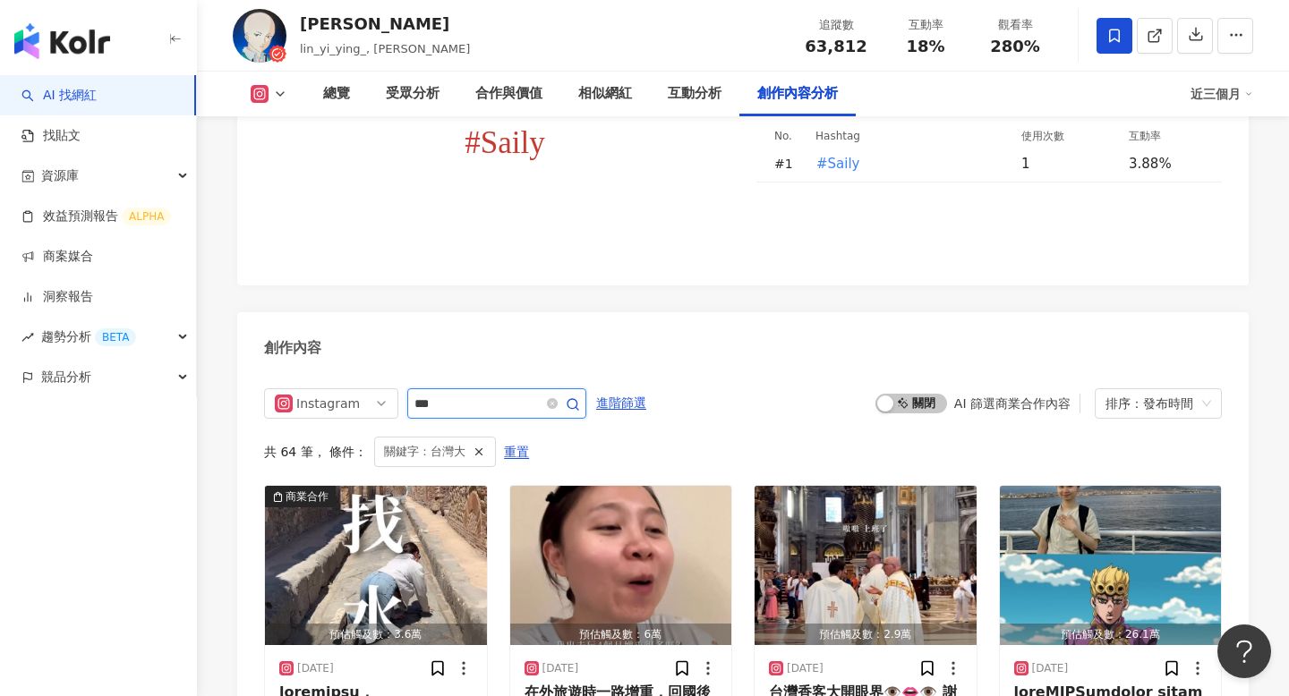
scroll to position [5449, 0]
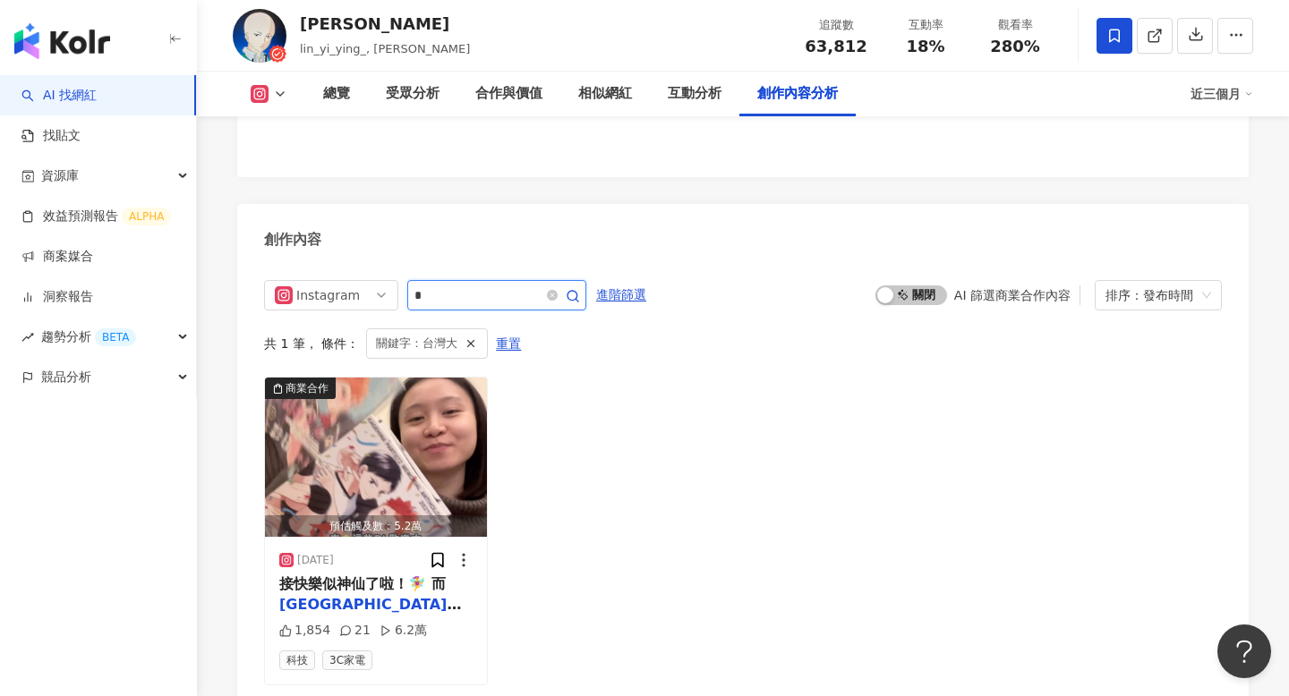
type input "*"
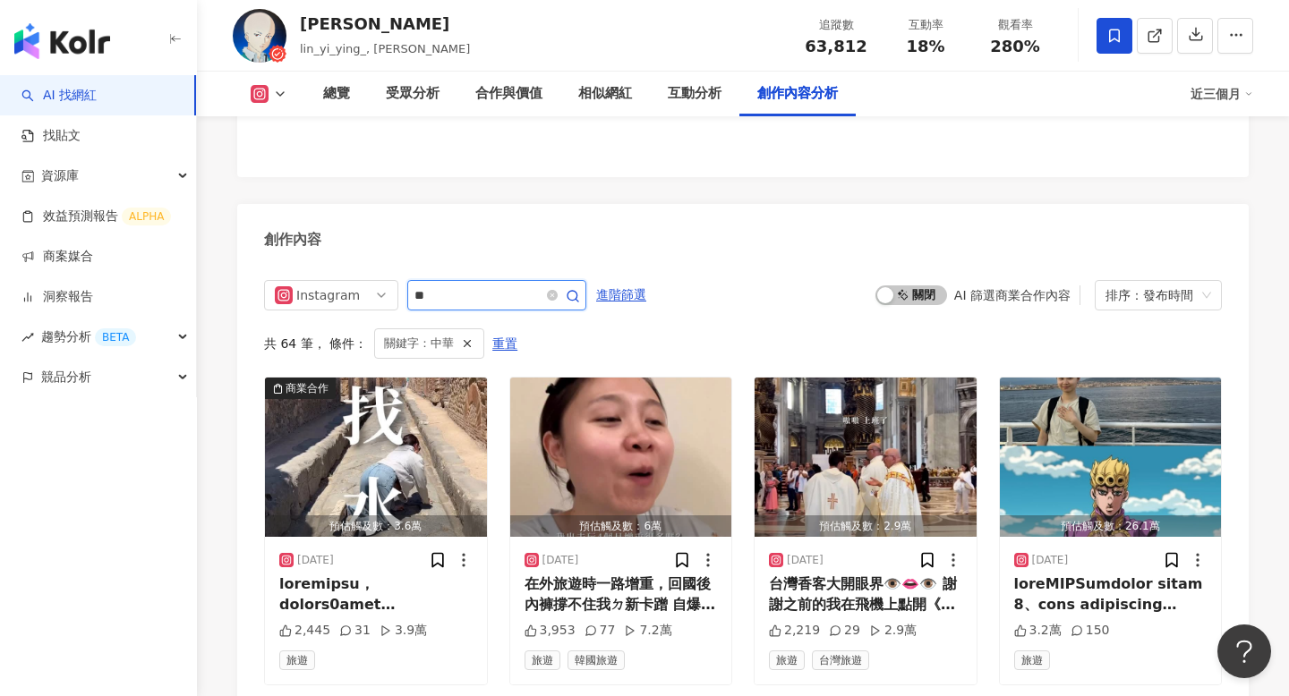
scroll to position [5392, 0]
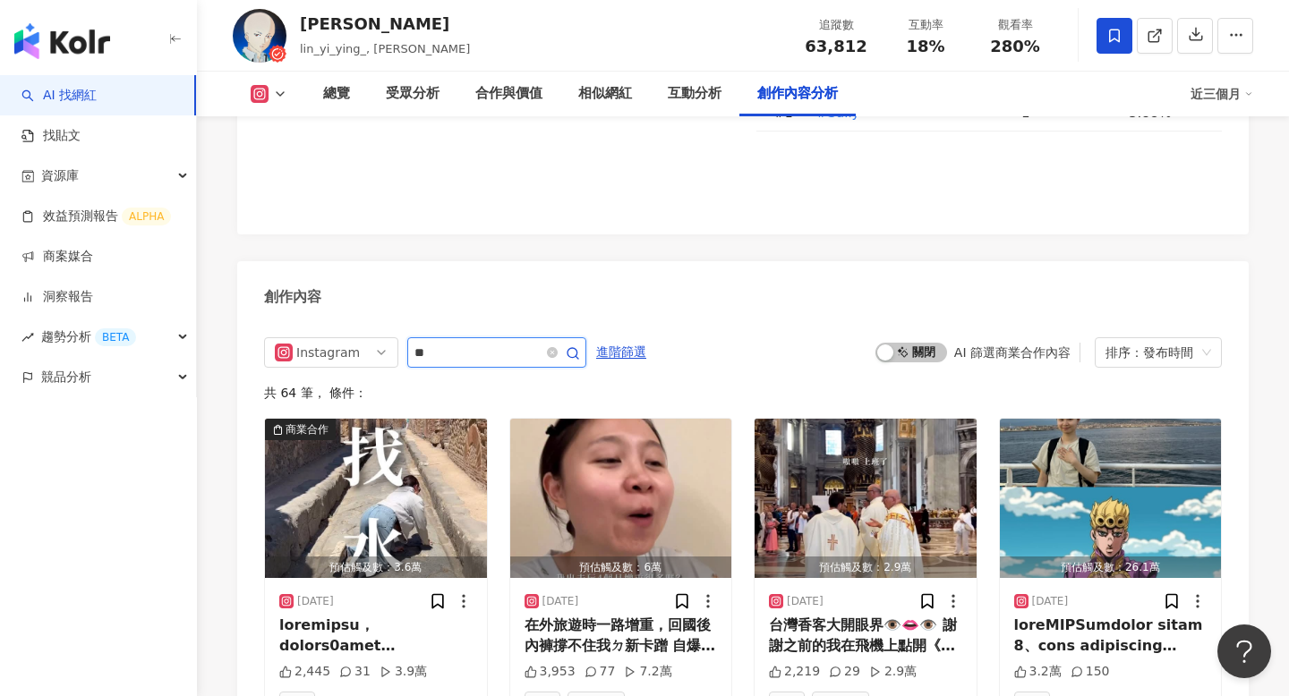
scroll to position [5449, 0]
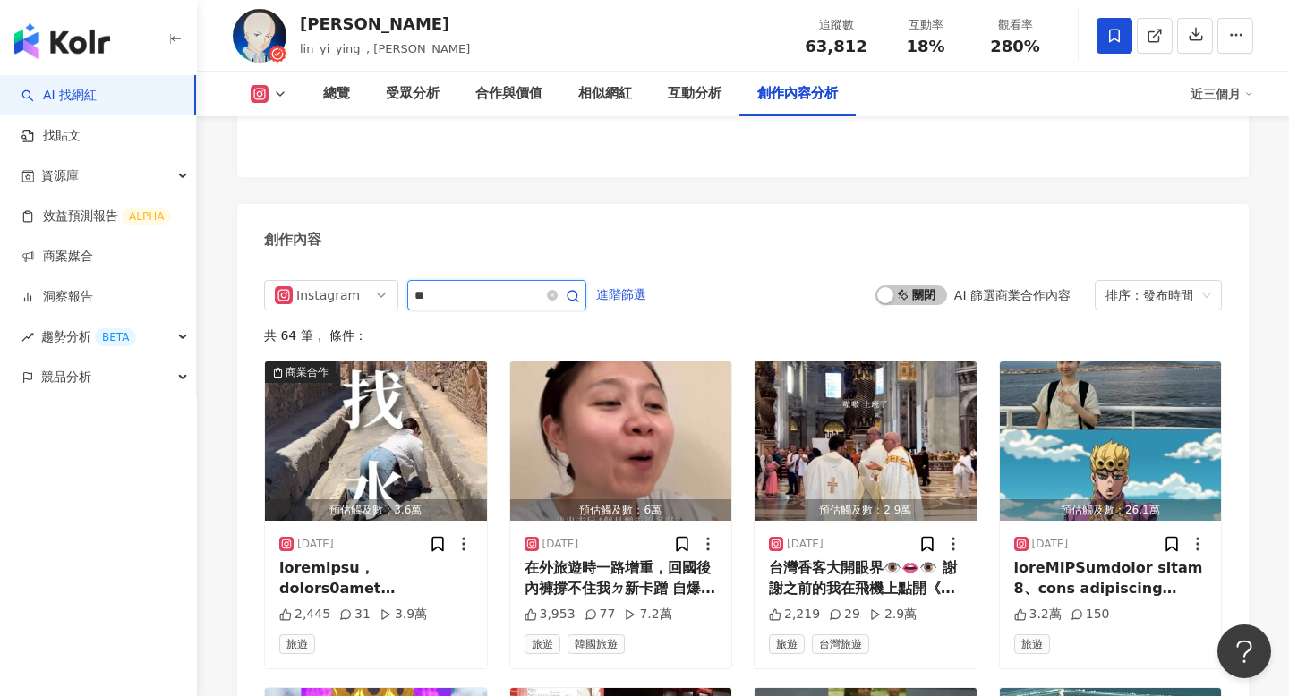
type input "**"
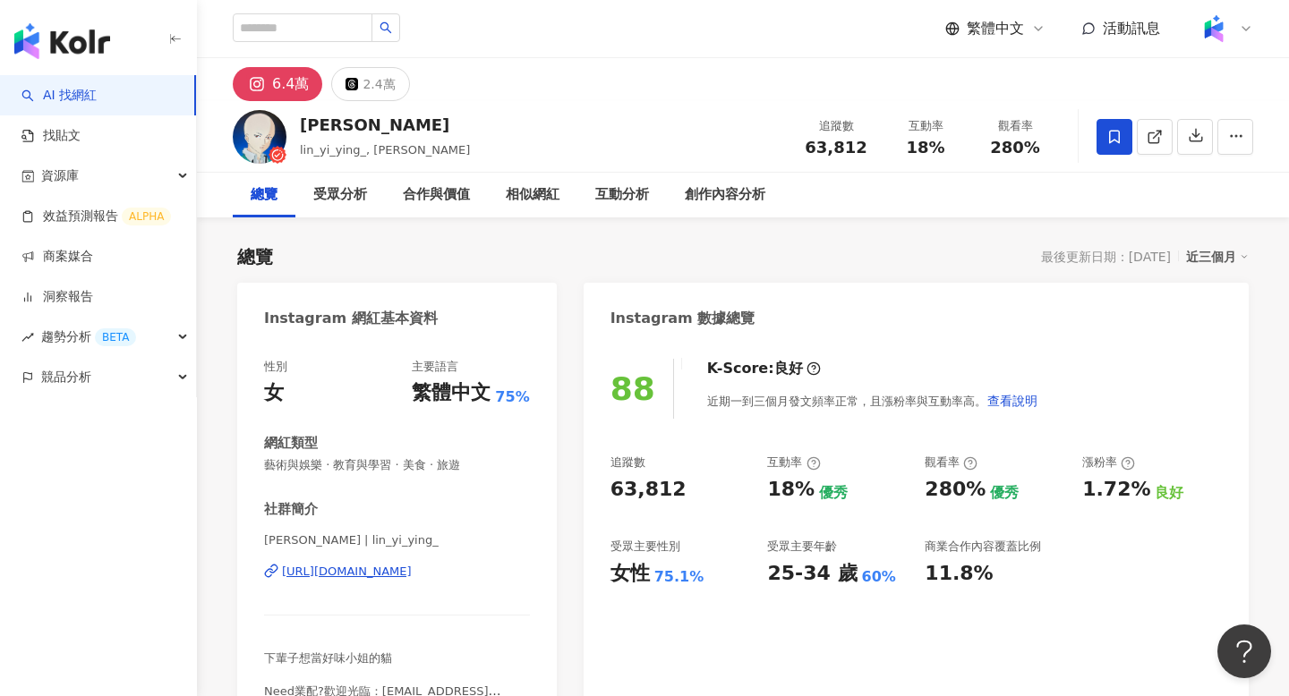
click at [324, 120] on div "林依瑩" at bounding box center [385, 125] width 170 height 22
copy div "林依瑩"
click at [1021, 150] on span "280%" at bounding box center [1015, 148] width 50 height 18
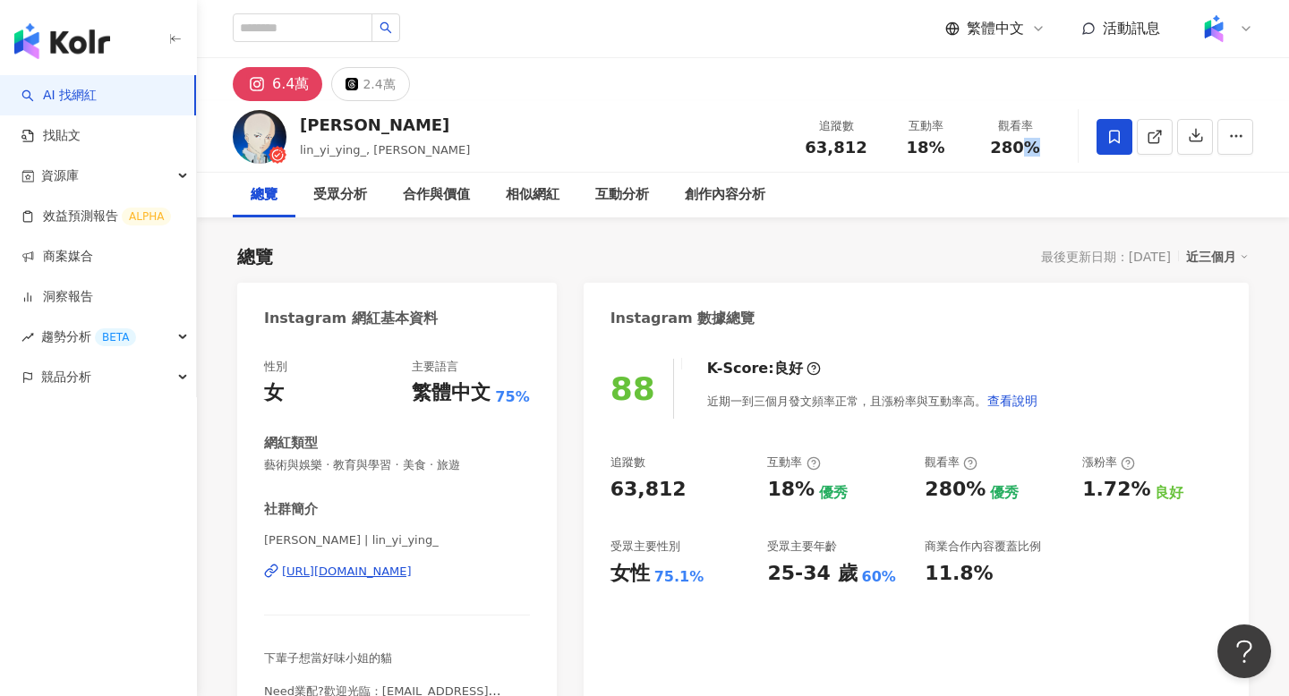
click at [1021, 150] on span "280%" at bounding box center [1015, 148] width 50 height 18
copy span "280%"
click at [598, 189] on div "互動分析" at bounding box center [622, 194] width 54 height 21
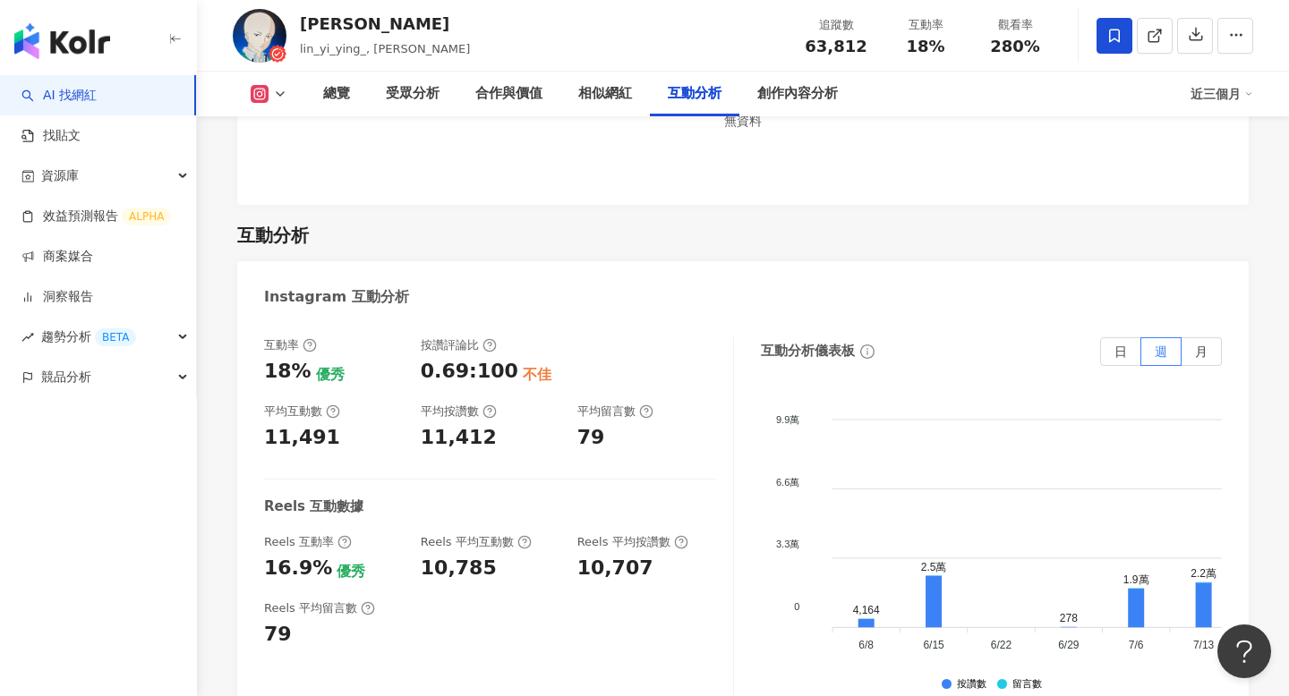
scroll to position [3829, 0]
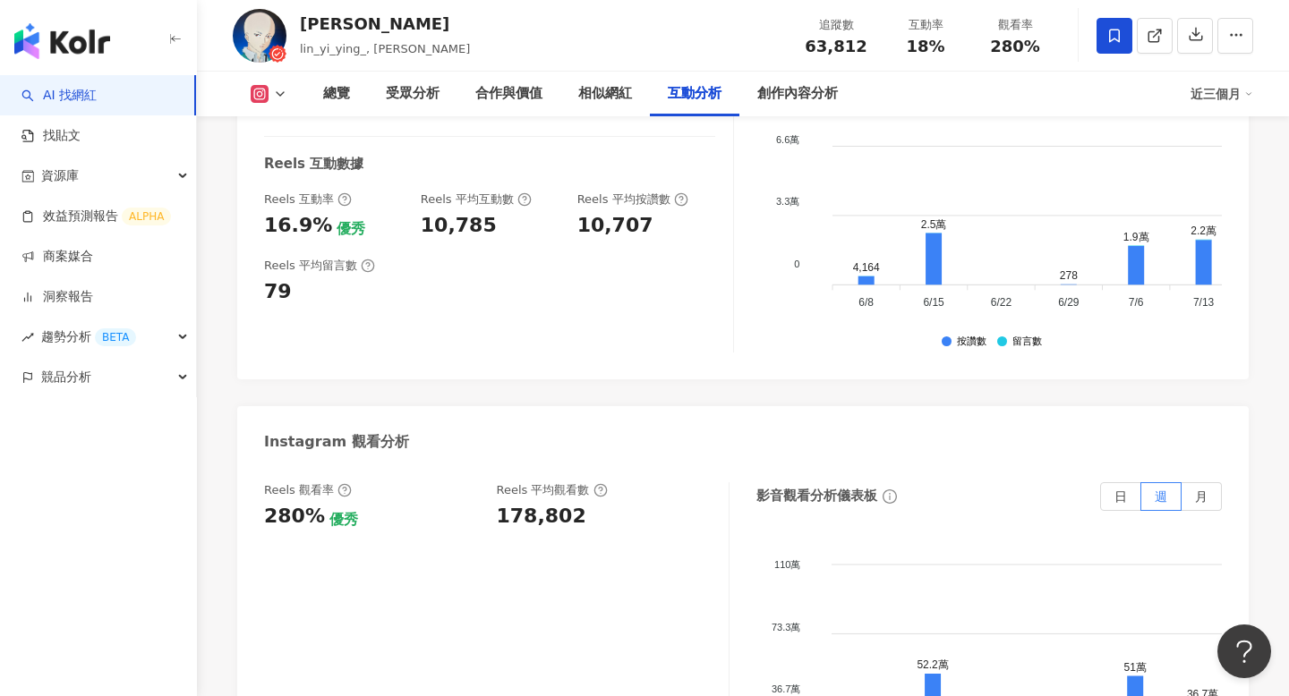
click at [500, 483] on div "Reels 觀看率 280% 優秀 Reels 平均觀看數 178,802" at bounding box center [496, 662] width 465 height 358
click at [509, 503] on div "178,802" at bounding box center [542, 517] width 90 height 28
copy div "178,802"
click at [828, 86] on div "創作內容分析" at bounding box center [797, 93] width 81 height 21
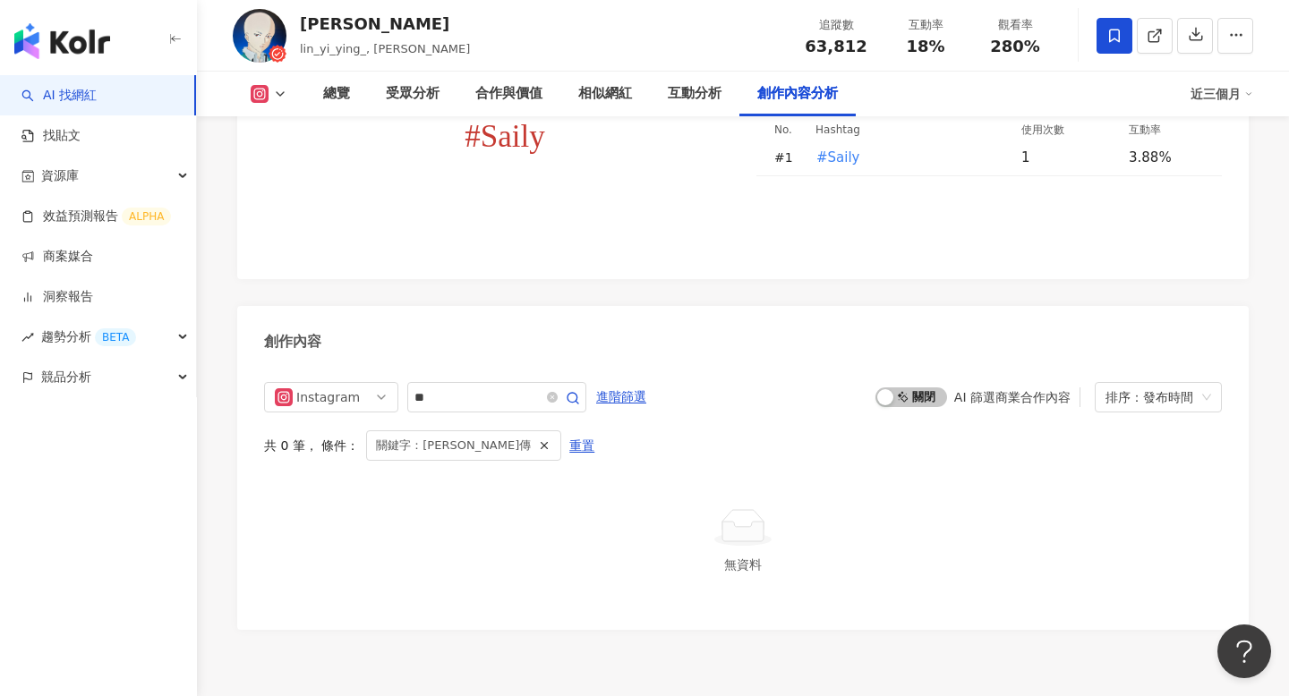
scroll to position [5351, 0]
click at [552, 389] on icon "close-circle" at bounding box center [552, 394] width 11 height 11
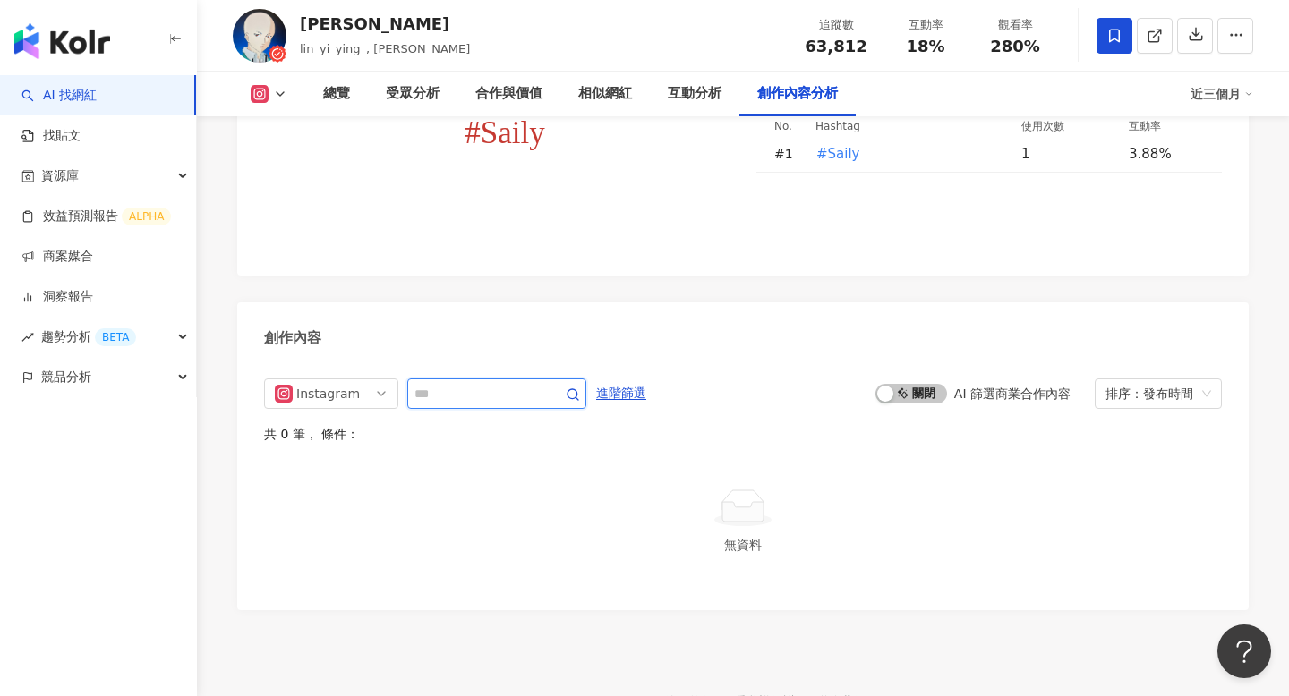
scroll to position [5376, 0]
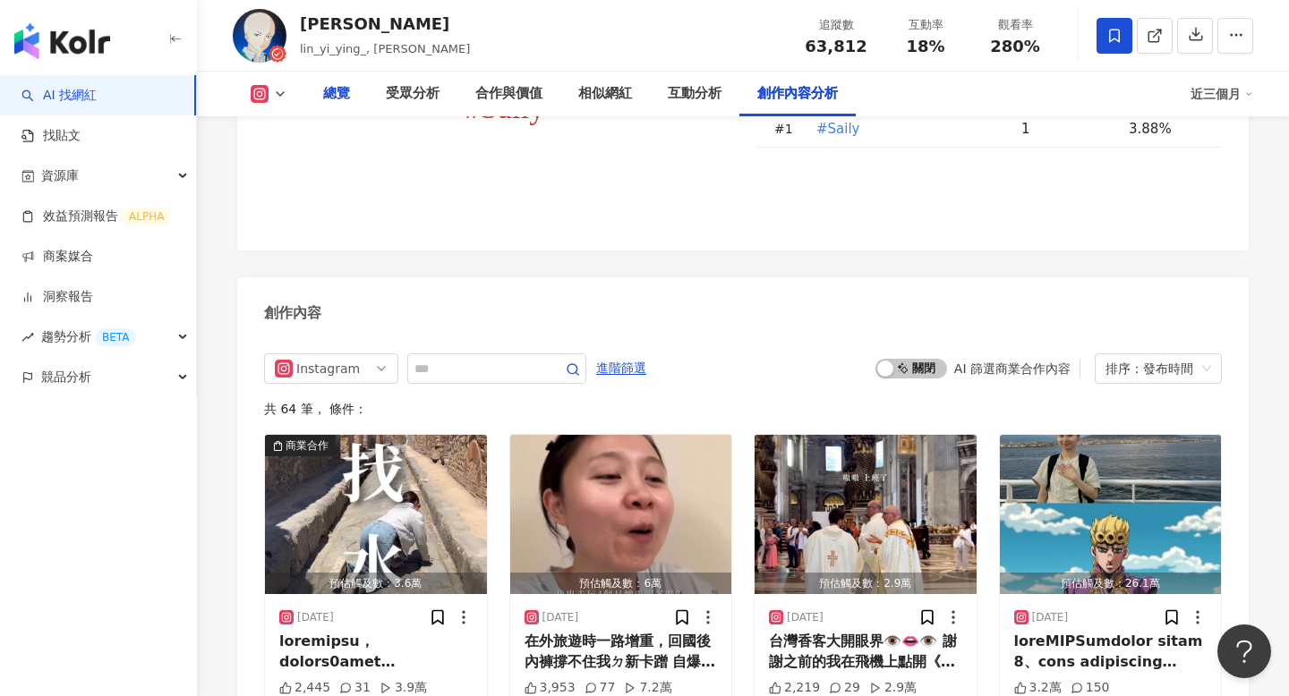
click at [340, 83] on div "總覽" at bounding box center [336, 93] width 27 height 21
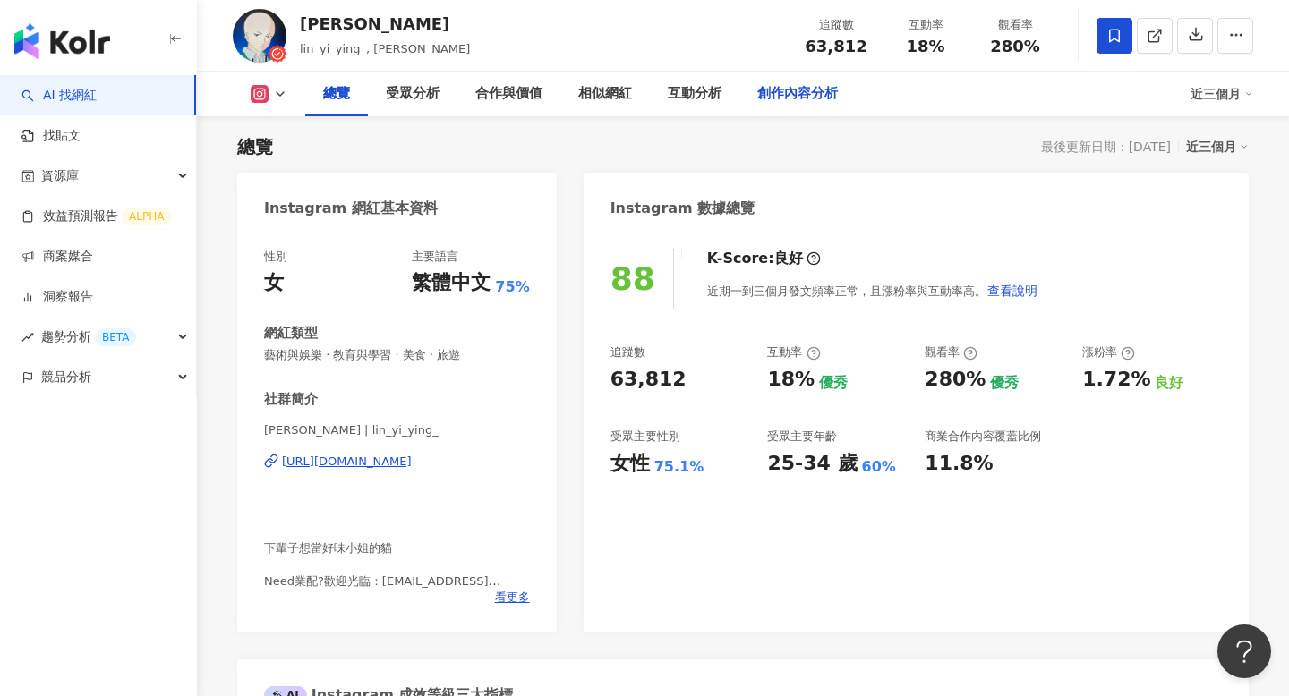
click at [791, 89] on div "創作內容分析" at bounding box center [797, 93] width 81 height 21
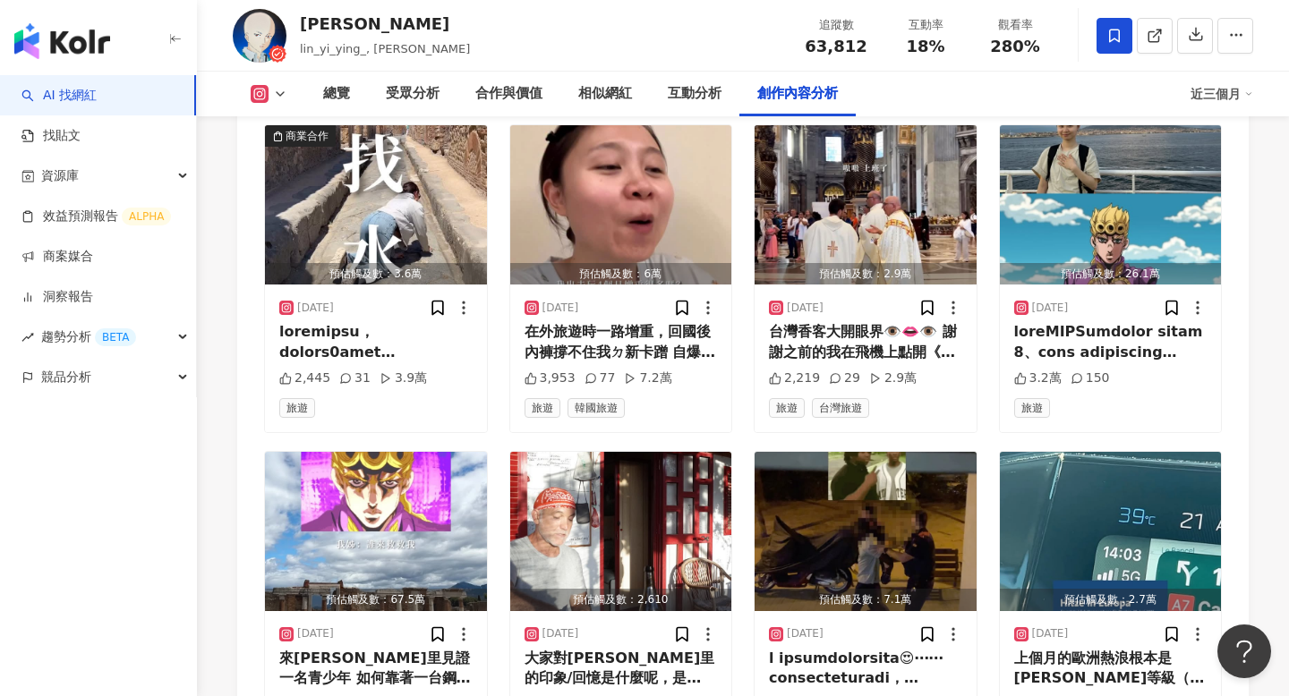
scroll to position [5706, 0]
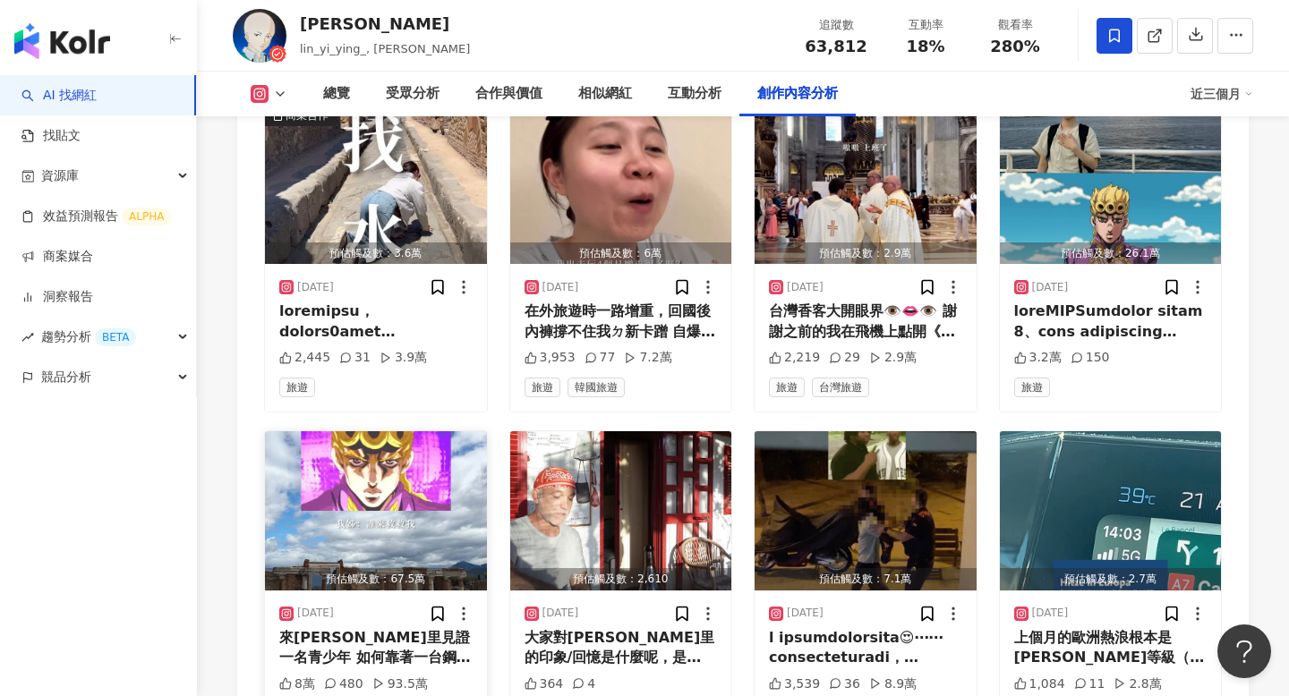
click at [388, 628] on div "來拿波里見證一名青少年 如何靠著一台鋼琴成為流氓巨星（誤 姊姊到現在還是不知道為什麼纜車有說謊的味道：） 而且她被我逼到只要我停在路上， 她就會默默問：是JO…" at bounding box center [375, 648] width 193 height 40
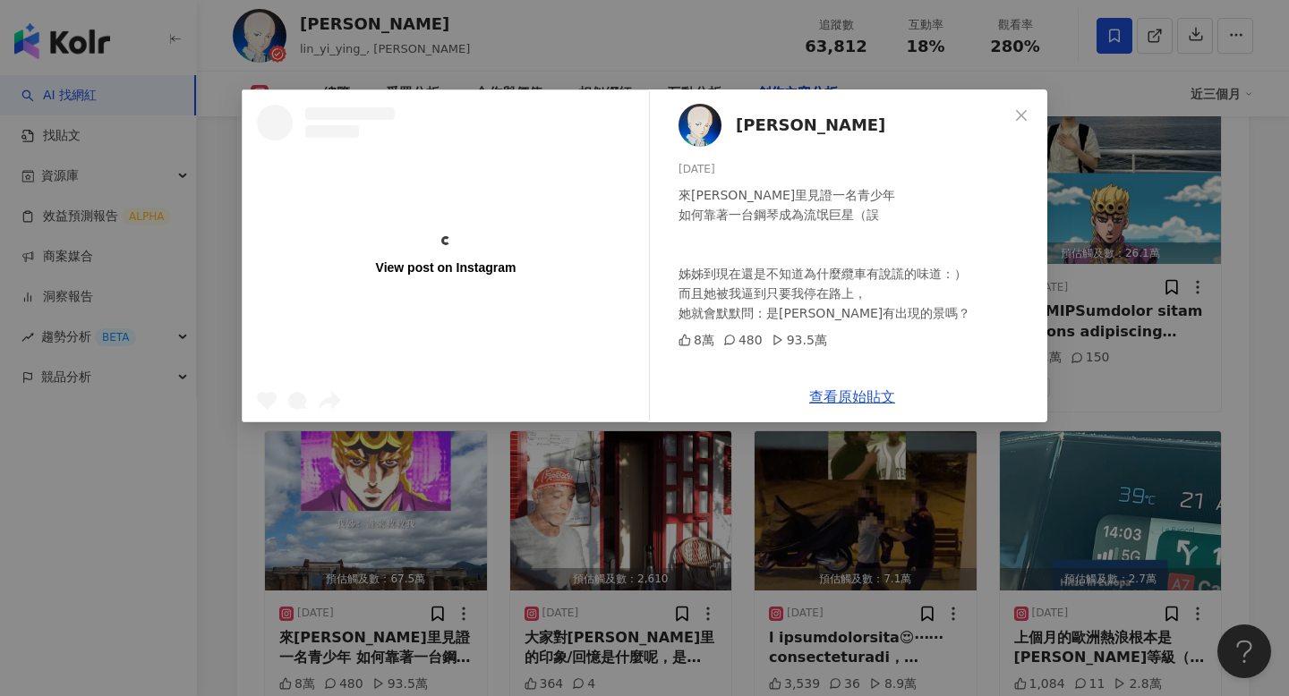
click at [1121, 404] on div "View post on Instagram 林依瑩 2025/8/3 來拿波里見證一名青少年 如何靠著一台鋼琴成為流氓巨星（誤 姊姊到現在還是不知道為什麼纜…" at bounding box center [644, 348] width 1289 height 696
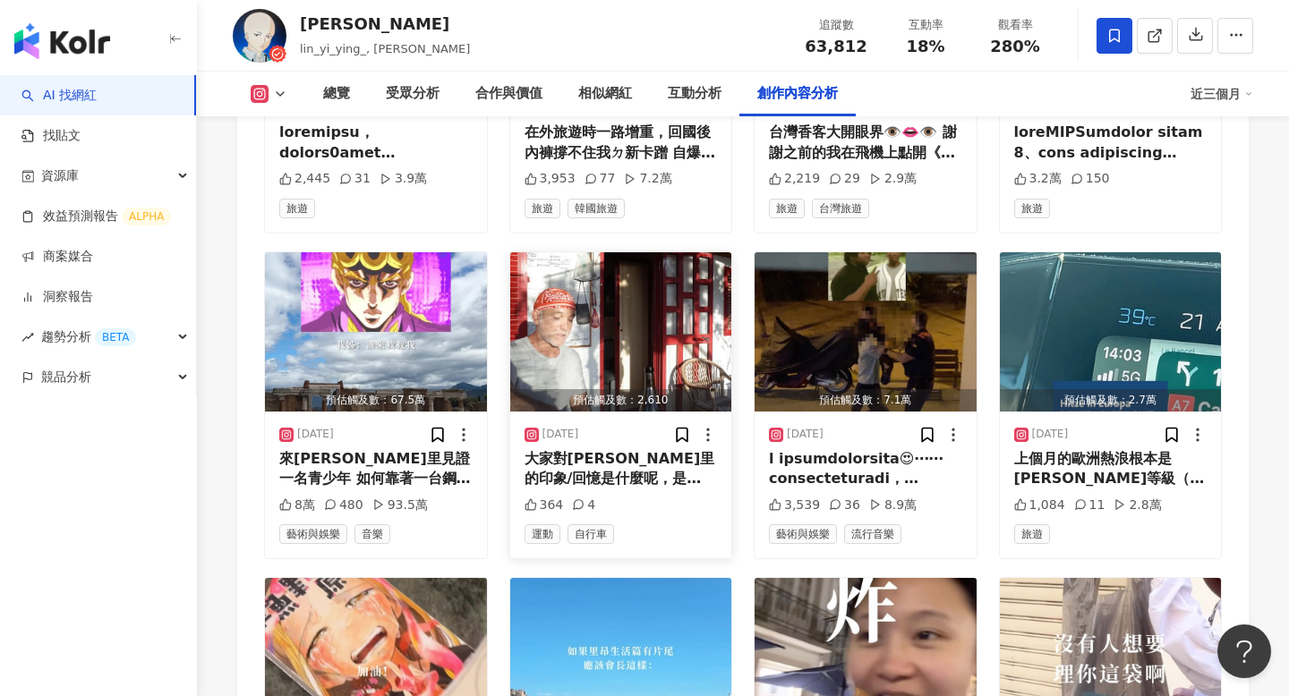
scroll to position [5887, 0]
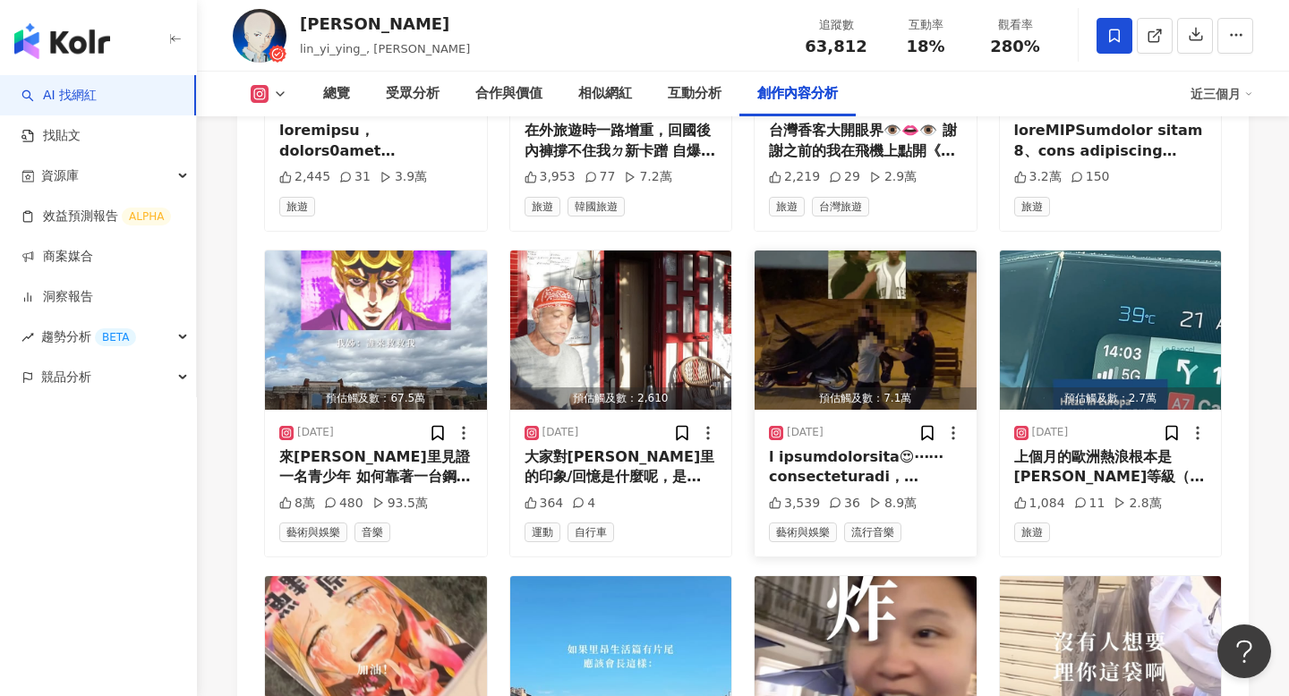
click at [897, 424] on div "2025/7/28" at bounding box center [865, 433] width 193 height 18
click at [896, 448] on div at bounding box center [865, 468] width 193 height 40
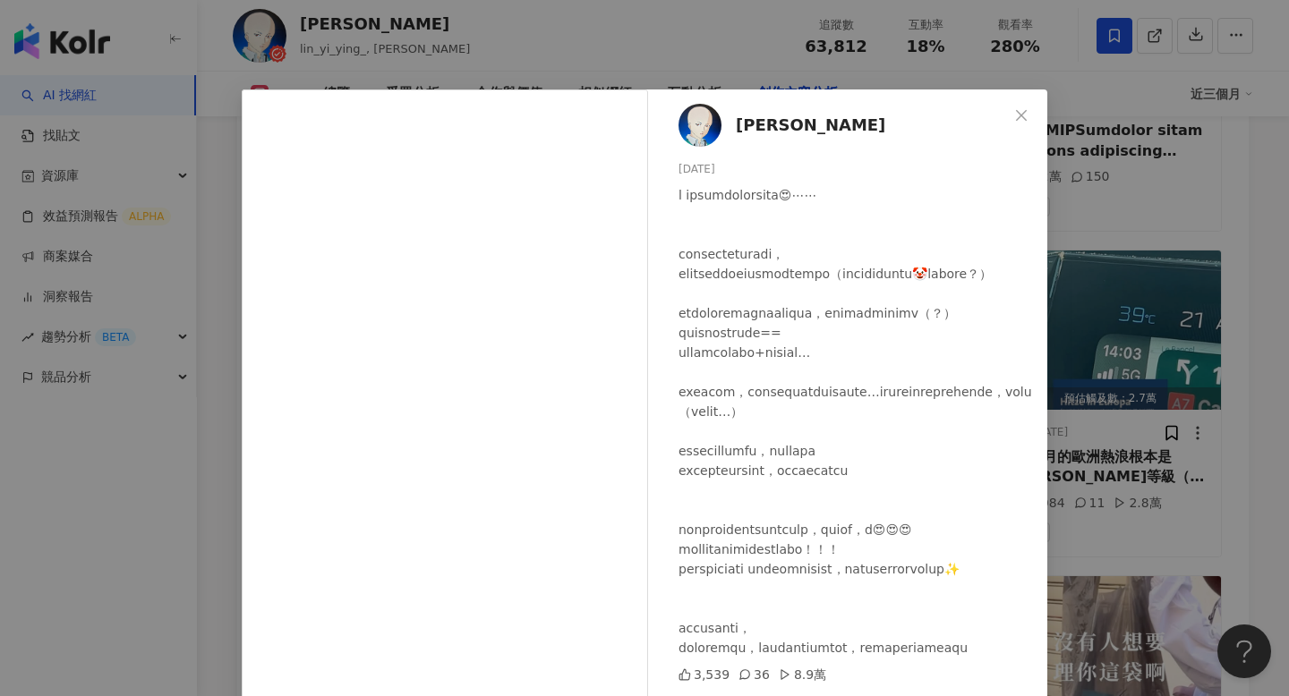
scroll to position [107, 0]
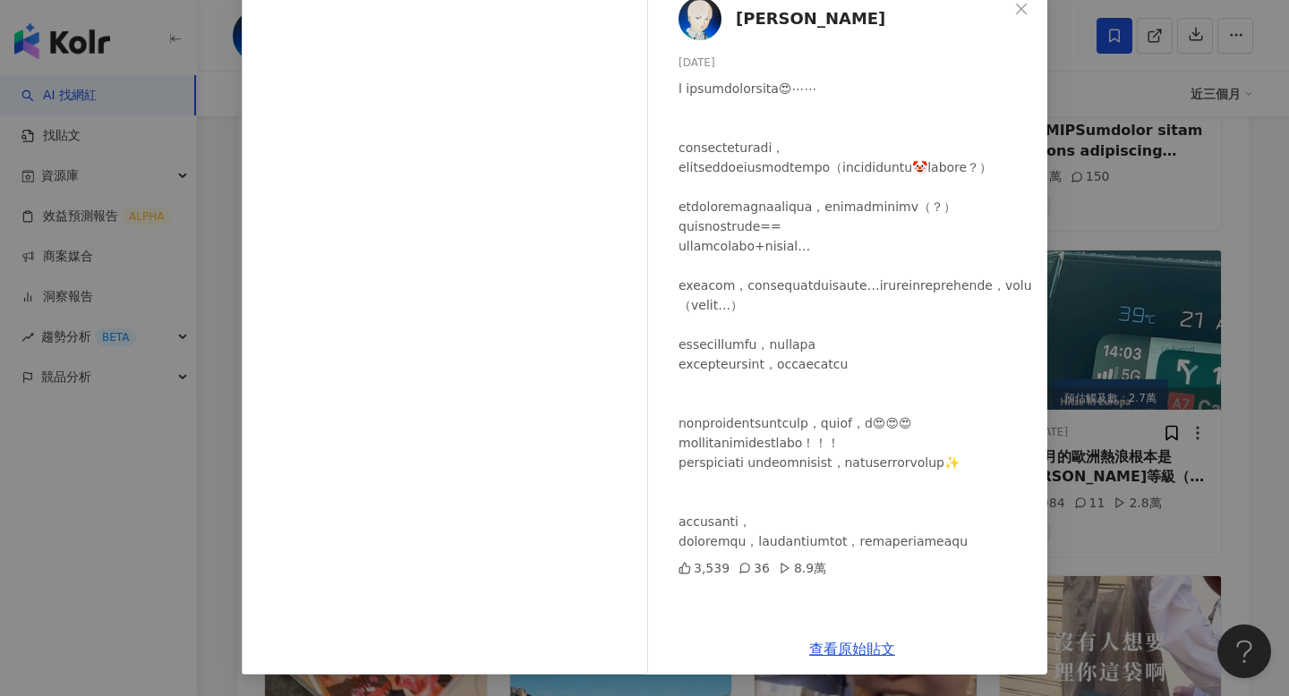
click at [1179, 360] on div "林依瑩 2025/7/28 3,539 36 8.9萬 查看原始貼文" at bounding box center [644, 348] width 1289 height 696
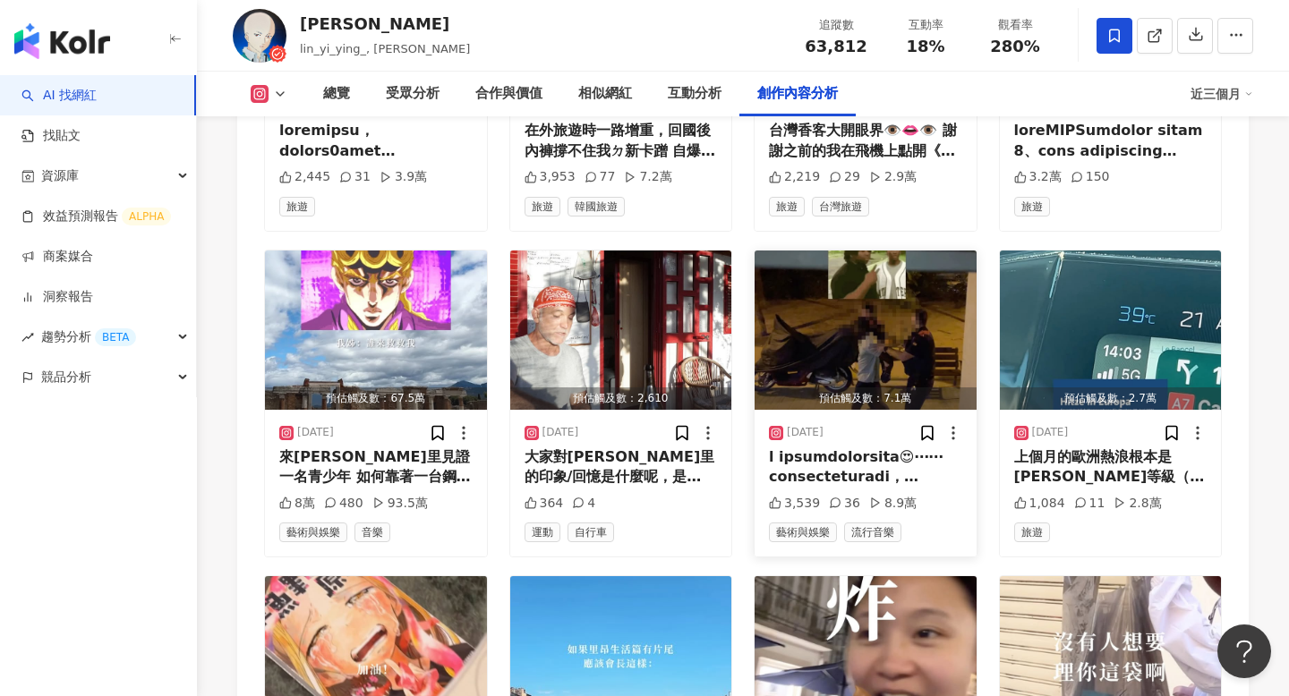
click at [861, 410] on div "2025/7/28 3,539 36 8.9萬 藝術與娛樂 流行音樂" at bounding box center [866, 483] width 222 height 147
click at [891, 410] on div "2025/7/28 3,539 36 8.9萬 藝術與娛樂 流行音樂" at bounding box center [866, 483] width 222 height 147
click at [891, 424] on div "2025/7/28" at bounding box center [865, 433] width 193 height 18
click at [878, 448] on div at bounding box center [865, 468] width 193 height 40
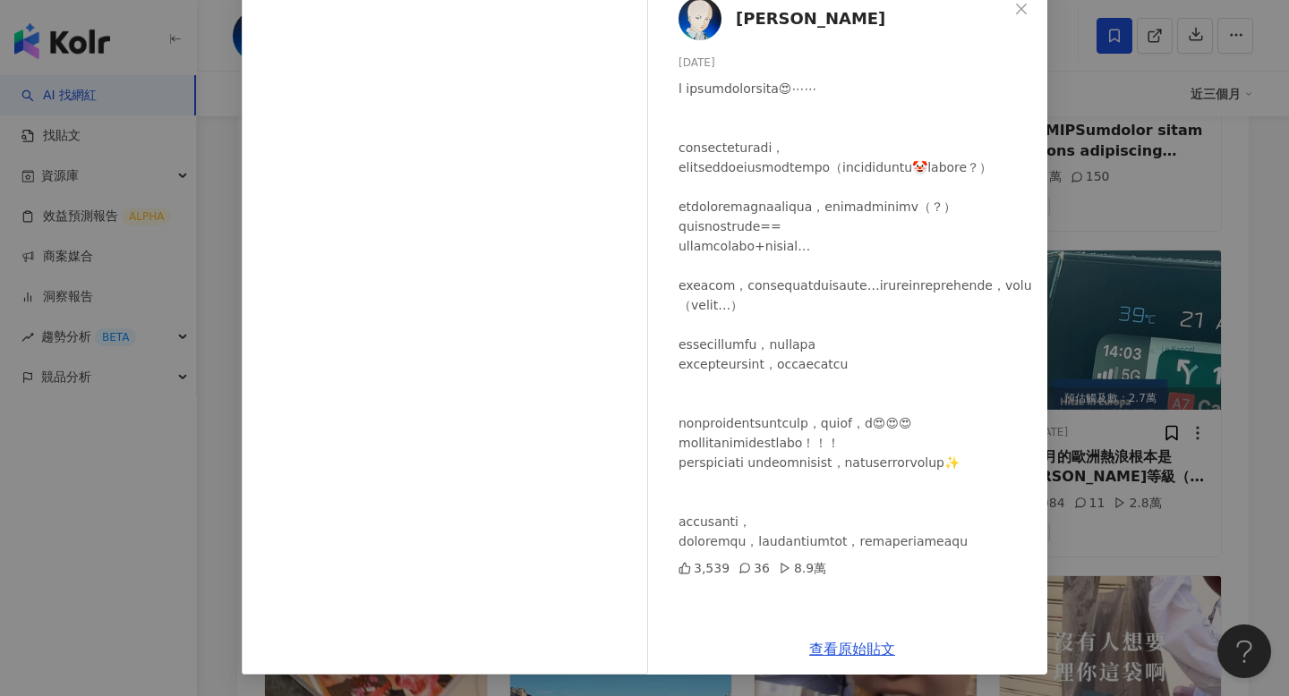
click at [1106, 349] on div "林依瑩 2025/7/28 3,539 36 8.9萬 查看原始貼文" at bounding box center [644, 348] width 1289 height 696
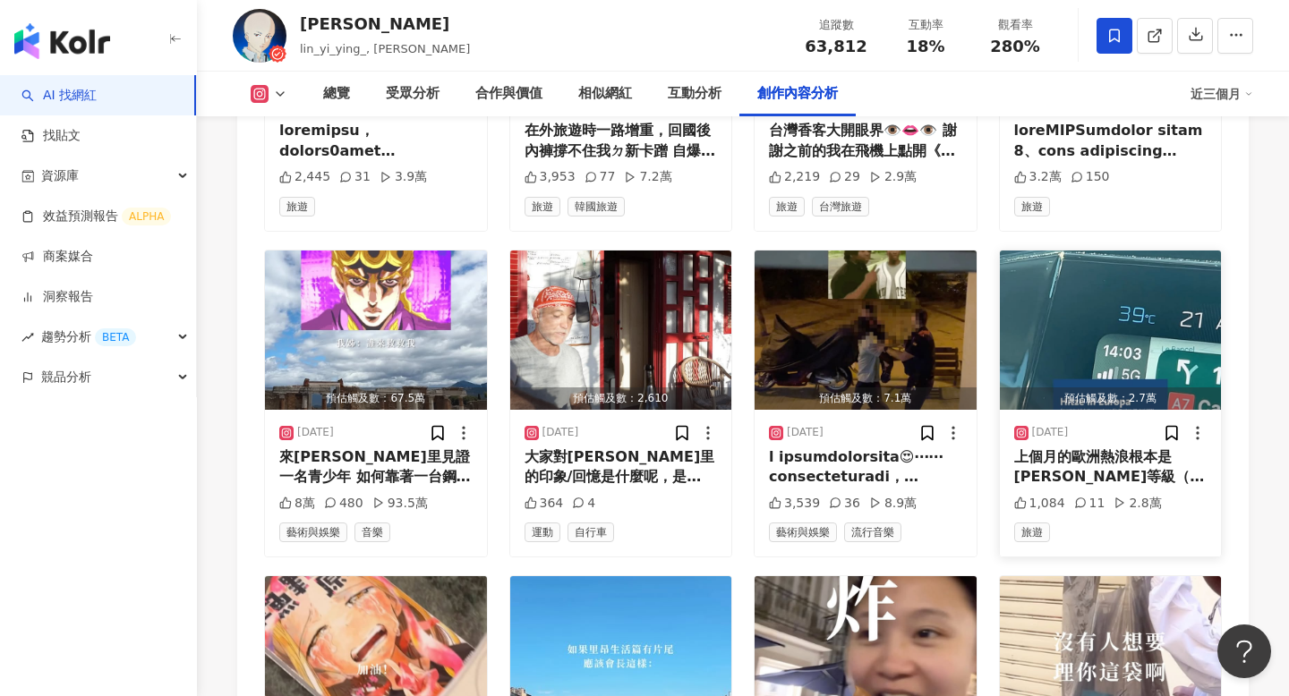
click at [1097, 448] on div "上個月的歐洲熱浪根本是林有慧等級（有慧：？） 全部的人就跟烤箱裡面的餅乾一樣🍪 不懂我那時候在39度+冷氣不普及的法國是怎麼活下來：） 但熱浪結束後就還好ㄌ …" at bounding box center [1110, 468] width 193 height 40
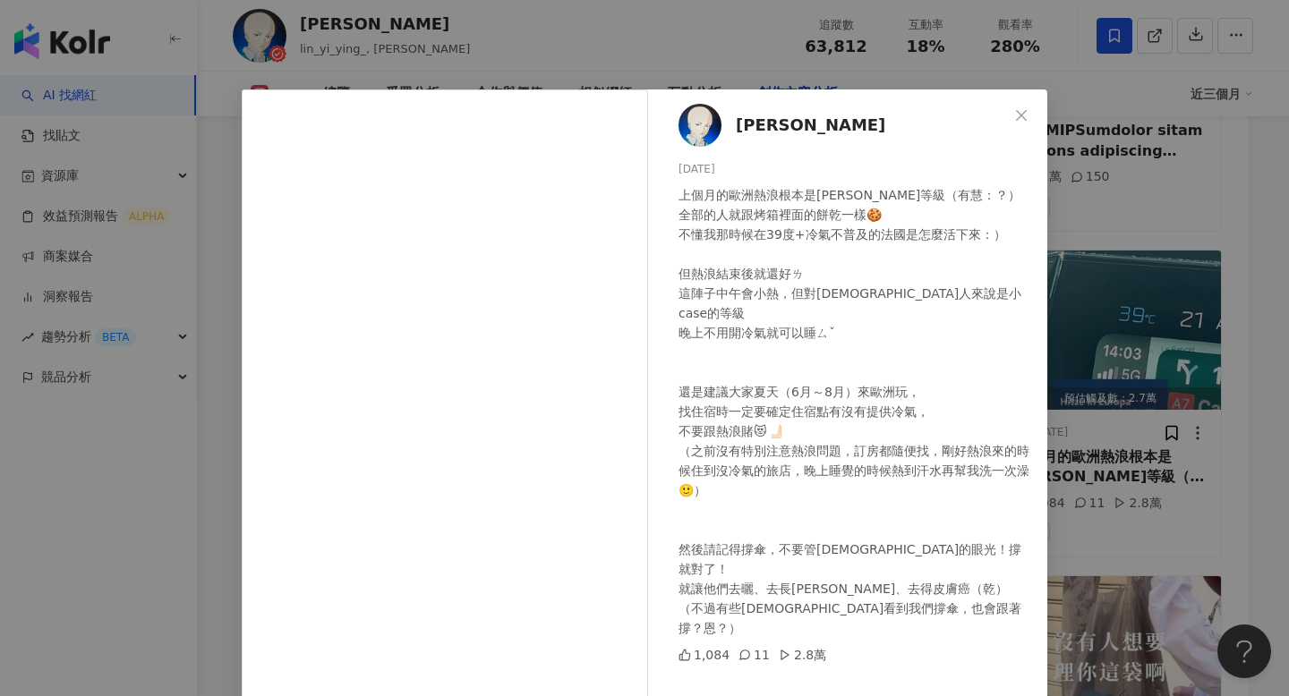
click at [1132, 396] on div "林依瑩 2025/7/19 上個月的歐洲熱浪根本是林有慧等級（有慧：？） 全部的人就跟烤箱裡面的餅乾一樣🍪 不懂我那時候在39度+冷氣不普及的法國是怎麼活下來…" at bounding box center [644, 348] width 1289 height 696
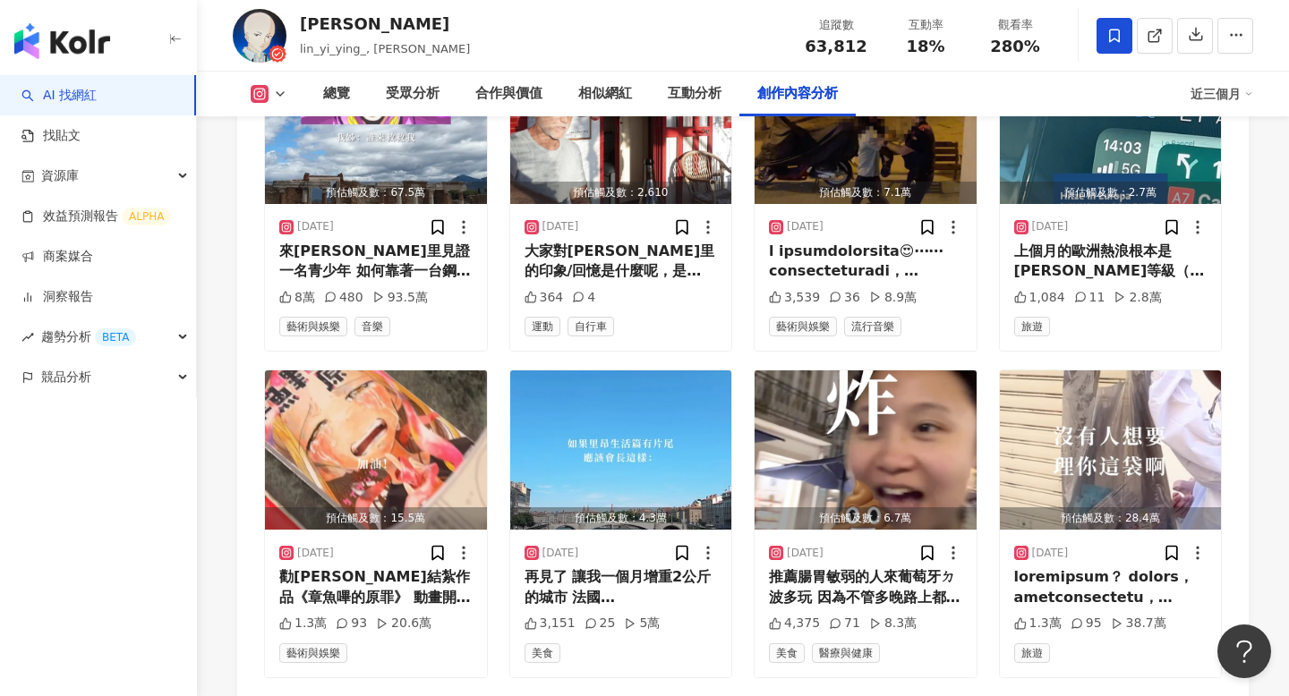
scroll to position [6092, 0]
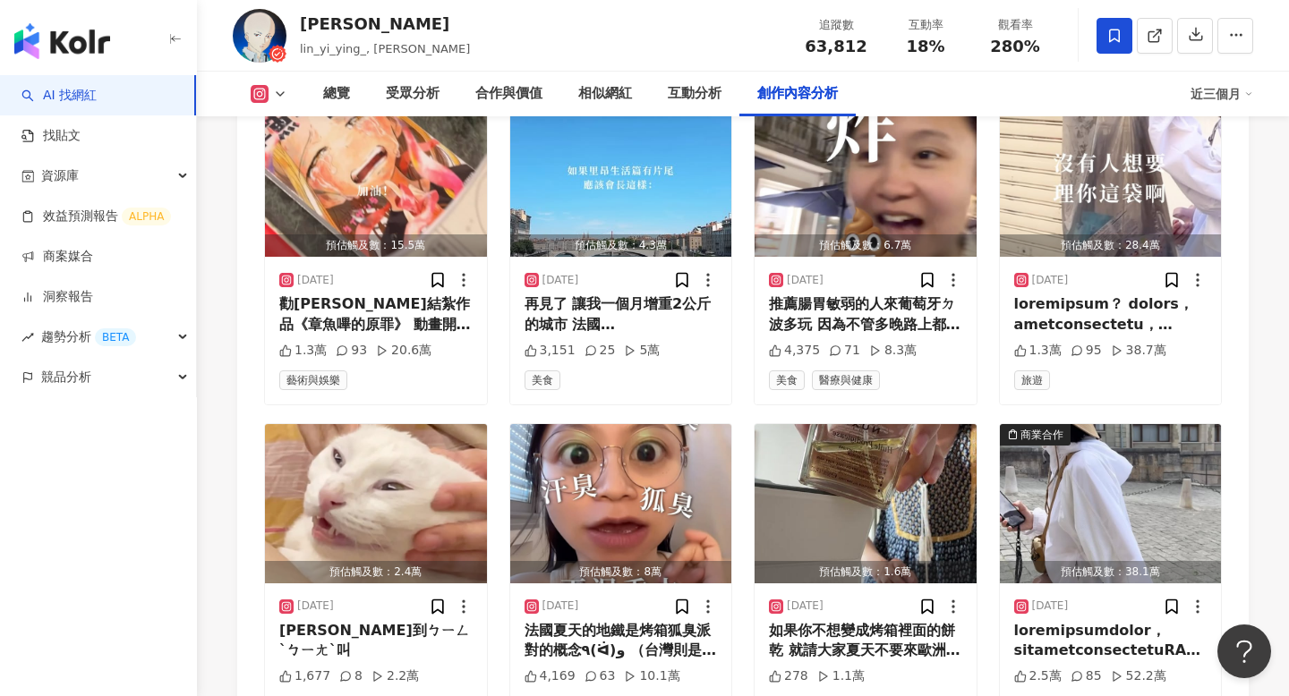
scroll to position [6445, 0]
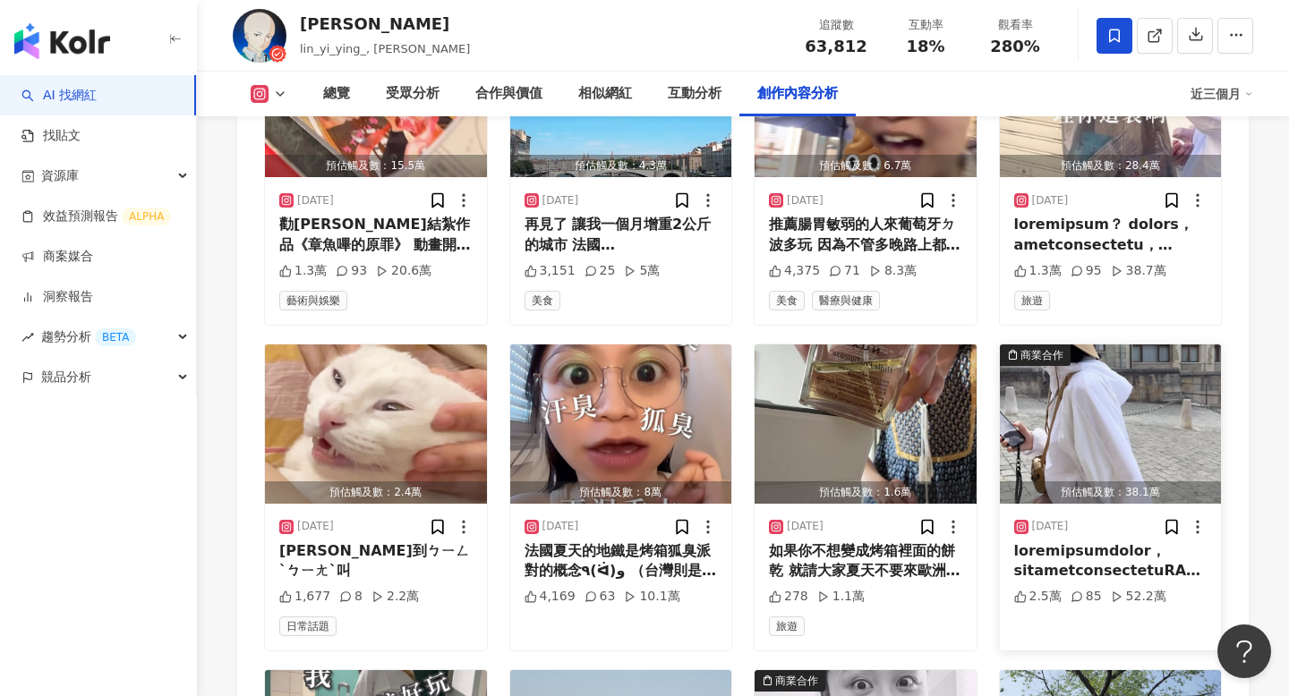
click at [1086, 504] on div "2025/6/17 2.5萬 85 52.2萬" at bounding box center [1111, 577] width 222 height 147
click at [1086, 542] on div at bounding box center [1110, 562] width 193 height 40
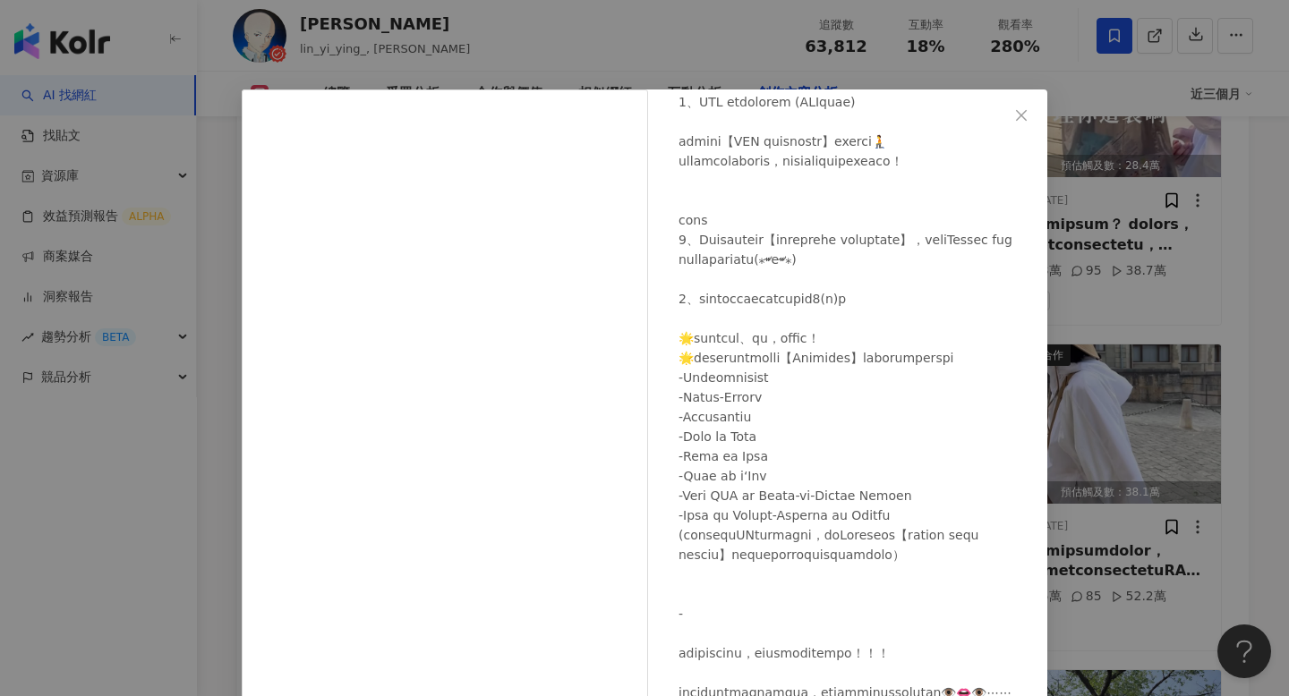
scroll to position [198, 0]
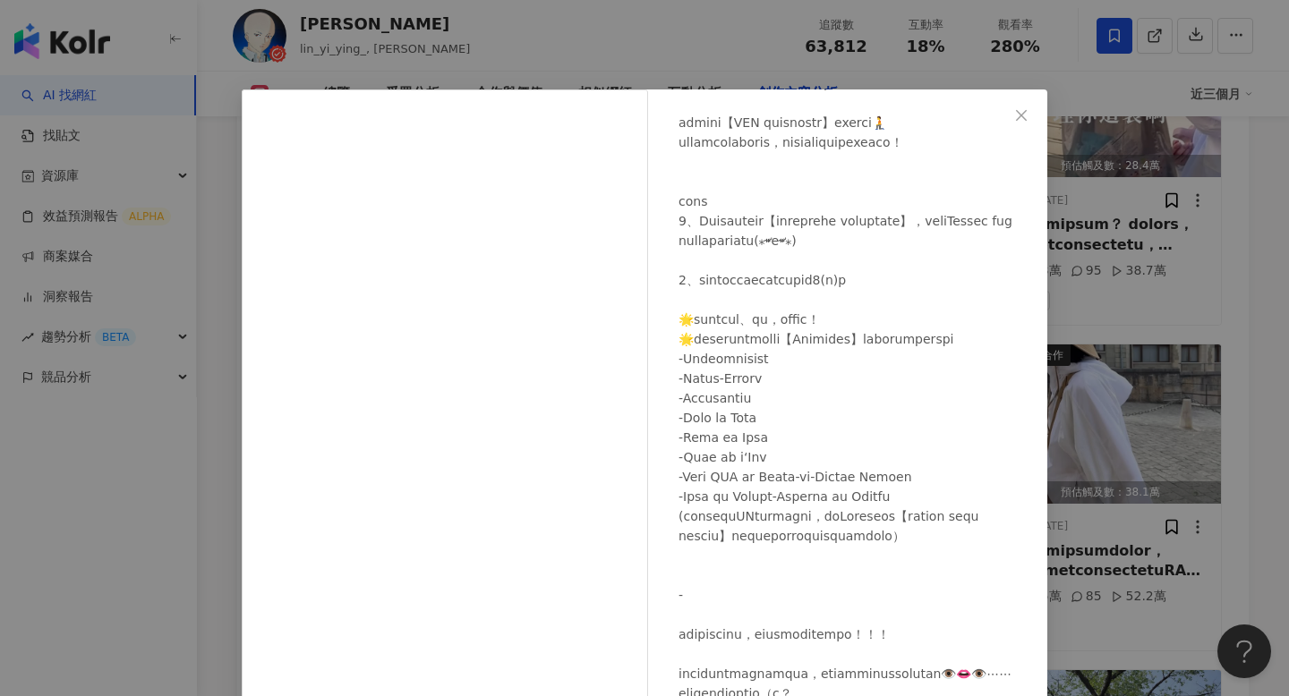
click at [1097, 496] on div "林依瑩 2025/6/17 2.5萬 85 52.2萬 查看原始貼文" at bounding box center [644, 348] width 1289 height 696
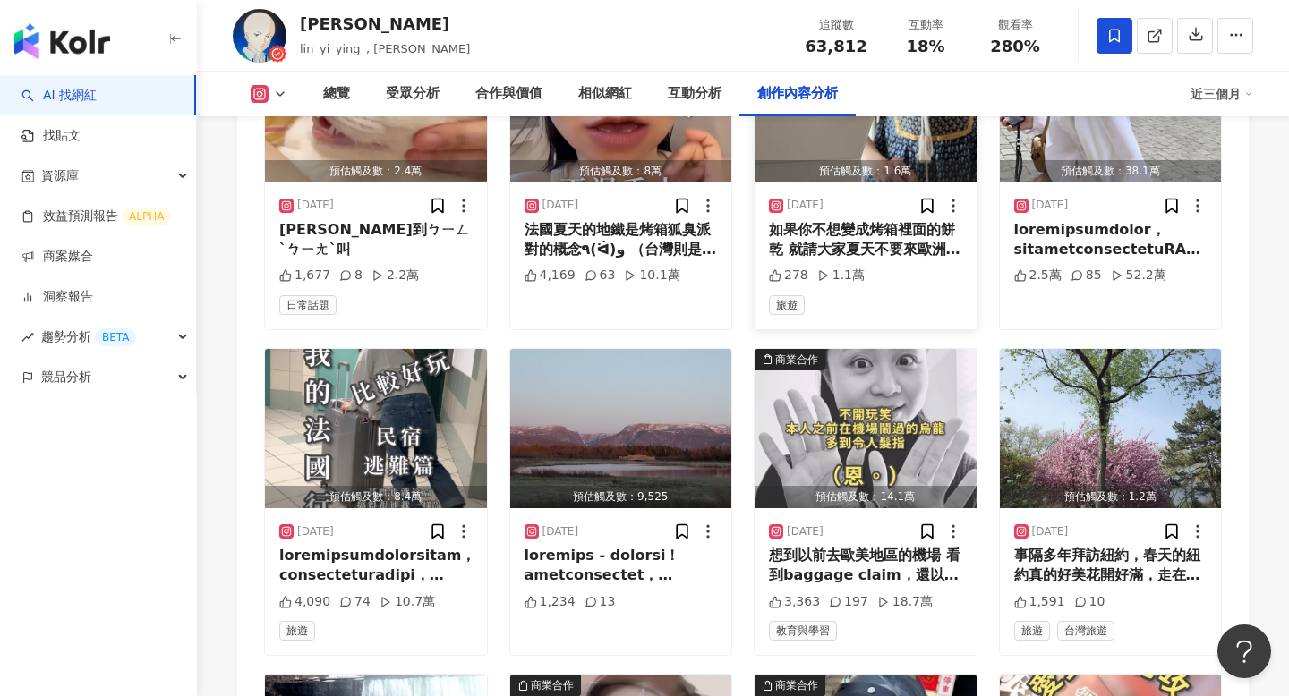
scroll to position [6775, 0]
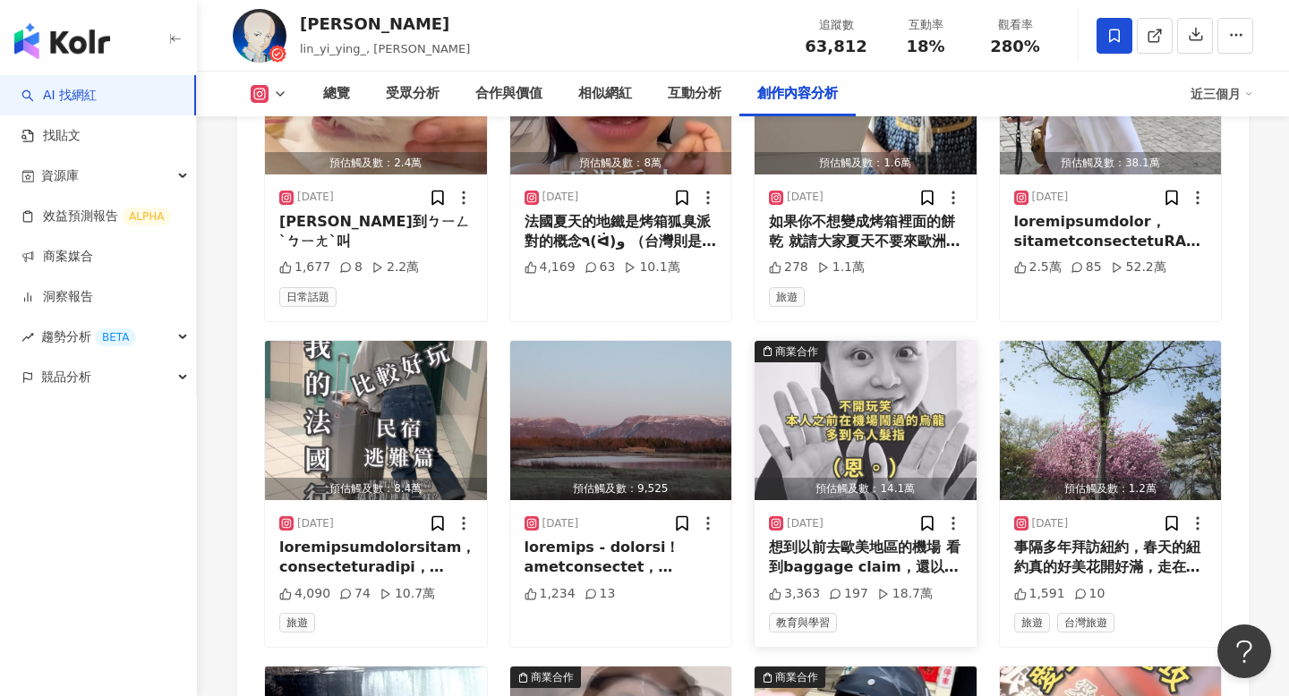
click at [884, 538] on div "想到以前去歐美地區的機場 看到baggage claim，還以為要向工作人員宣稱自己的行李是哪一個才可以拿到行李🤣🤣🤣超丟臉哈哈哈哈 （完全不知道claim除…" at bounding box center [865, 558] width 193 height 40
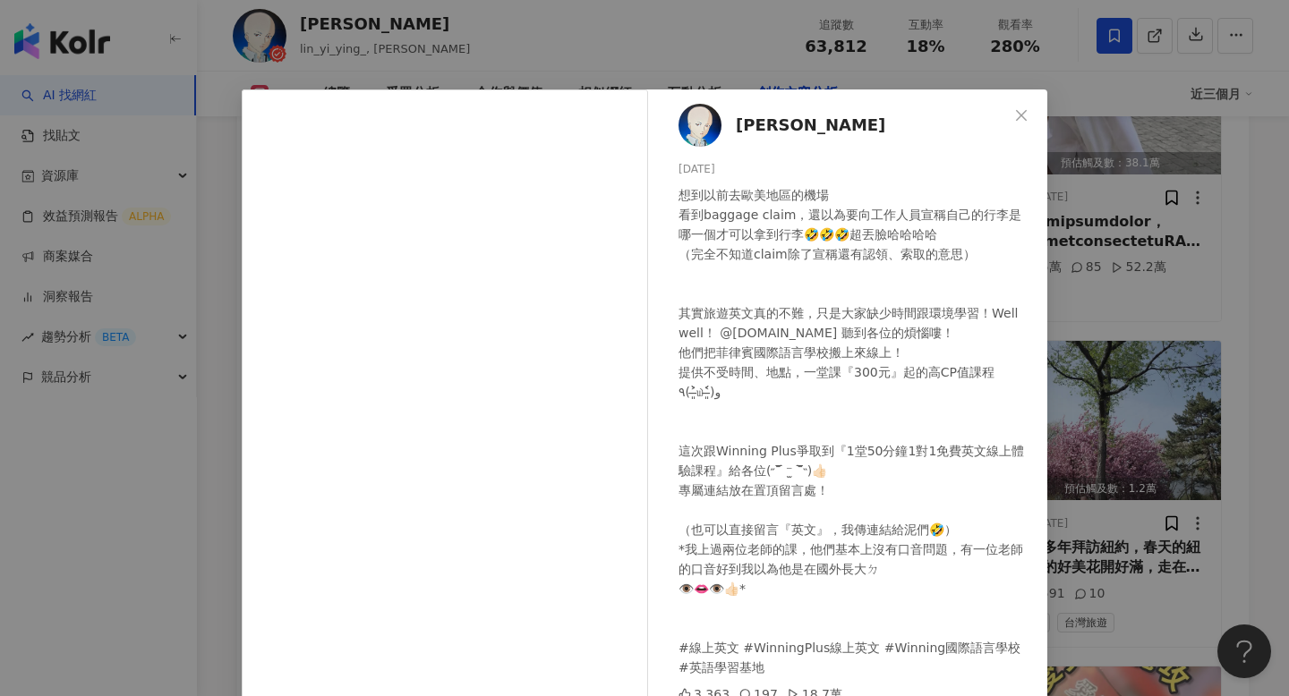
click at [1158, 428] on div "林依瑩 2025/5/6 3,363 197 18.7萬 查看原始貼文" at bounding box center [644, 348] width 1289 height 696
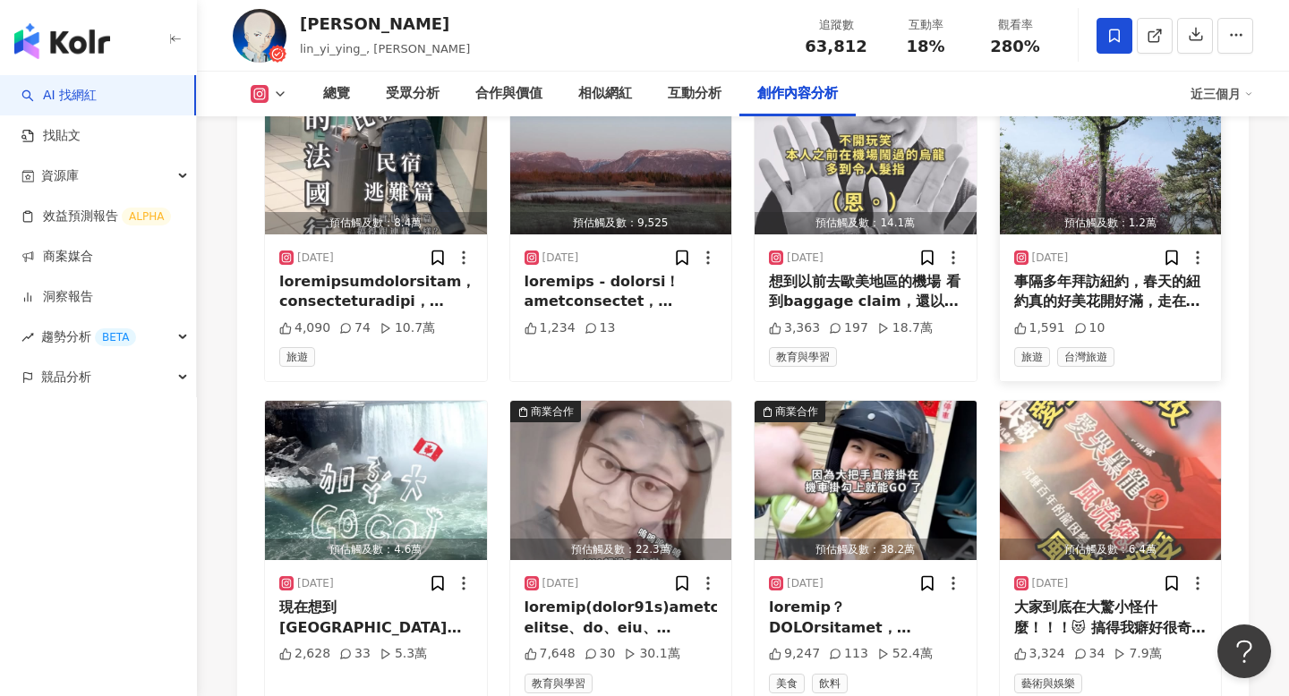
scroll to position [7040, 0]
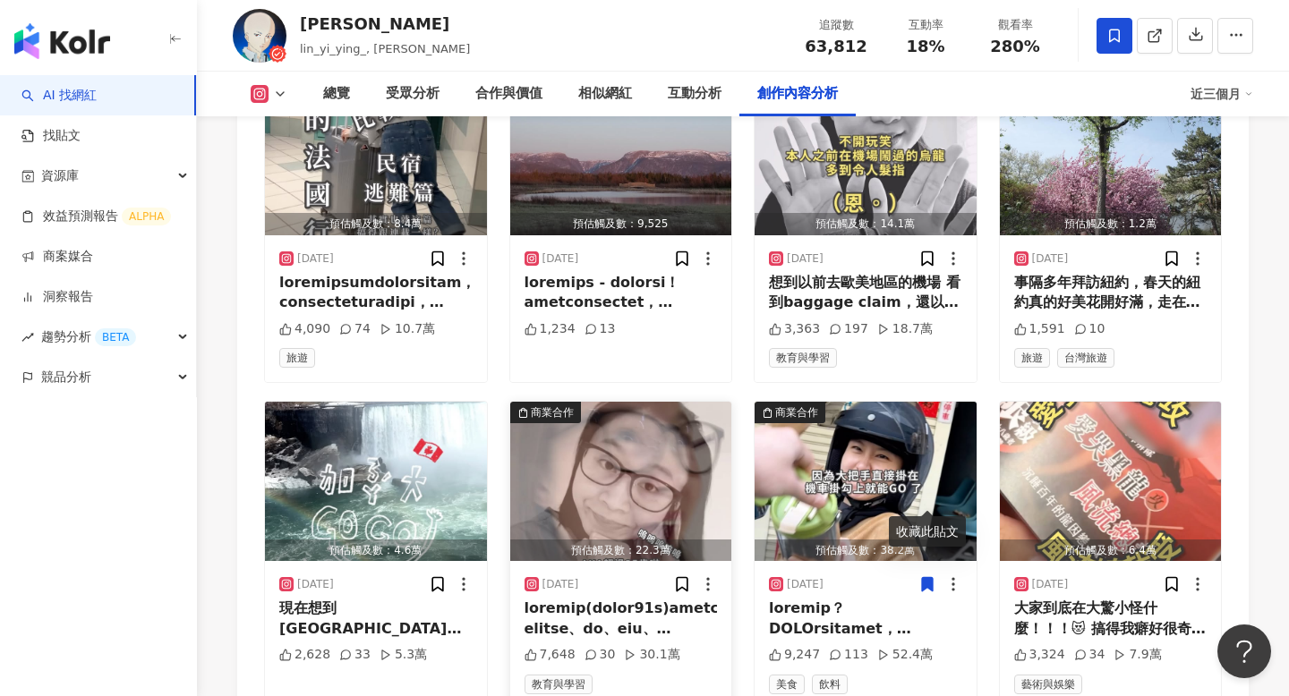
click at [592, 599] on div at bounding box center [621, 619] width 193 height 40
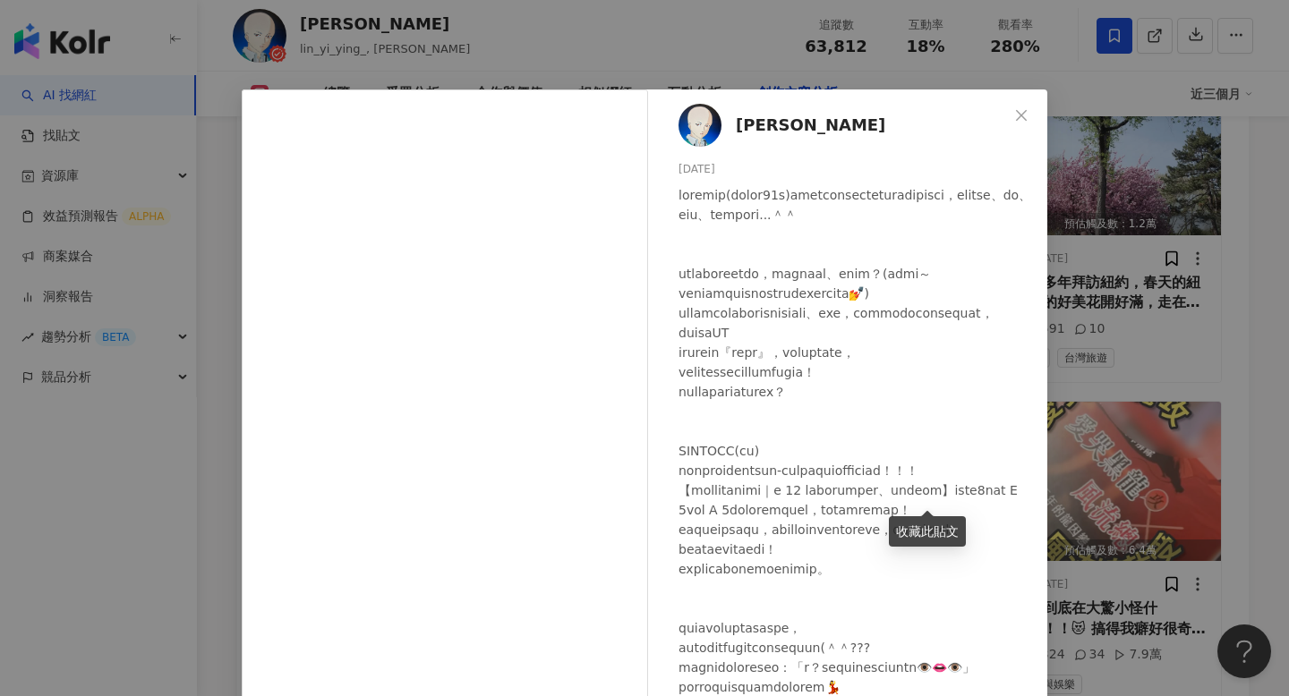
click at [1046, 466] on div "林依瑩 2025/4/25 7,648 30 30.1萬" at bounding box center [852, 410] width 390 height 641
click at [1097, 472] on div "林依瑩 2025/4/25 7,648 30 30.1萬 查看原始貼文" at bounding box center [644, 348] width 1289 height 696
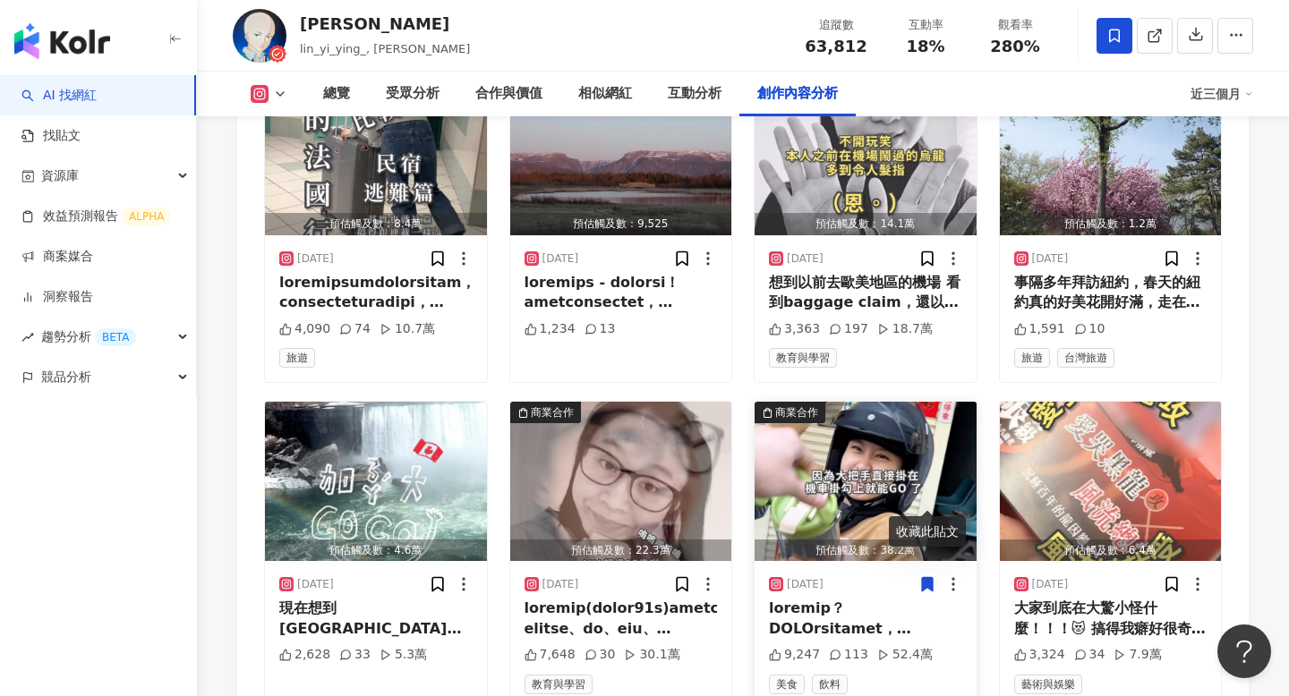
scroll to position [7130, 0]
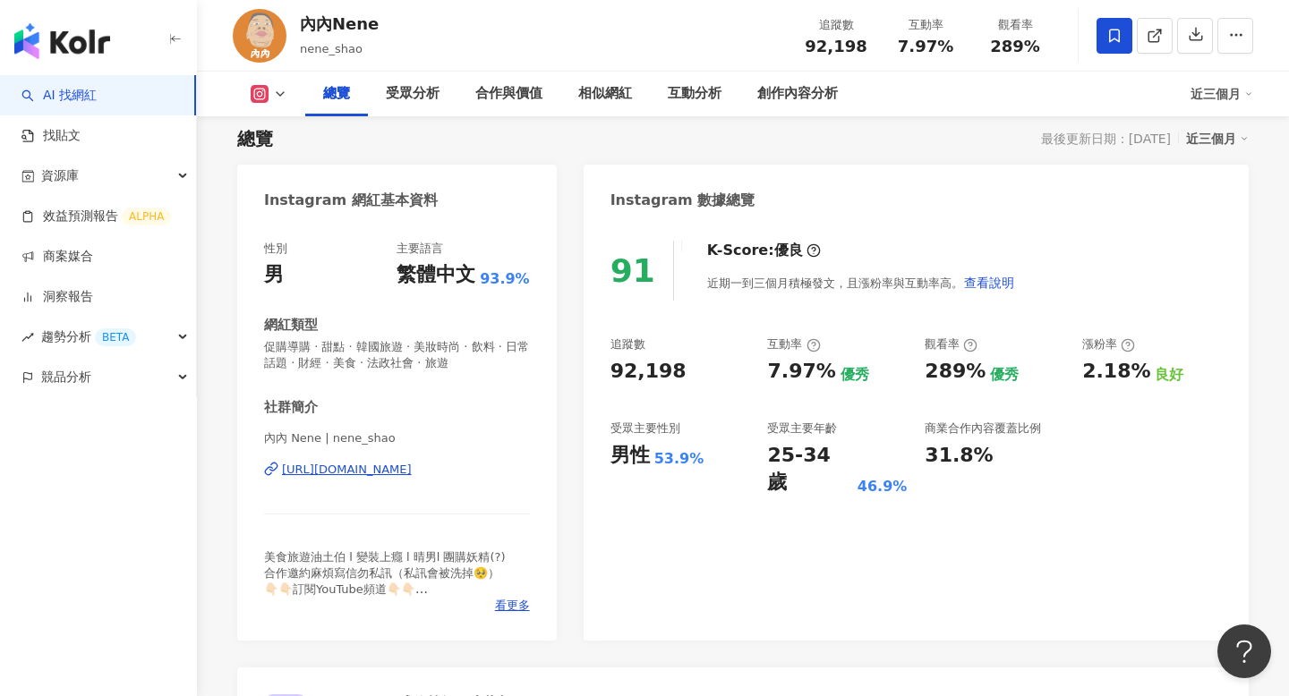
scroll to position [117, 0]
click at [412, 468] on div "[URL][DOMAIN_NAME]" at bounding box center [347, 471] width 130 height 16
click at [329, 38] on div "內內Nene nene_shao" at bounding box center [339, 35] width 79 height 45
click at [329, 31] on div "內內Nene" at bounding box center [339, 24] width 79 height 22
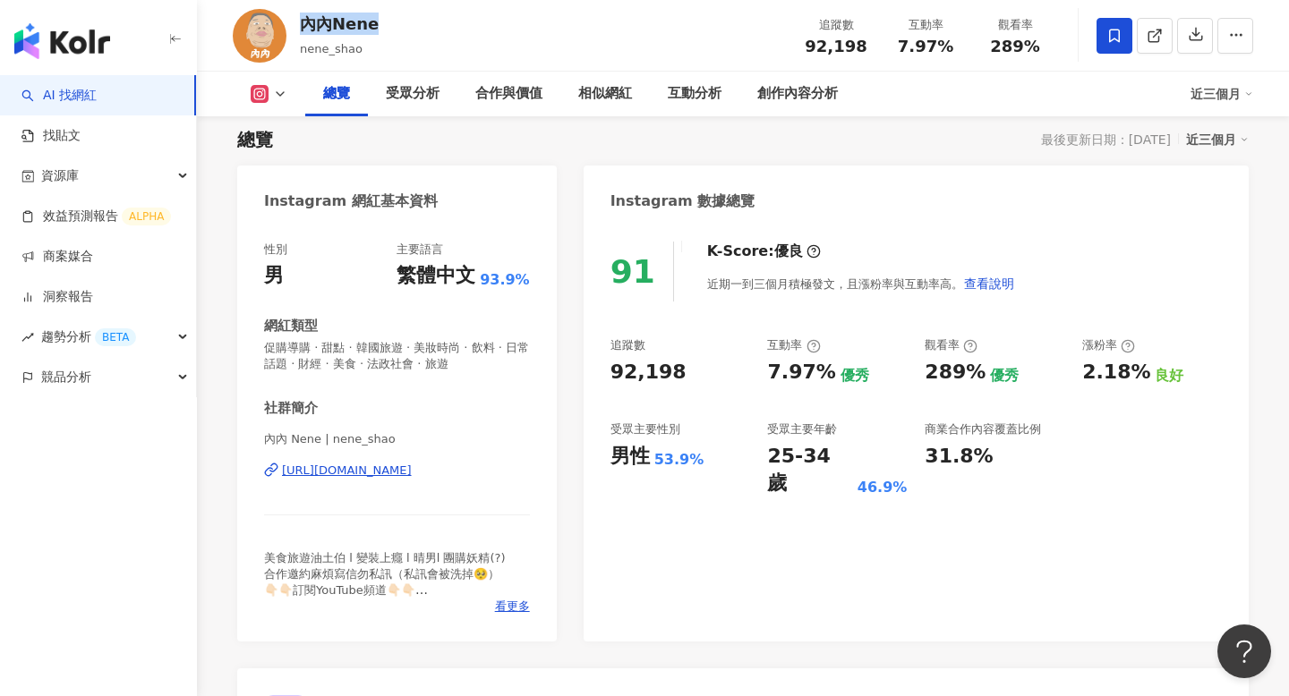
click at [329, 31] on div "內內Nene" at bounding box center [339, 24] width 79 height 22
copy div "內內Nene"
click at [823, 90] on div "創作內容分析" at bounding box center [797, 93] width 81 height 21
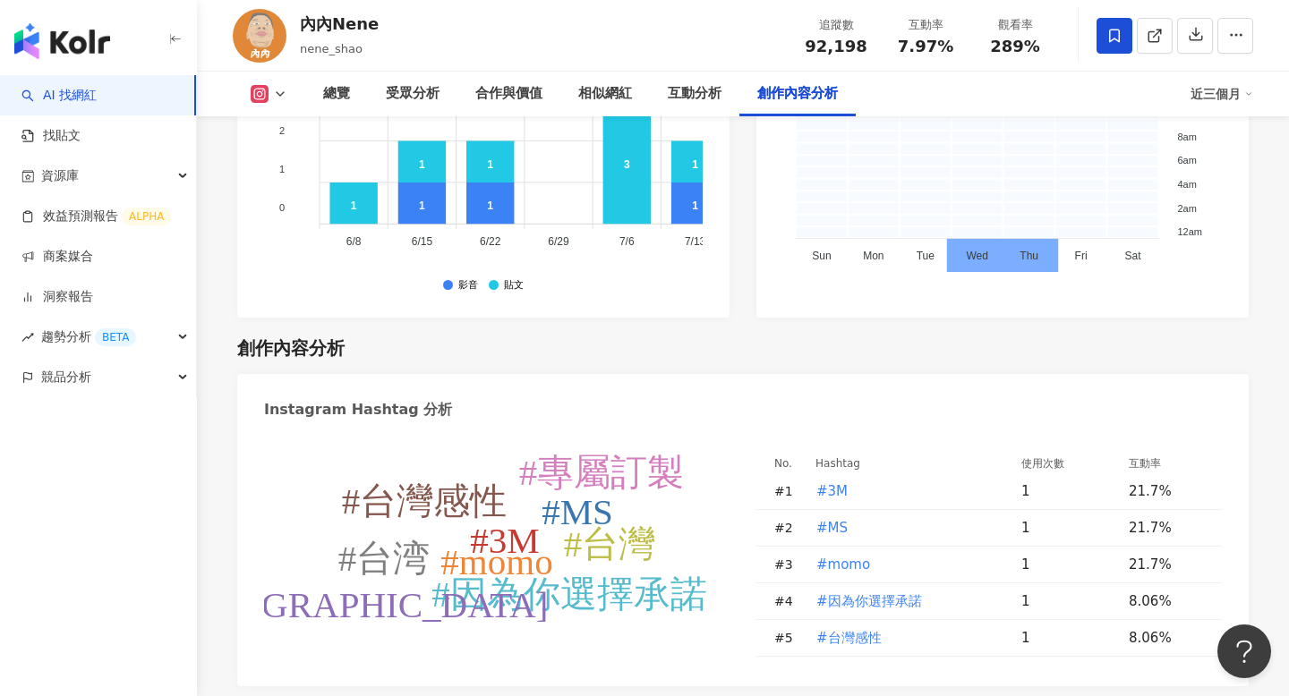
type input "*"
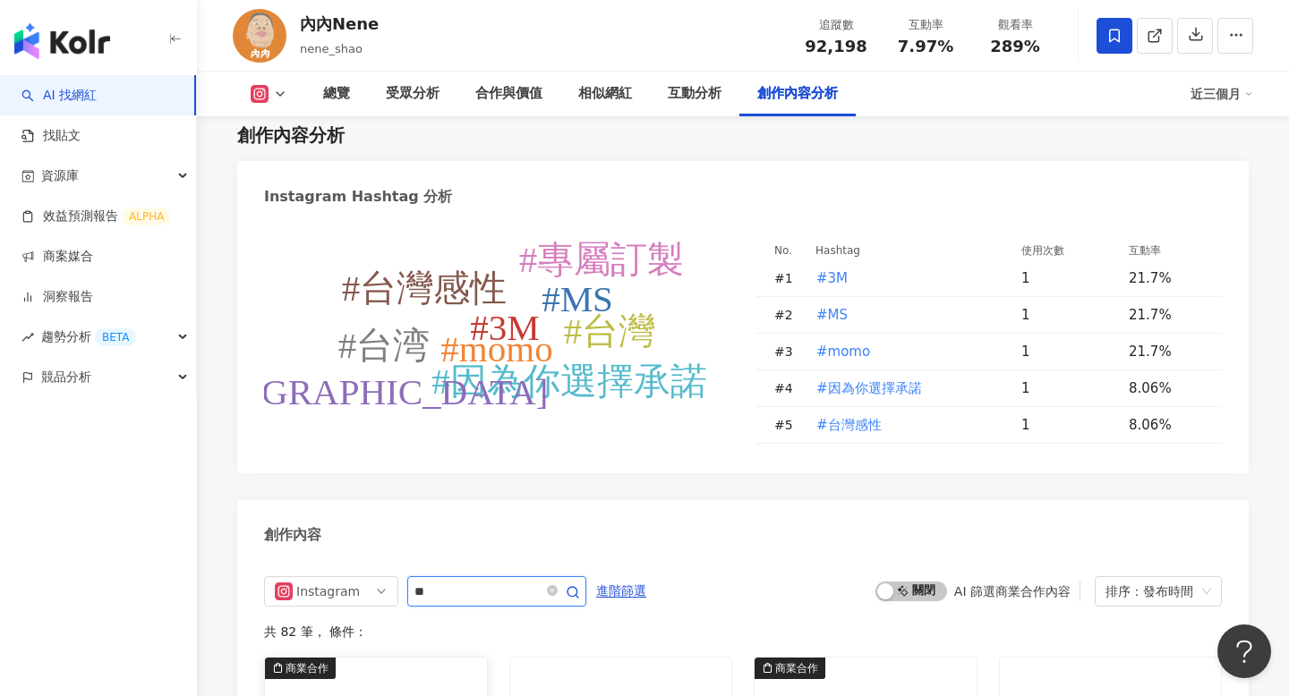
scroll to position [5336, 0]
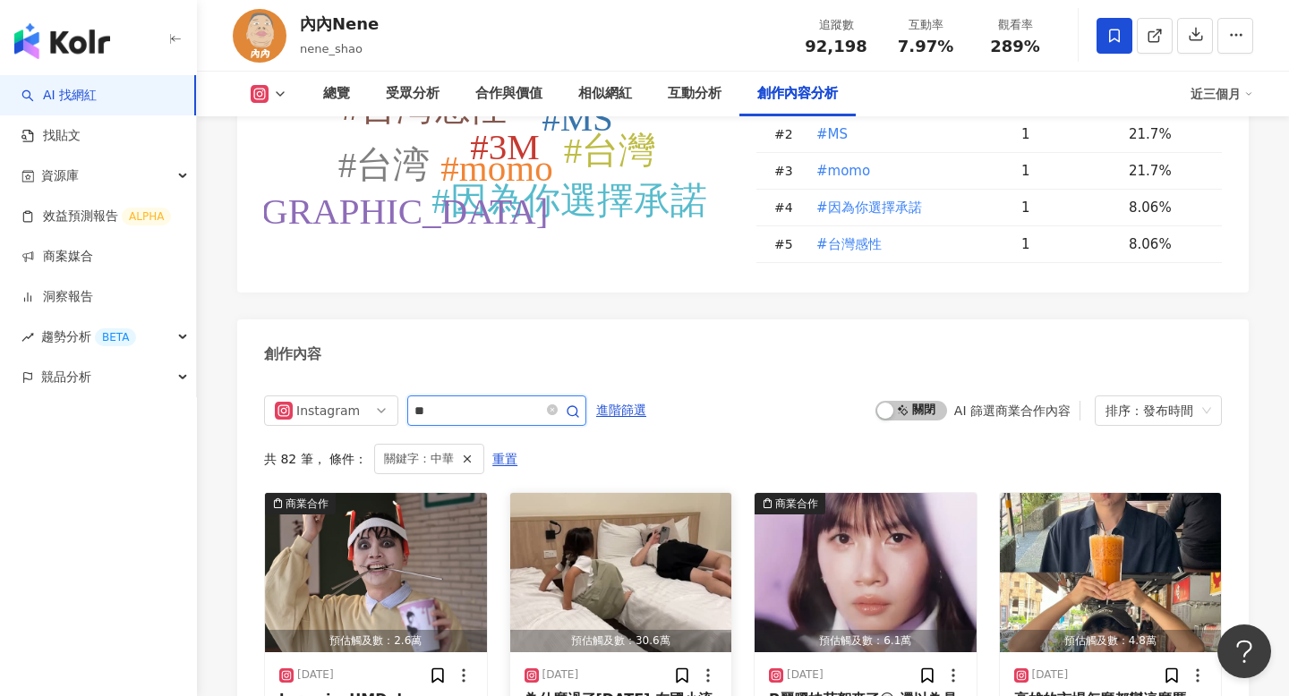
scroll to position [5411, 0]
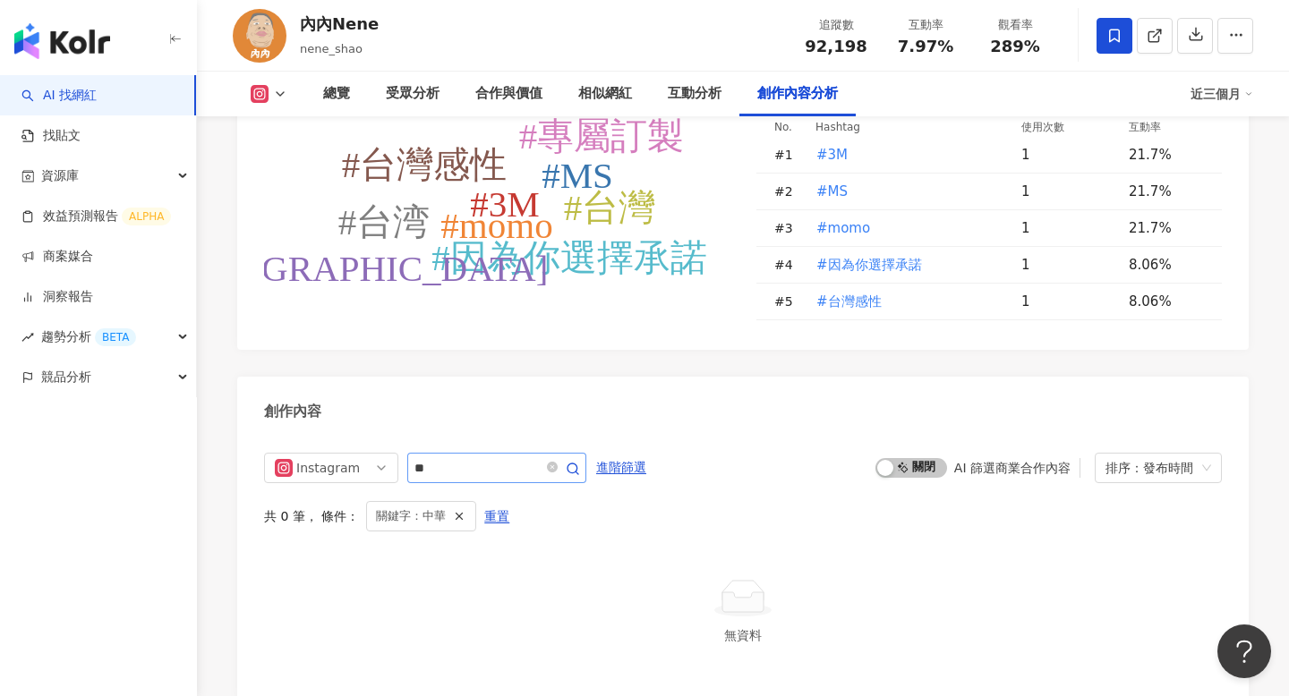
click at [478, 453] on span "**" at bounding box center [496, 468] width 179 height 30
click at [482, 457] on input "**" at bounding box center [476, 467] width 125 height 21
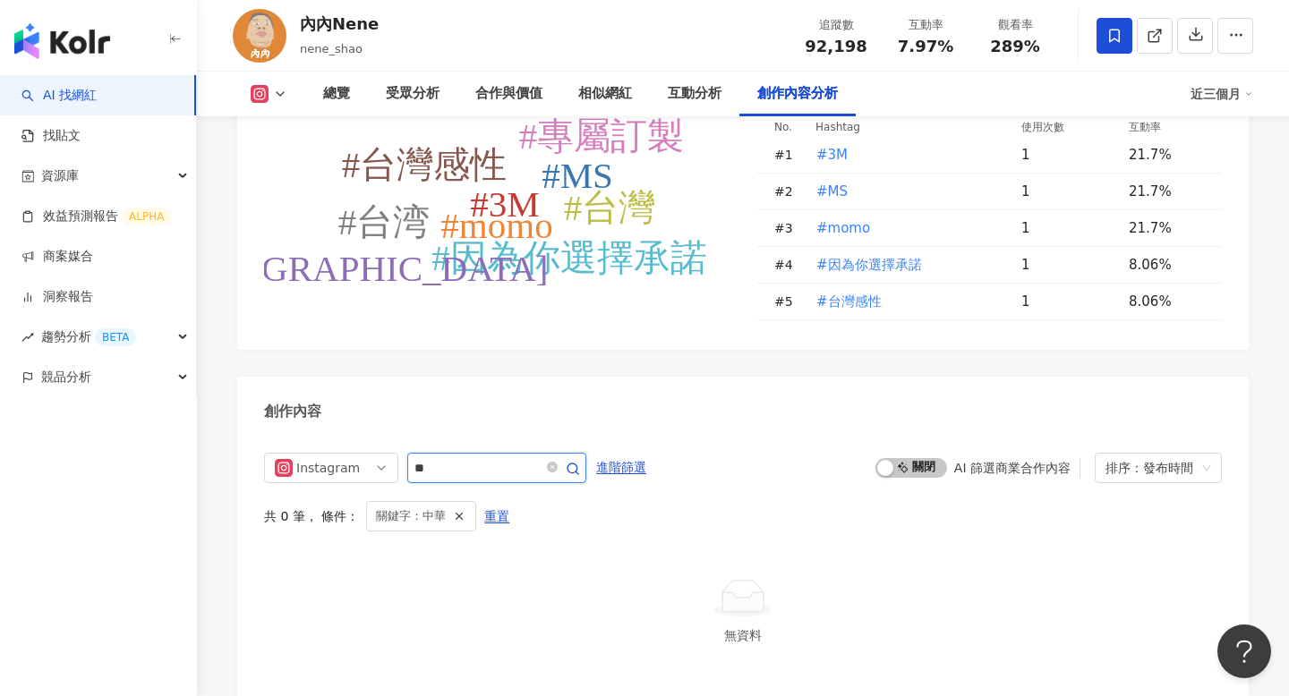
click at [482, 457] on input "**" at bounding box center [476, 467] width 125 height 21
type input "***"
click at [328, 28] on div "內內Nene" at bounding box center [339, 24] width 79 height 22
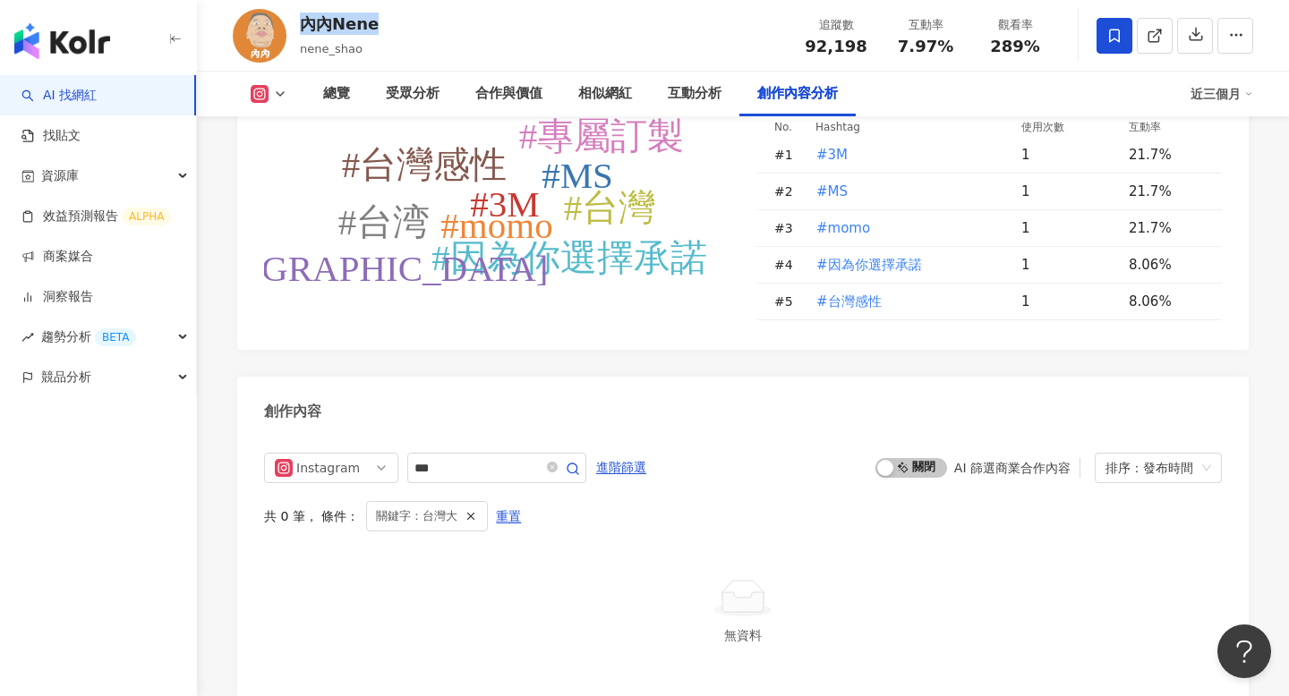
copy div "內內Nene"
click at [562, 457] on span at bounding box center [561, 467] width 36 height 21
click at [558, 462] on icon "close-circle" at bounding box center [552, 467] width 11 height 11
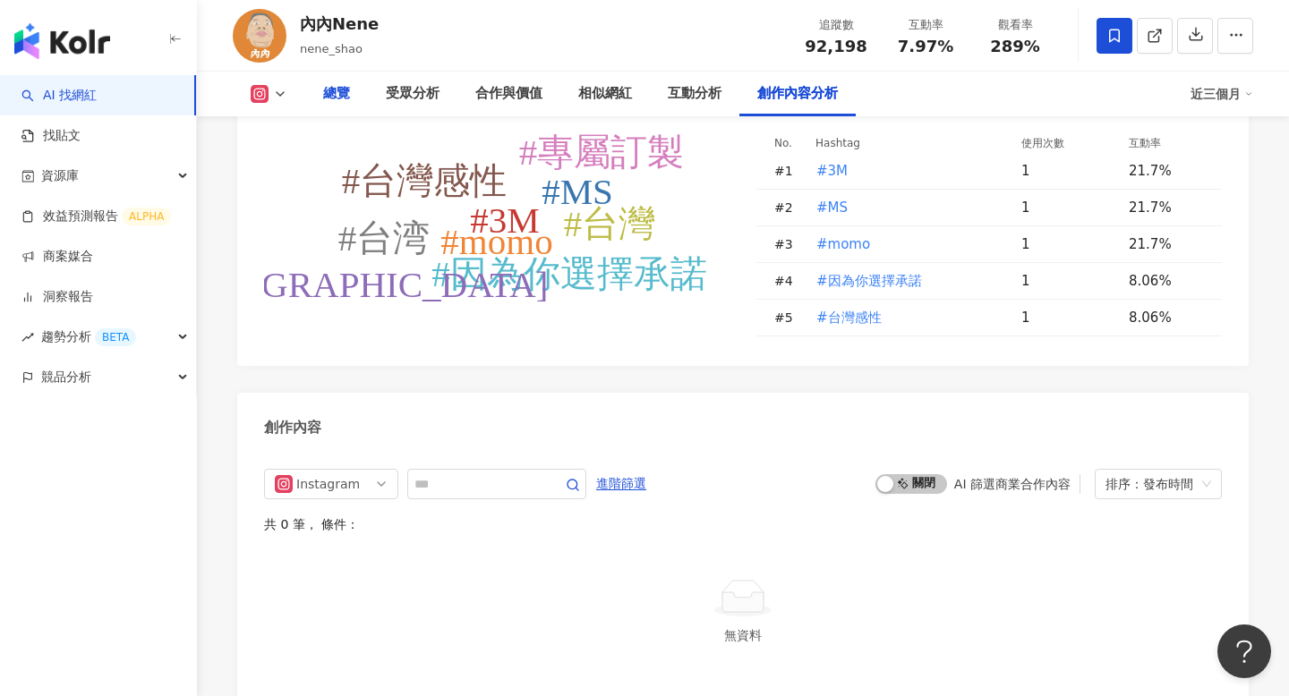
click at [332, 97] on div "總覽" at bounding box center [336, 93] width 27 height 21
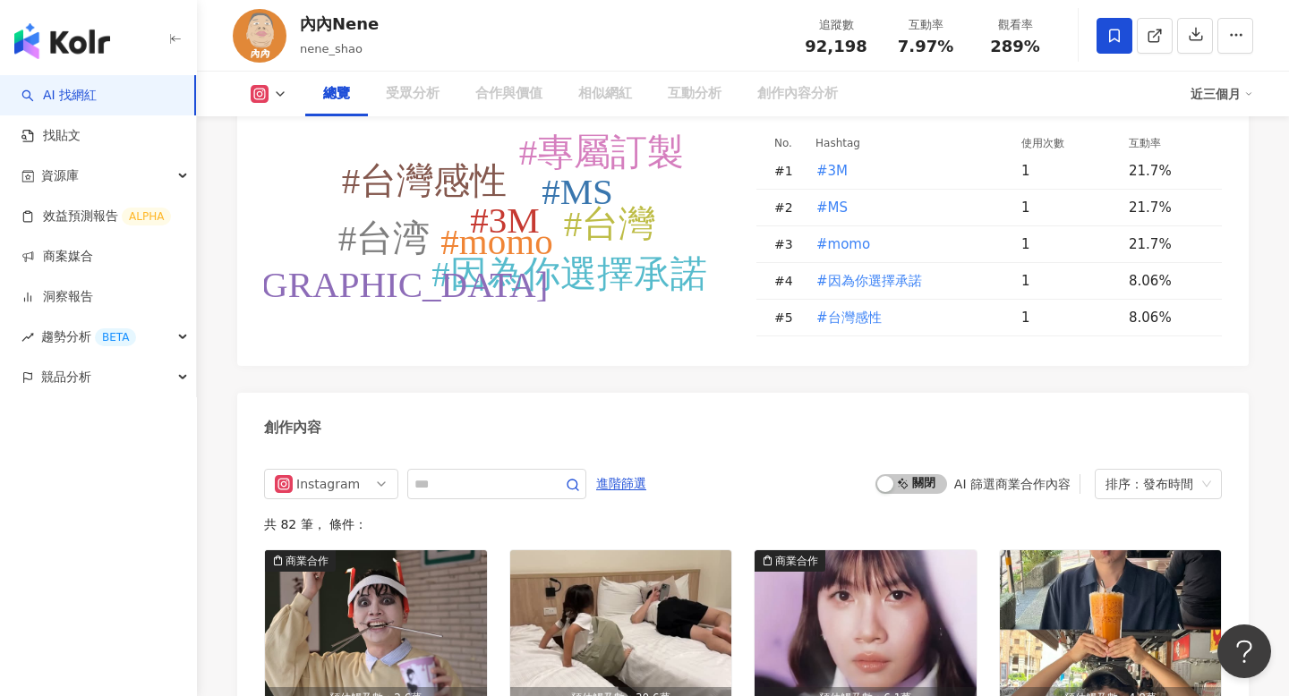
scroll to position [110, 0]
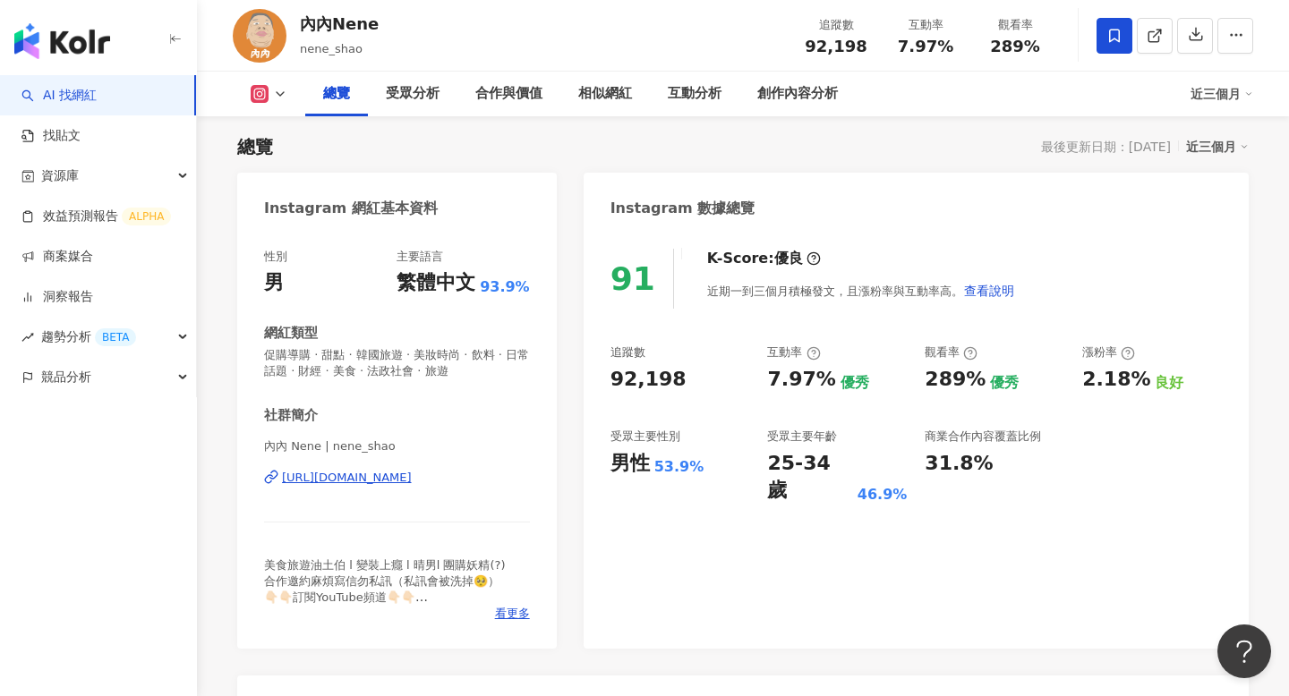
click at [789, 107] on div "創作內容分析" at bounding box center [797, 94] width 116 height 45
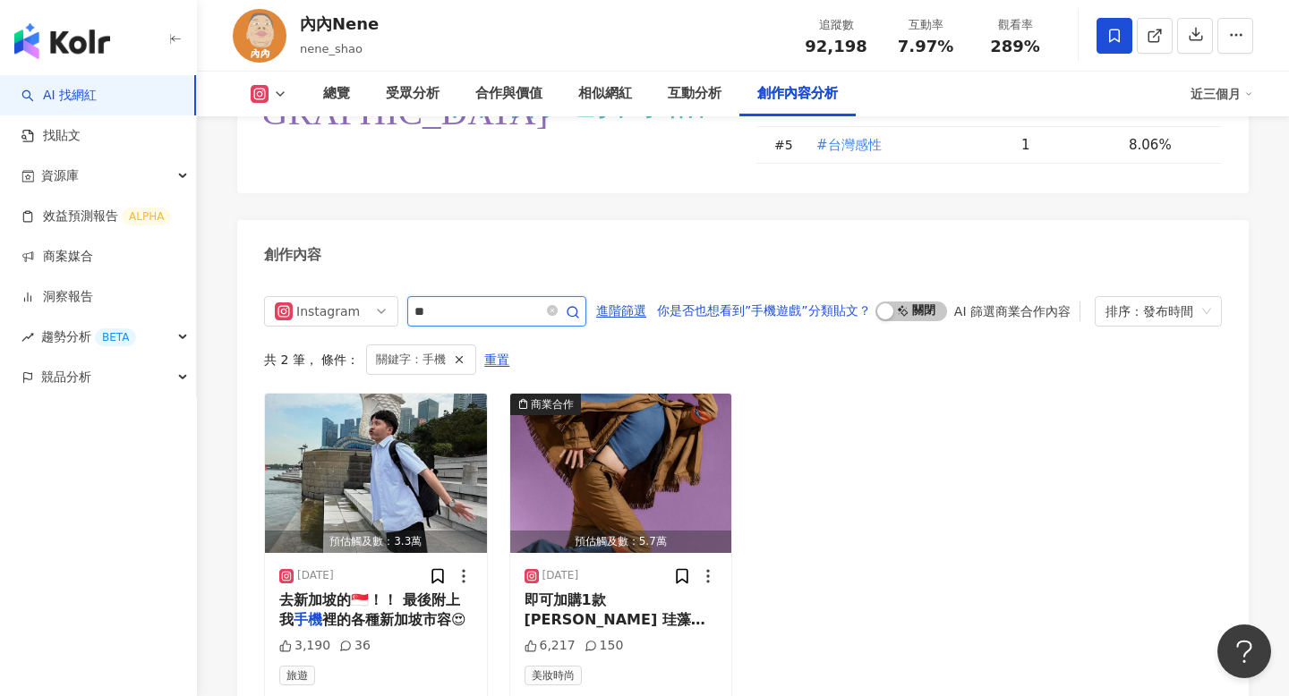
scroll to position [5573, 0]
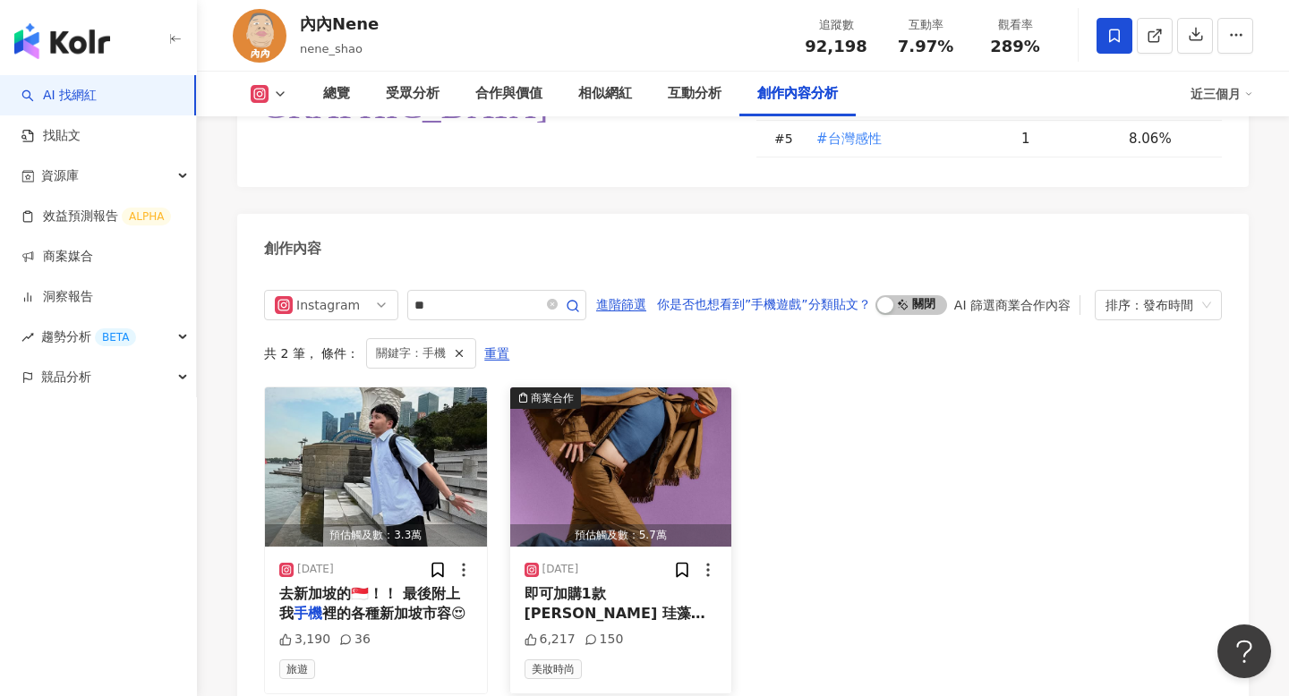
click at [604, 585] on span "即可加購1款[PERSON_NAME] 珪藻土杯墊 or 氣囊" at bounding box center [615, 613] width 181 height 57
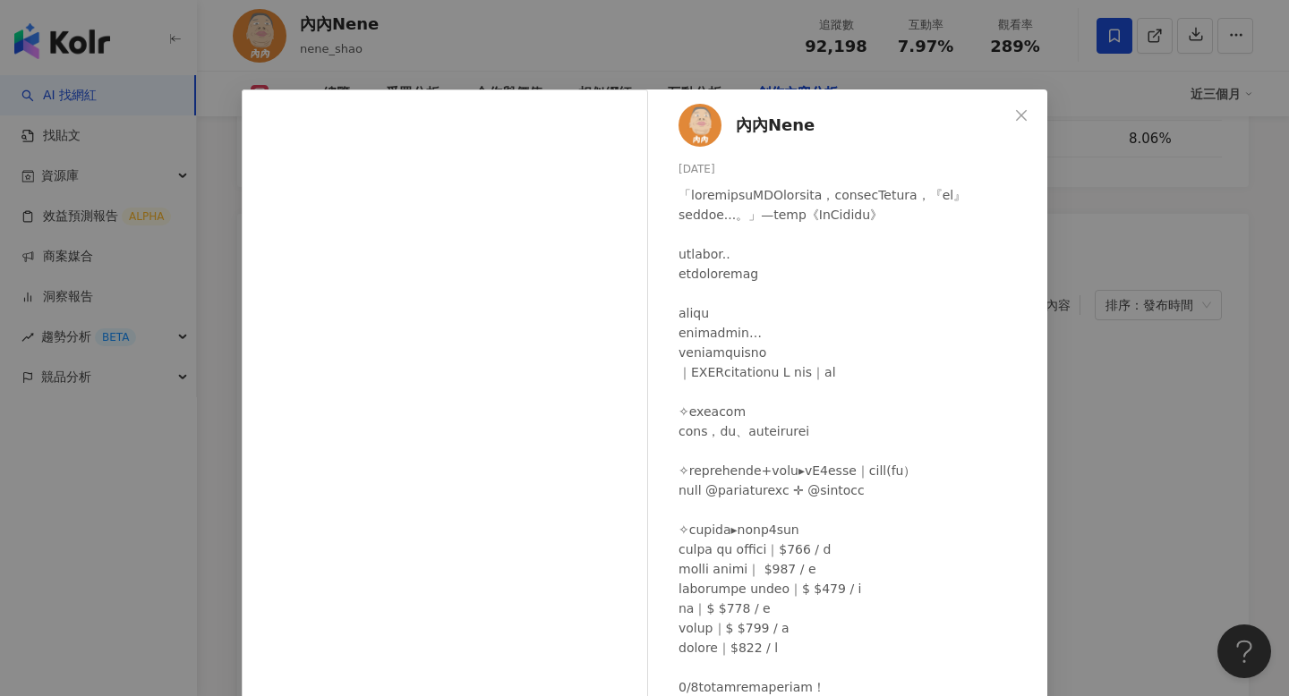
click at [1073, 403] on div "內內Nene [DATE] 6,217 150 查看原始貼文" at bounding box center [644, 348] width 1289 height 696
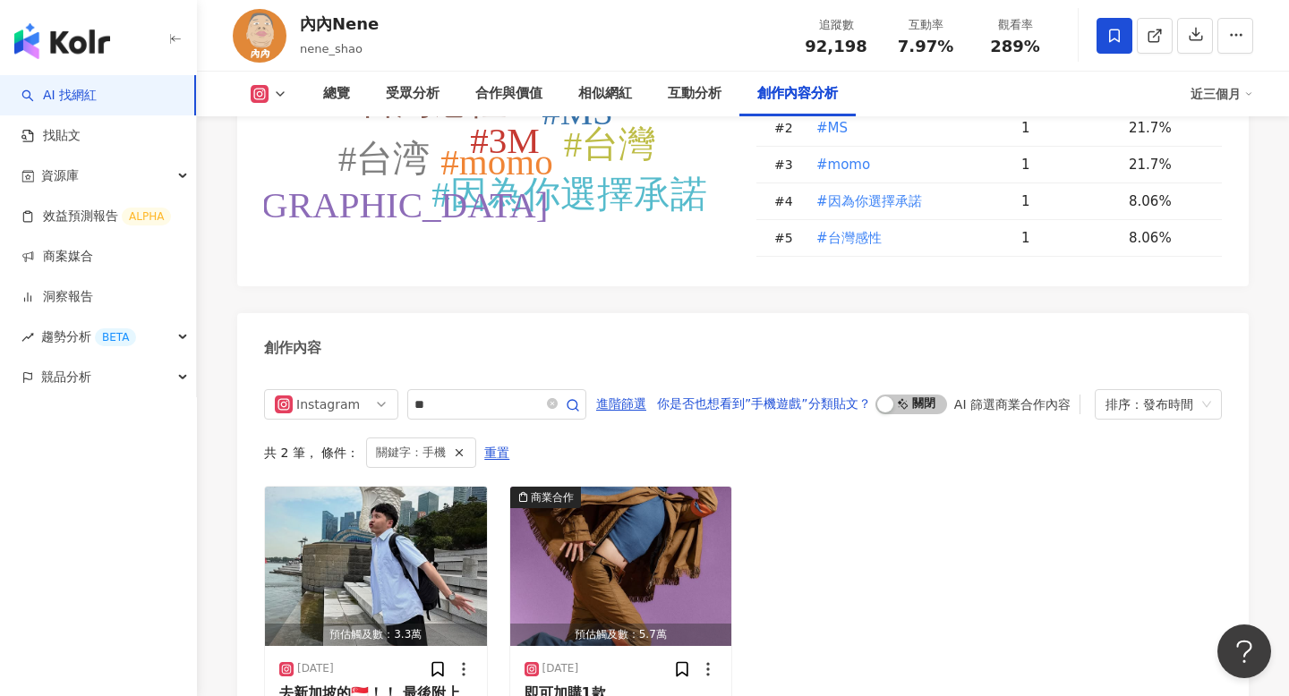
scroll to position [5457, 0]
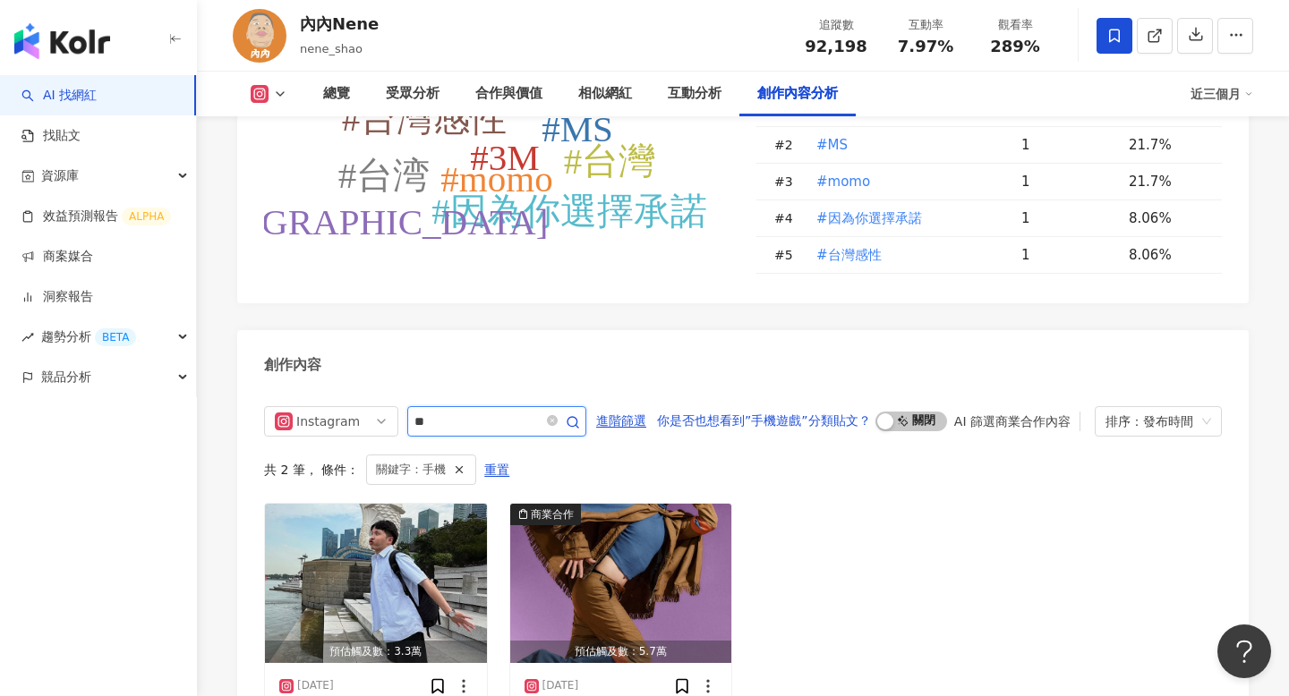
click at [453, 411] on input "**" at bounding box center [476, 421] width 125 height 21
type input "*"
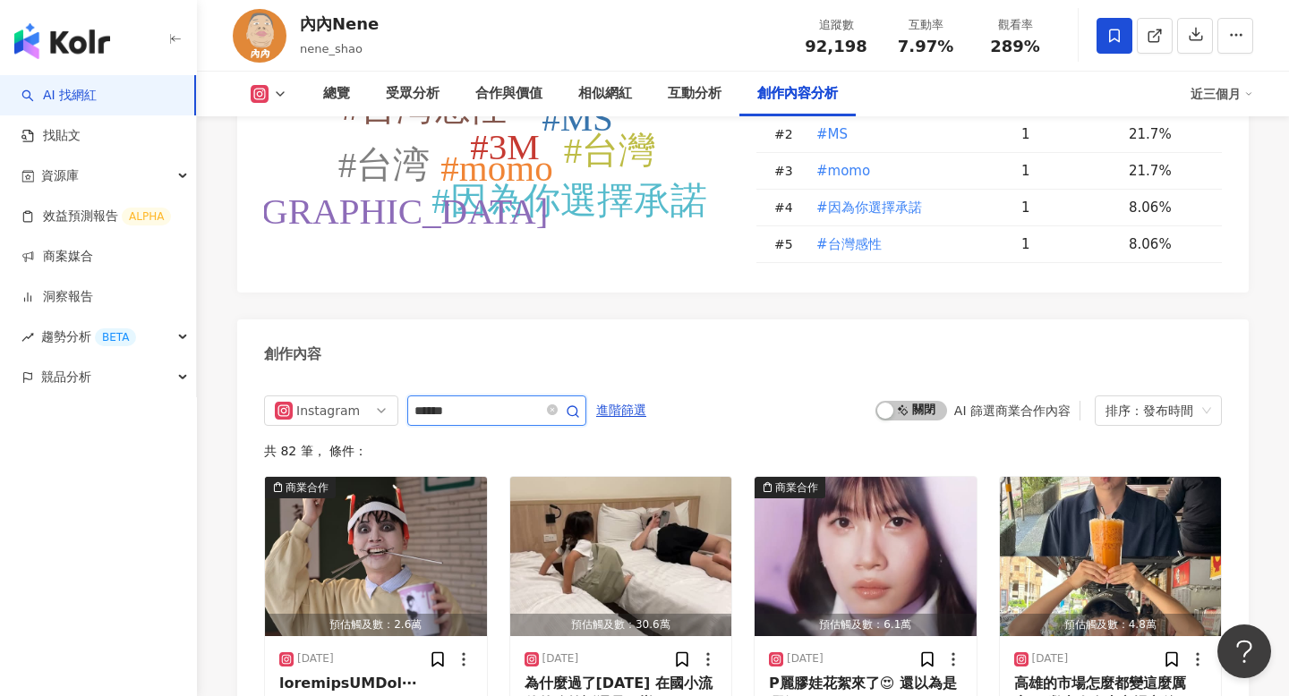
type input "******"
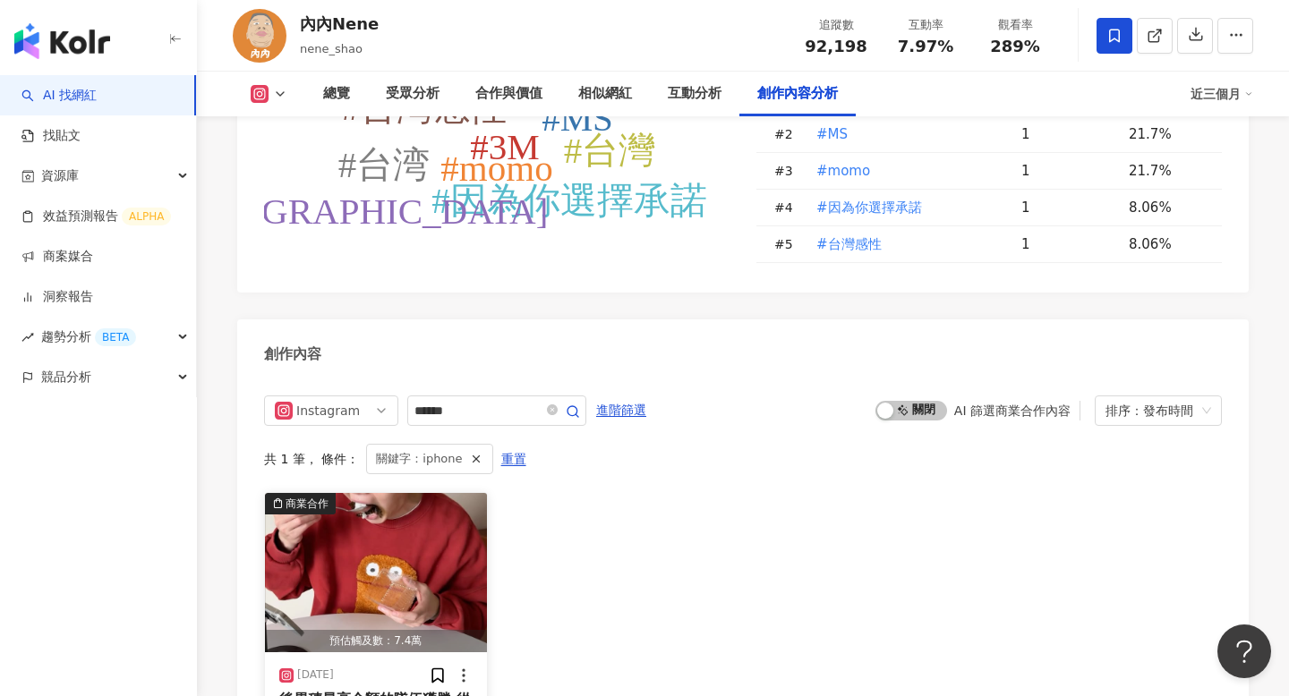
click at [400, 493] on img "button" at bounding box center [376, 572] width 222 height 159
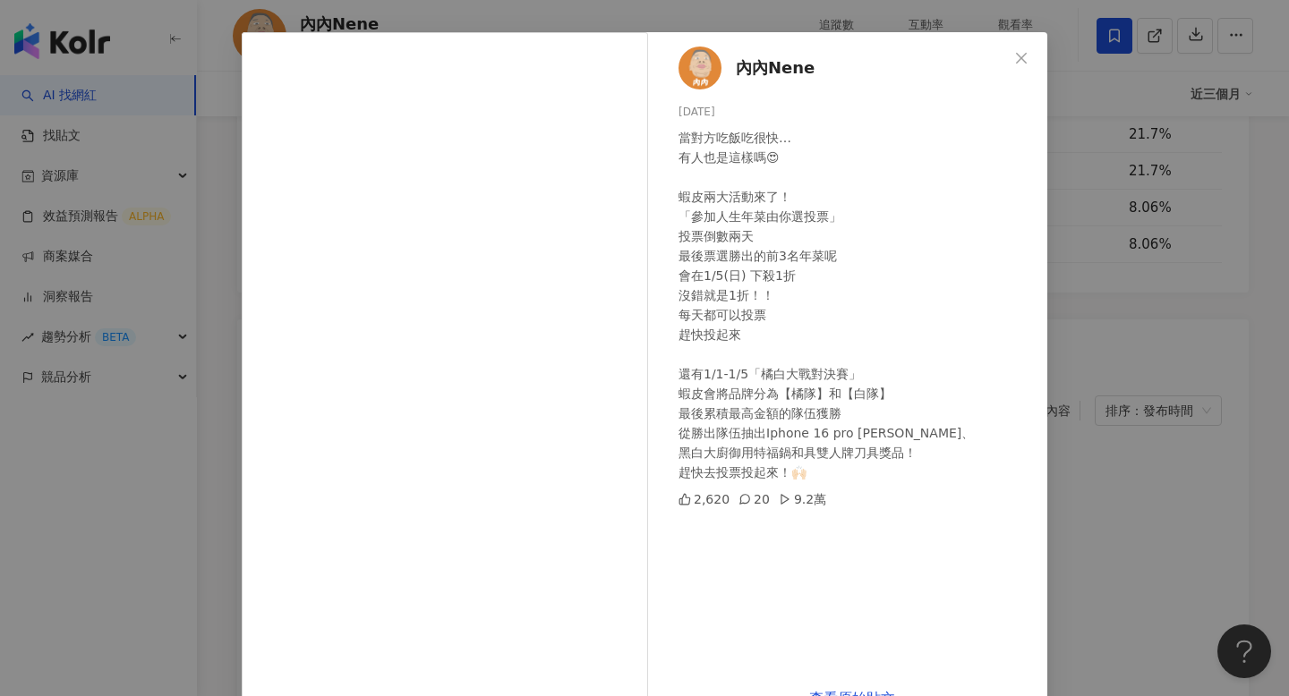
scroll to position [61, 0]
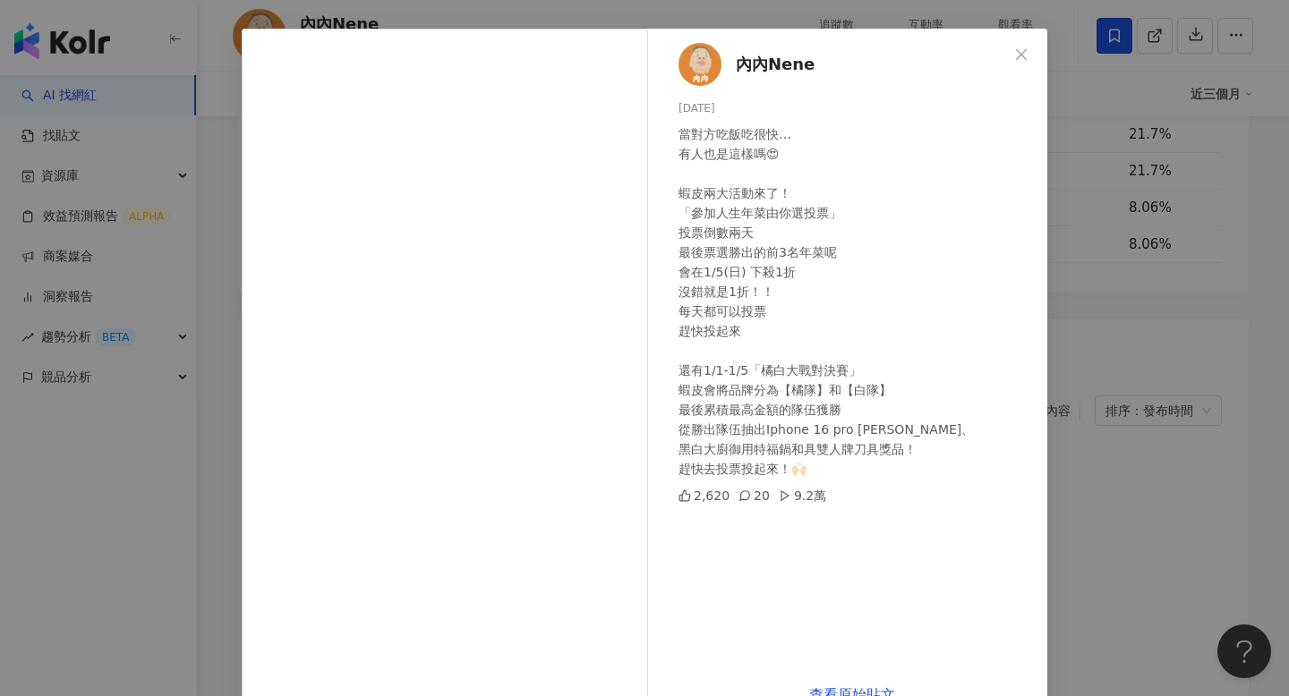
click at [1048, 482] on div "內內Nene [DATE] 當對方吃飯吃很快… 有人也是這樣嗎😍 蝦皮兩大活動來了！ 「參加人生年菜由你選投票」 投票倒數兩天 最後票選勝出的前3名年菜呢 會…" at bounding box center [644, 348] width 1289 height 696
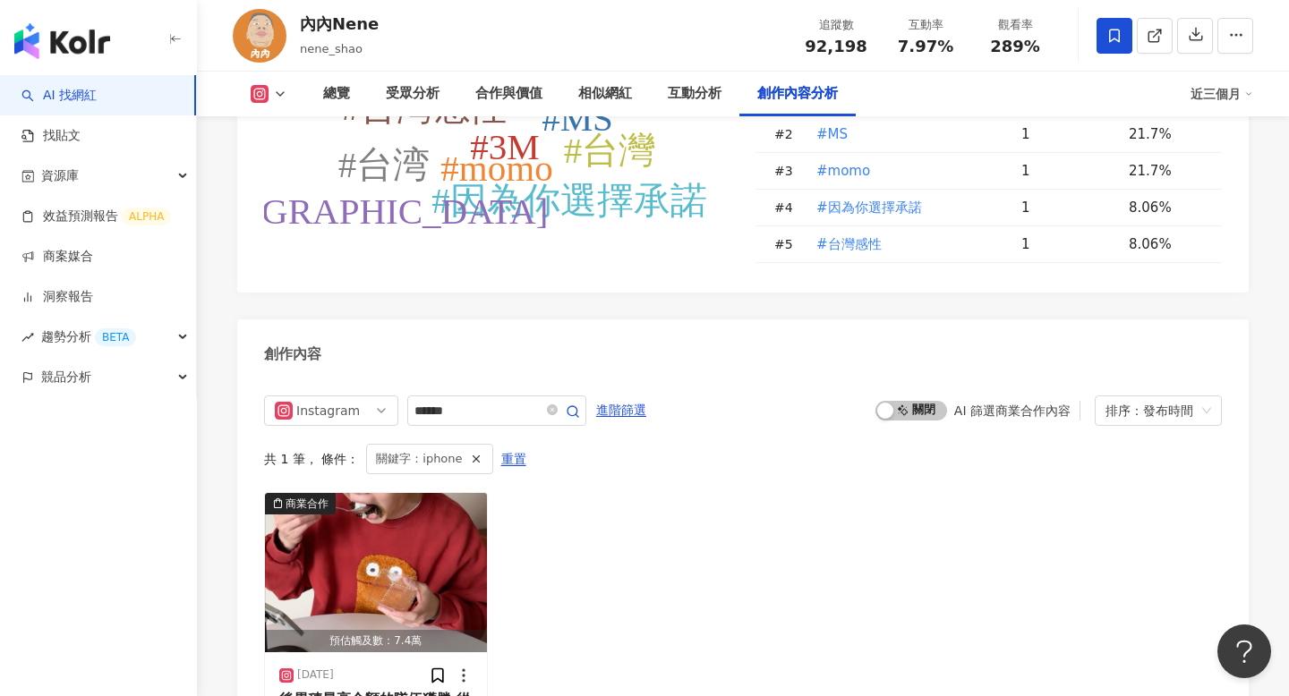
click at [1021, 49] on span "289%" at bounding box center [1015, 47] width 50 height 18
copy span "289%"
click at [680, 92] on div "互動分析" at bounding box center [695, 93] width 54 height 21
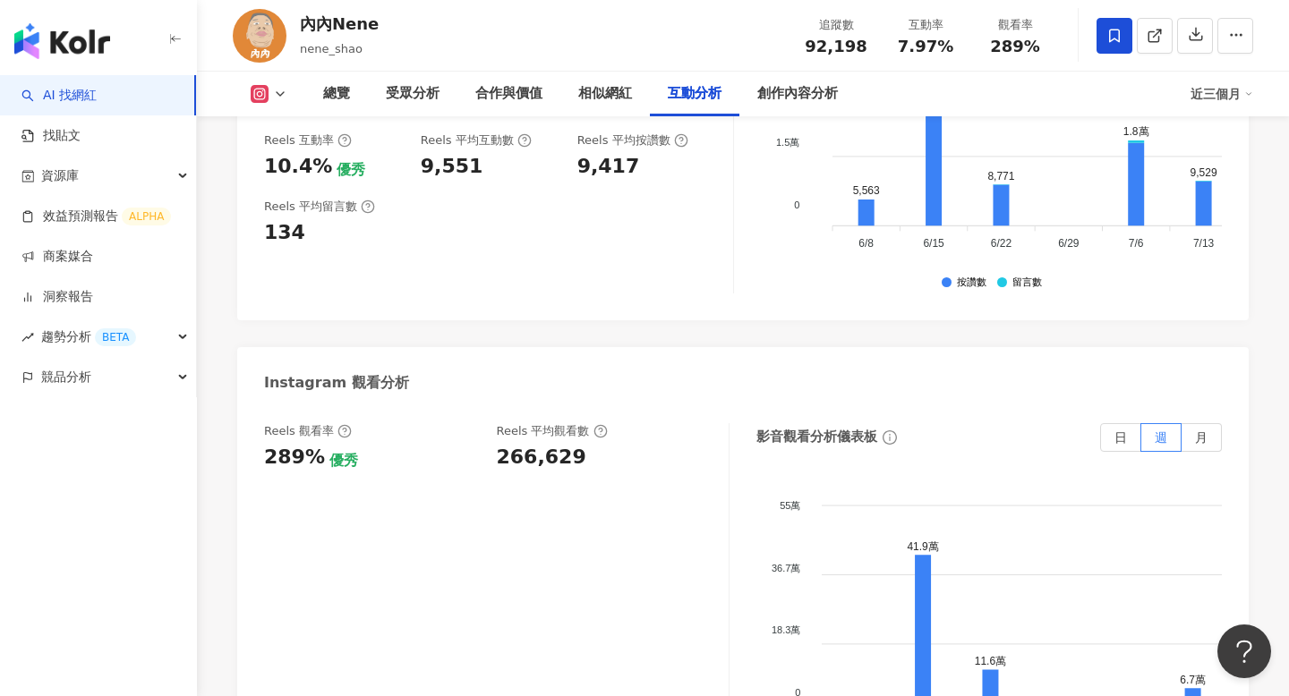
scroll to position [4022, 0]
click at [525, 443] on div "266,629" at bounding box center [542, 457] width 90 height 28
copy div "266,629"
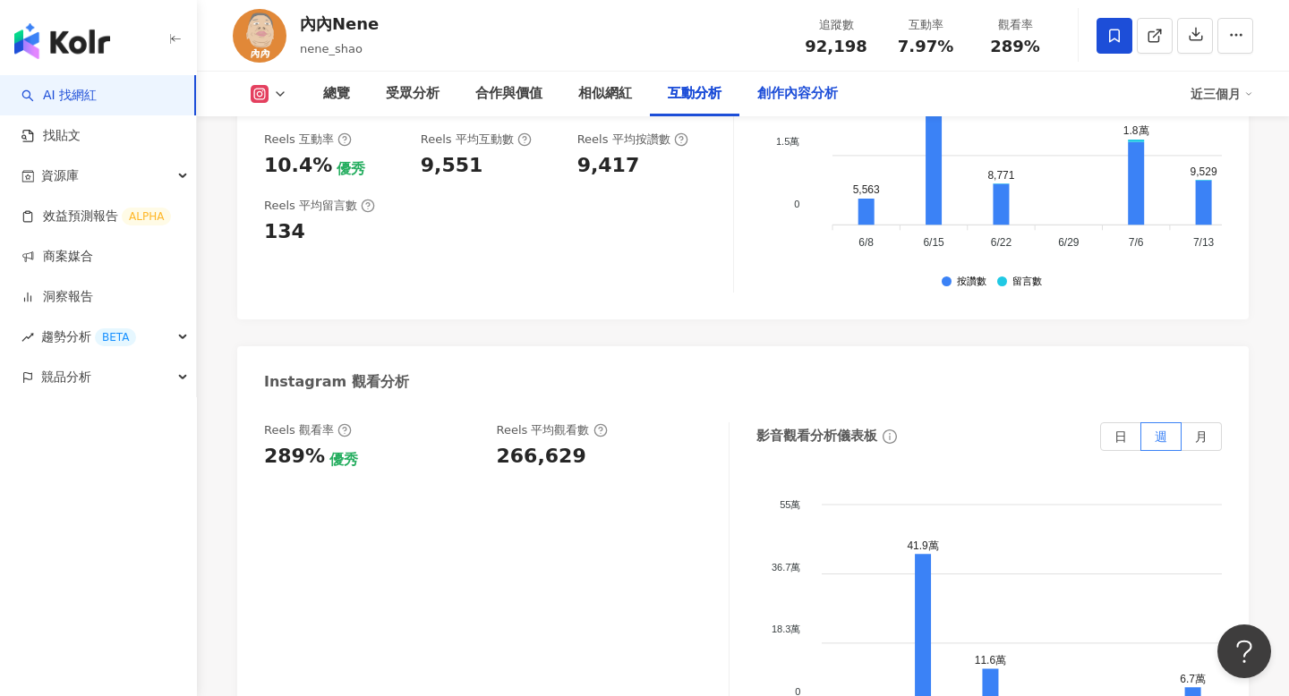
click at [820, 107] on div "創作內容分析" at bounding box center [797, 94] width 116 height 45
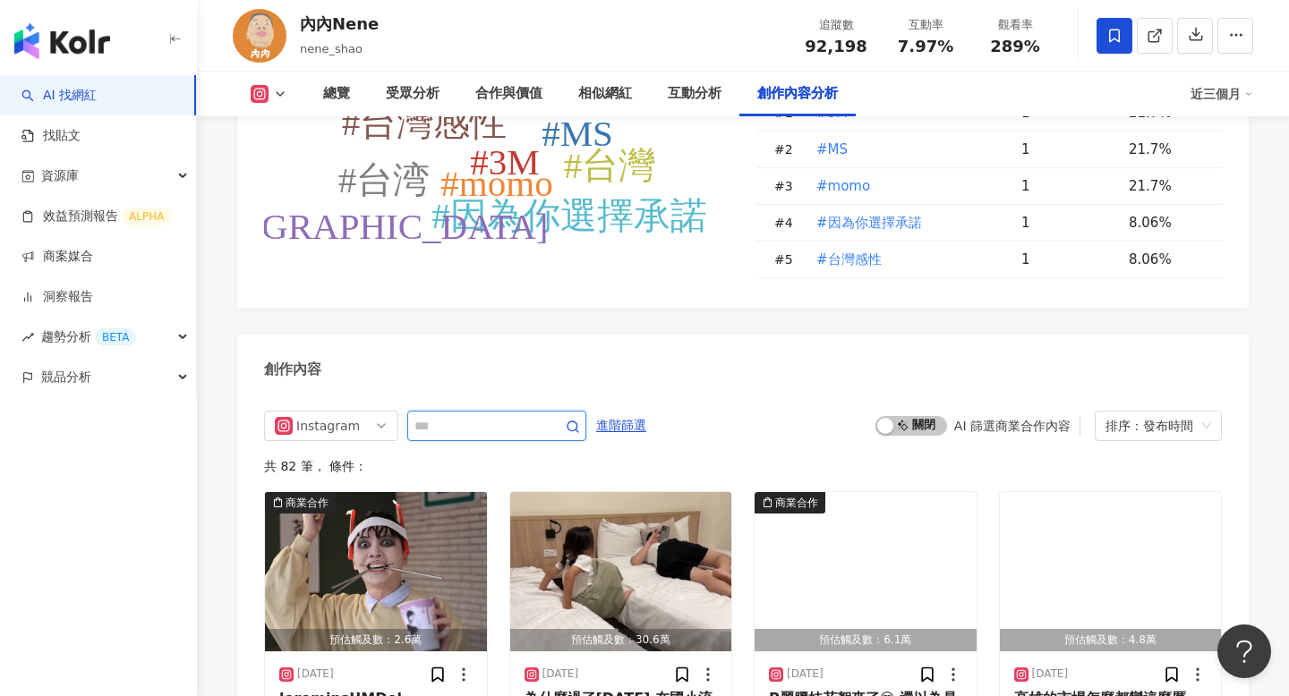
scroll to position [5544, 0]
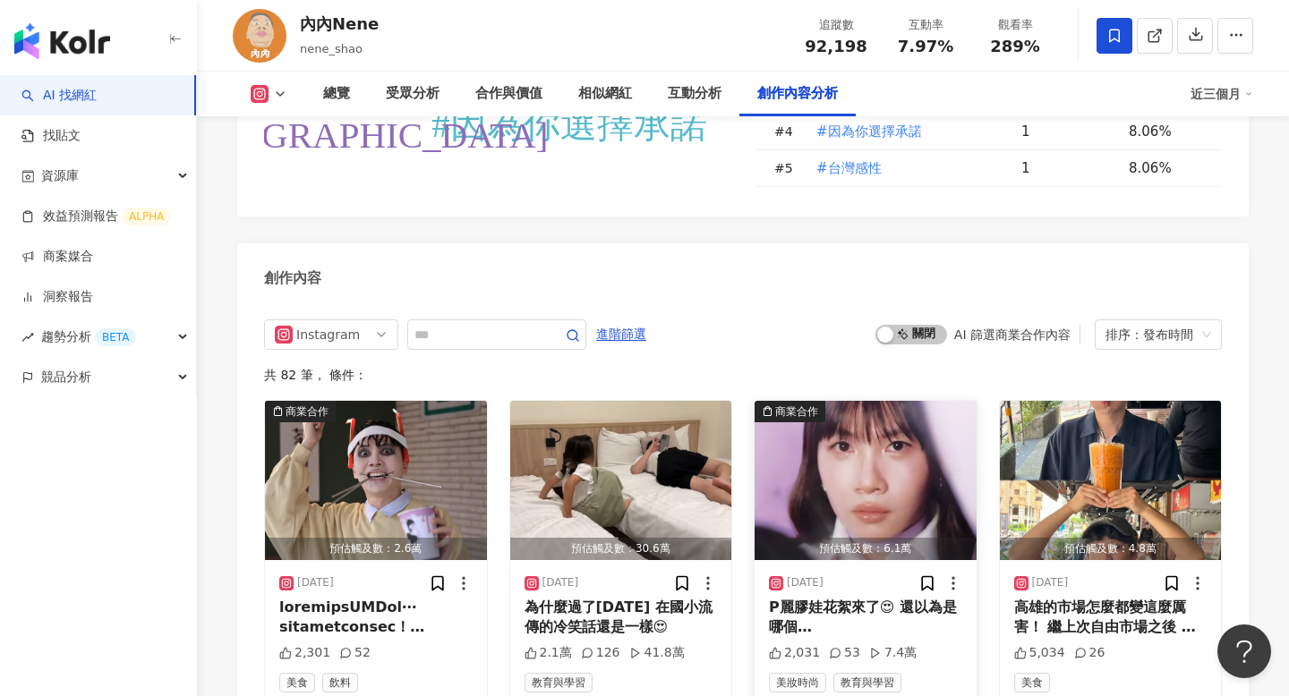
click at [850, 598] on div "P麗膠娃花絮來了😍 還以為是哪個[DEMOGRAPHIC_DATA]女團成員跨海代言（？ 感謝團隊讓我們又拍出美美的作品💜 Photographer ｜ @a…" at bounding box center [865, 618] width 193 height 40
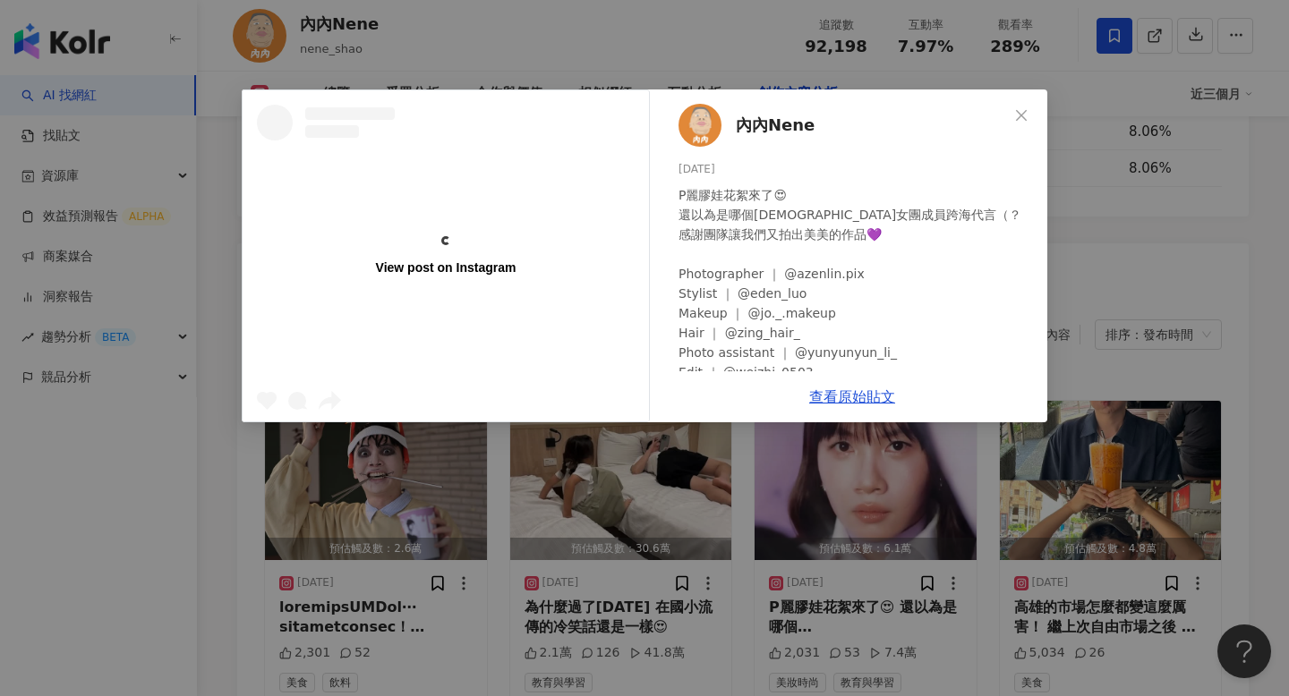
click at [1122, 443] on div "View post on Instagram 內內Nene [DATE] P麗膠娃花絮來了😍 還以為是哪個[DEMOGRAPHIC_DATA]女團成員跨海代言…" at bounding box center [644, 348] width 1289 height 696
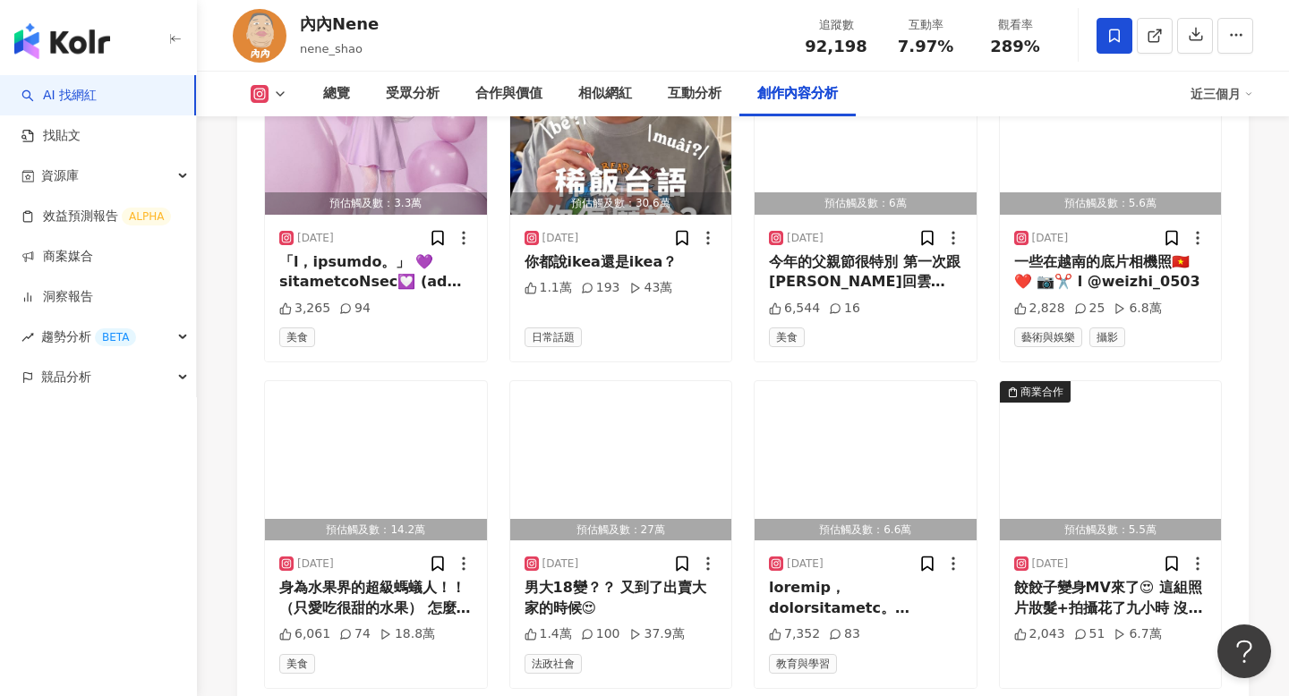
scroll to position [6231, 0]
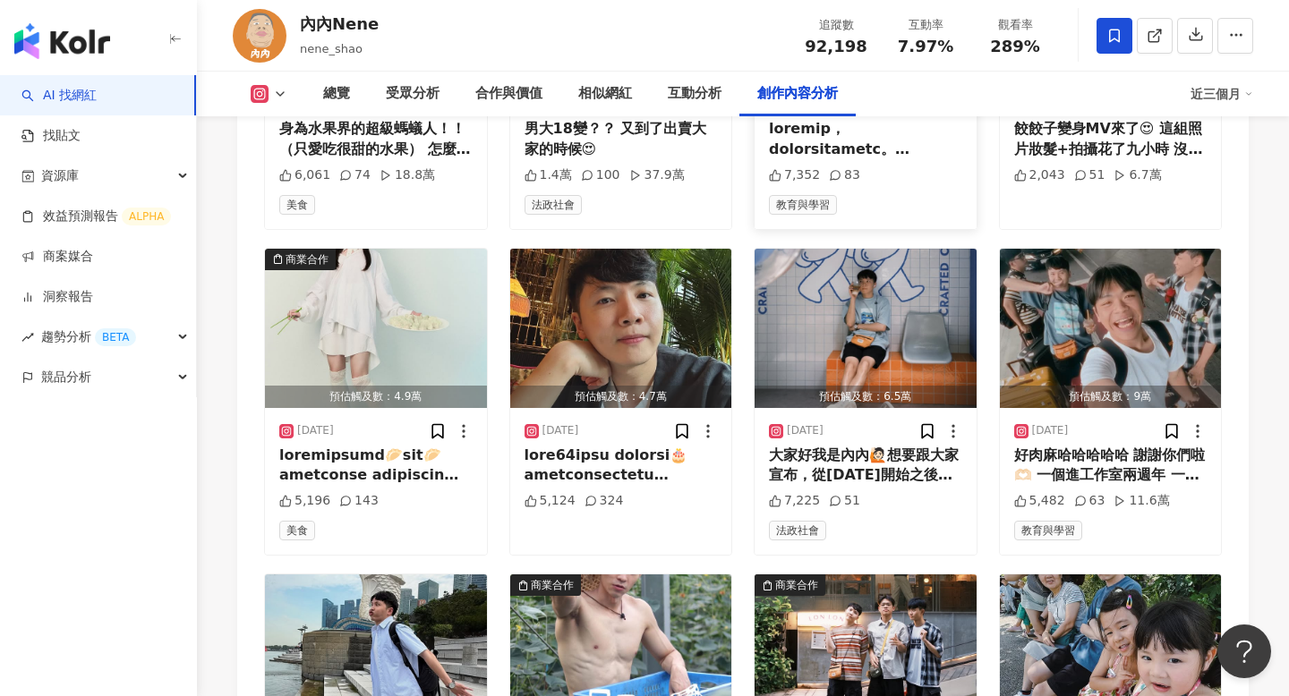
scroll to position [6700, 0]
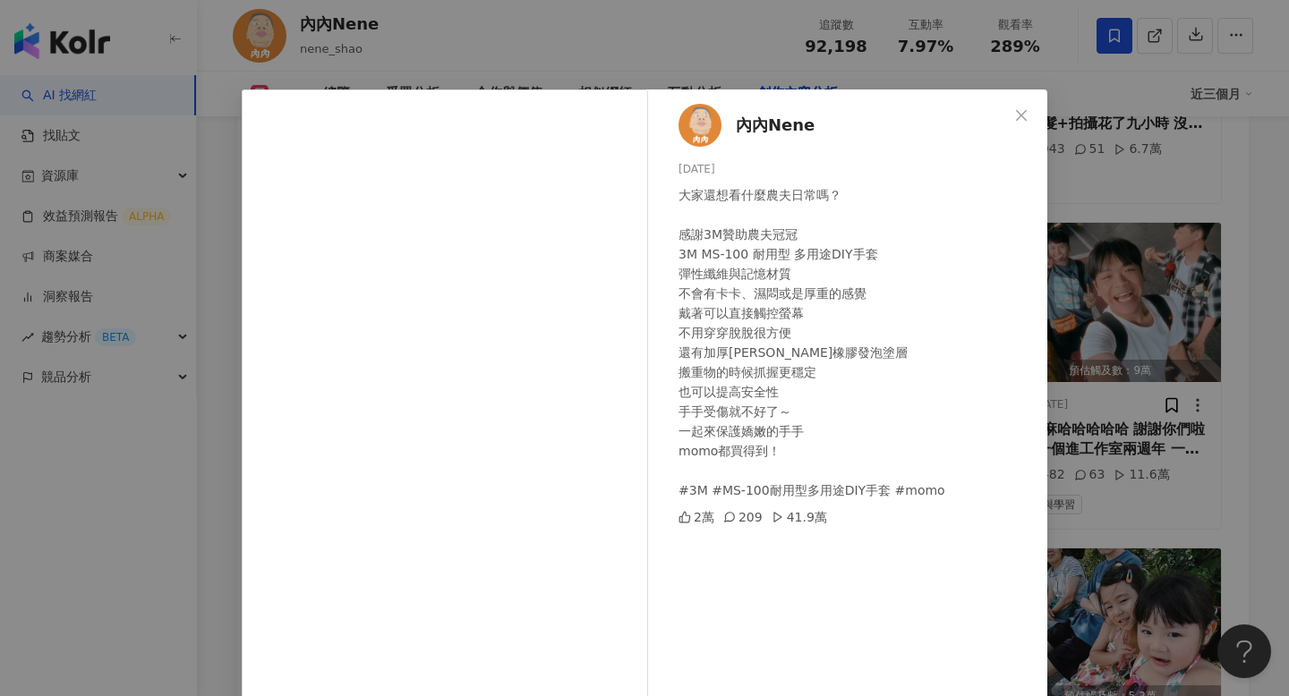
click at [1178, 399] on div "內內Nene [DATE] 大家還想看什麼農夫日常嗎？ 感謝3M贊助農夫冠冠 3M MS-100 耐用型 多用途DIY手套 彈性纖維與記憶材質 不會有卡卡、濕…" at bounding box center [644, 348] width 1289 height 696
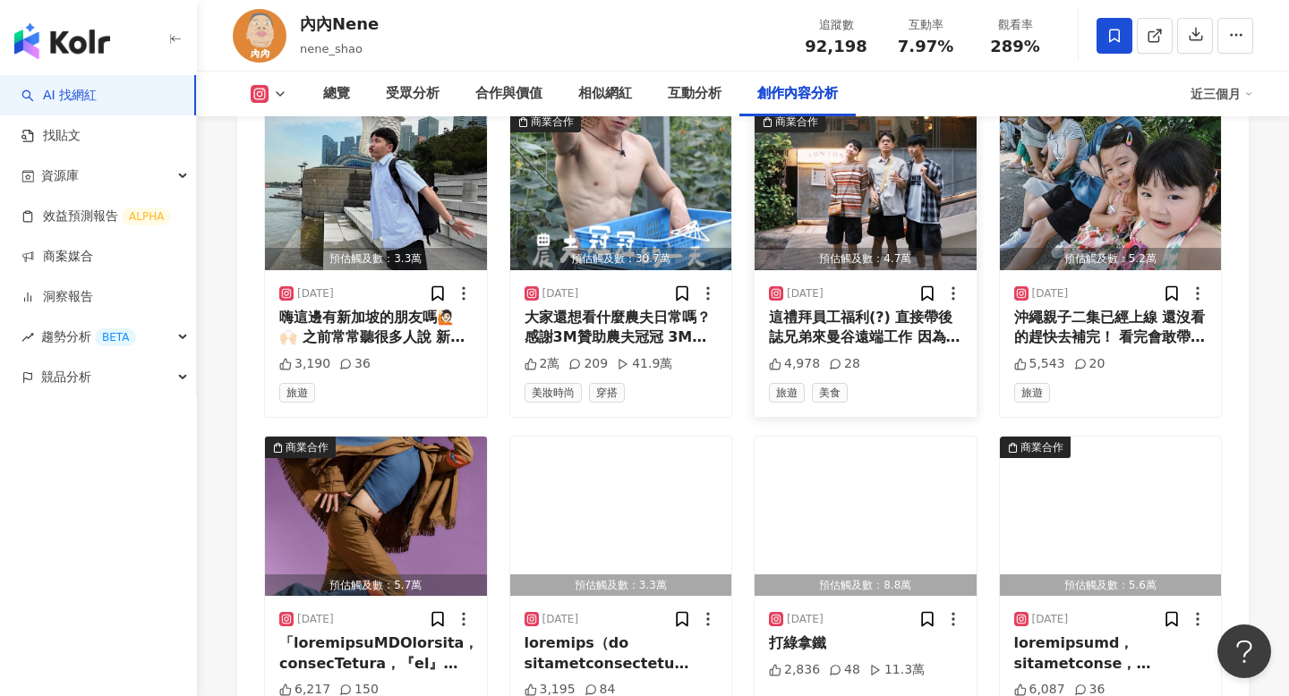
scroll to position [7144, 0]
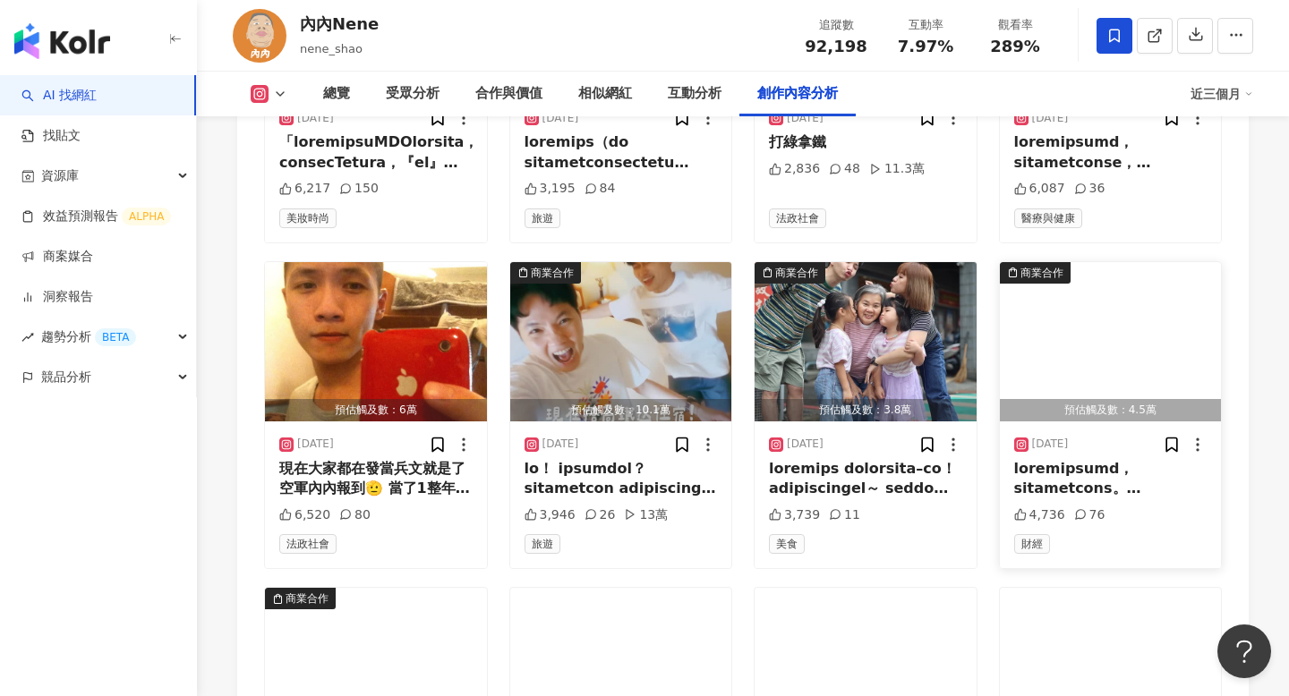
scroll to position [7640, 0]
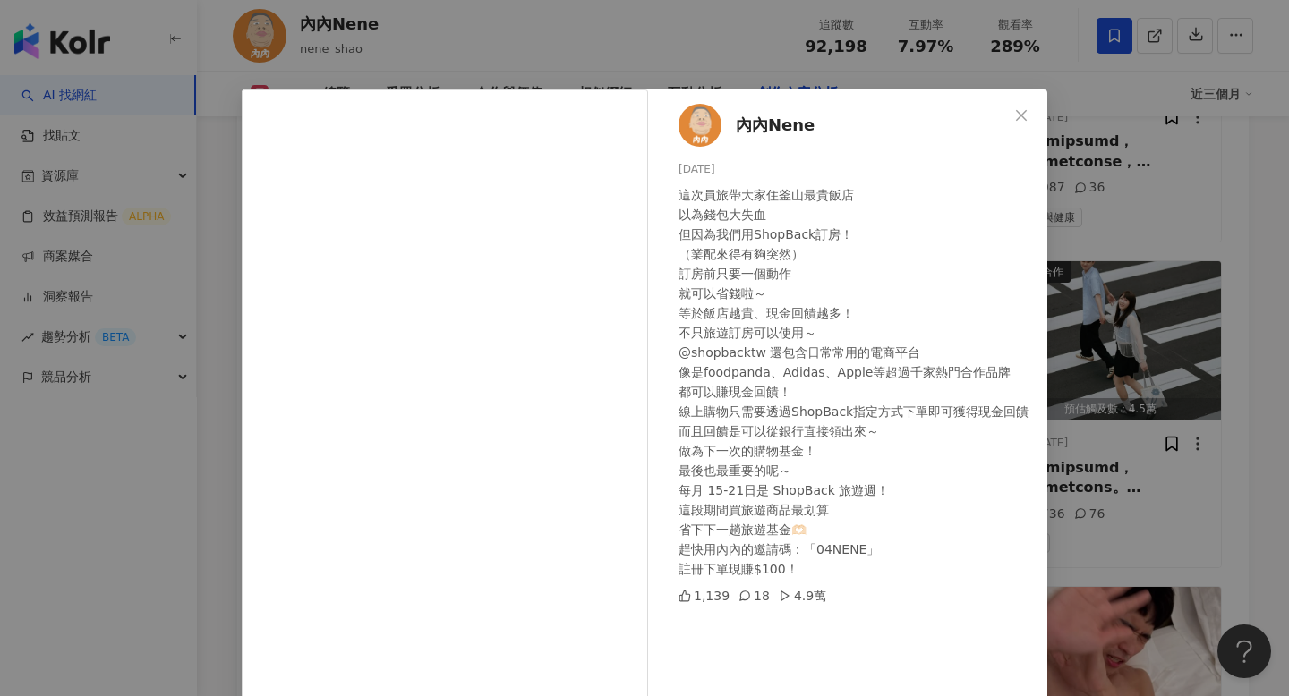
scroll to position [107, 0]
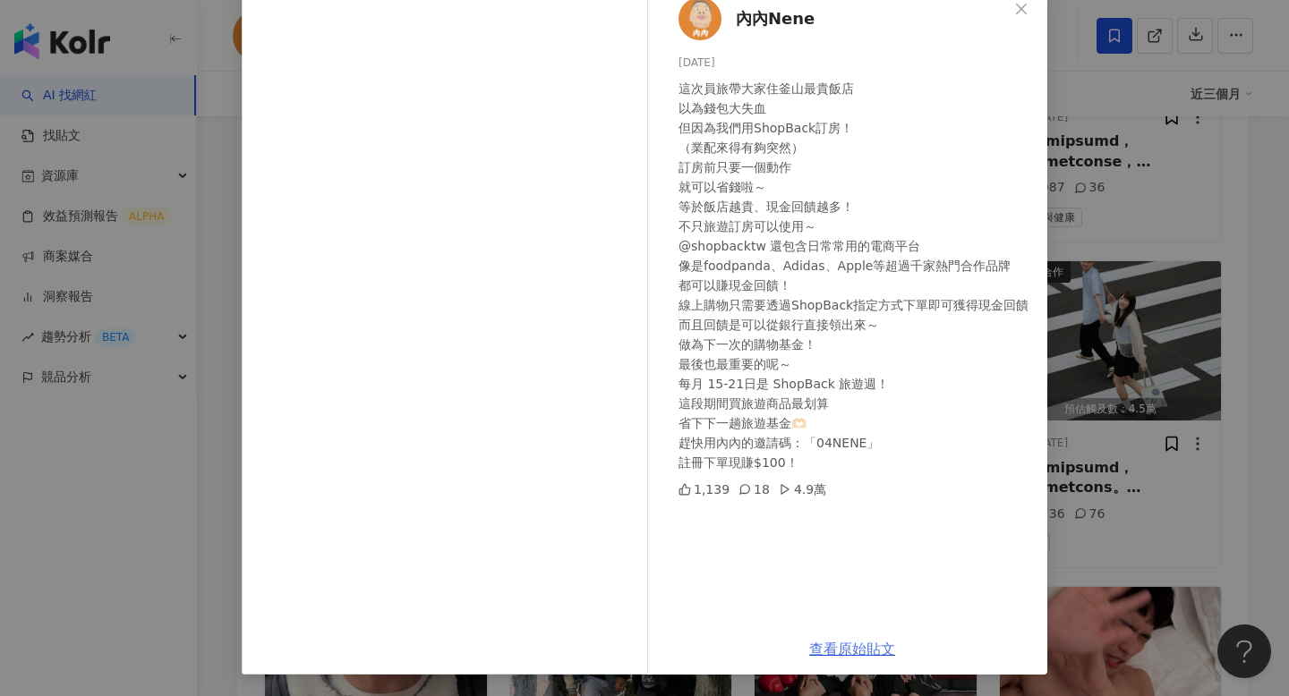
click at [853, 651] on link "查看原始貼文" at bounding box center [852, 649] width 86 height 17
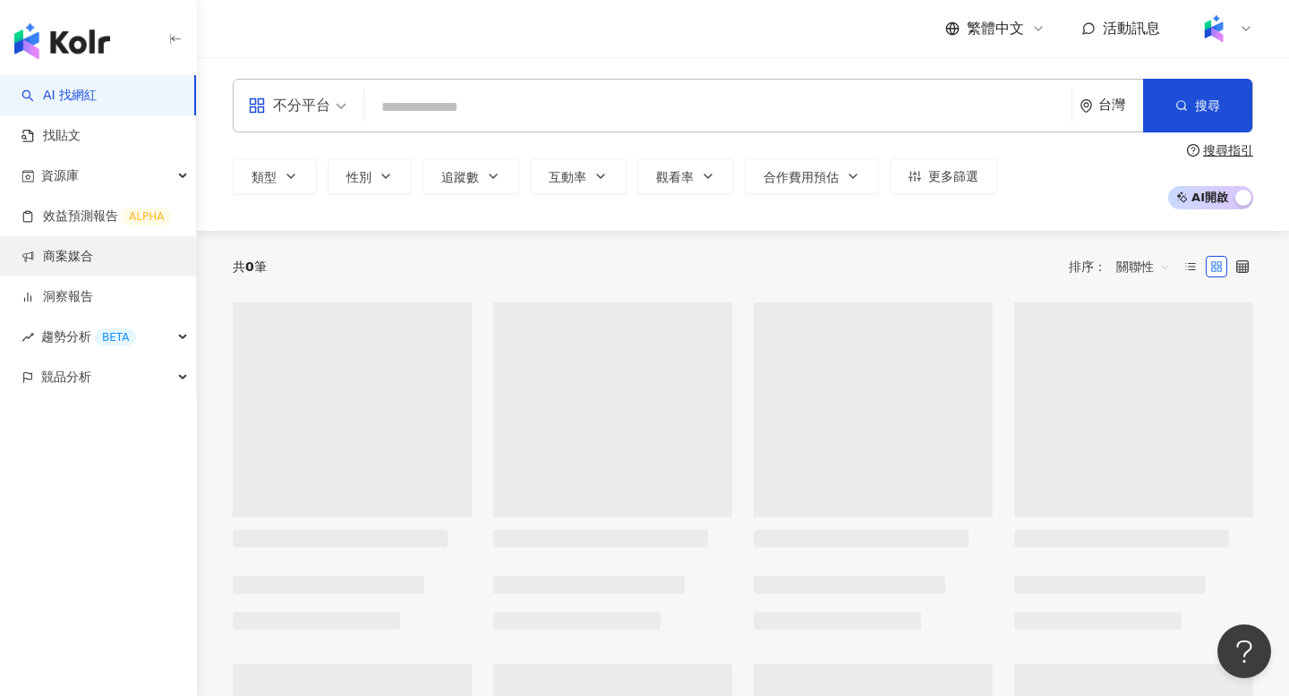
click at [73, 260] on link "商案媒合" at bounding box center [57, 257] width 72 height 18
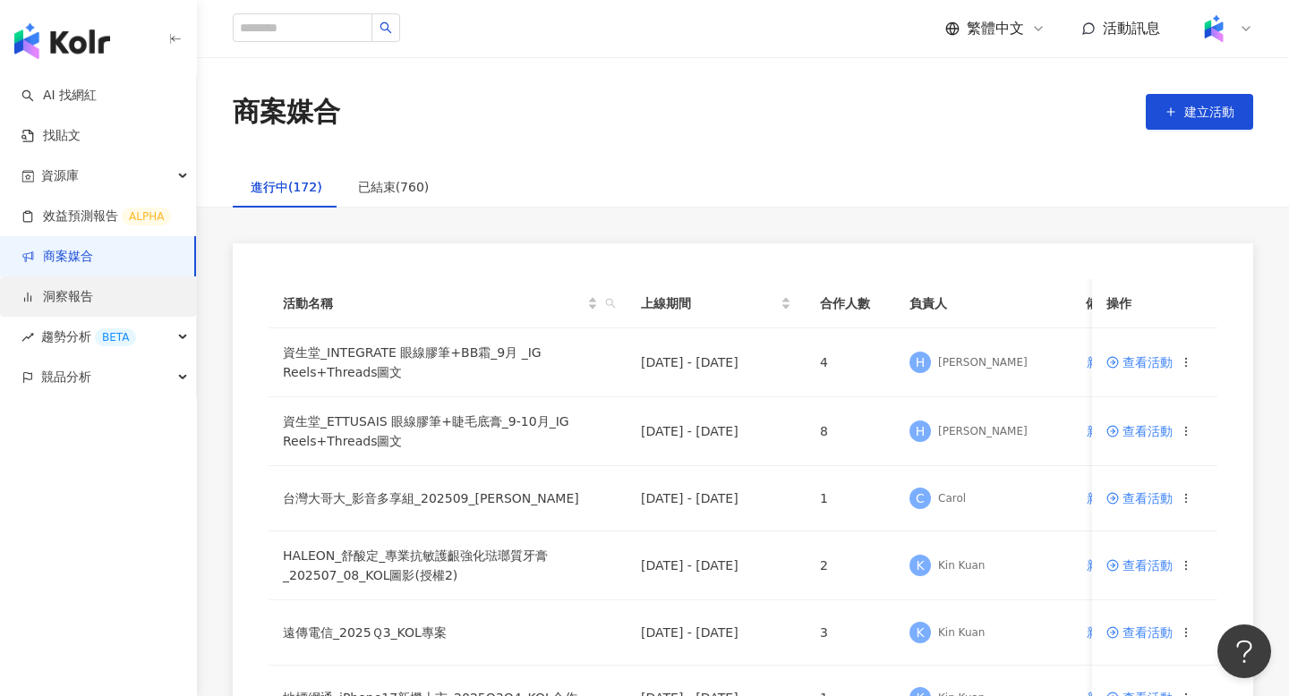
click at [51, 299] on link "洞察報告" at bounding box center [57, 297] width 72 height 18
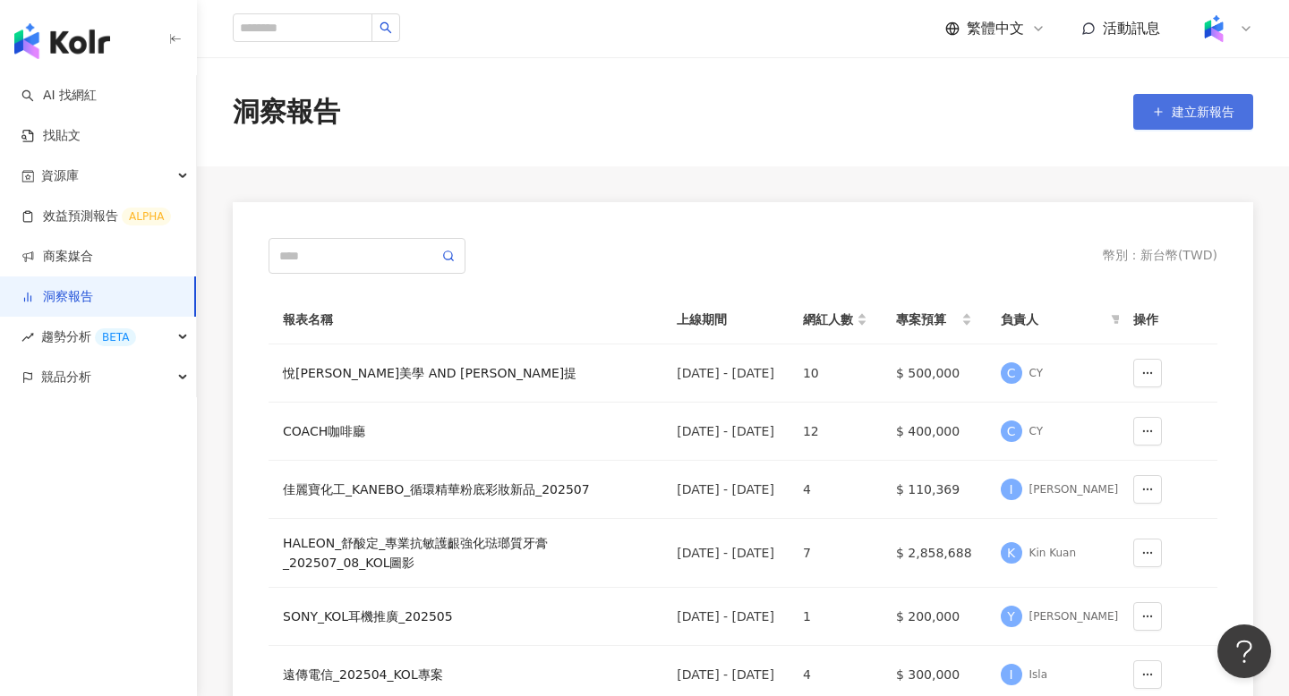
click at [1185, 101] on button "建立新報告" at bounding box center [1193, 112] width 120 height 36
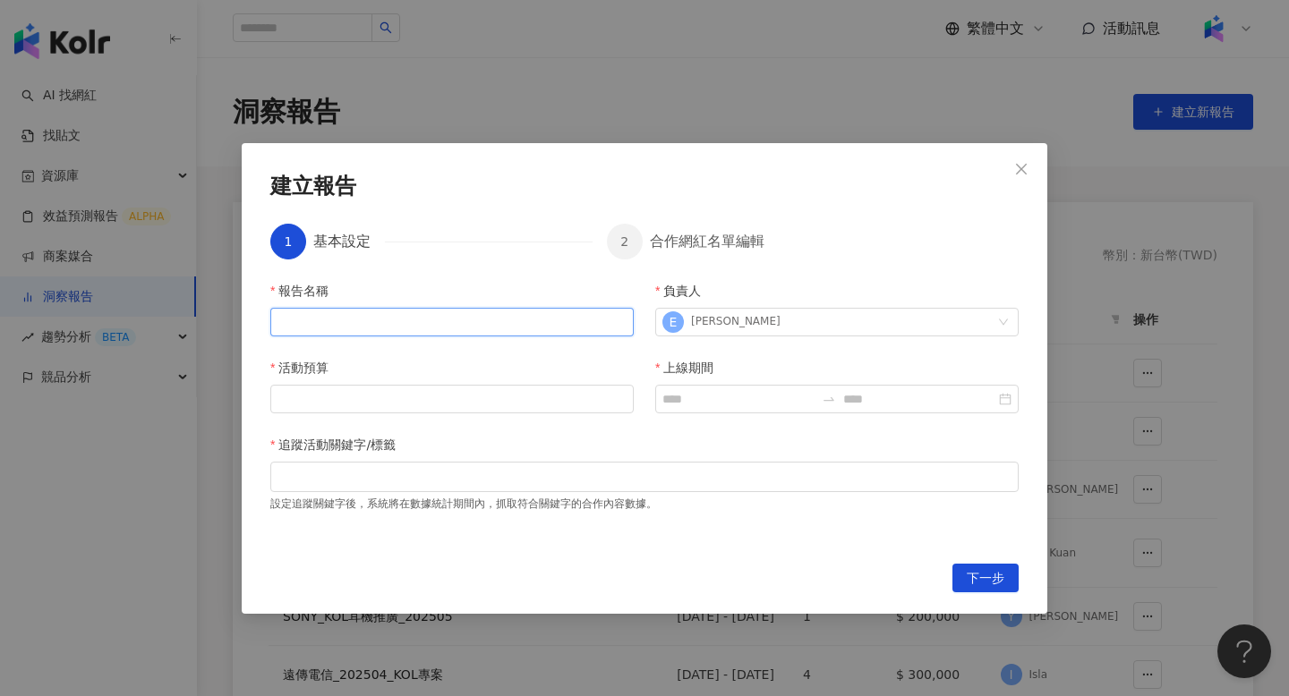
click at [457, 329] on input "報告名稱" at bounding box center [451, 322] width 363 height 29
paste input "**********"
type input "**********"
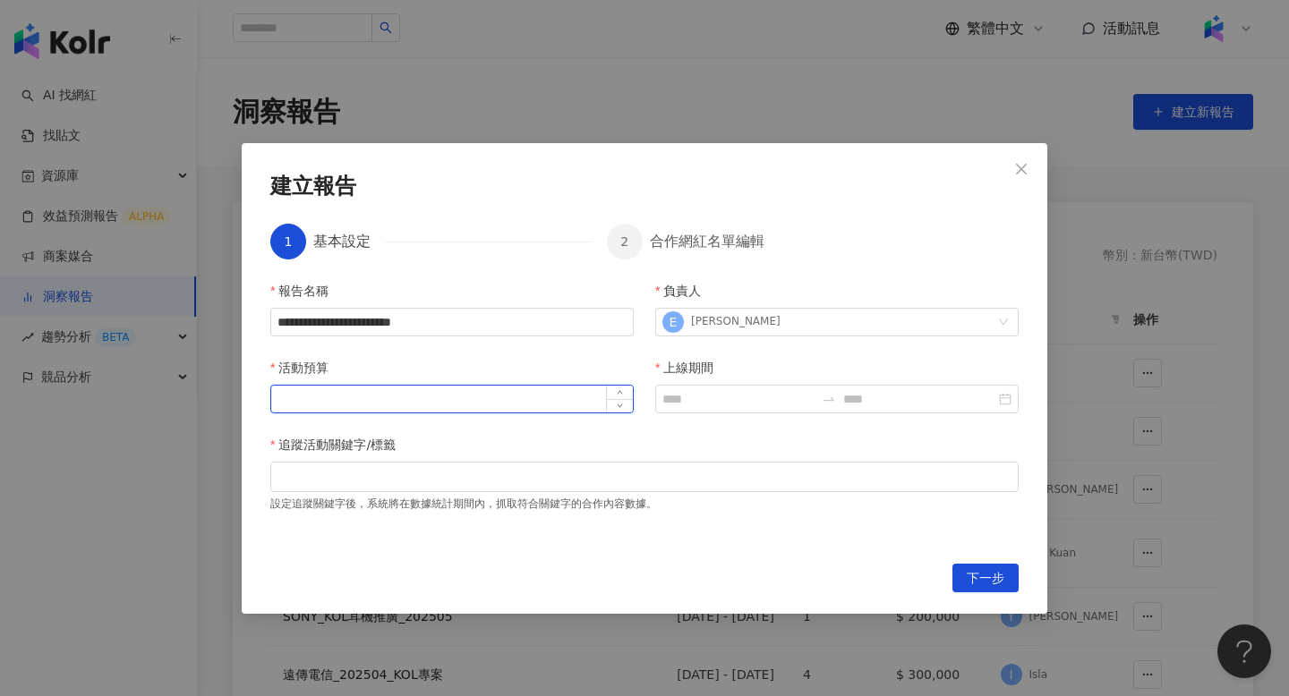
click at [534, 400] on input "活動預算" at bounding box center [452, 399] width 362 height 27
paste input "**********"
type input "**********"
click at [612, 439] on div "追蹤活動關鍵字/標籤" at bounding box center [644, 448] width 748 height 27
click at [461, 398] on input "活動預算" at bounding box center [452, 399] width 362 height 27
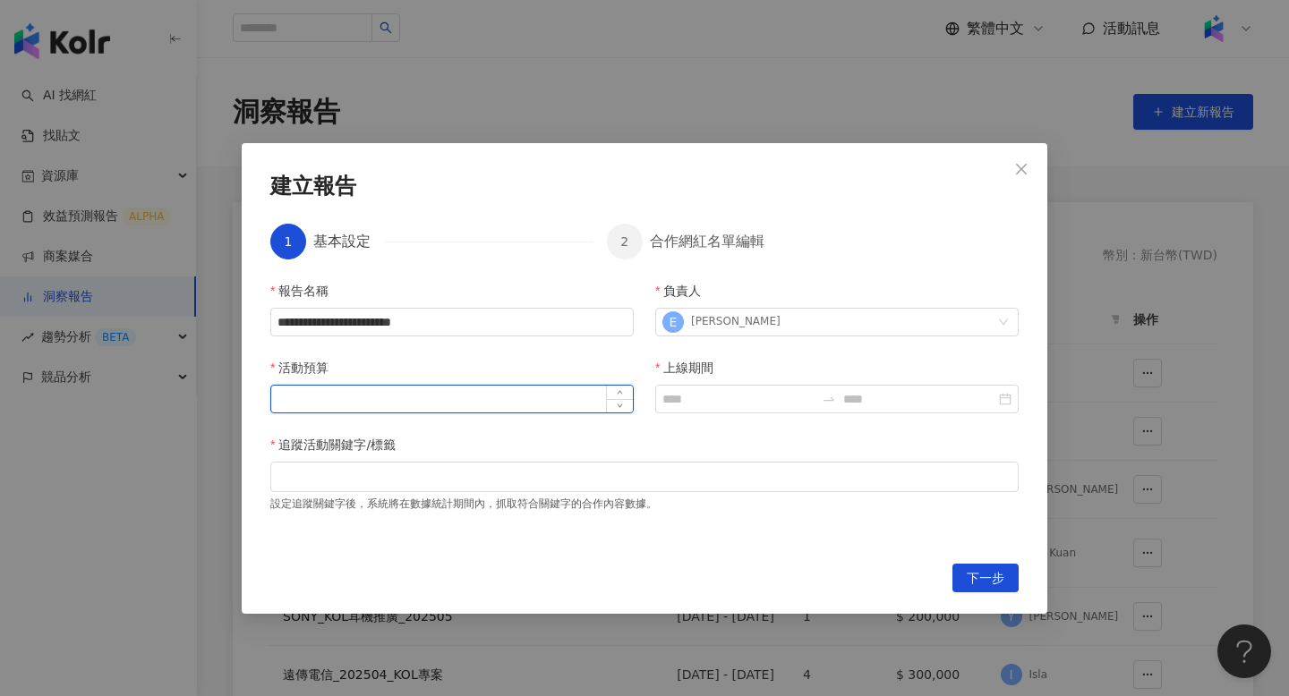
paste input "**********"
drag, startPoint x: 302, startPoint y: 402, endPoint x: 262, endPoint y: 402, distance: 39.4
click at [260, 401] on div "**********" at bounding box center [645, 378] width 806 height 471
type input "******"
click at [735, 431] on div "**********" at bounding box center [644, 411] width 748 height 261
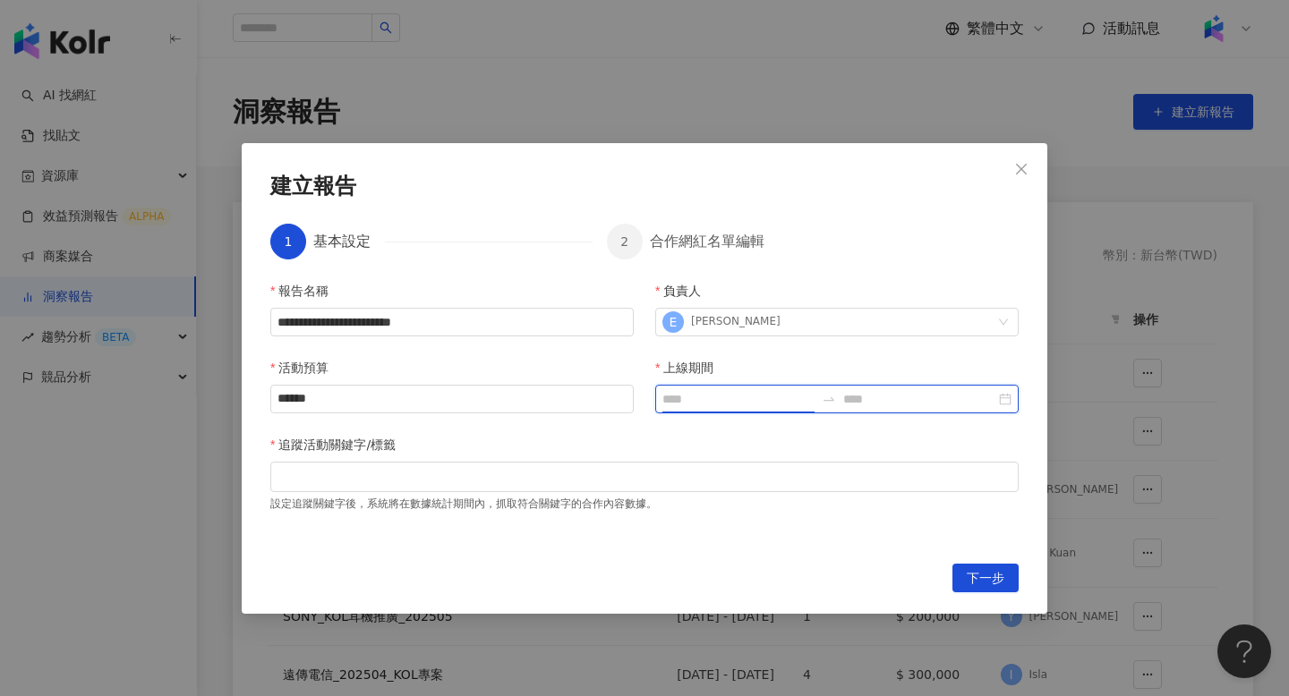
click at [708, 396] on input "上線期間" at bounding box center [738, 399] width 152 height 20
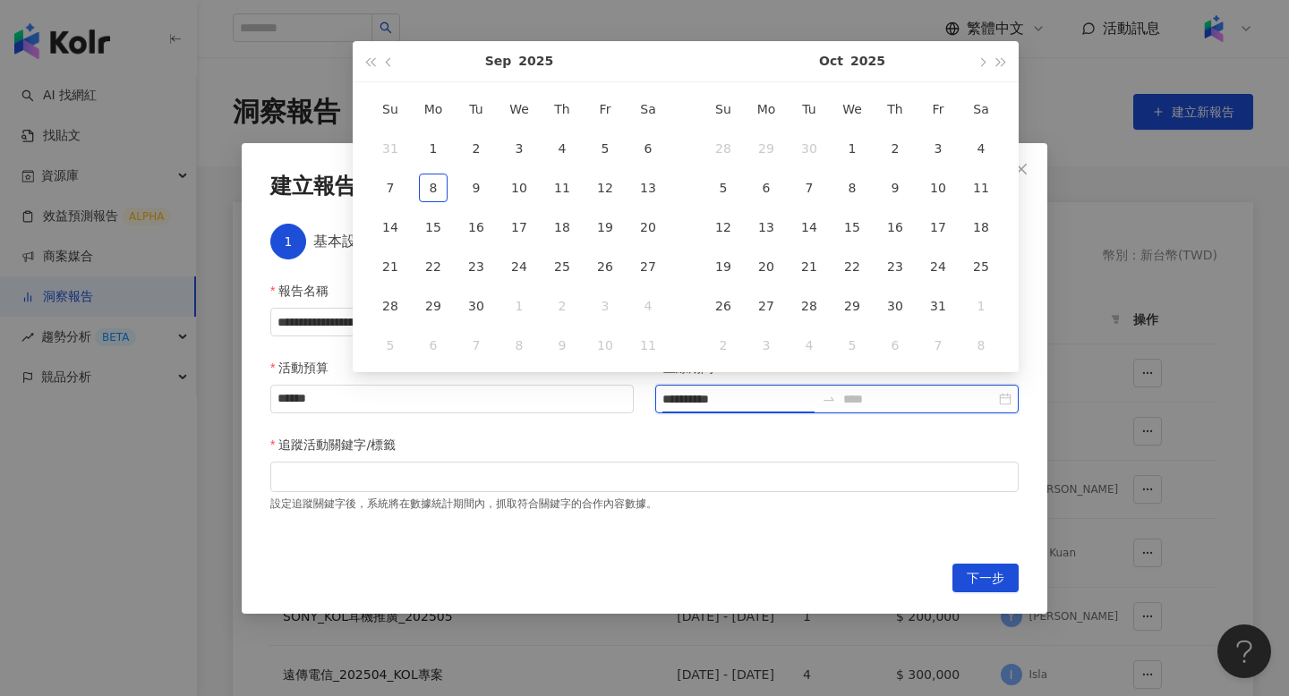
type input "**********"
click at [389, 58] on span "button" at bounding box center [390, 61] width 9 height 9
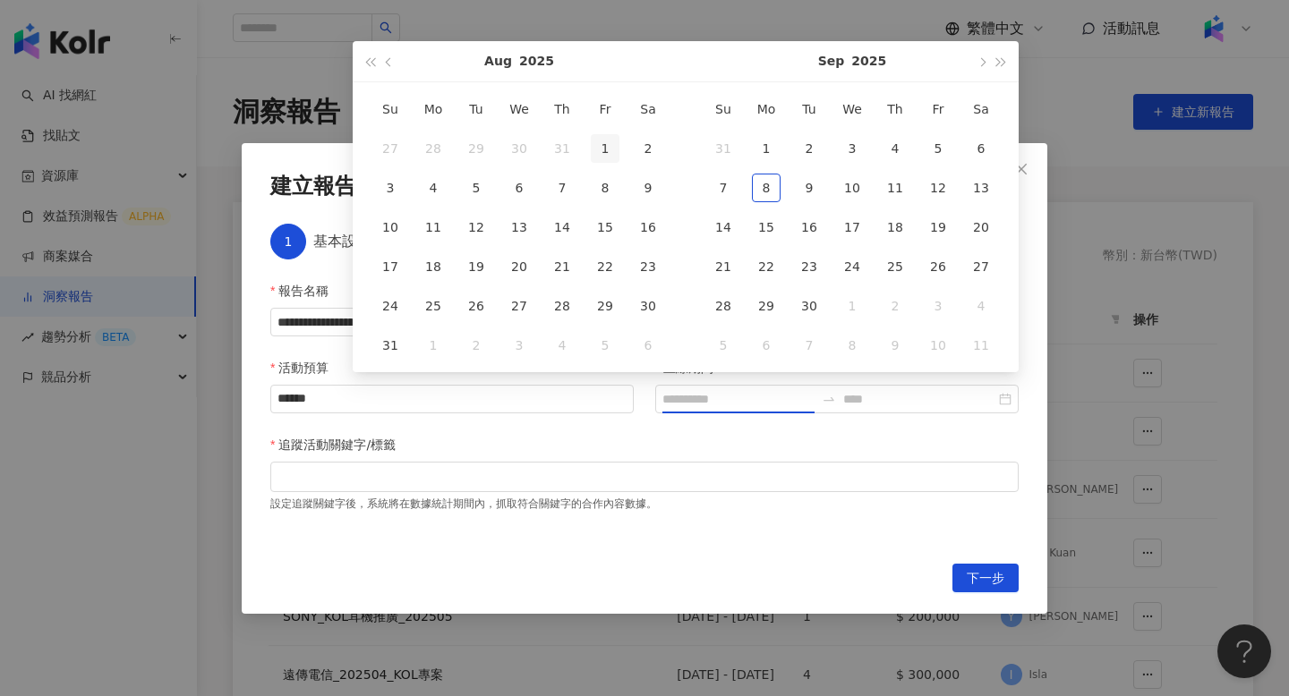
type input "**********"
click at [597, 145] on div "1" at bounding box center [605, 148] width 29 height 29
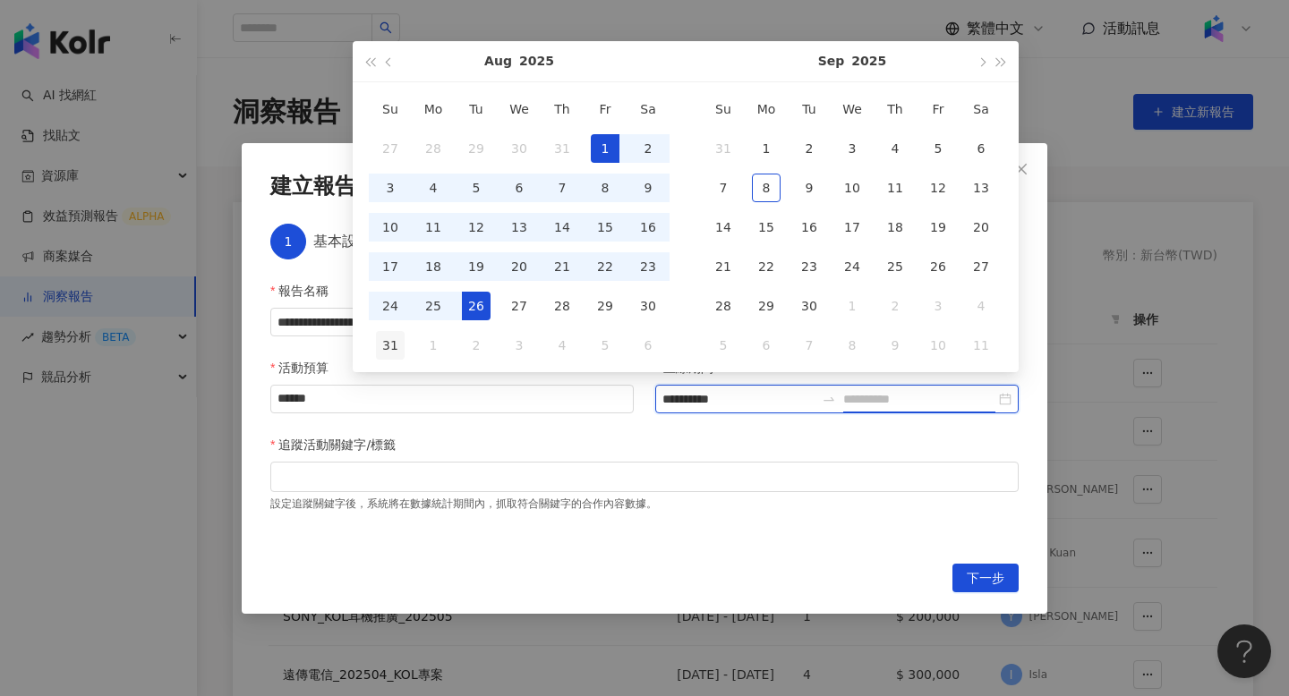
type input "**********"
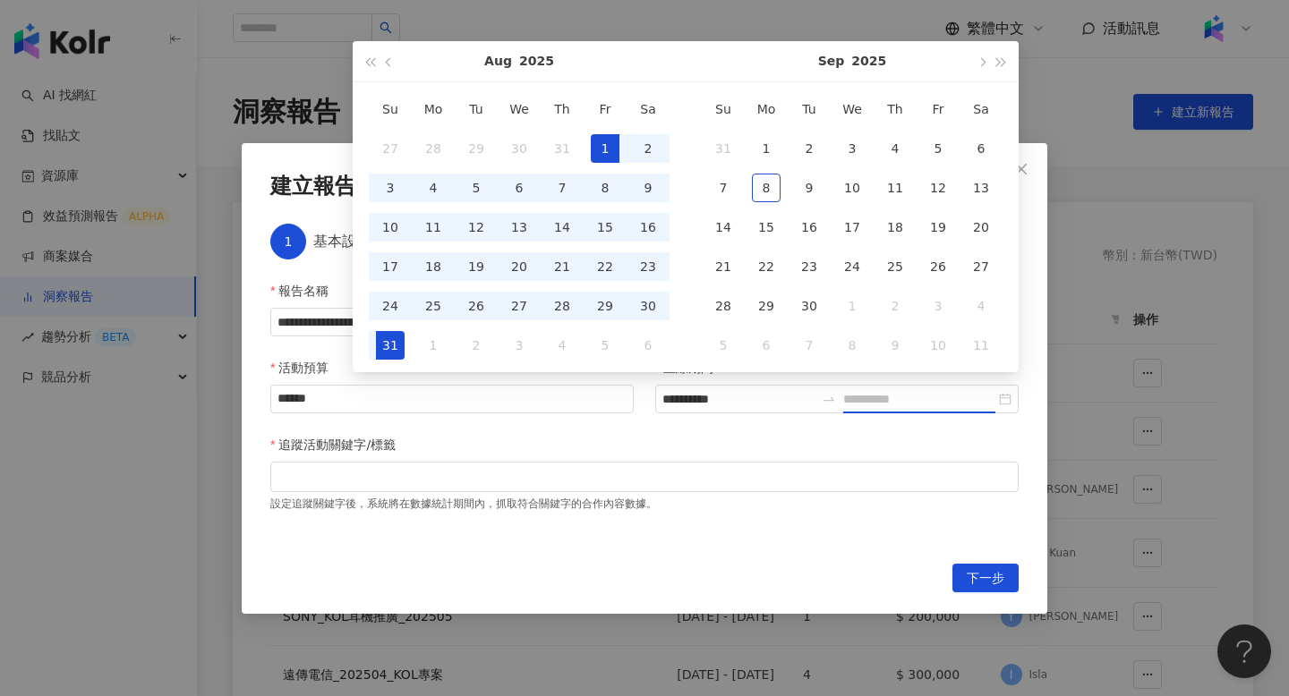
click at [393, 338] on div "31" at bounding box center [390, 345] width 29 height 29
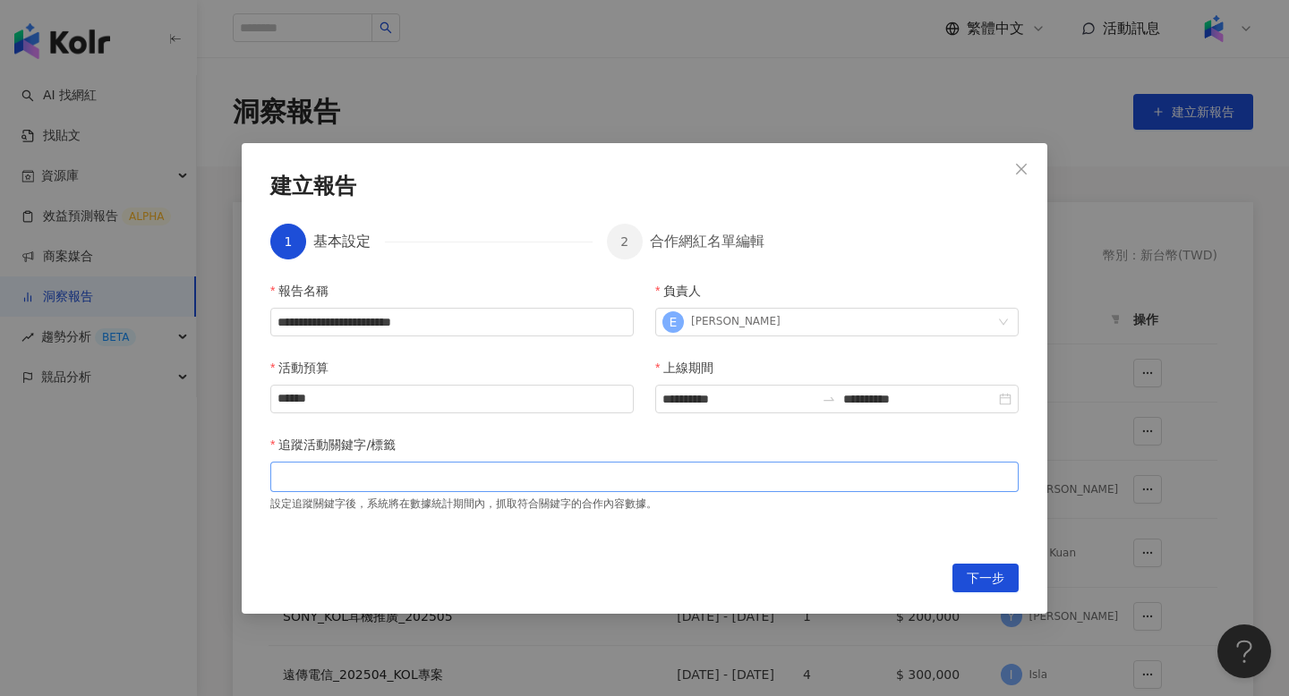
click at [413, 483] on div at bounding box center [644, 476] width 741 height 13
paste input "******"
type input "******"
paste input "*******"
type input "*******"
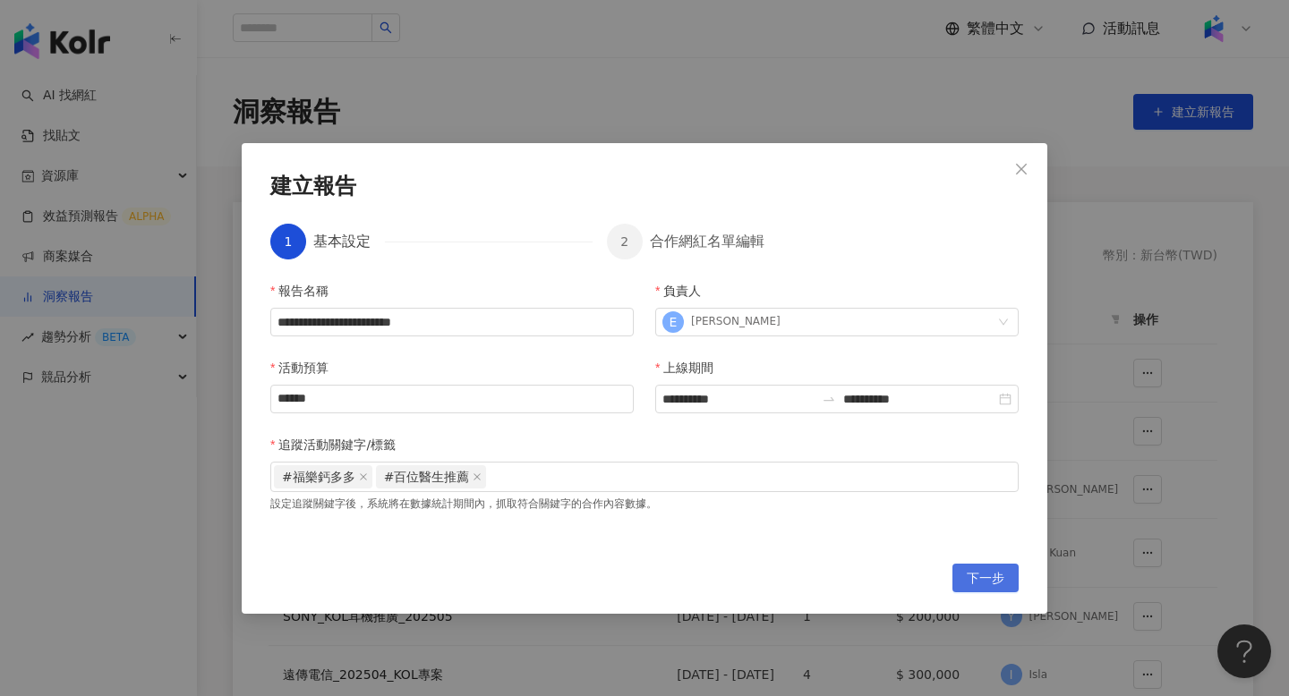
click at [968, 579] on span "下一步" at bounding box center [986, 579] width 38 height 29
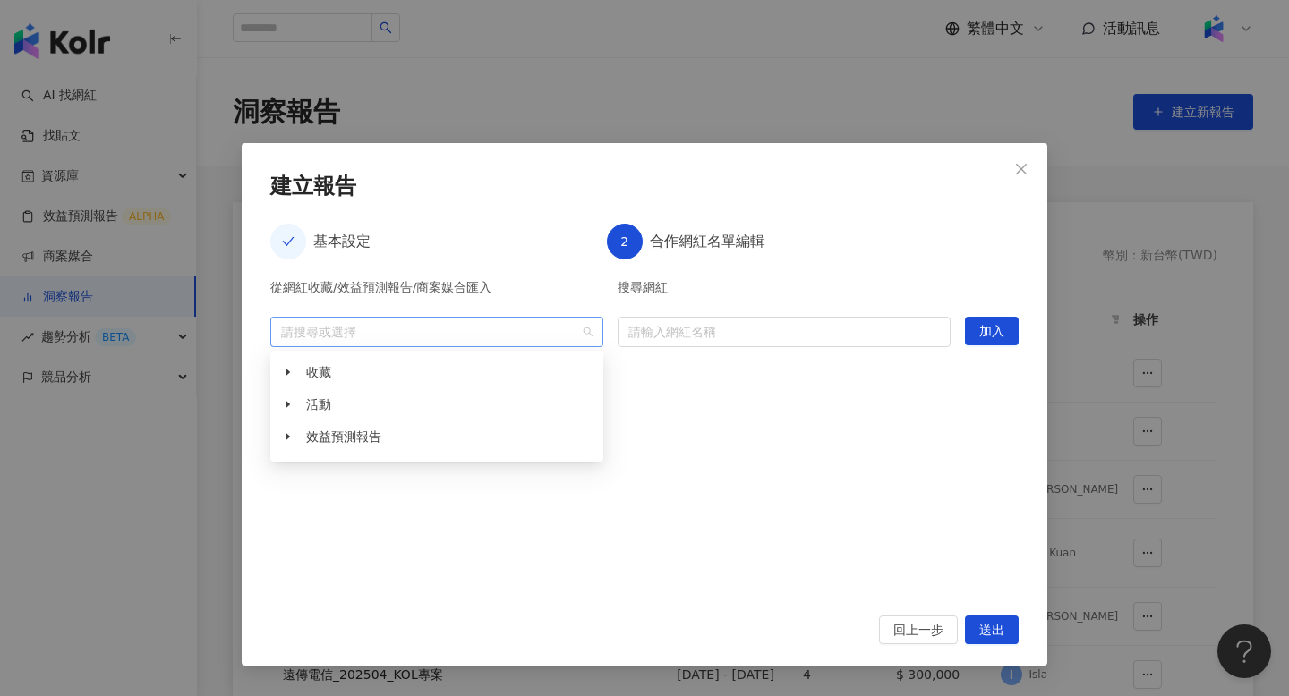
click at [387, 341] on div "請搜尋或選擇" at bounding box center [436, 332] width 333 height 30
click at [384, 392] on span "活動" at bounding box center [451, 404] width 297 height 29
click at [297, 400] on span at bounding box center [288, 404] width 29 height 29
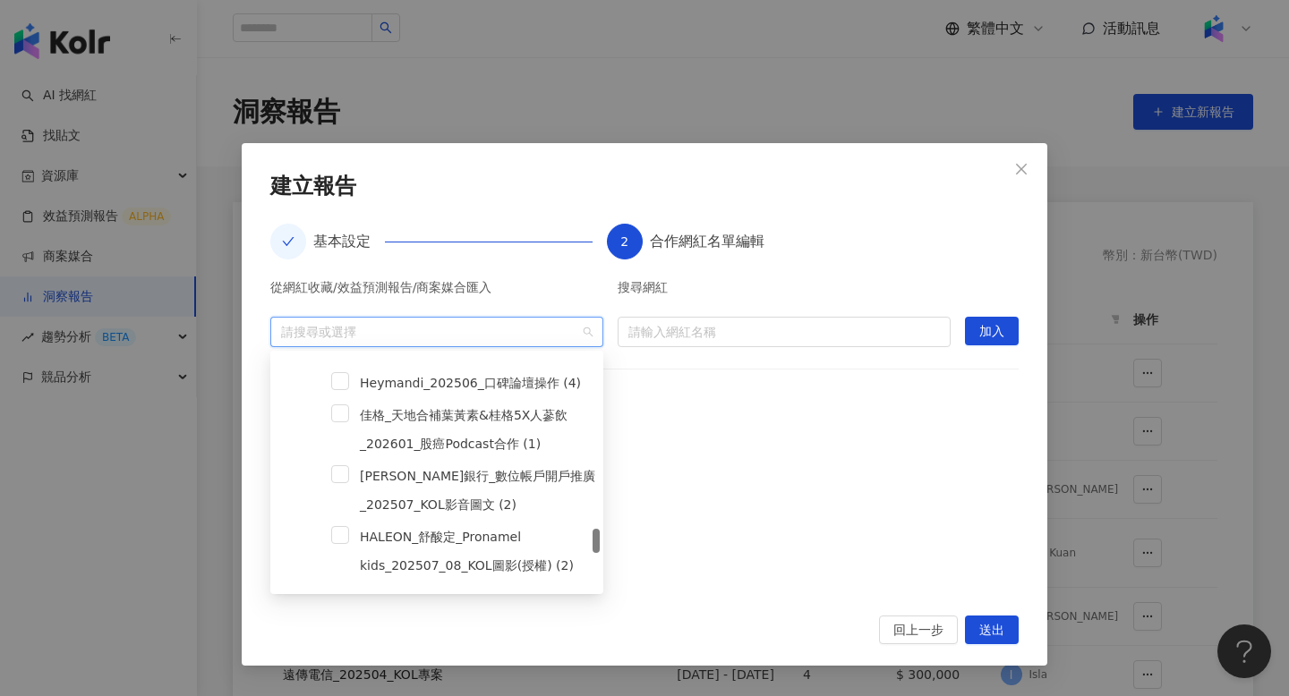
scroll to position [1685, 0]
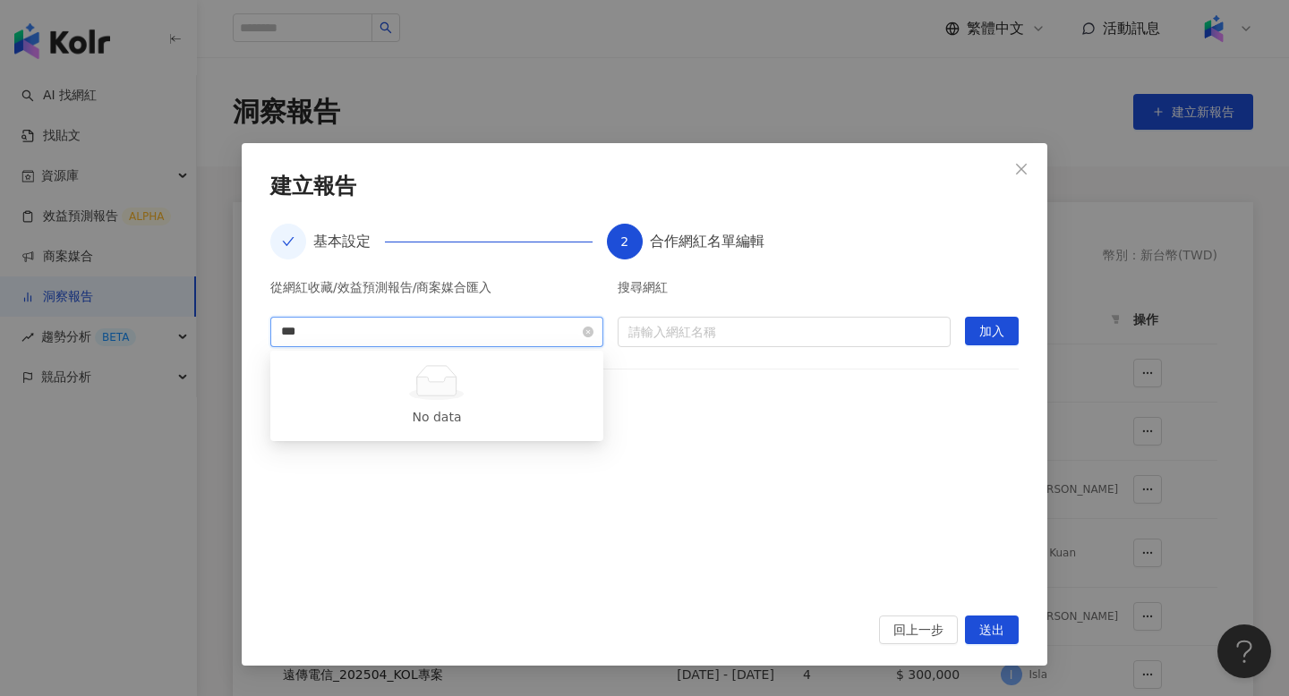
type input "**"
click at [354, 394] on span "活動" at bounding box center [451, 404] width 297 height 29
click at [306, 401] on span "活動" at bounding box center [318, 404] width 25 height 14
click at [289, 401] on icon "caret-down" at bounding box center [288, 404] width 9 height 9
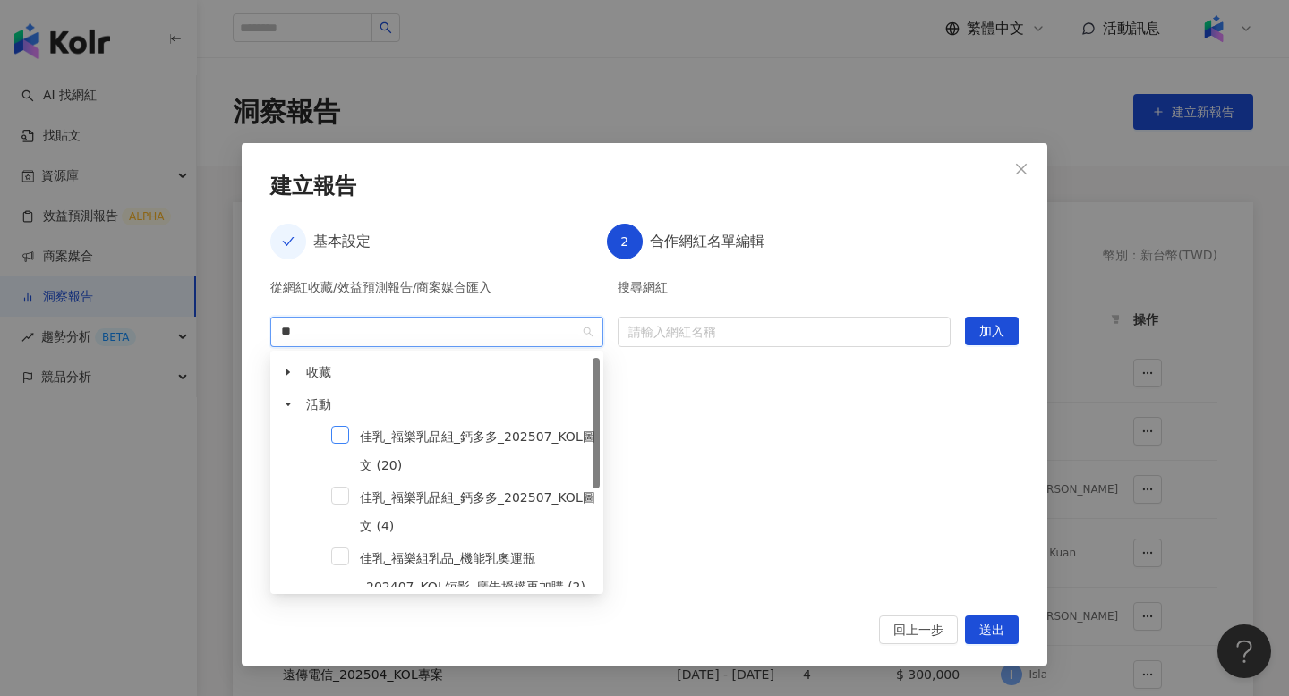
click at [337, 433] on span at bounding box center [340, 435] width 18 height 18
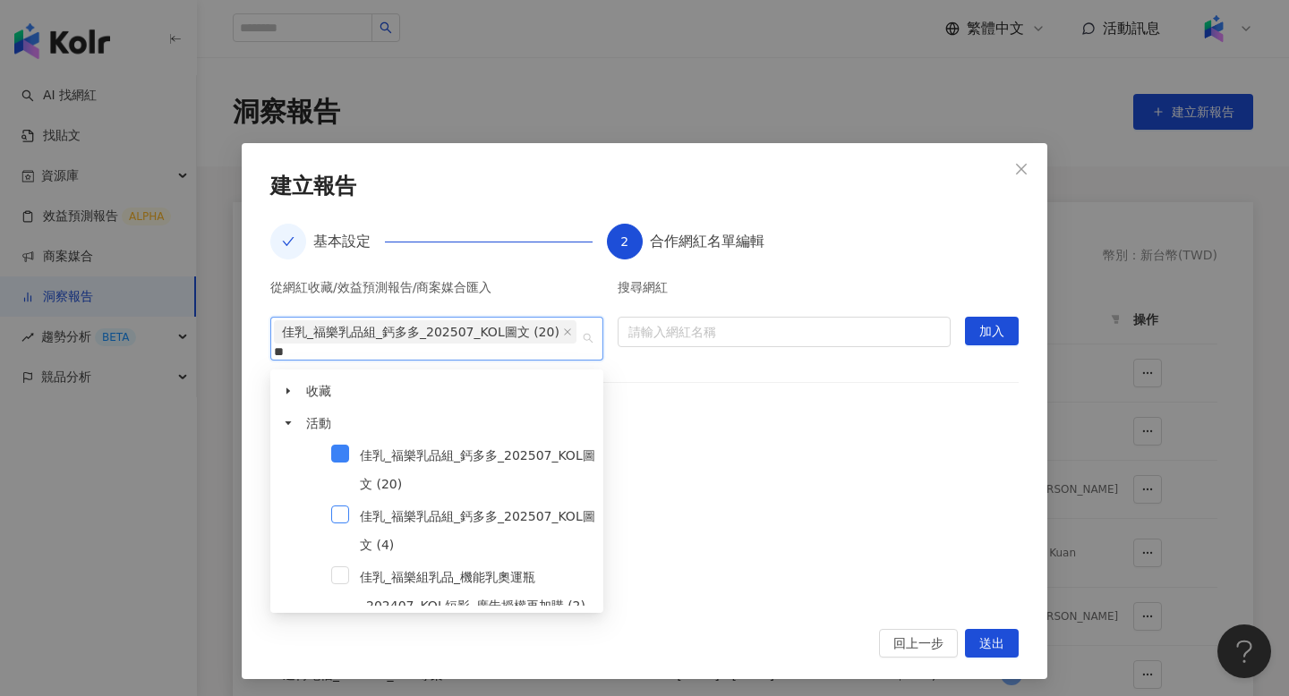
click at [340, 521] on span at bounding box center [340, 515] width 18 height 18
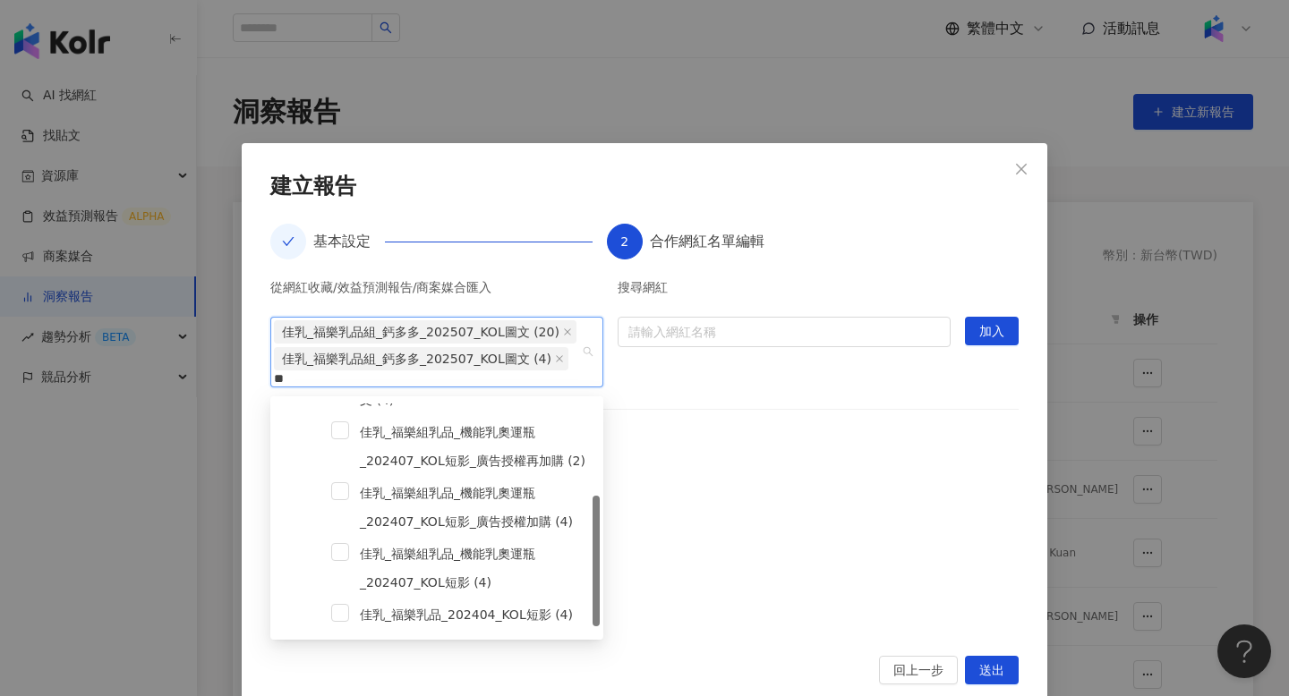
scroll to position [0, 0]
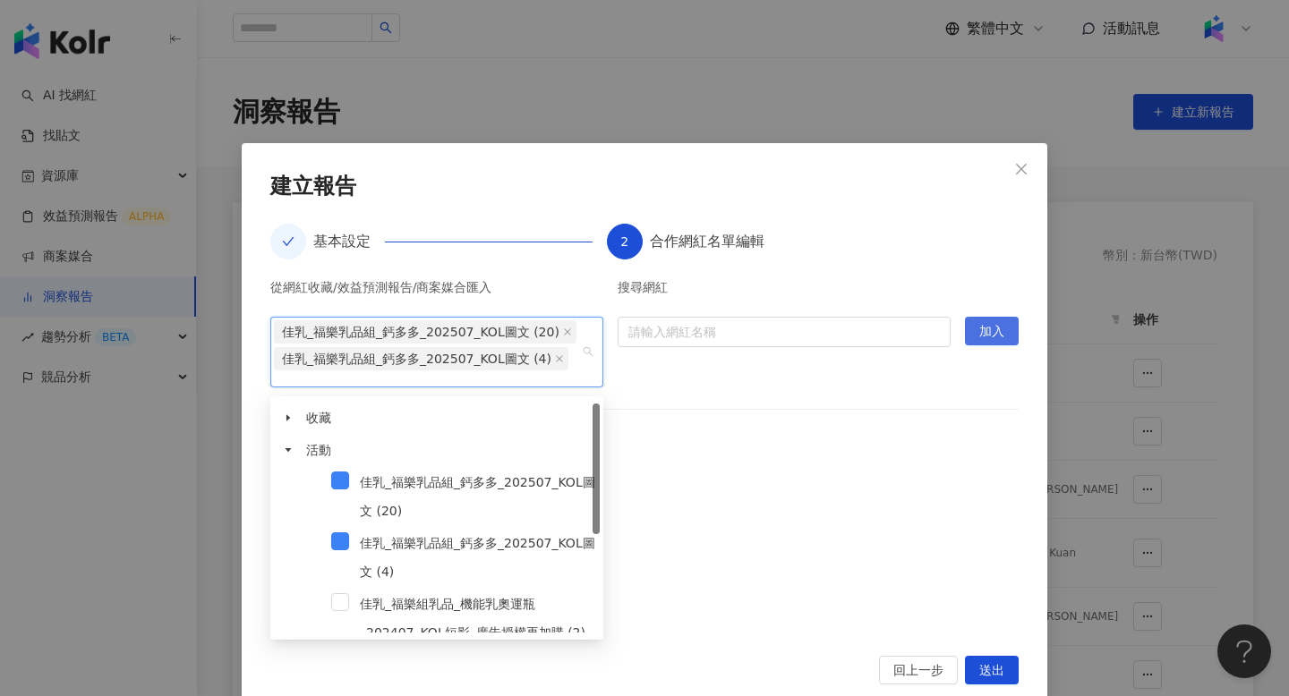
click at [998, 339] on span "加入" at bounding box center [991, 332] width 25 height 29
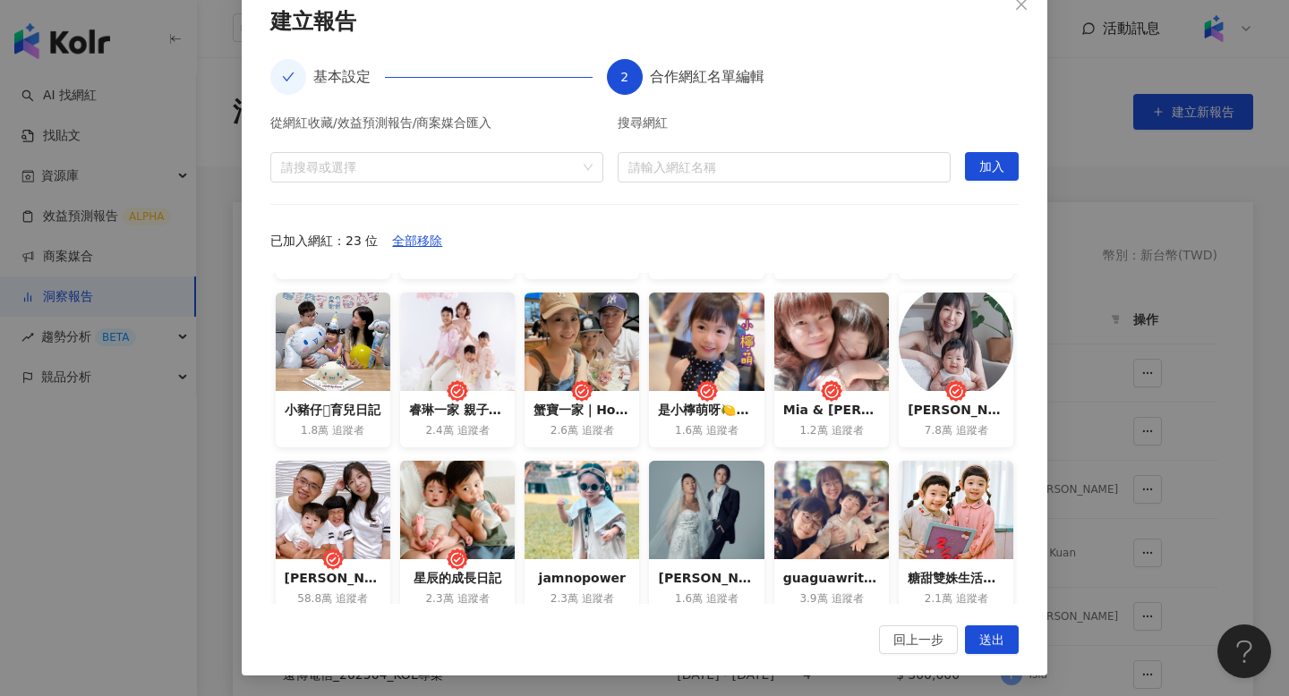
scroll to position [149, 0]
click at [1005, 641] on button "送出" at bounding box center [992, 640] width 54 height 29
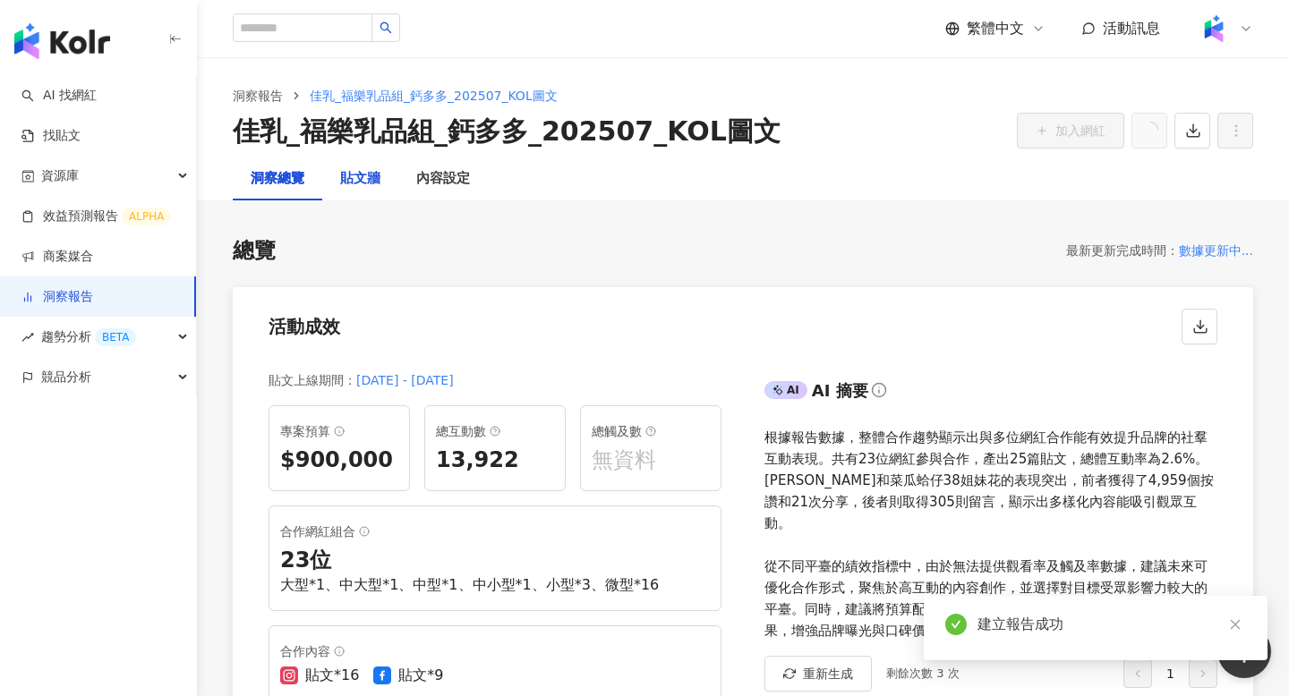
click at [362, 185] on div "貼文牆" at bounding box center [360, 178] width 40 height 21
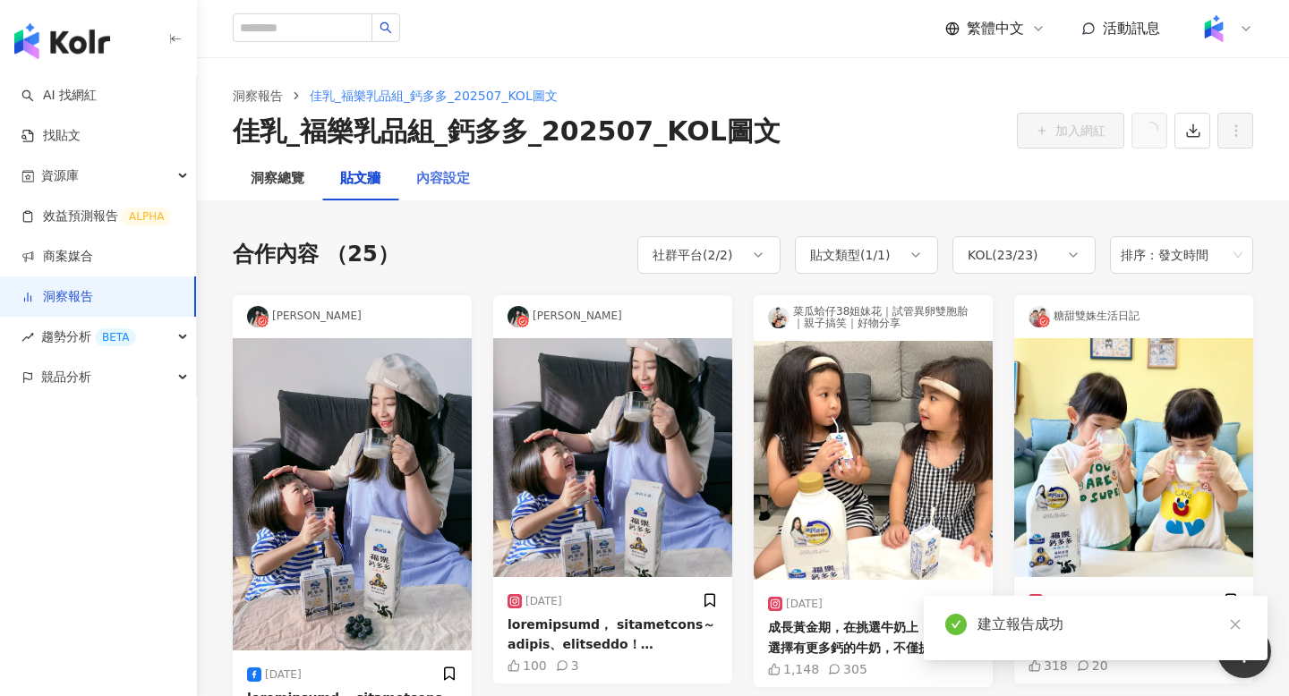
click at [447, 192] on div "內容設定" at bounding box center [443, 179] width 90 height 43
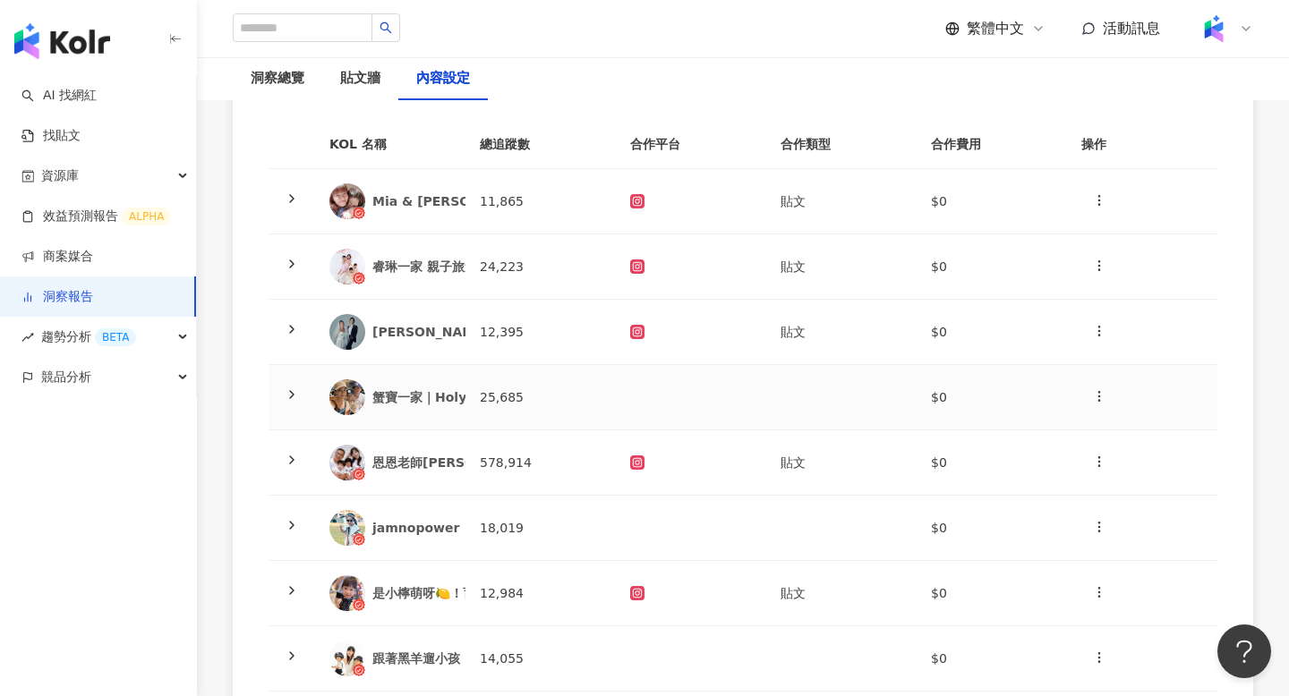
scroll to position [239, 0]
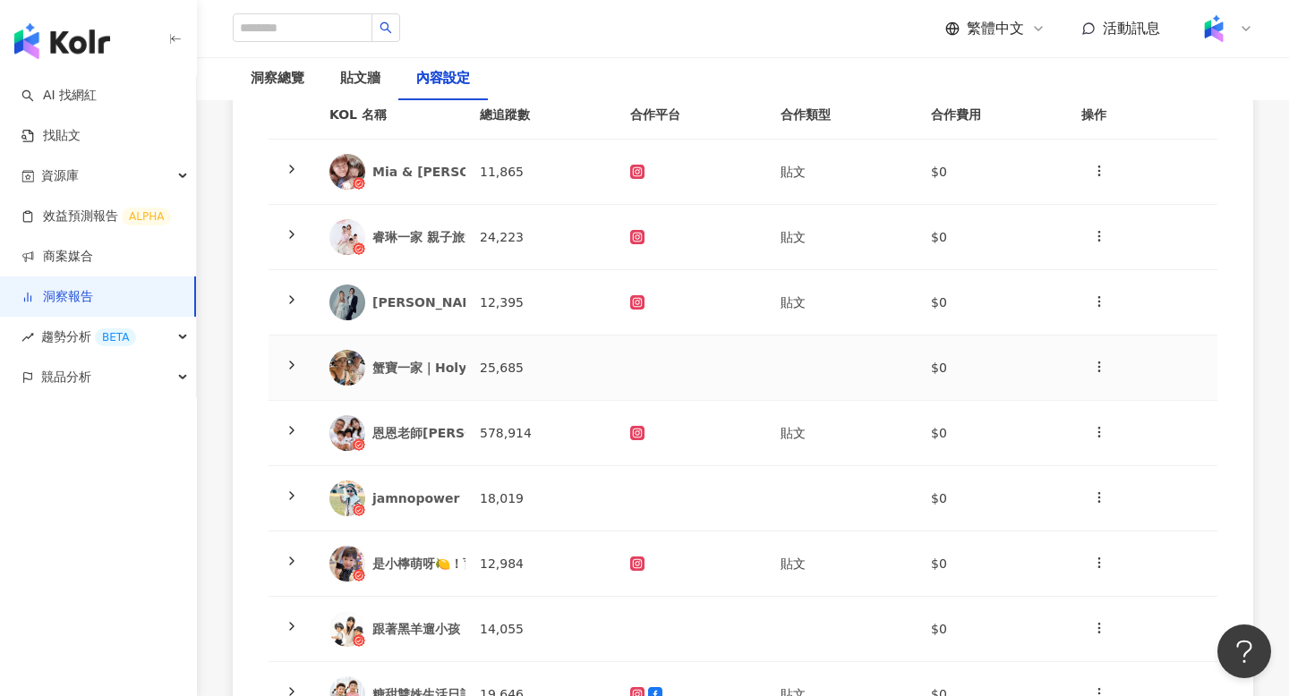
click at [474, 366] on td "25,685" at bounding box center [540, 368] width 150 height 65
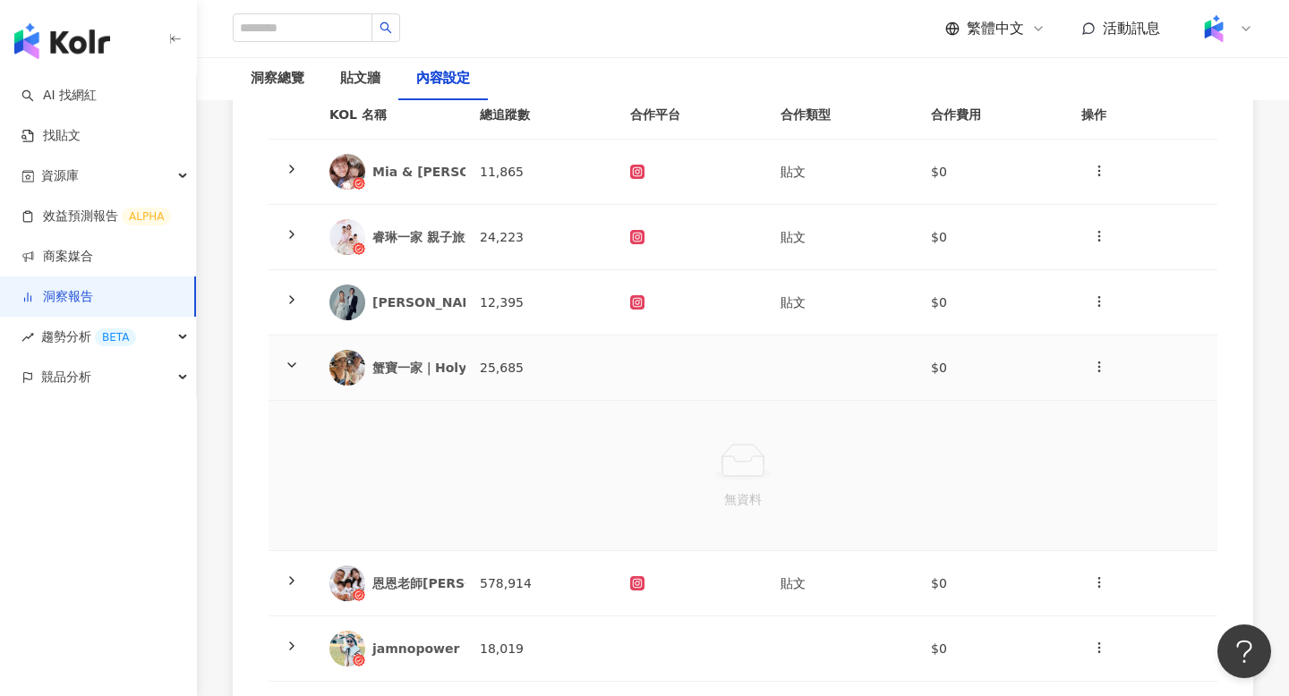
click at [474, 380] on td "25,685" at bounding box center [540, 368] width 150 height 65
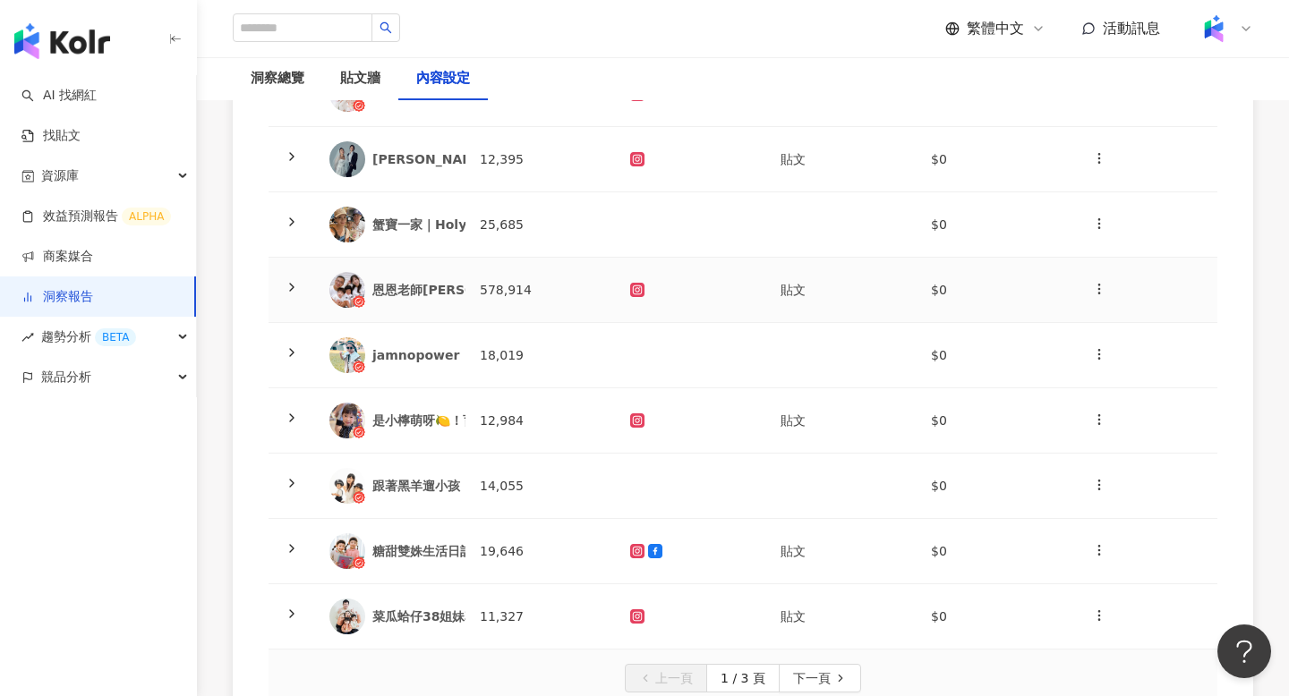
scroll to position [384, 0]
click at [440, 366] on div "jamnopower" at bounding box center [390, 354] width 122 height 36
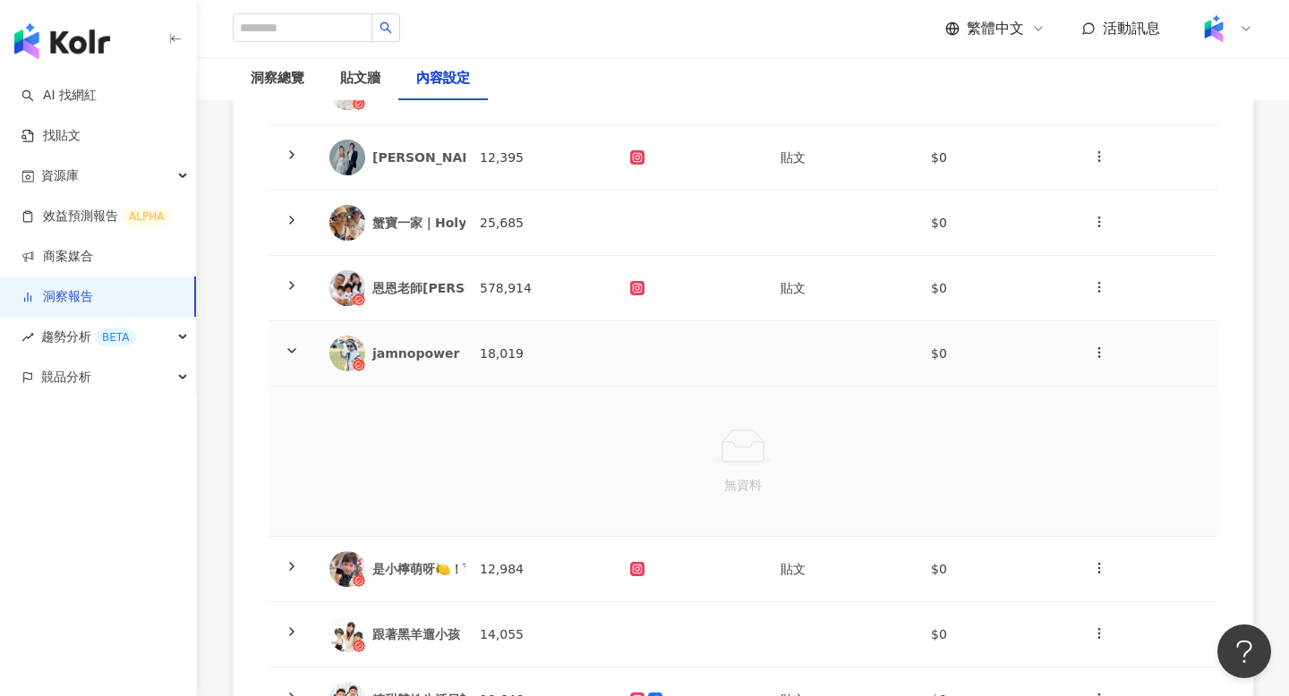
click at [440, 367] on div "jamnopower" at bounding box center [390, 354] width 122 height 36
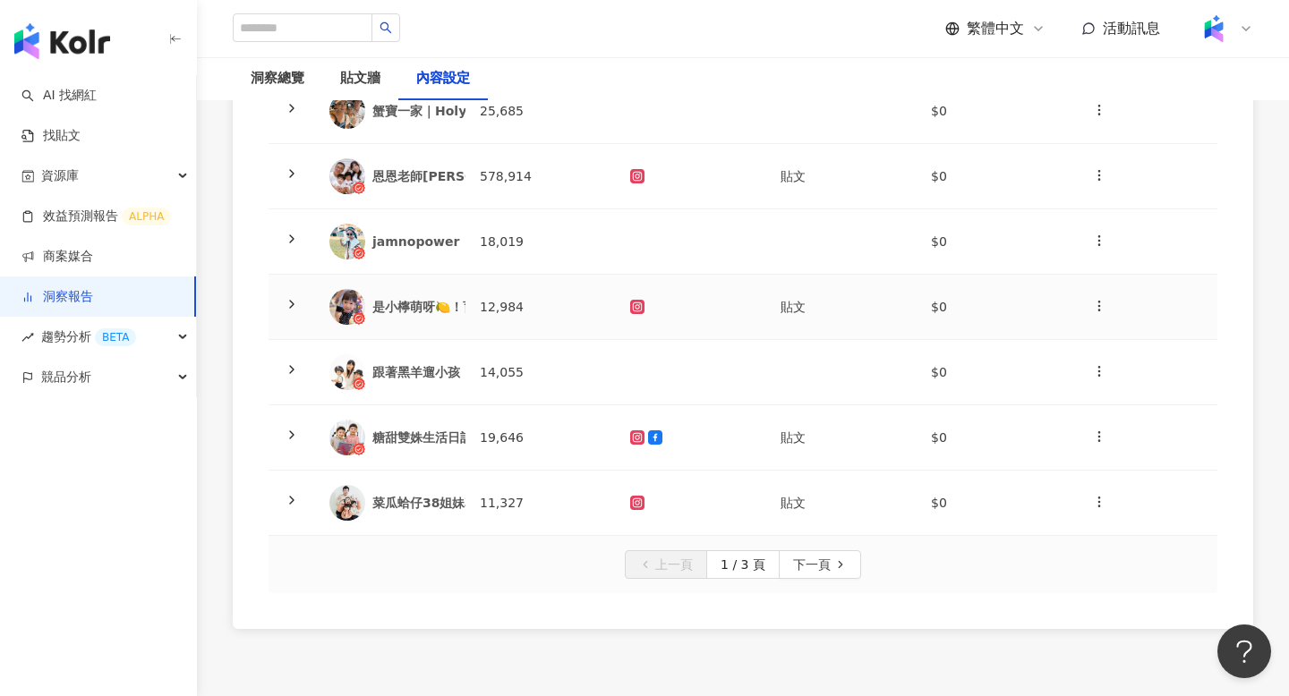
scroll to position [495, 0]
click at [440, 386] on div "跟著黑羊遛小孩" at bounding box center [390, 373] width 122 height 36
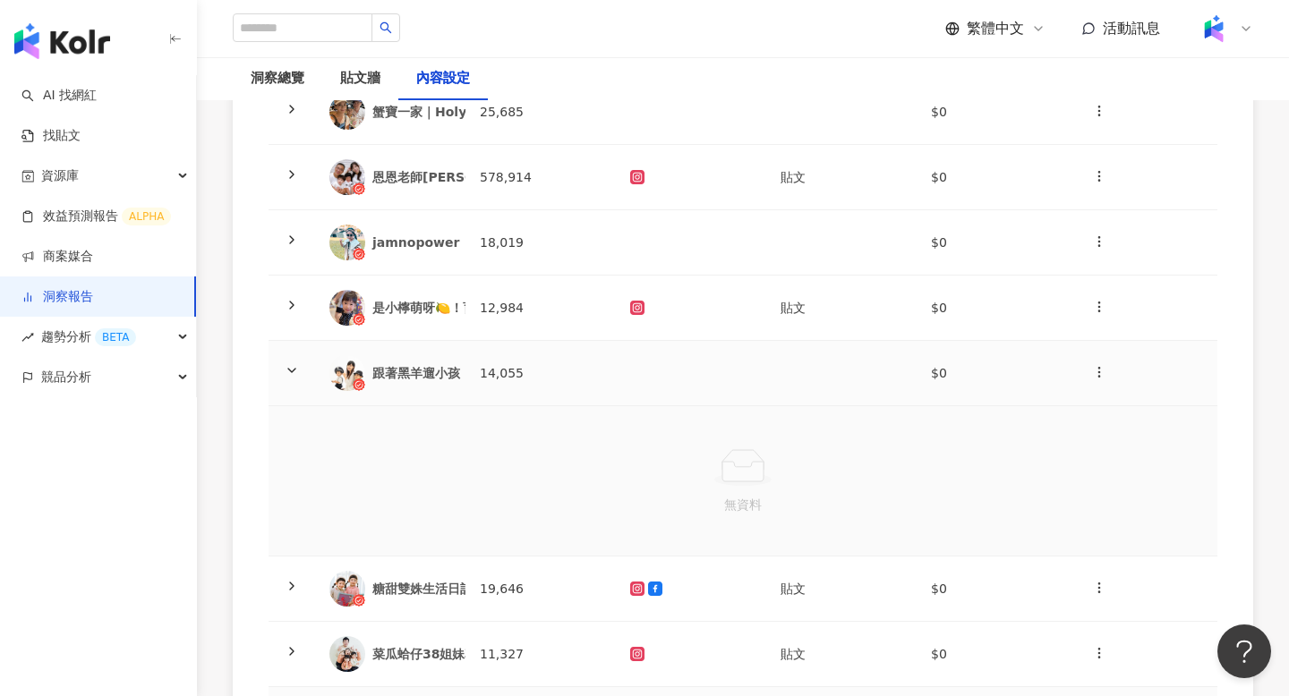
click at [440, 386] on div "跟著黑羊遛小孩" at bounding box center [390, 373] width 122 height 36
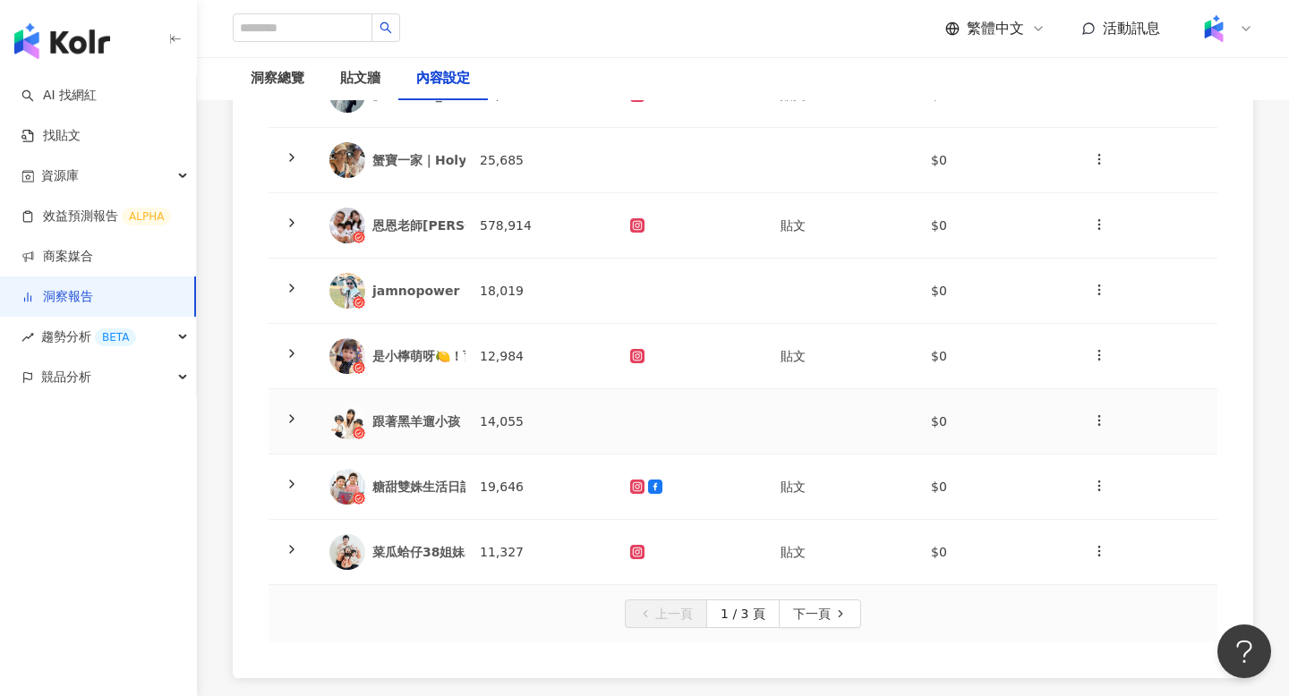
scroll to position [510, 0]
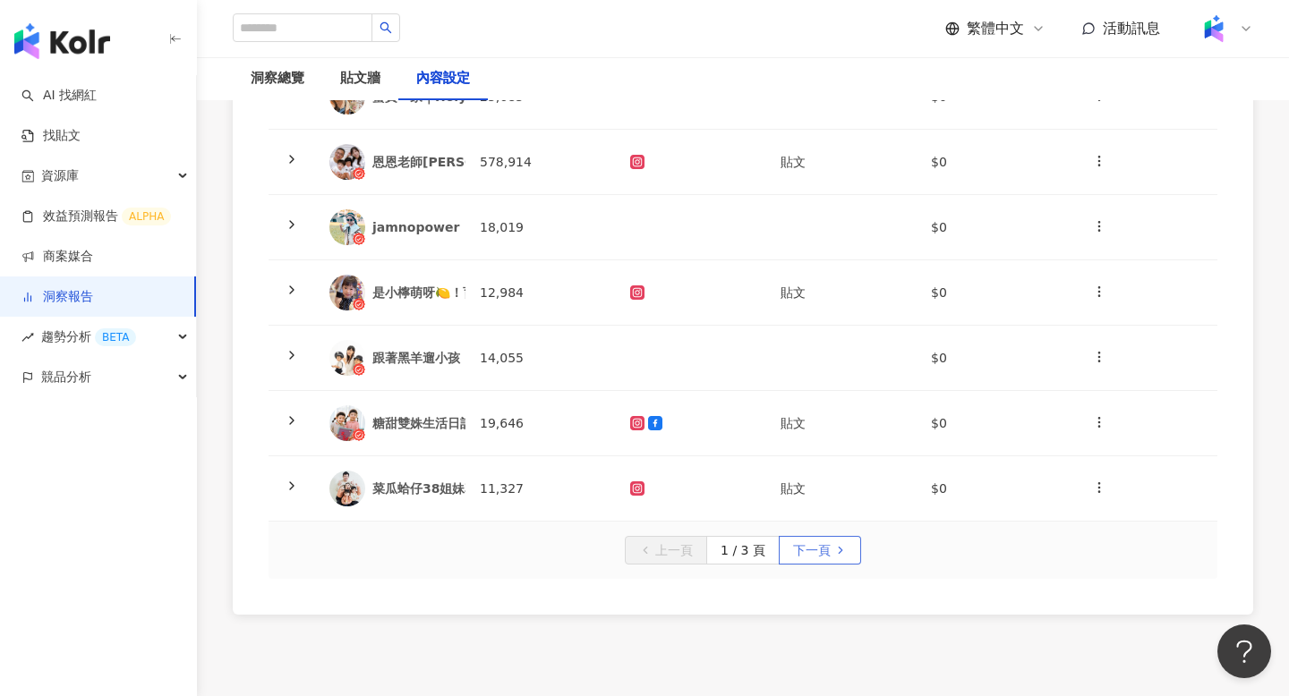
click at [795, 551] on span "下一頁" at bounding box center [812, 551] width 38 height 29
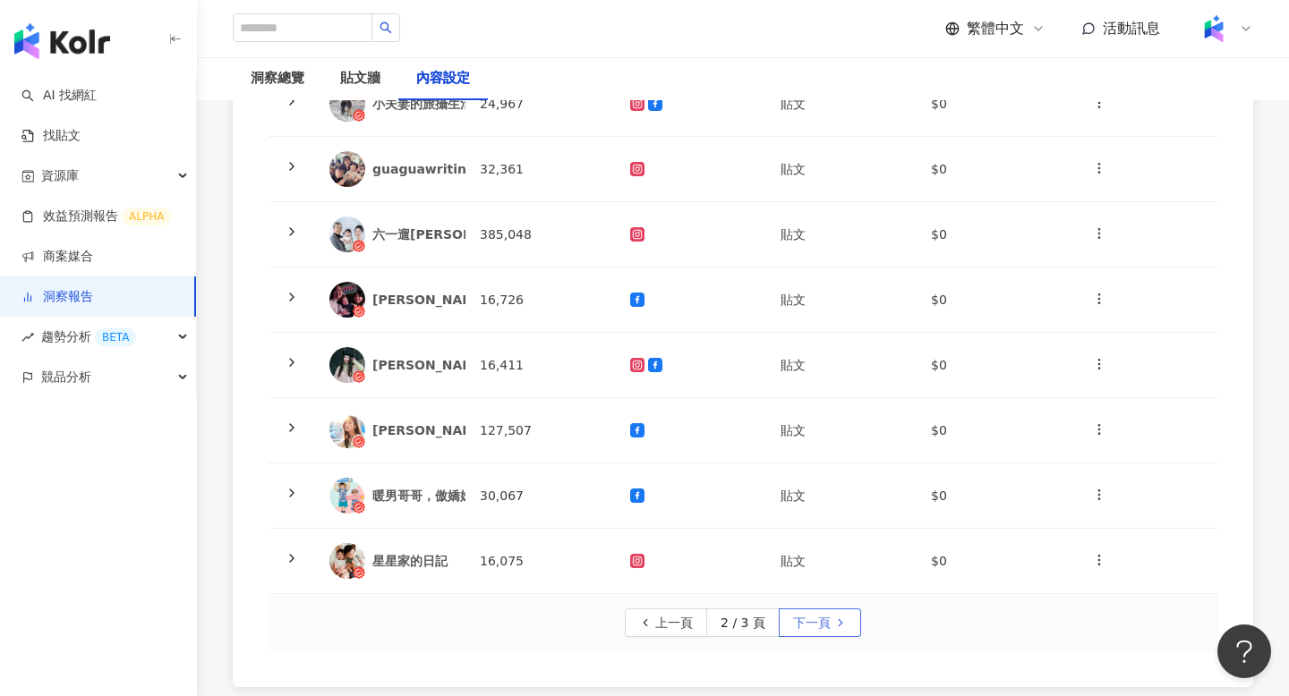
click at [842, 625] on icon "button" at bounding box center [840, 623] width 13 height 13
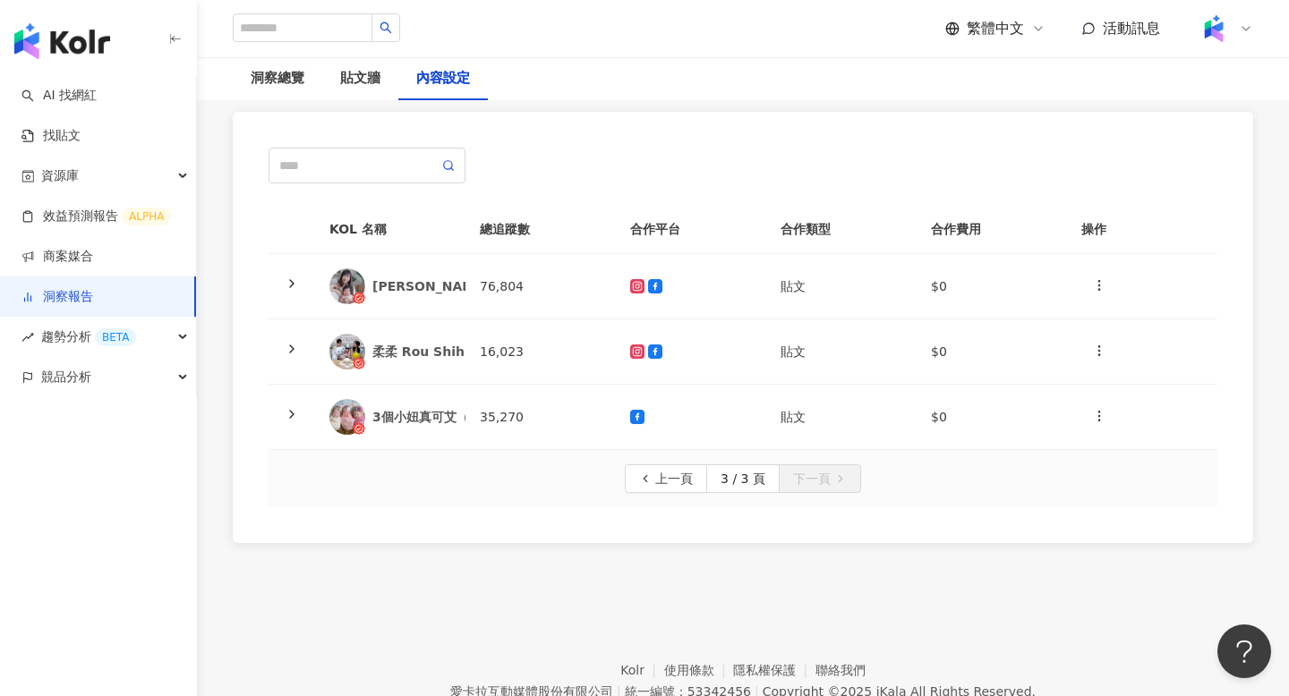
scroll to position [103, 0]
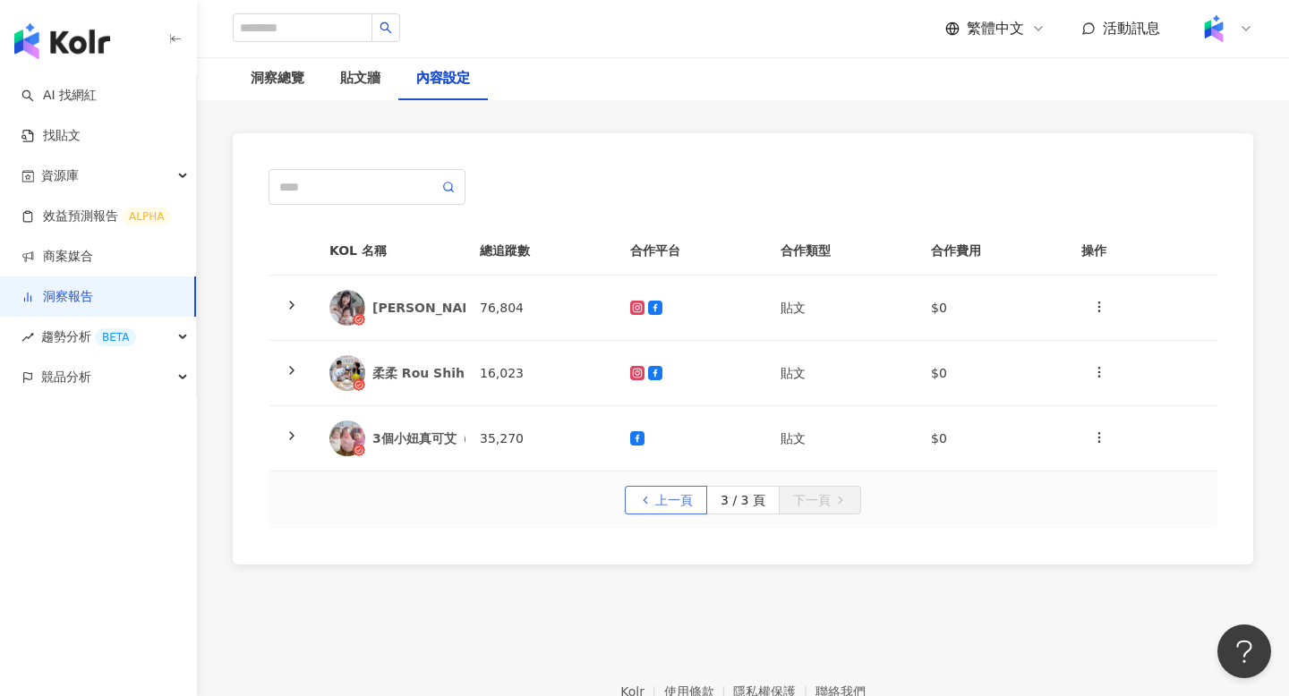
click at [678, 491] on span "上一頁" at bounding box center [674, 501] width 38 height 29
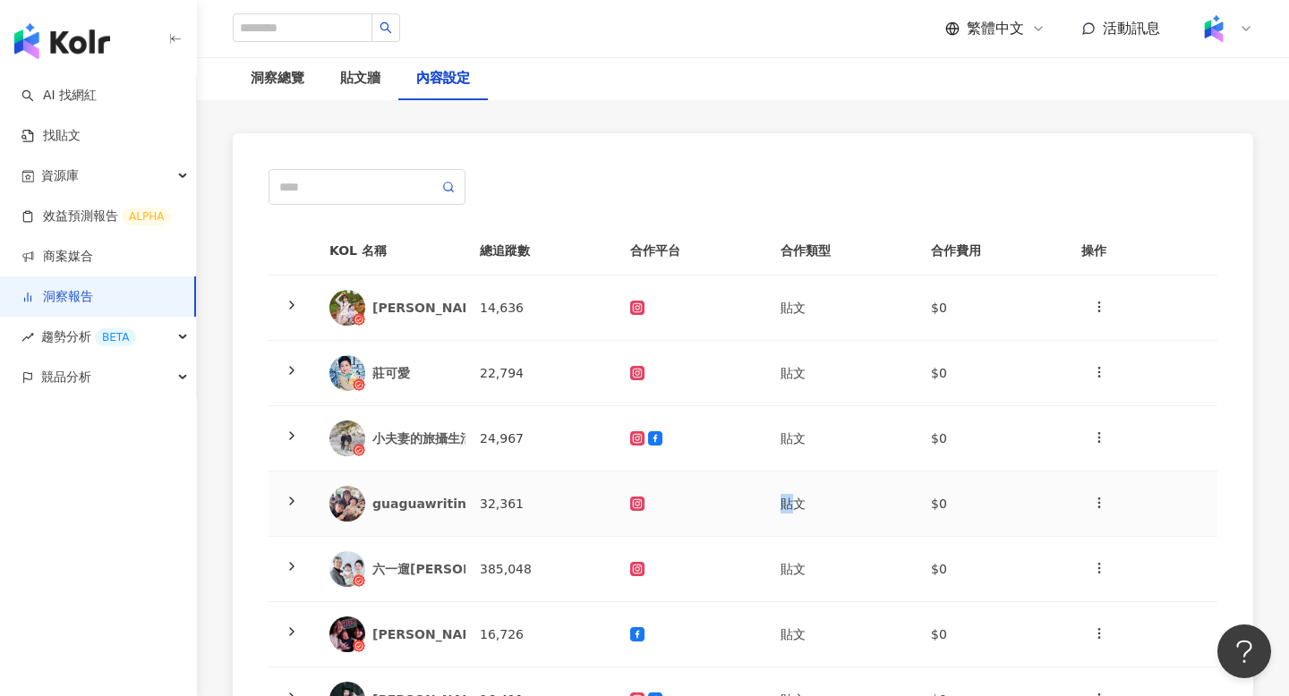
click at [678, 491] on td at bounding box center [691, 504] width 150 height 65
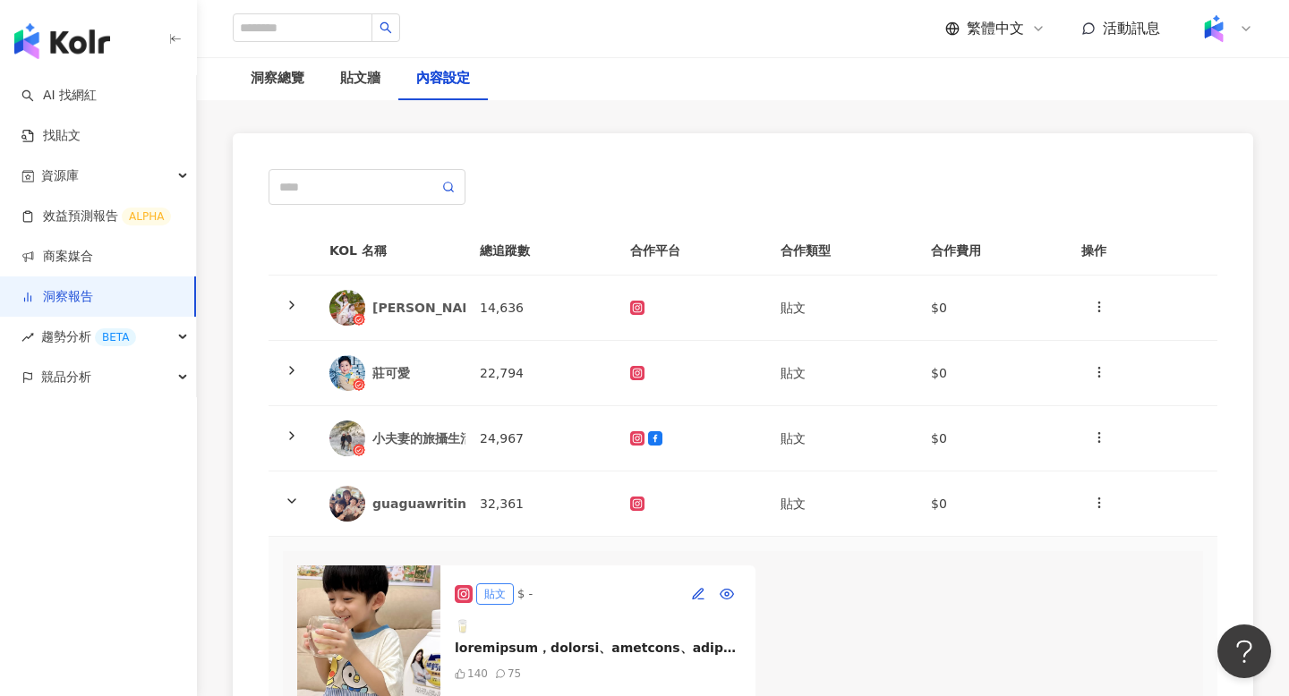
click at [869, 611] on div "貼文 $ - 140 75" at bounding box center [743, 655] width 920 height 208
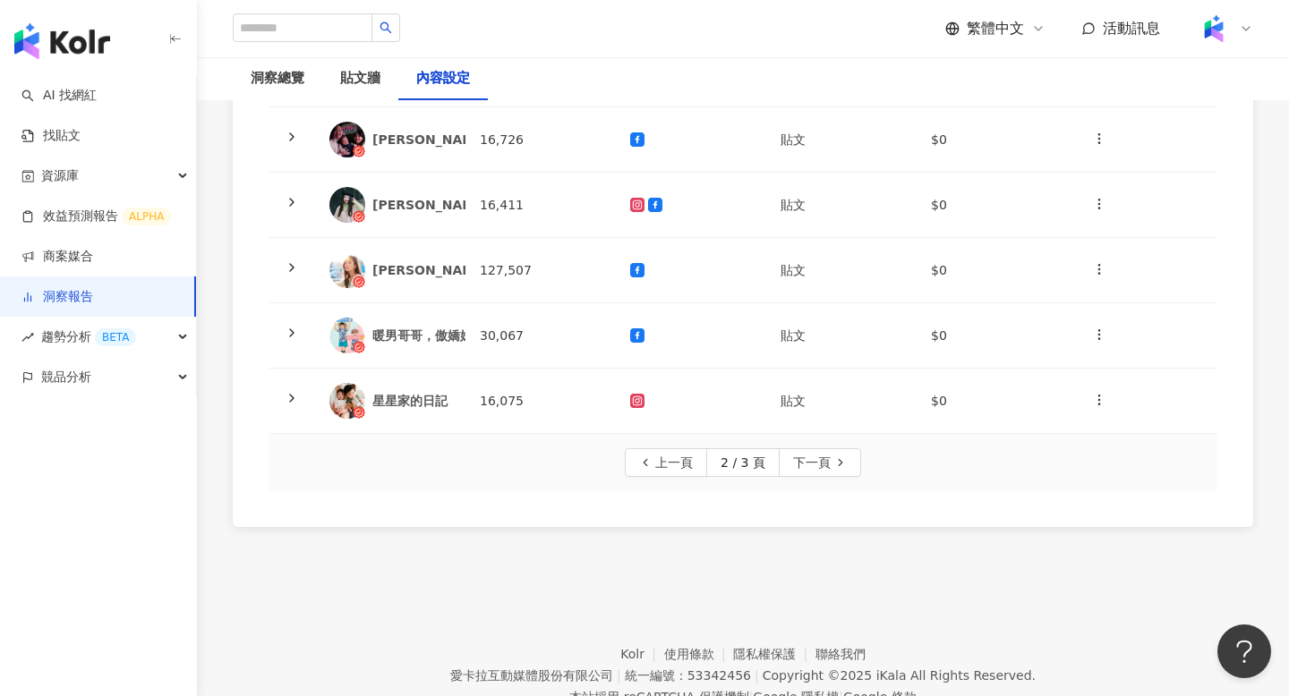
scroll to position [900, 0]
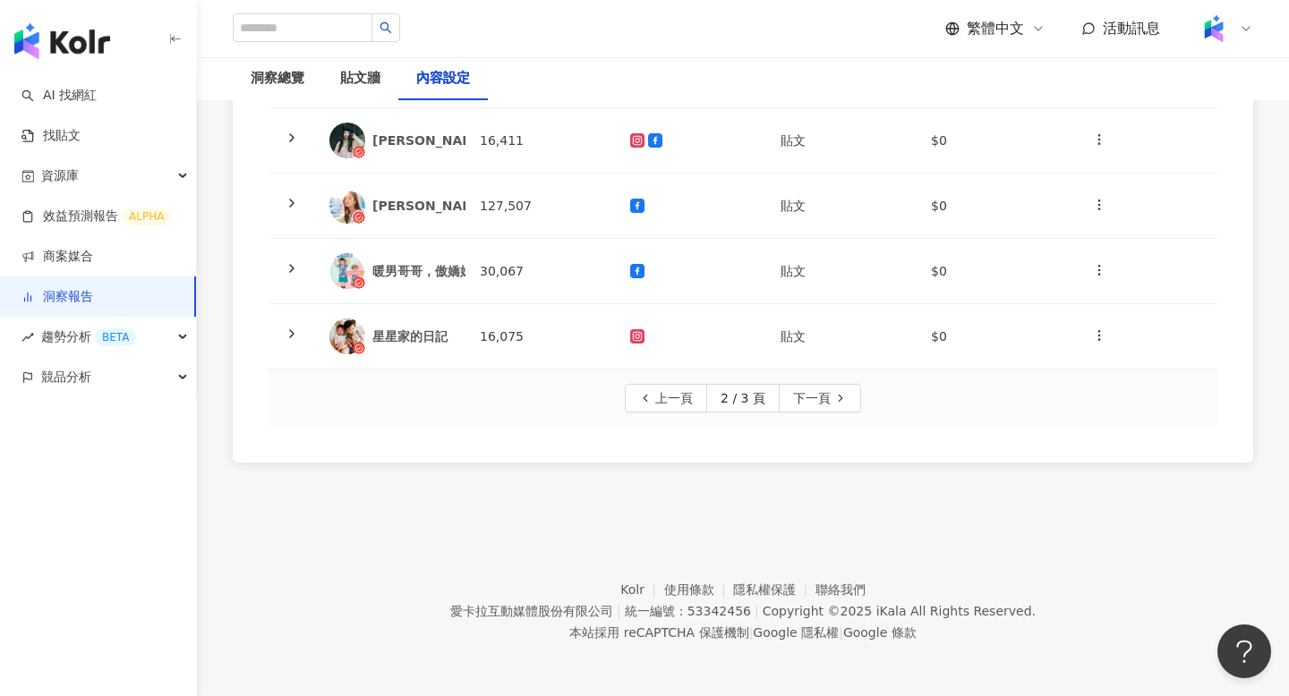
click at [665, 413] on div "上一頁 2 / 3 頁 下一頁" at bounding box center [743, 398] width 949 height 57
click at [669, 405] on span "上一頁" at bounding box center [674, 399] width 38 height 29
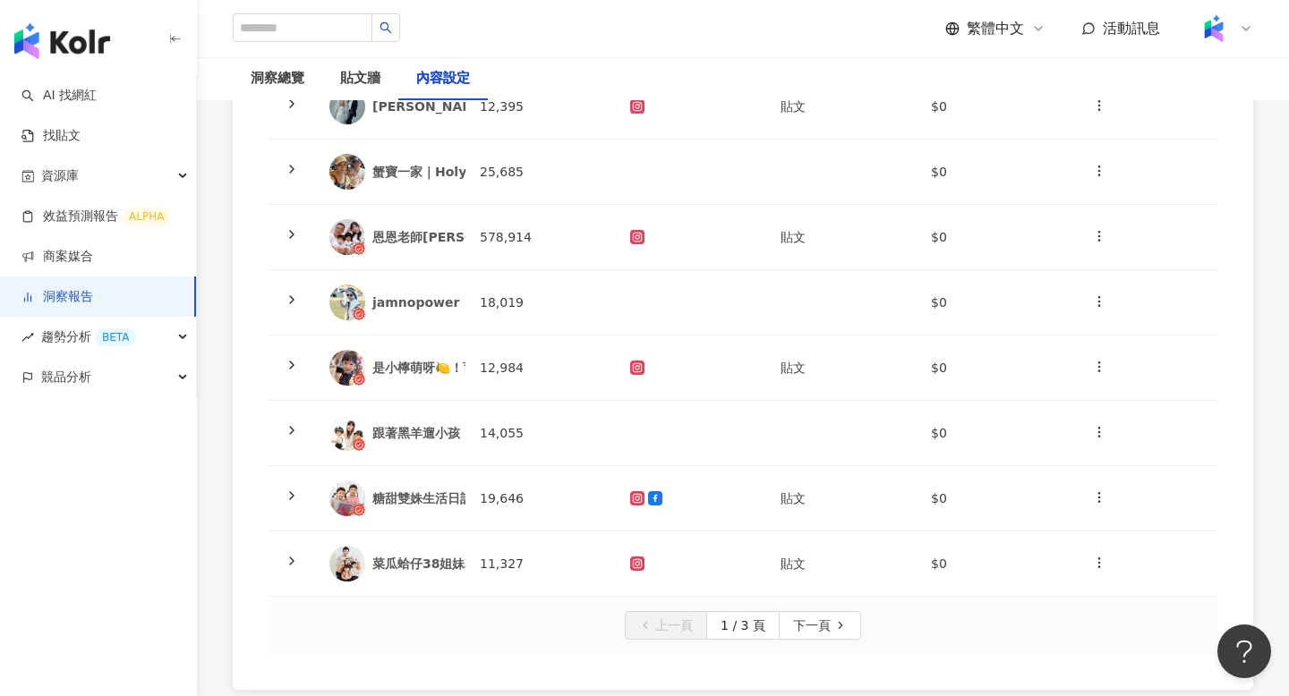
scroll to position [432, 0]
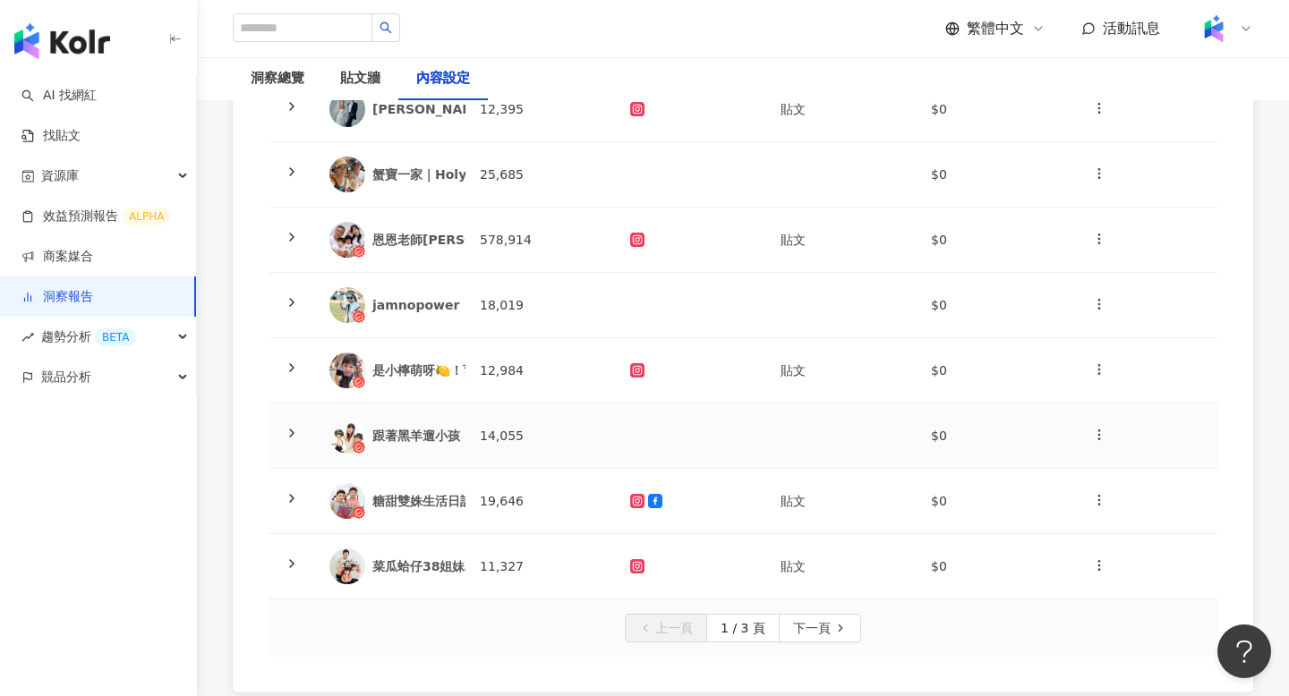
click at [619, 454] on td at bounding box center [691, 436] width 150 height 65
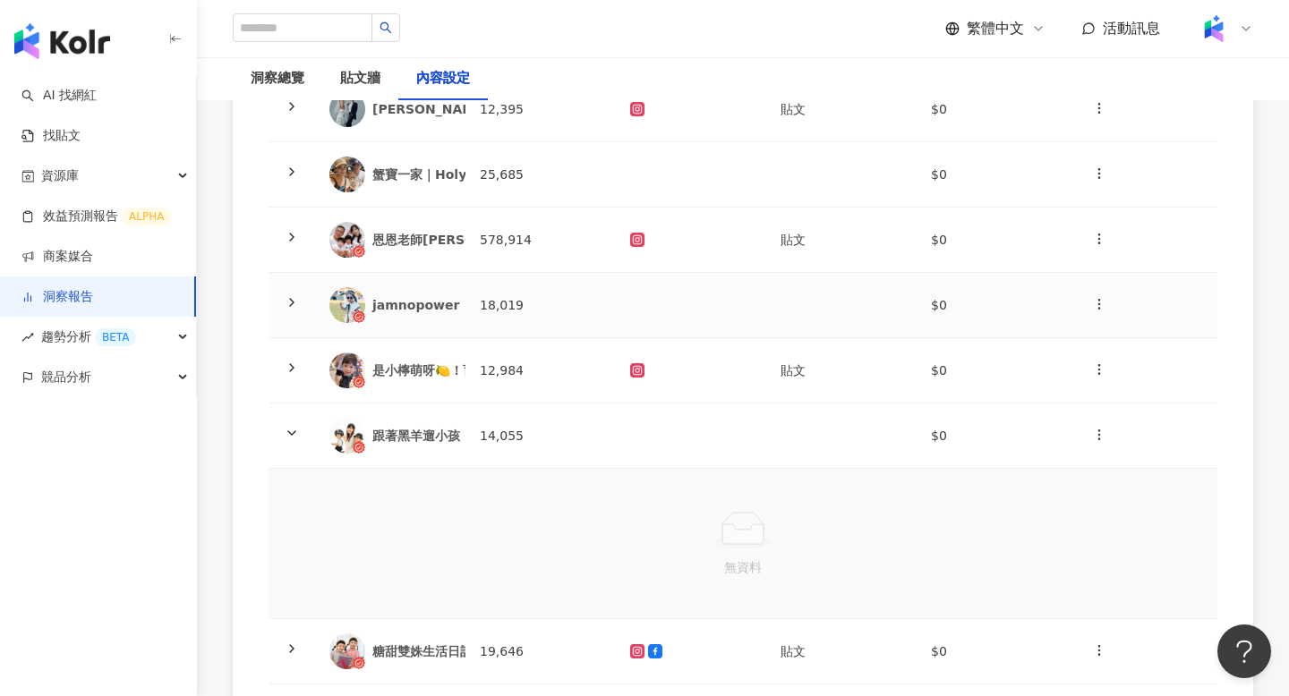
scroll to position [411, 0]
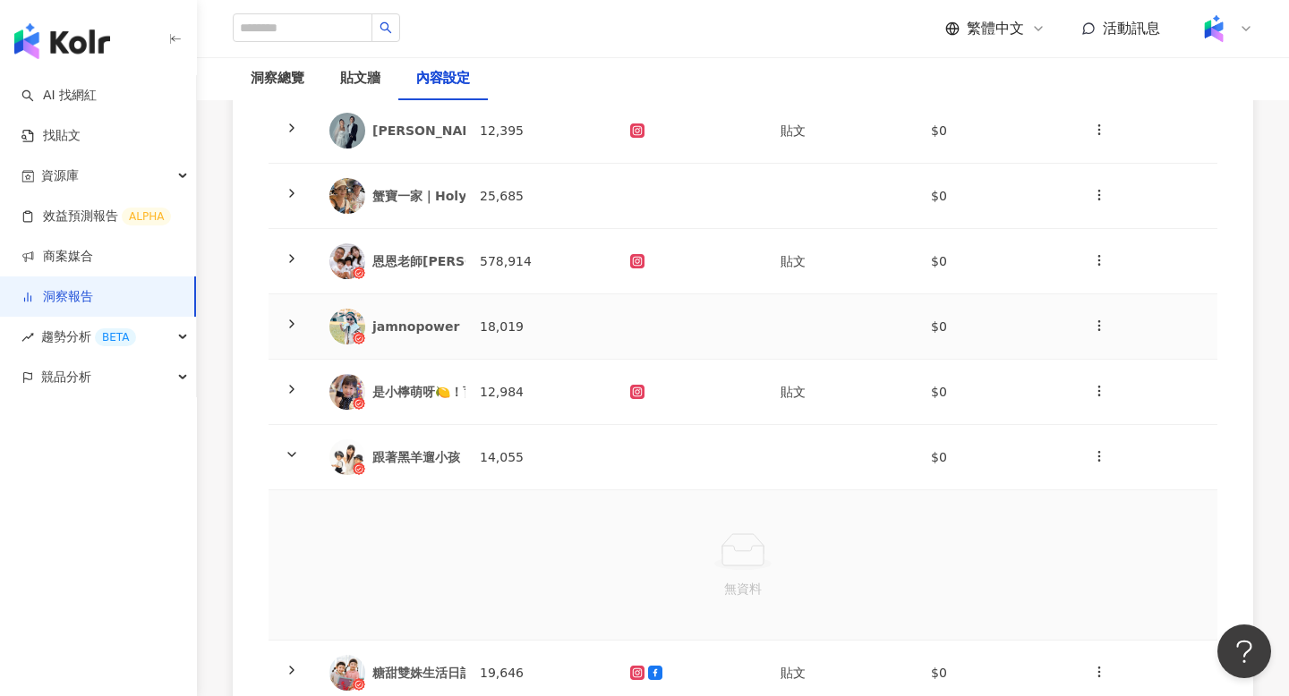
click at [426, 348] on td "jamnopower" at bounding box center [390, 327] width 150 height 65
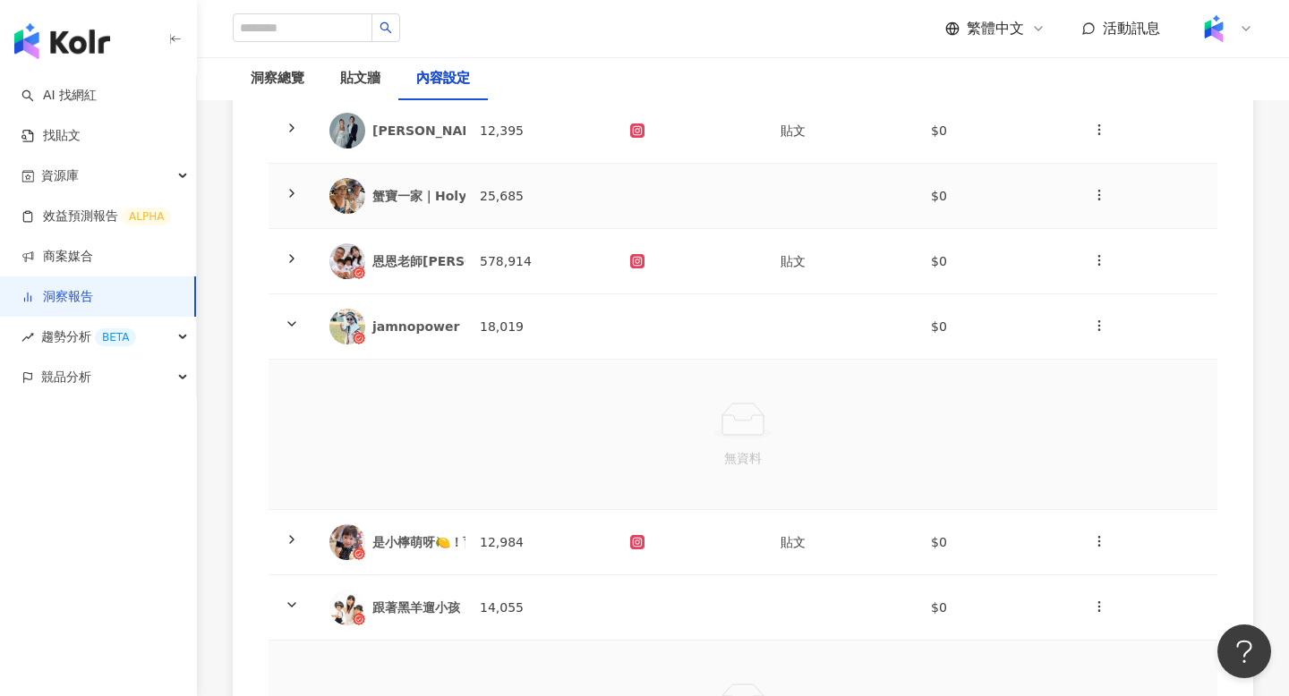
click at [428, 209] on div "蟹寶一家｜Holy Xie" at bounding box center [390, 196] width 122 height 36
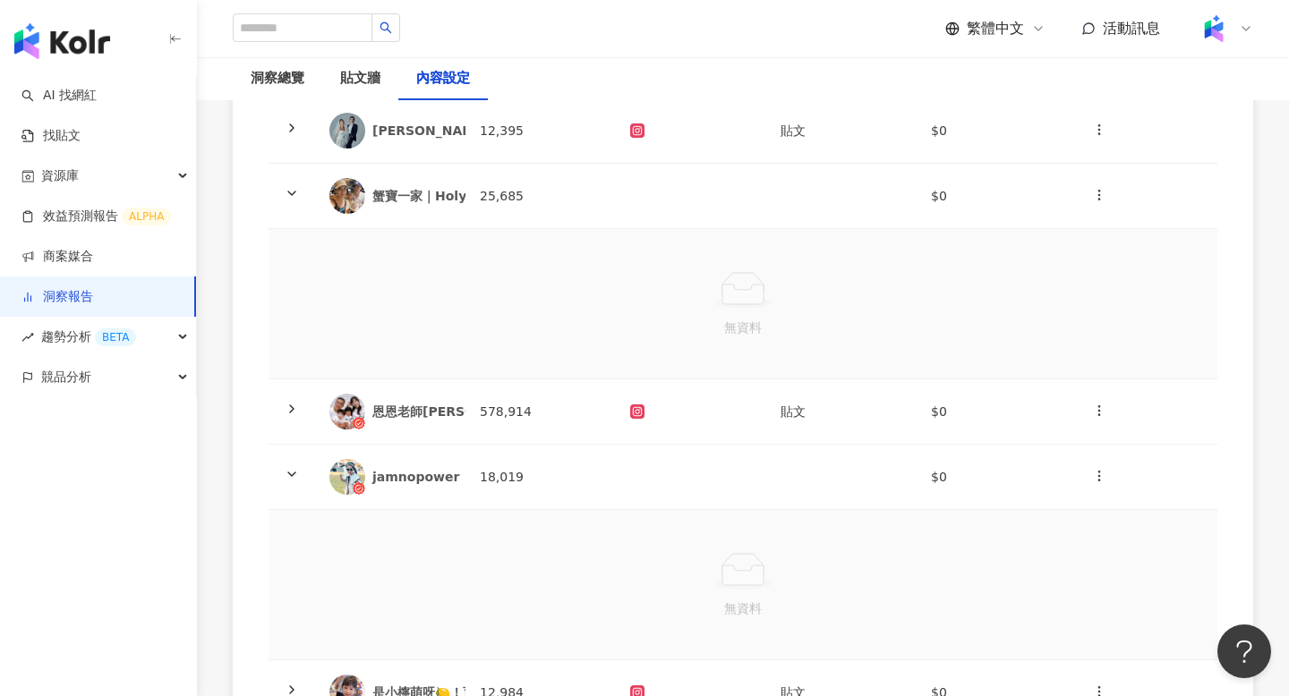
scroll to position [0, 0]
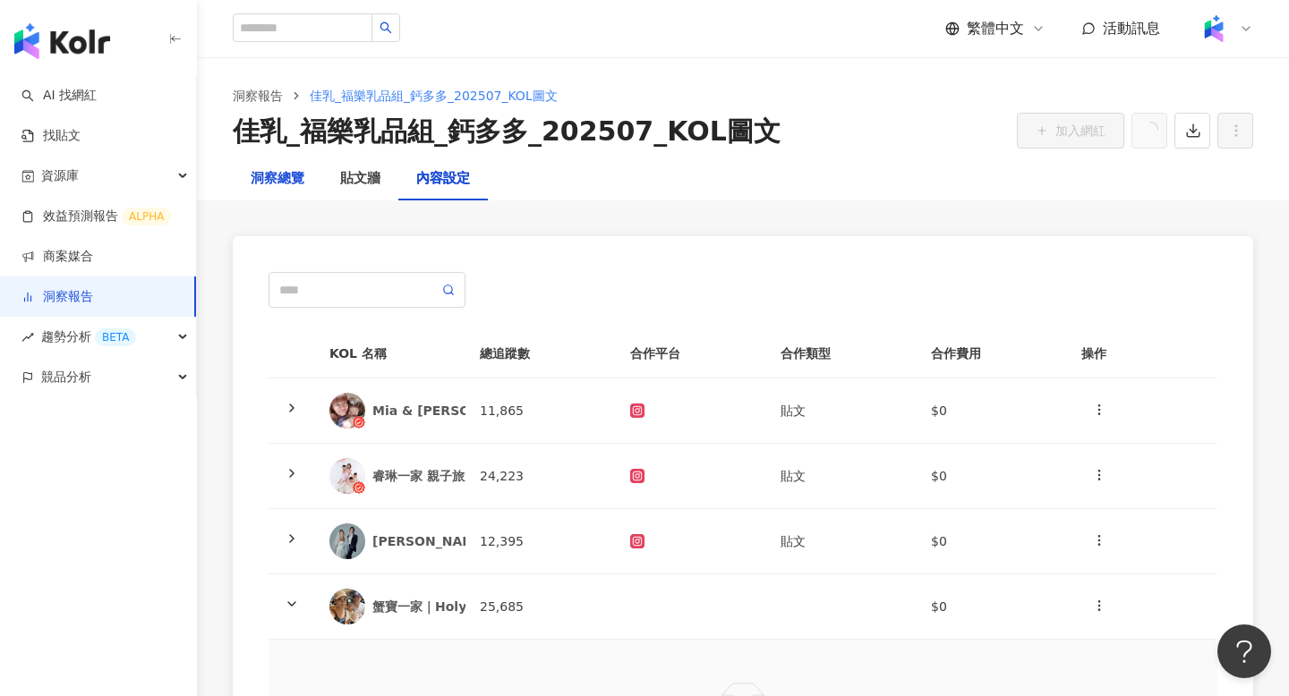
click at [276, 189] on div "洞察總覽" at bounding box center [278, 178] width 54 height 21
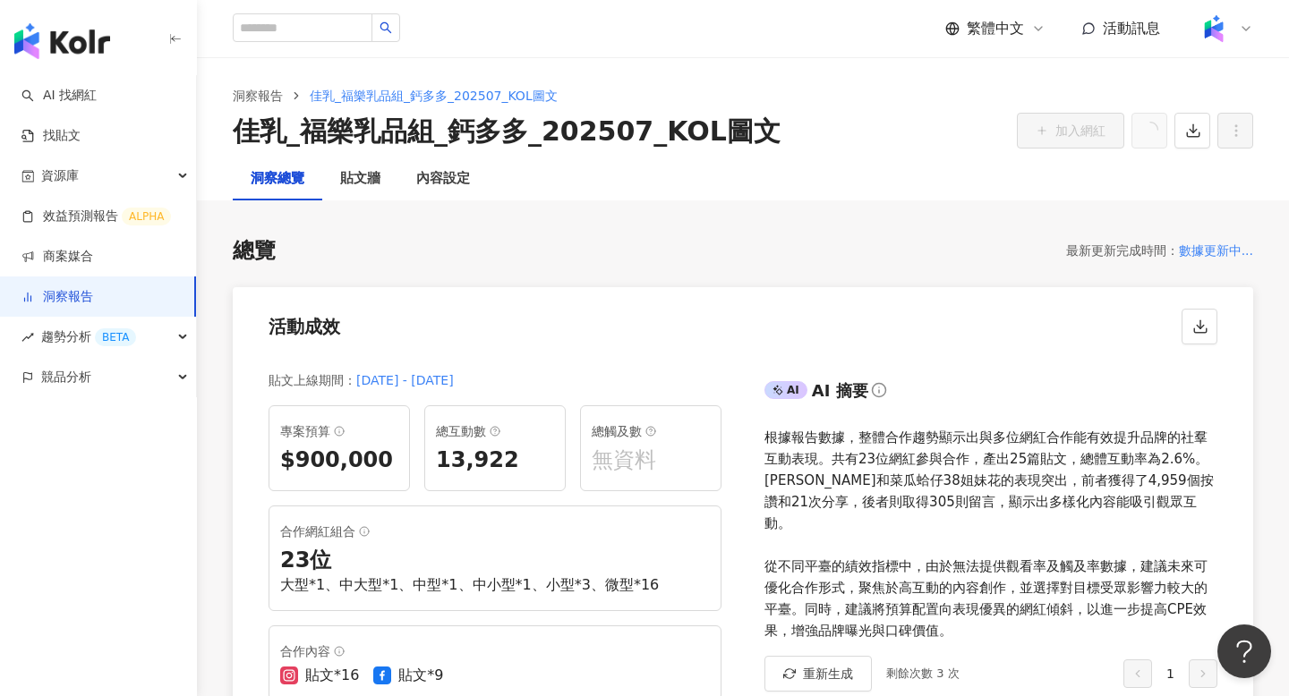
click at [93, 298] on link "洞察報告" at bounding box center [57, 297] width 72 height 18
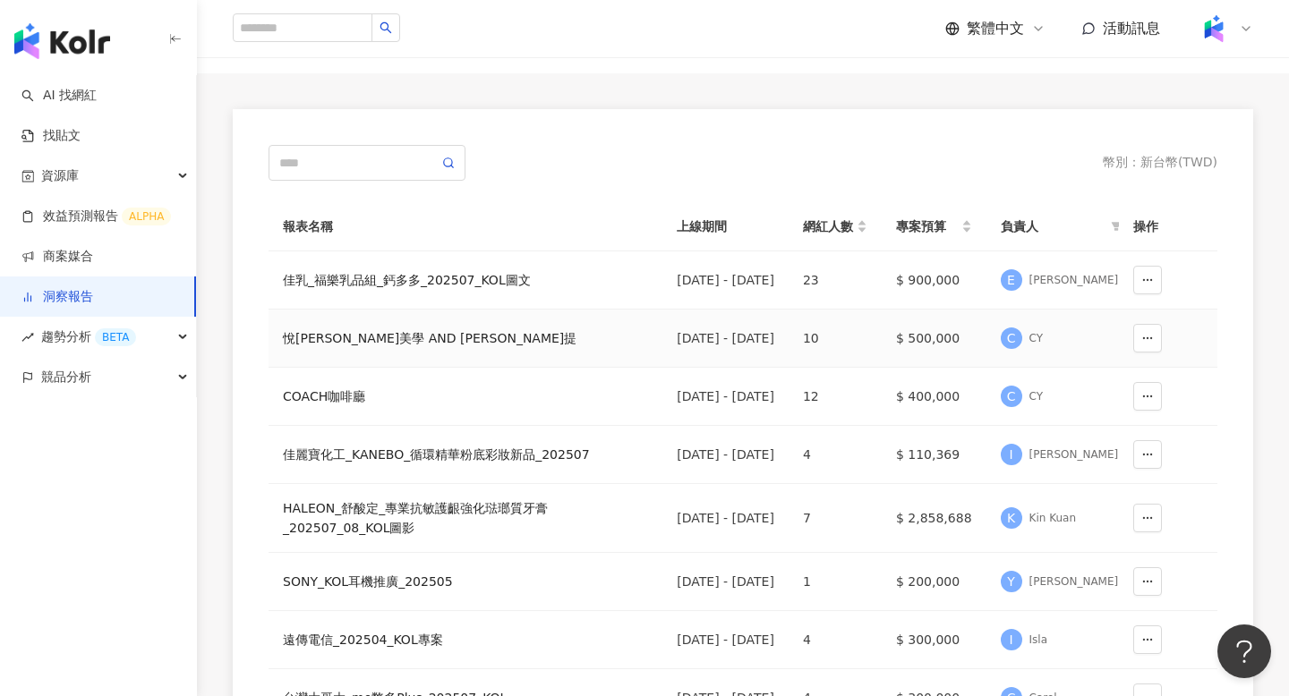
scroll to position [117, 0]
